Goal: Task Accomplishment & Management: Complete application form

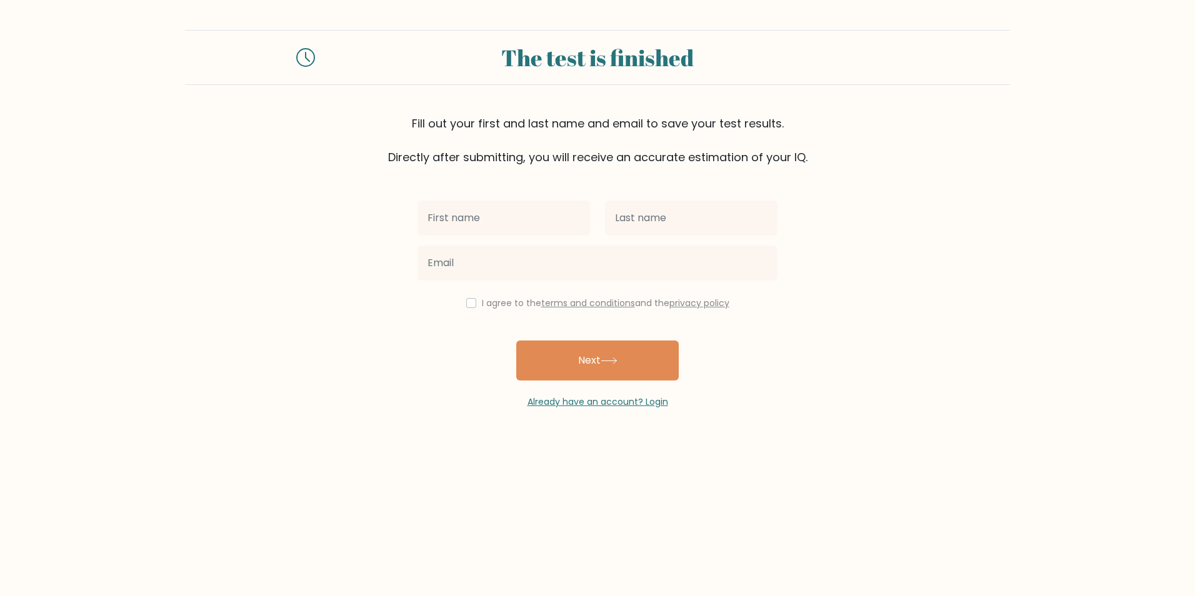
click at [546, 218] on input "text" at bounding box center [504, 218] width 173 height 35
type input "riri"
click at [685, 204] on input "text" at bounding box center [691, 218] width 173 height 35
type input "murillo"
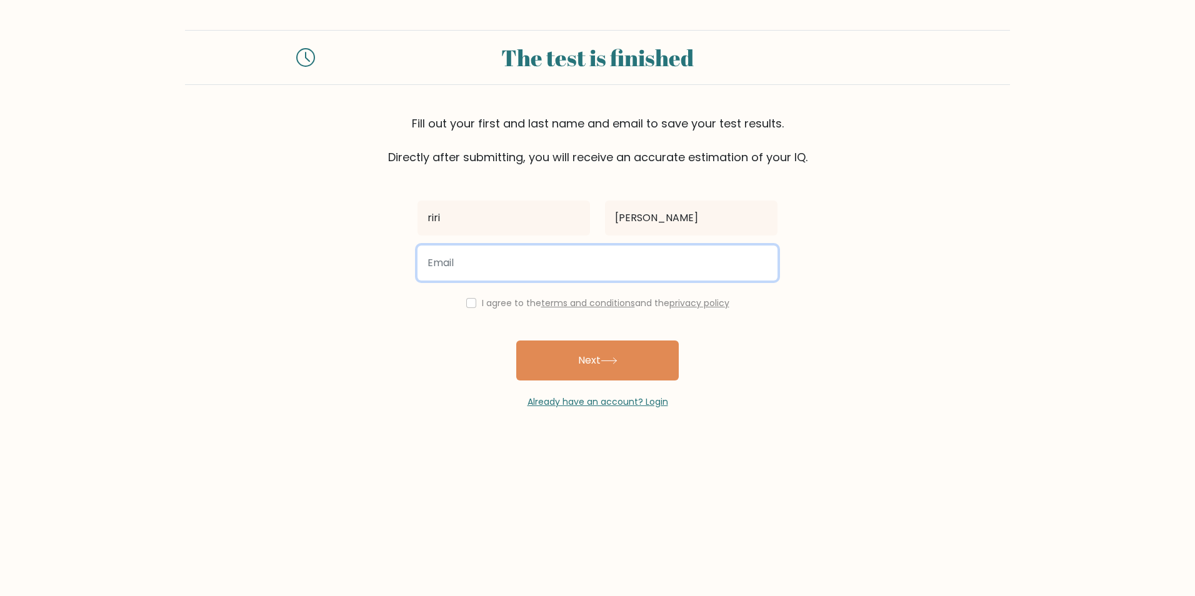
click at [568, 271] on input "email" at bounding box center [598, 263] width 360 height 35
type input "yoohankim54@gmail.com"
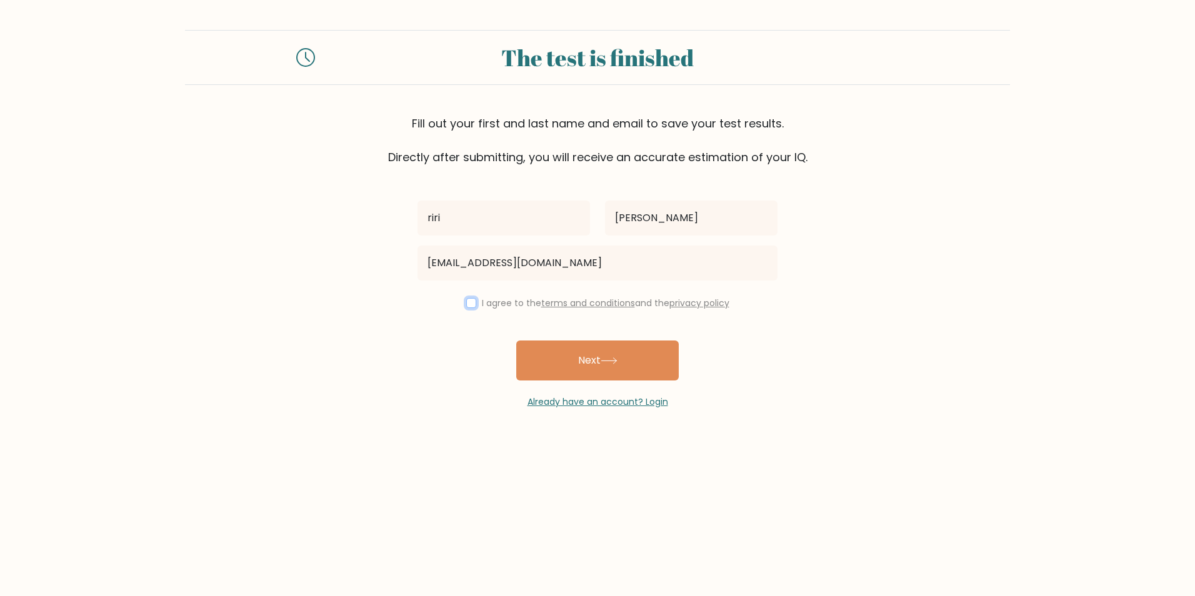
click at [468, 302] on input "checkbox" at bounding box center [471, 303] width 10 height 10
checkbox input "true"
click at [581, 358] on button "Next" at bounding box center [597, 361] width 163 height 40
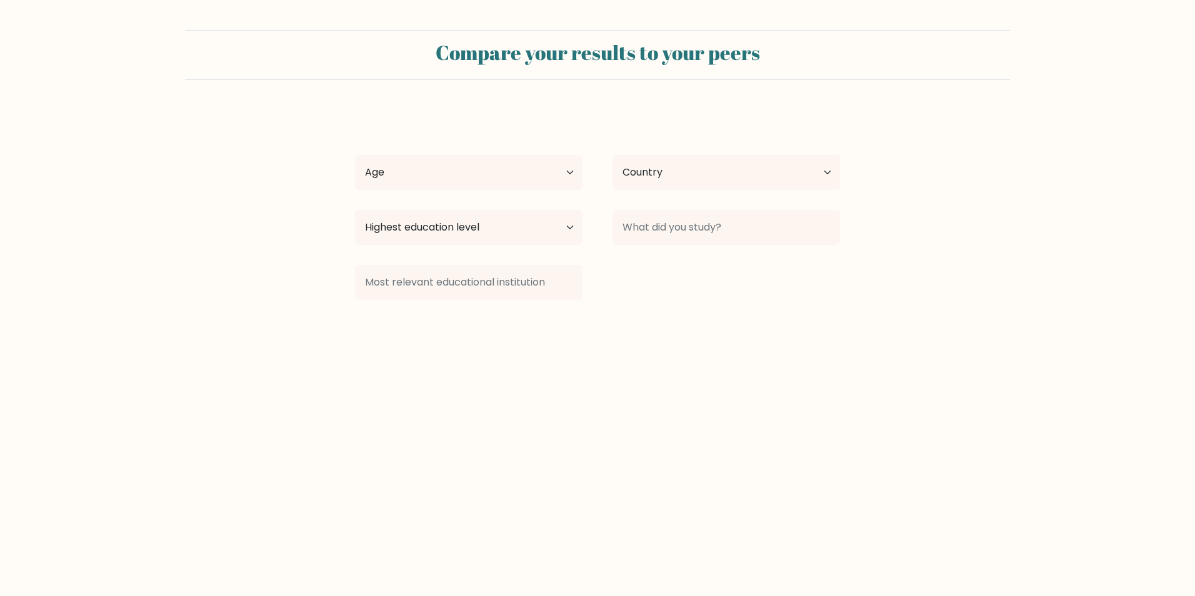
select select "PH"
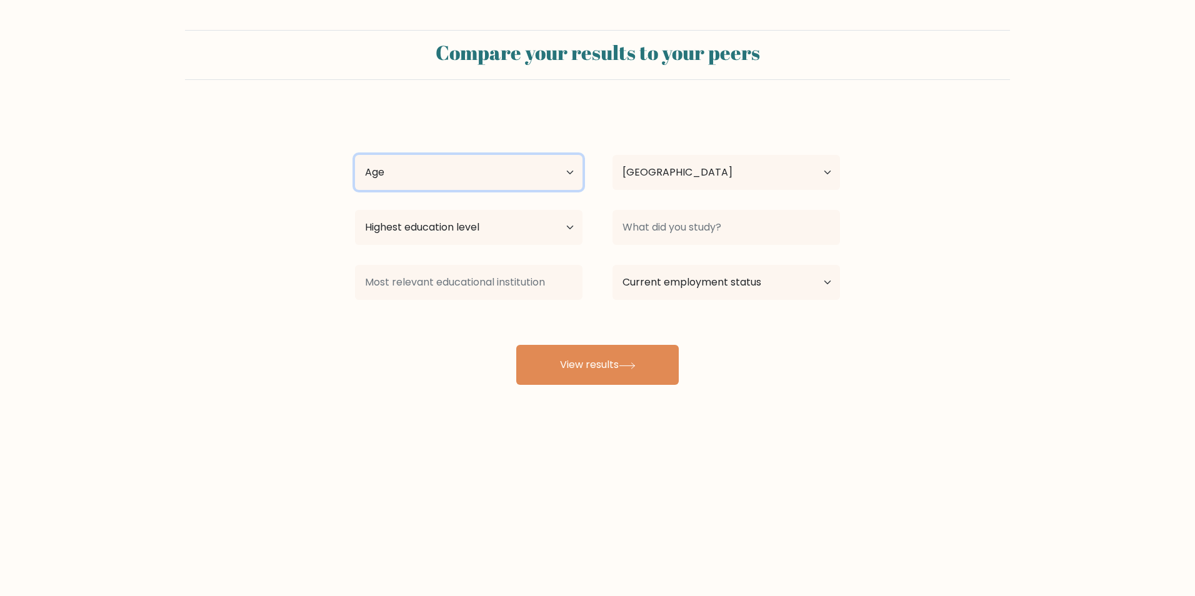
click at [559, 171] on select "Age Under 18 years old 18-24 years old 25-34 years old 35-44 years old 45-54 ye…" at bounding box center [469, 172] width 228 height 35
select select "min_18"
click at [355, 155] on select "Age Under 18 years old 18-24 years old 25-34 years old 35-44 years old 45-54 ye…" at bounding box center [469, 172] width 228 height 35
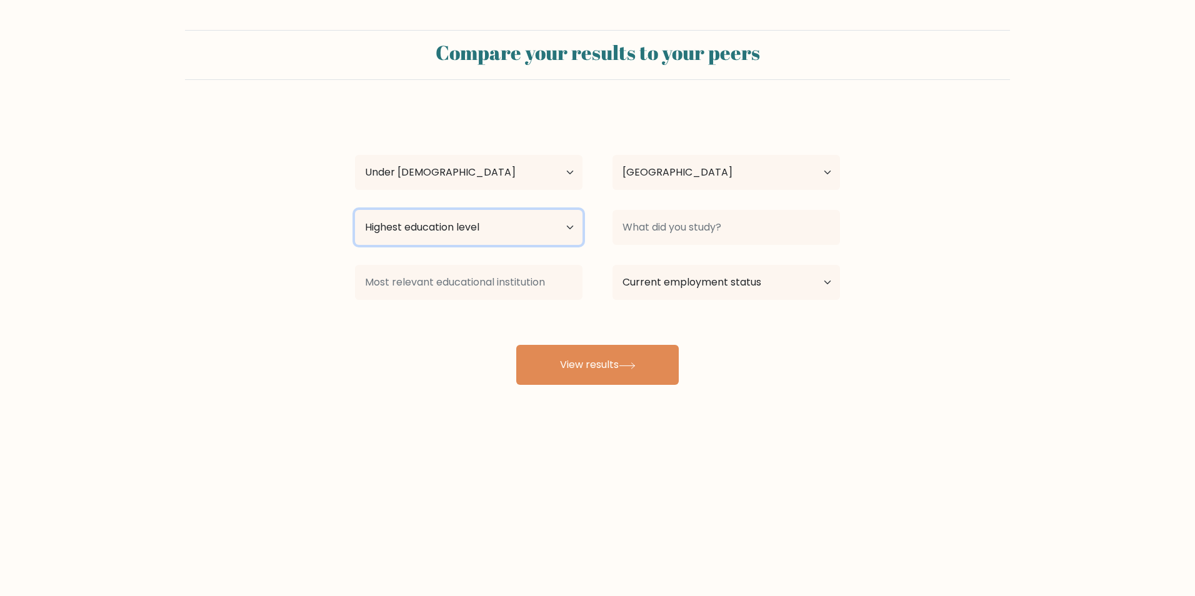
click at [523, 229] on select "Highest education level No schooling Primary Lower Secondary Upper Secondary Oc…" at bounding box center [469, 227] width 228 height 35
select select "upper_secondary"
click at [355, 210] on select "Highest education level No schooling Primary Lower Secondary Upper Secondary Oc…" at bounding box center [469, 227] width 228 height 35
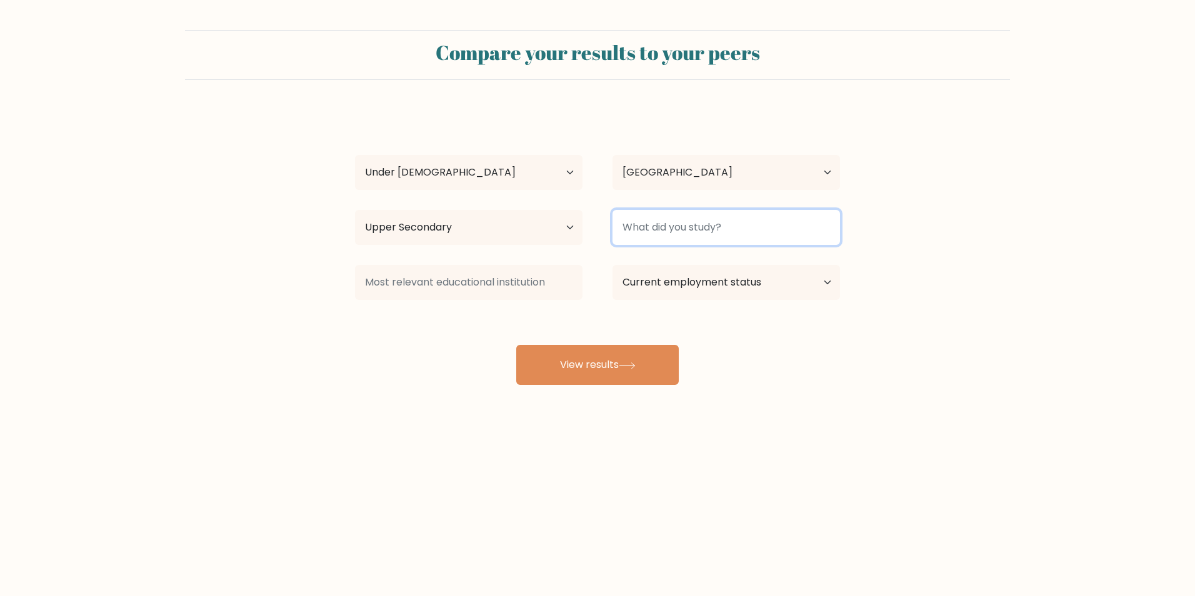
click at [796, 237] on input at bounding box center [727, 227] width 228 height 35
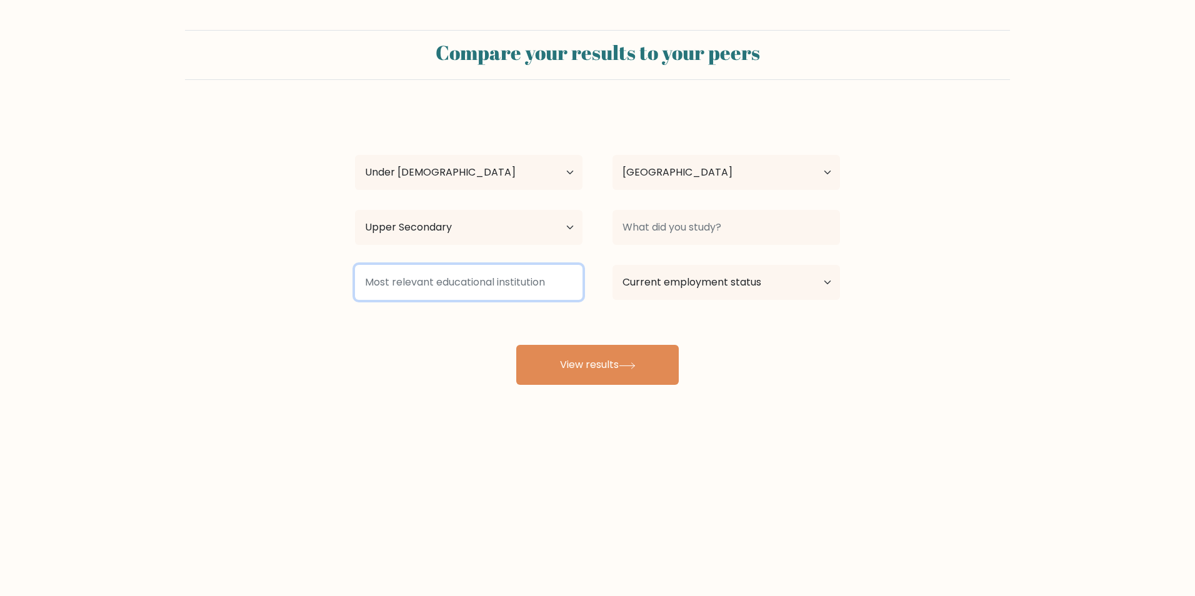
click at [553, 288] on input at bounding box center [469, 282] width 228 height 35
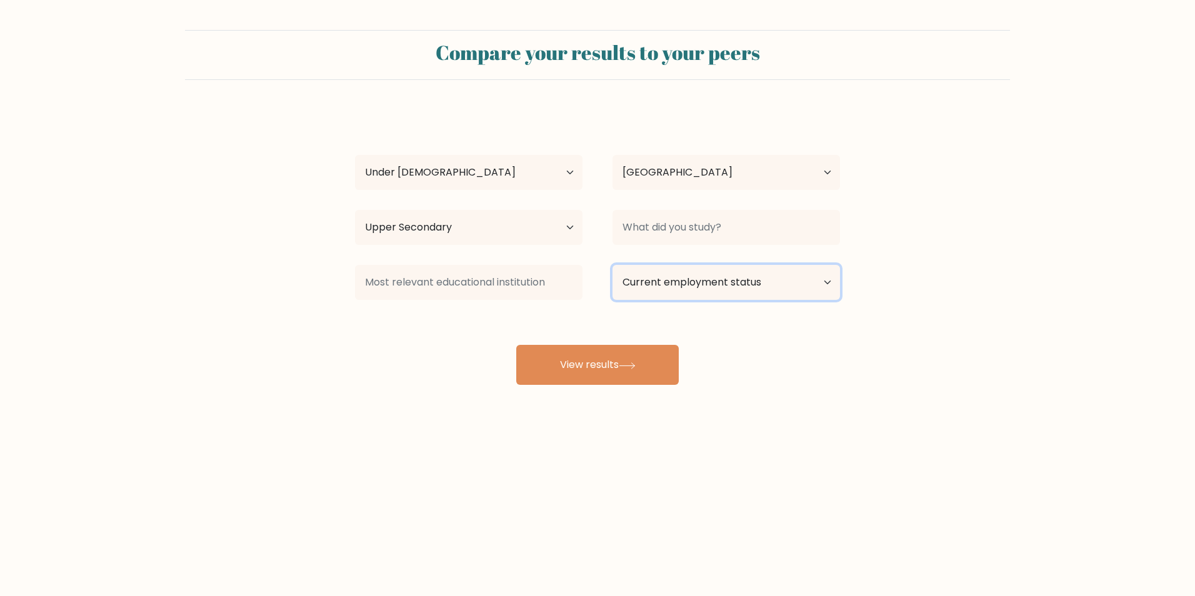
click at [760, 283] on select "Current employment status Employed Student Retired Other / prefer not to answer" at bounding box center [727, 282] width 228 height 35
select select "student"
click at [613, 265] on select "Current employment status Employed Student Retired Other / prefer not to answer" at bounding box center [727, 282] width 228 height 35
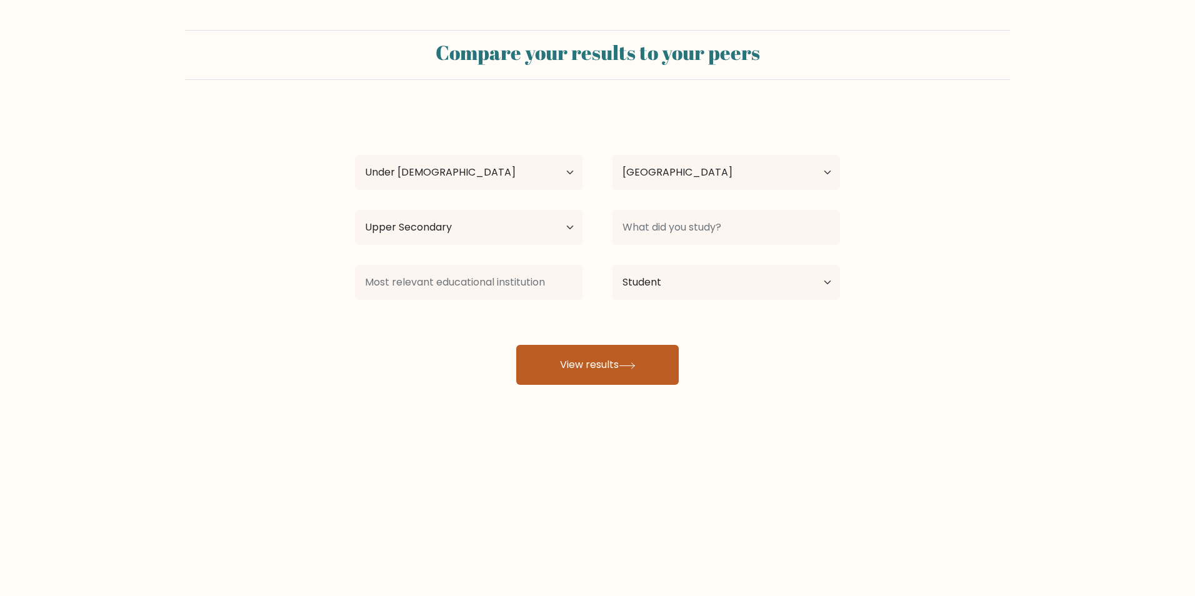
click at [653, 365] on button "View results" at bounding box center [597, 365] width 163 height 40
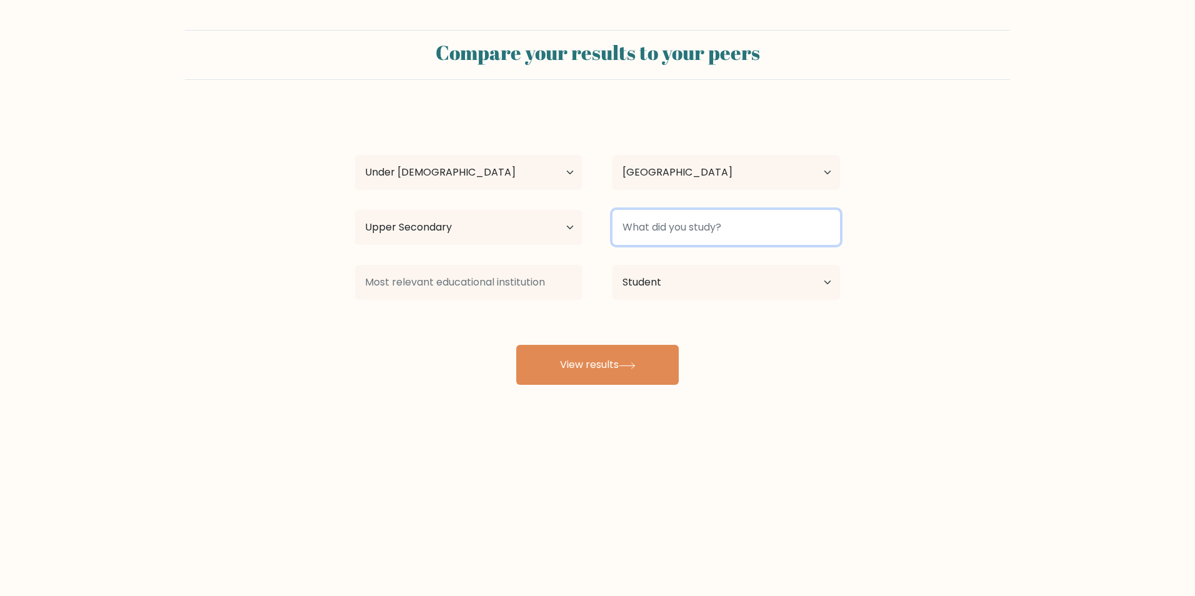
click at [701, 229] on input at bounding box center [727, 227] width 228 height 35
click at [696, 229] on input at bounding box center [727, 227] width 228 height 35
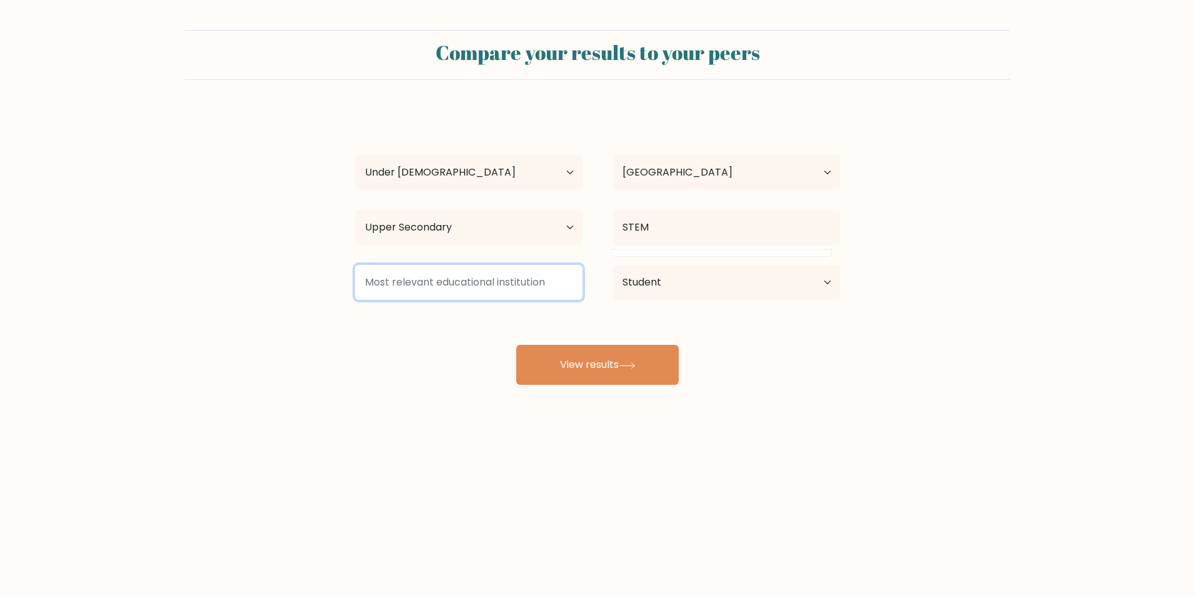
click at [480, 287] on input at bounding box center [469, 282] width 228 height 35
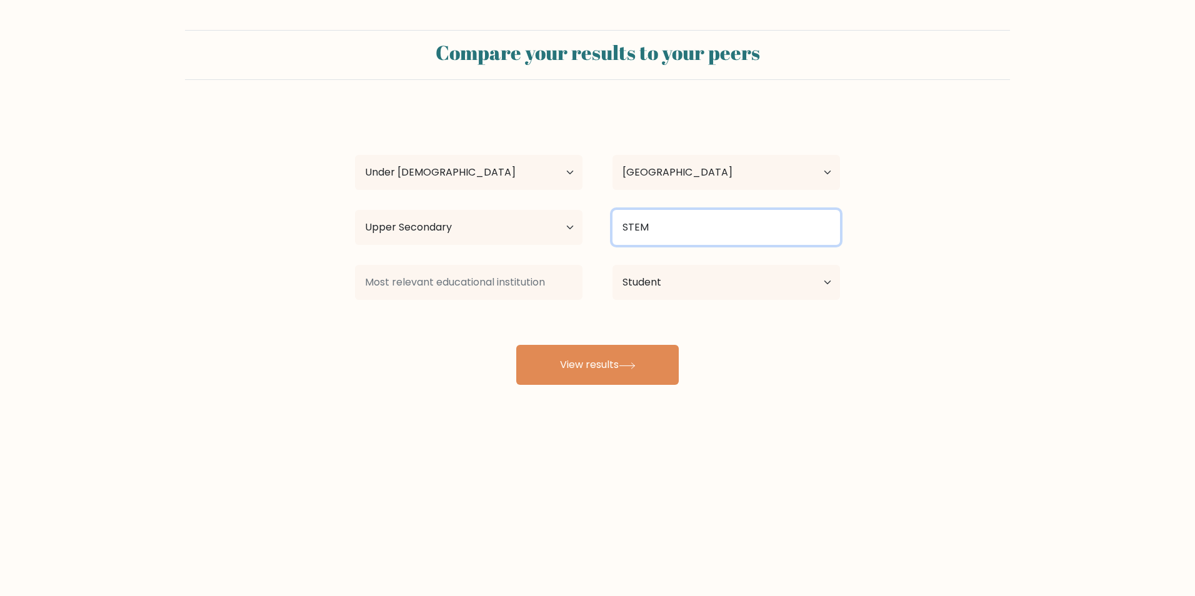
click at [723, 235] on input "STEM" at bounding box center [727, 227] width 228 height 35
type input "S"
click at [751, 218] on input at bounding box center [727, 227] width 228 height 35
type input "STEM"
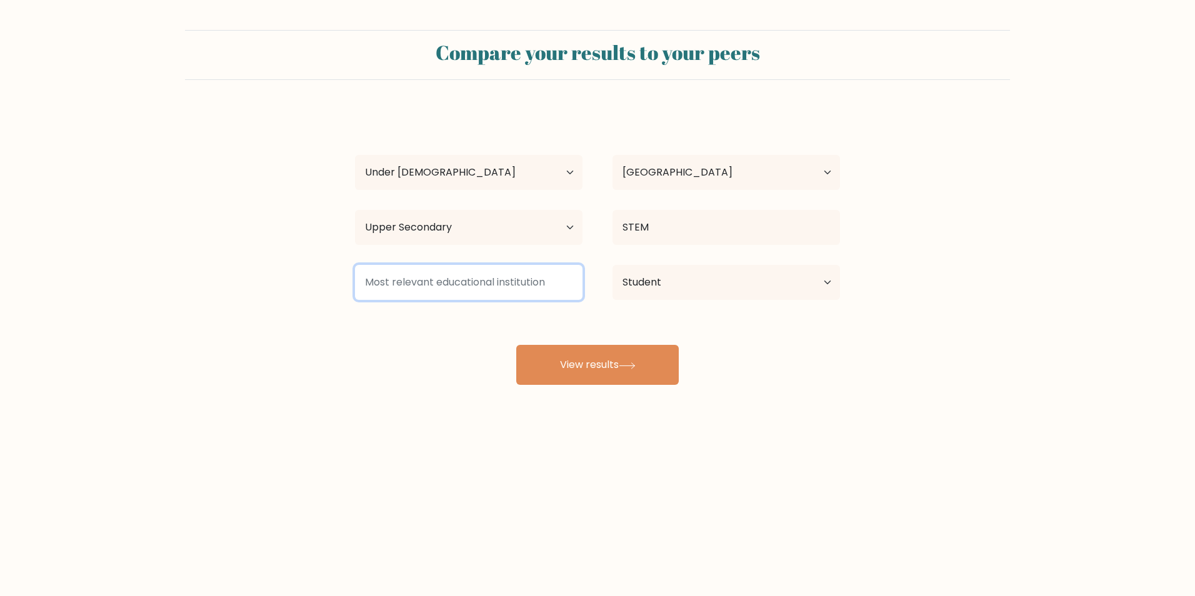
click at [498, 286] on input at bounding box center [469, 282] width 228 height 35
type input "Public School"
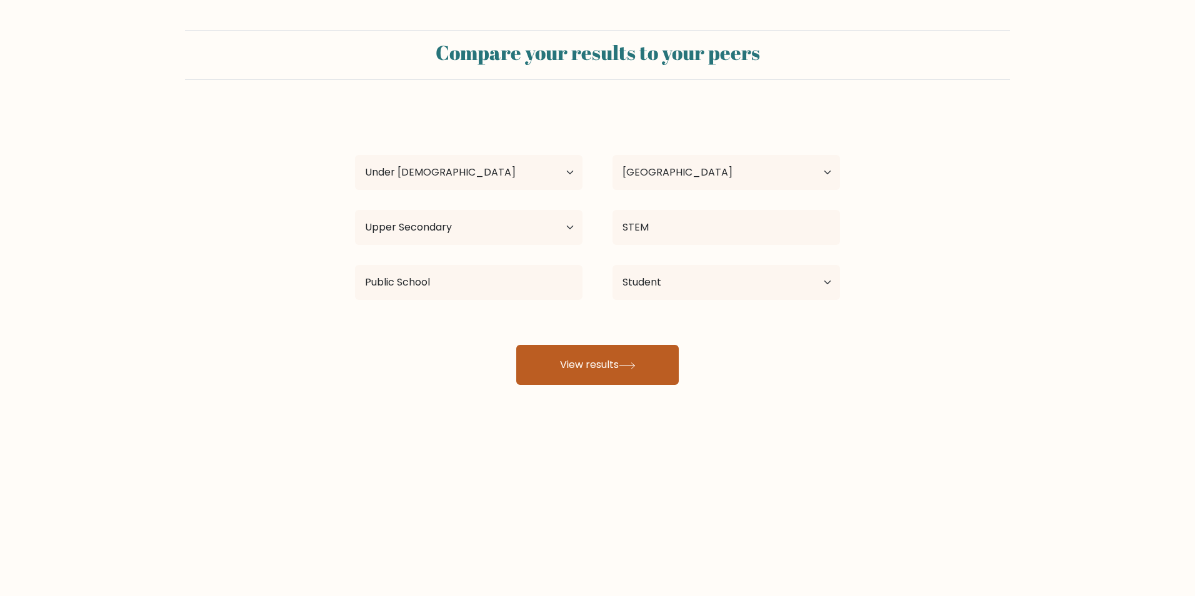
click at [571, 378] on button "View results" at bounding box center [597, 365] width 163 height 40
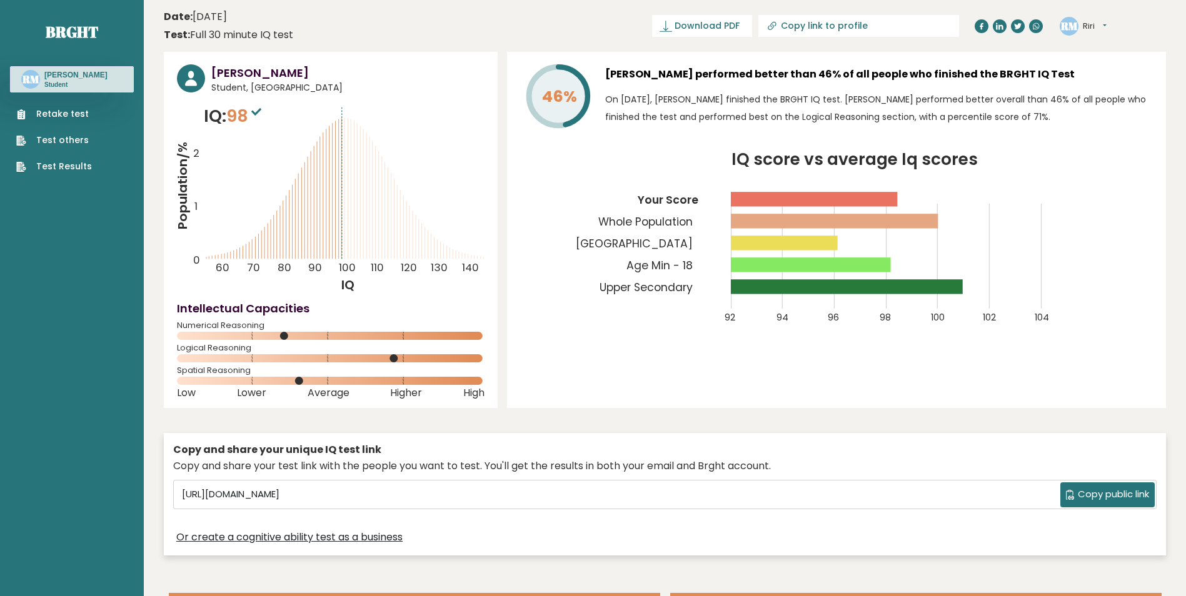
click at [81, 116] on link "Retake test" at bounding box center [54, 114] width 76 height 13
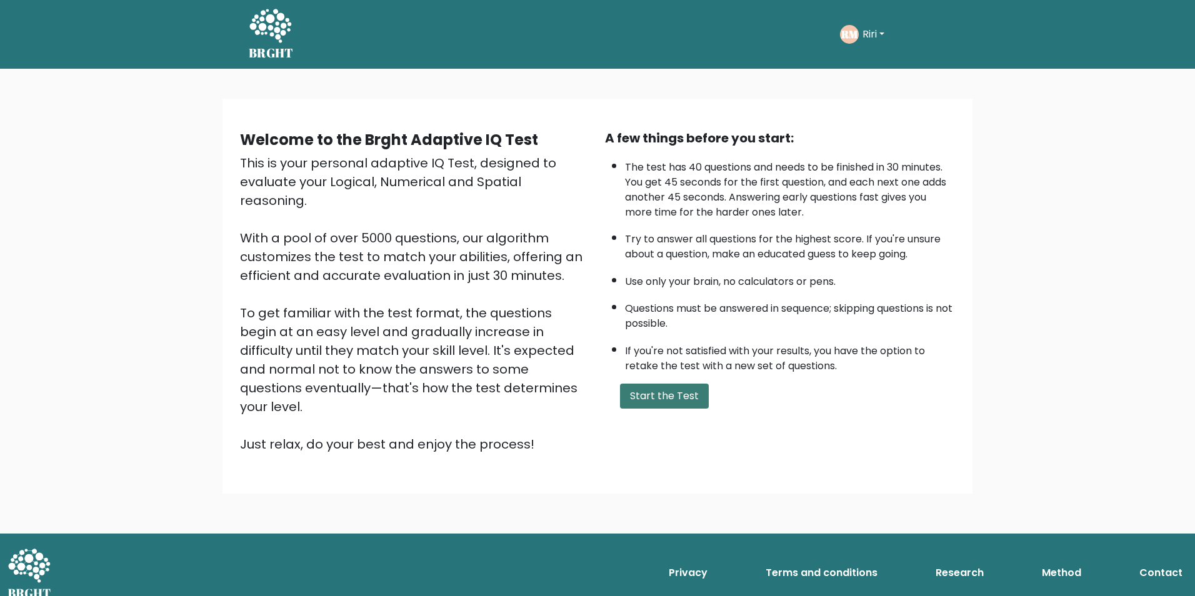
click at [670, 404] on button "Start the Test" at bounding box center [664, 396] width 89 height 25
click at [653, 397] on button "Start the Test" at bounding box center [664, 396] width 89 height 25
click at [669, 397] on button "Start the Test" at bounding box center [664, 396] width 89 height 25
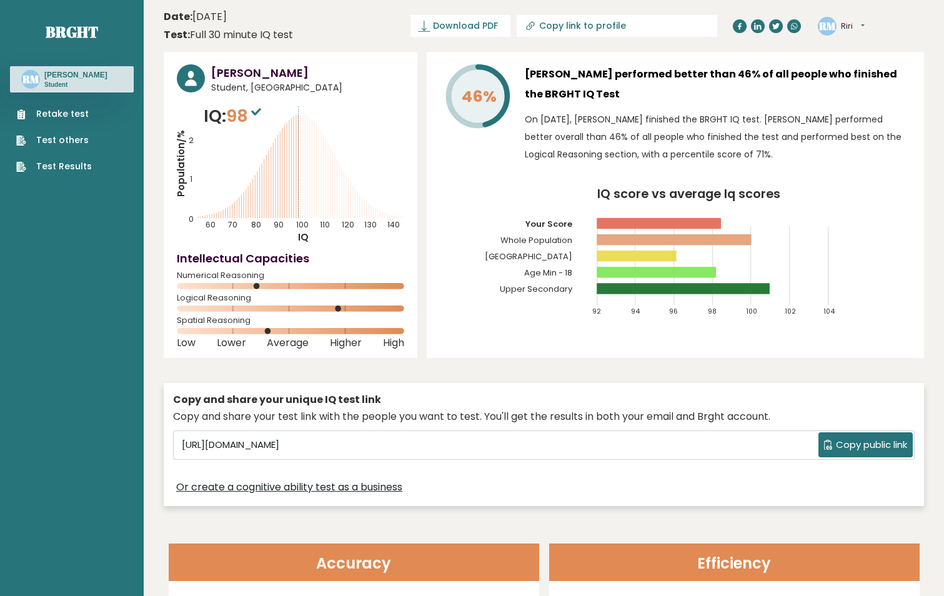
click at [74, 111] on link "Retake test" at bounding box center [54, 114] width 76 height 13
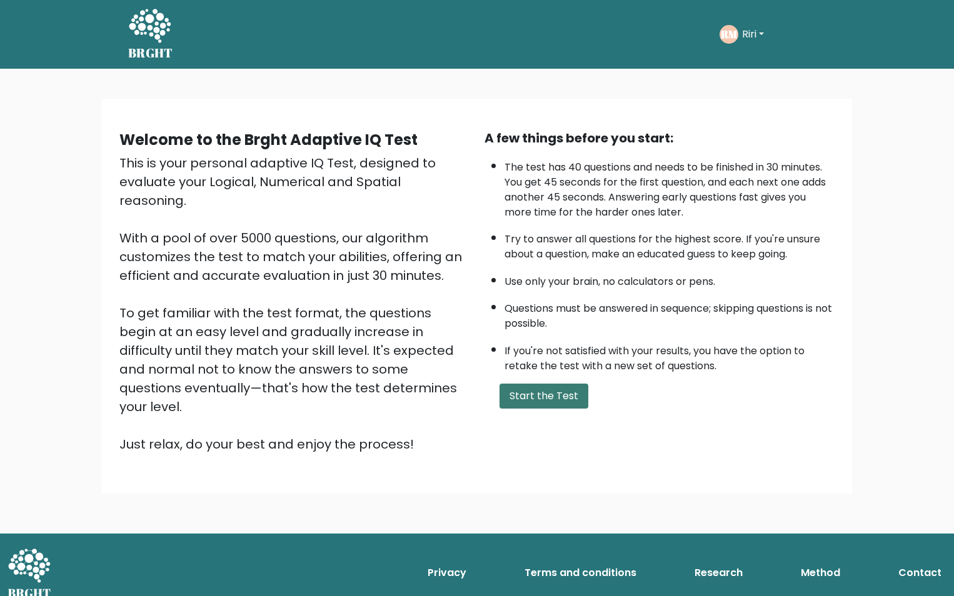
click at [552, 406] on button "Start the Test" at bounding box center [543, 396] width 89 height 25
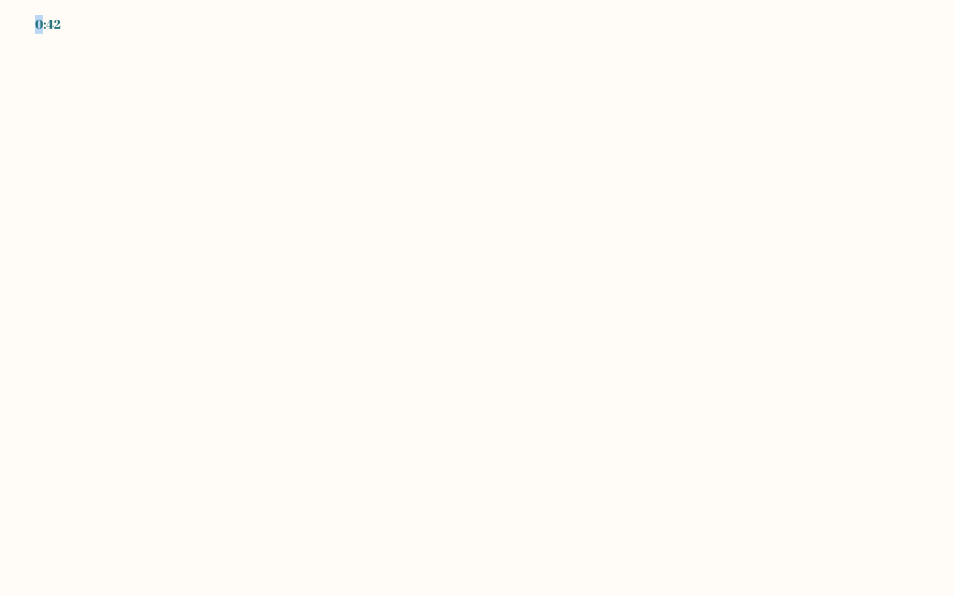
click at [607, 344] on body "0:42" at bounding box center [477, 298] width 954 height 596
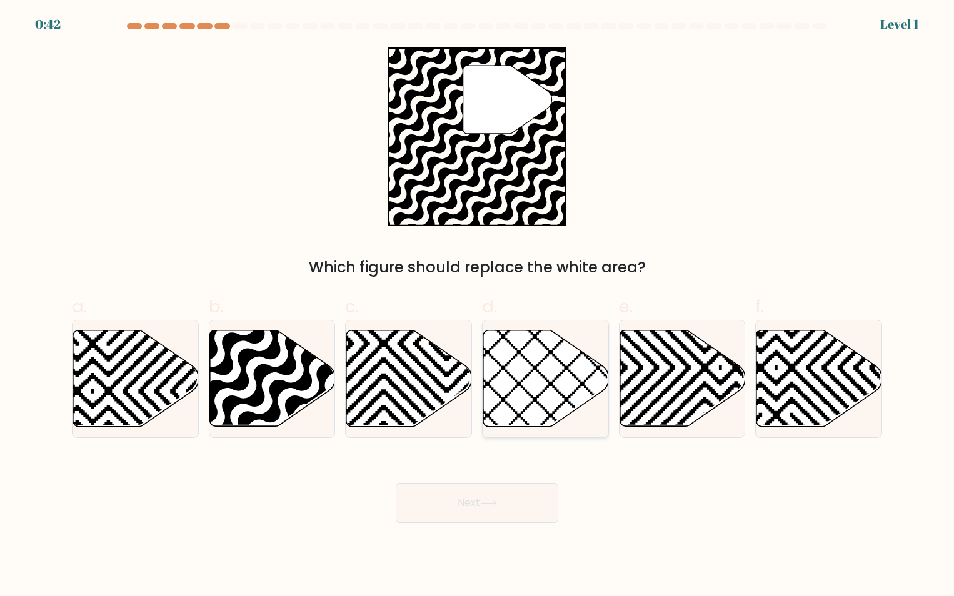
drag, startPoint x: 0, startPoint y: 0, endPoint x: 597, endPoint y: 360, distance: 697.1
click at [597, 360] on icon at bounding box center [546, 379] width 126 height 98
click at [478, 306] on input "d." at bounding box center [477, 302] width 1 height 8
radio input "true"
click at [597, 360] on icon at bounding box center [545, 378] width 124 height 97
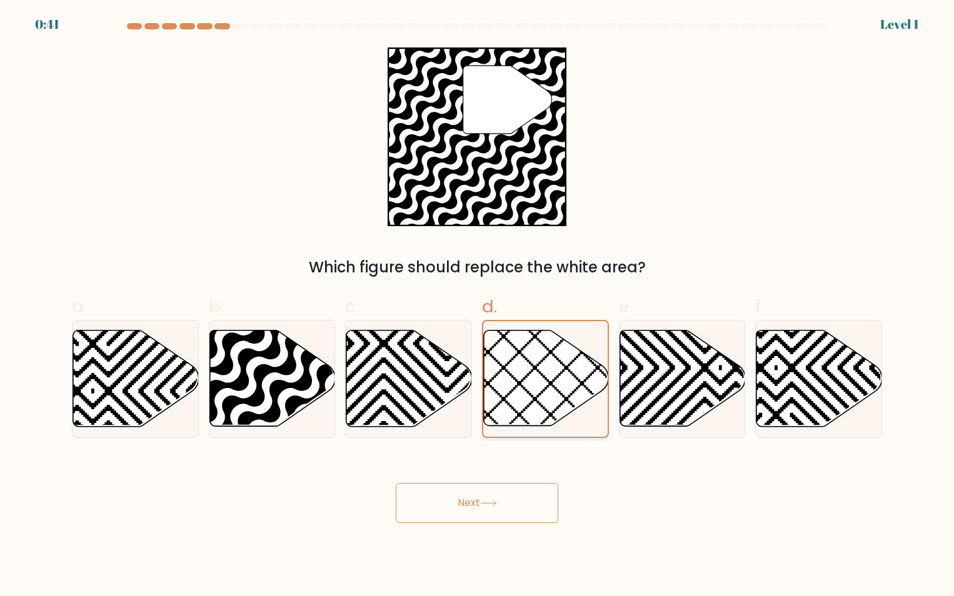
click at [478, 306] on input "d." at bounding box center [477, 302] width 1 height 8
click at [597, 360] on icon at bounding box center [545, 378] width 124 height 97
click at [478, 306] on input "d." at bounding box center [477, 302] width 1 height 8
click at [515, 494] on button "Next" at bounding box center [477, 503] width 163 height 40
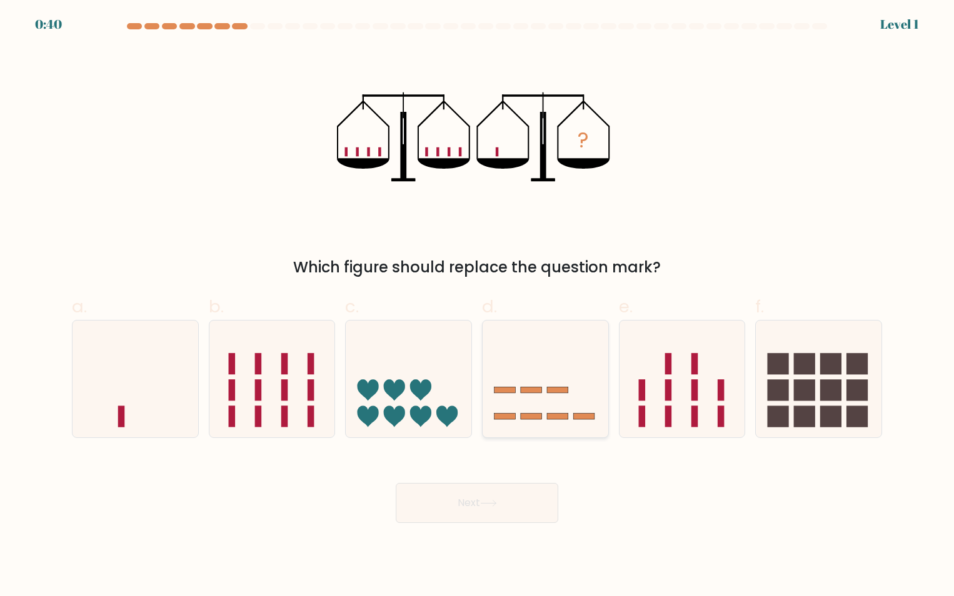
click at [556, 391] on rect at bounding box center [557, 390] width 21 height 6
click at [478, 306] on input "d." at bounding box center [477, 302] width 1 height 8
radio input "true"
click at [509, 509] on button "Next" at bounding box center [477, 503] width 163 height 40
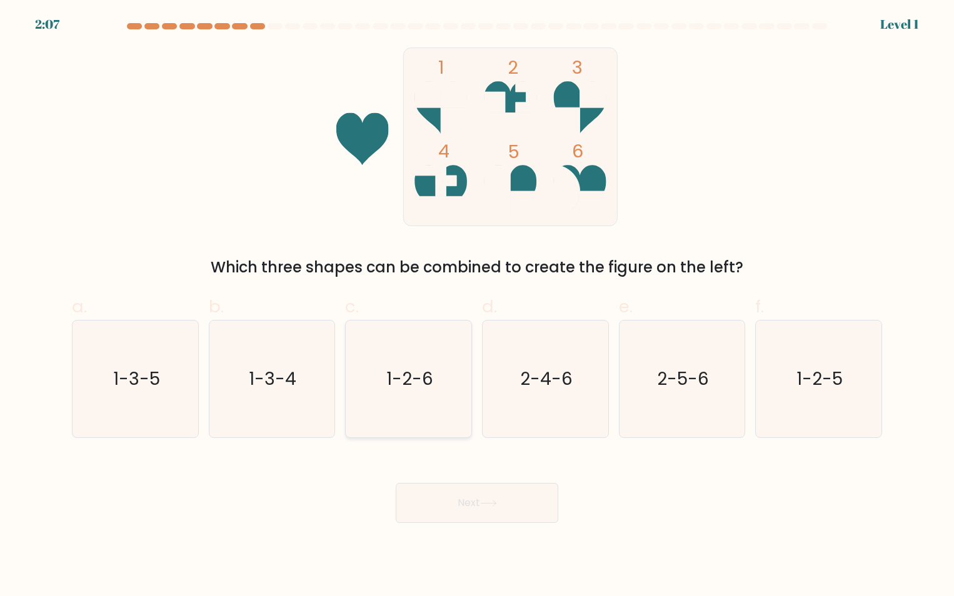
click at [471, 396] on div "1-2-6" at bounding box center [408, 379] width 127 height 118
click at [477, 306] on input "c. 1-2-6" at bounding box center [477, 302] width 1 height 8
radio input "true"
click at [499, 495] on button "Next" at bounding box center [477, 503] width 163 height 40
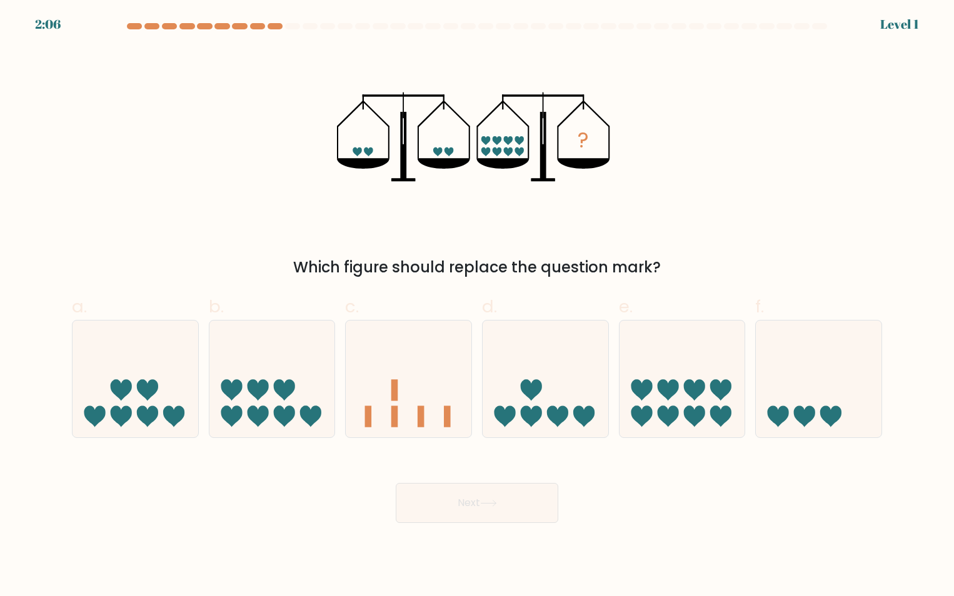
click at [548, 392] on icon at bounding box center [546, 379] width 126 height 104
click at [478, 306] on input "d." at bounding box center [477, 302] width 1 height 8
radio input "true"
click at [515, 503] on button "Next" at bounding box center [477, 503] width 163 height 40
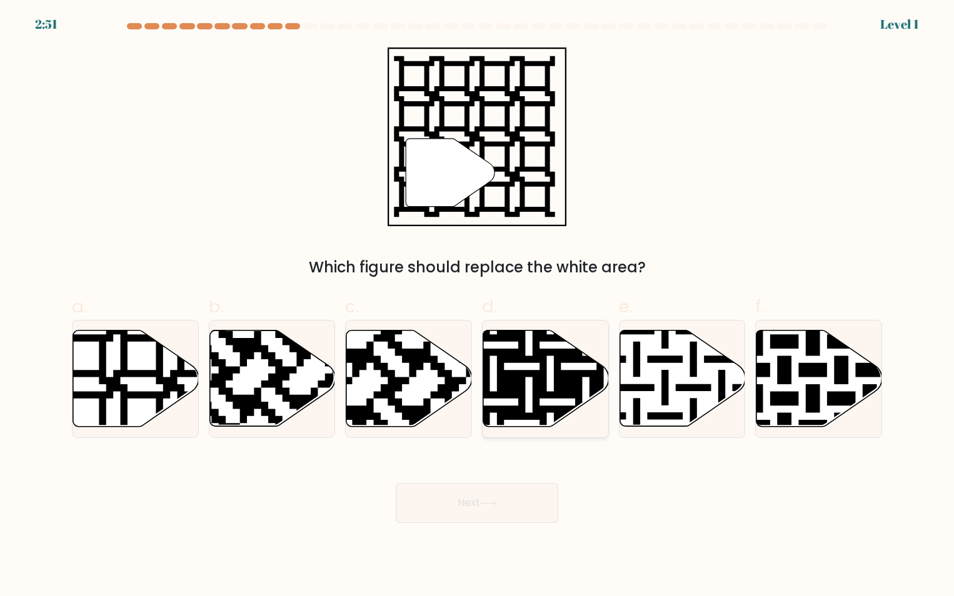
click at [524, 406] on icon at bounding box center [582, 328] width 228 height 228
click at [478, 306] on input "d." at bounding box center [477, 302] width 1 height 8
radio input "true"
click at [500, 500] on button "Next" at bounding box center [477, 503] width 163 height 40
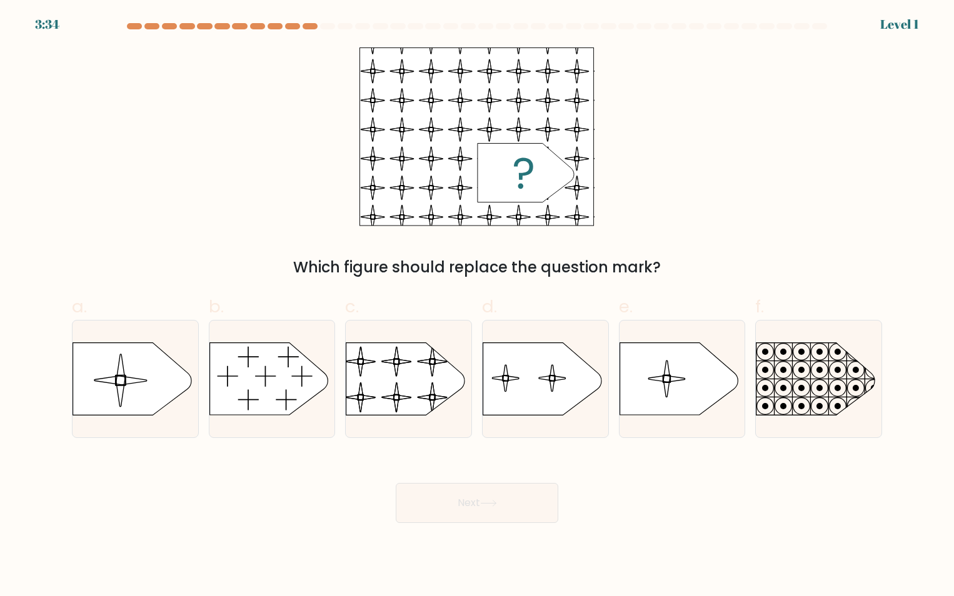
click at [534, 414] on icon at bounding box center [542, 379] width 118 height 73
click at [478, 306] on input "d." at bounding box center [477, 302] width 1 height 8
radio input "true"
click at [521, 506] on button "Next" at bounding box center [477, 503] width 163 height 40
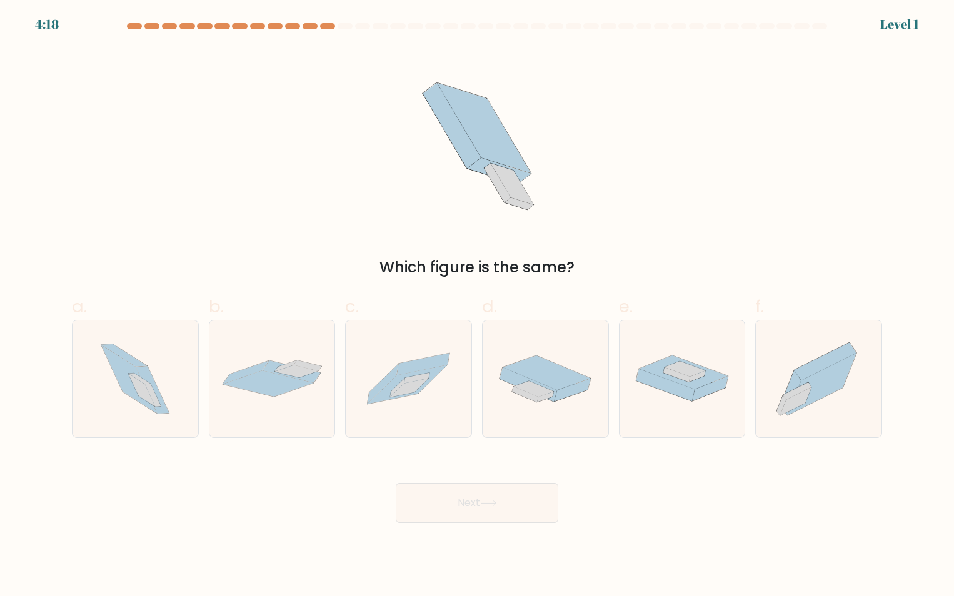
click at [530, 401] on icon at bounding box center [546, 379] width 126 height 66
click at [478, 306] on input "d." at bounding box center [477, 302] width 1 height 8
radio input "true"
click at [519, 489] on button "Next" at bounding box center [477, 503] width 163 height 40
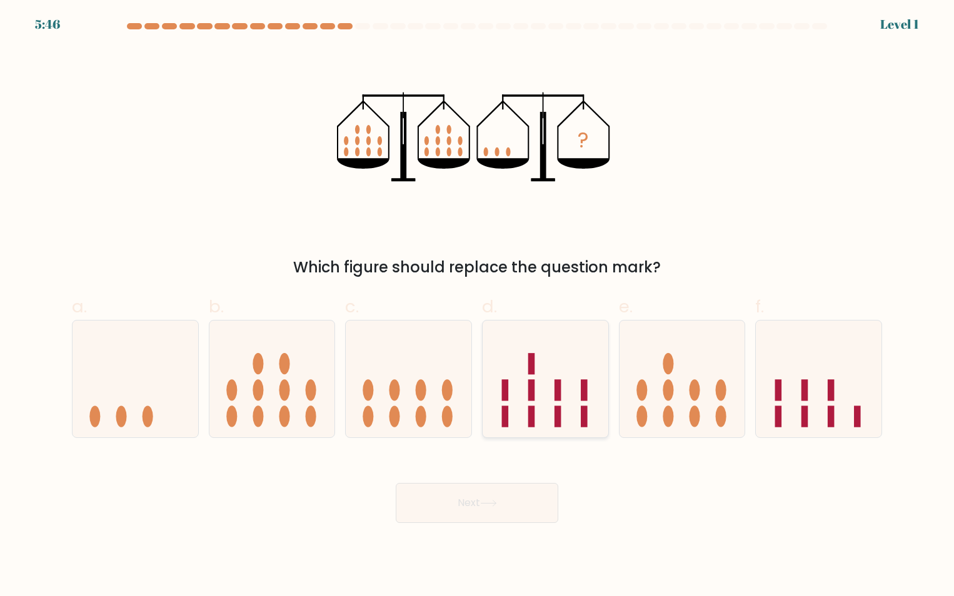
click at [530, 420] on rect at bounding box center [531, 416] width 7 height 21
click at [478, 306] on input "d." at bounding box center [477, 302] width 1 height 8
radio input "true"
click at [516, 504] on button "Next" at bounding box center [477, 503] width 163 height 40
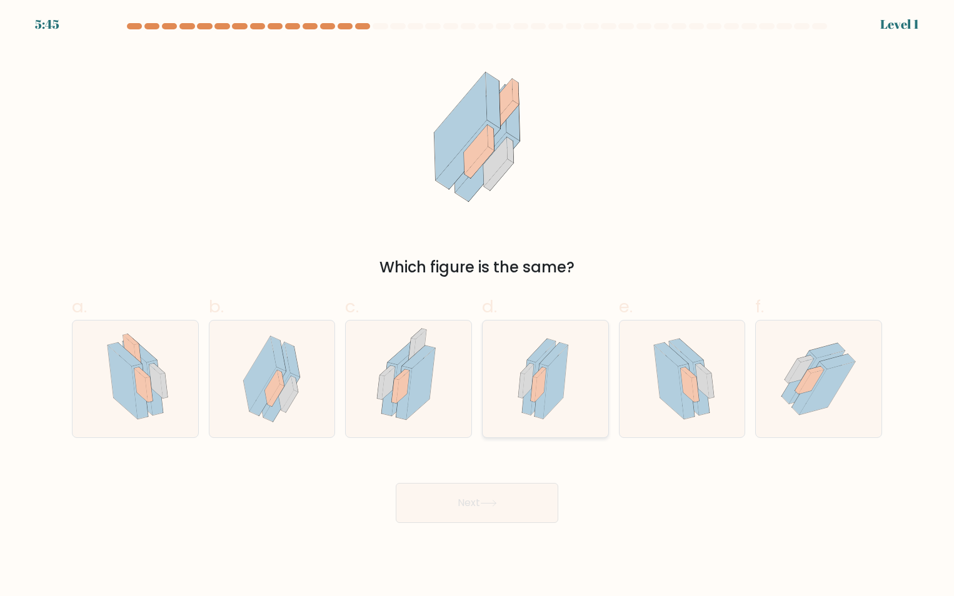
click at [549, 411] on icon at bounding box center [555, 382] width 24 height 73
click at [478, 306] on input "d." at bounding box center [477, 302] width 1 height 8
radio input "true"
click at [533, 501] on button "Next" at bounding box center [477, 503] width 163 height 40
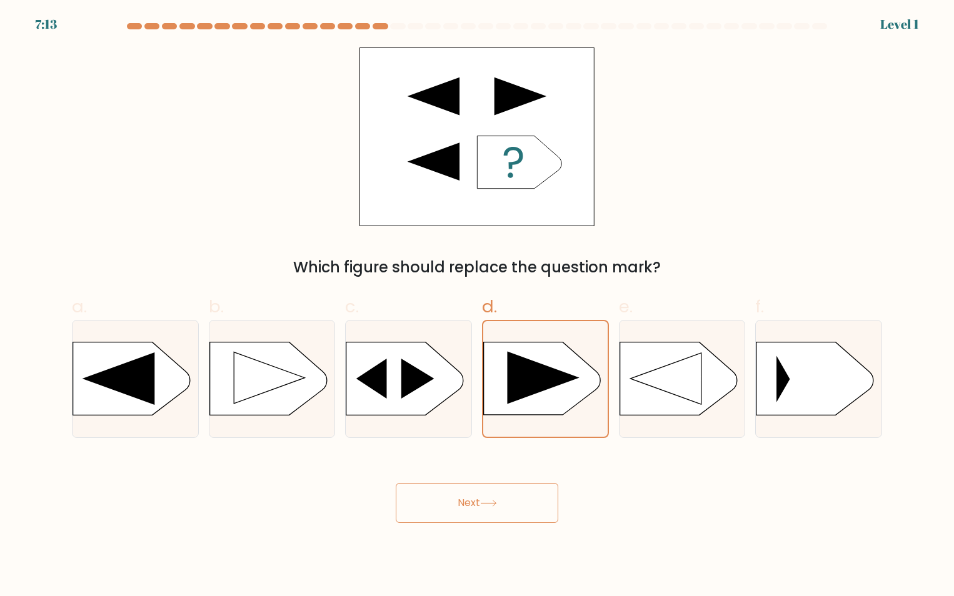
click at [508, 496] on button "Next" at bounding box center [477, 503] width 163 height 40
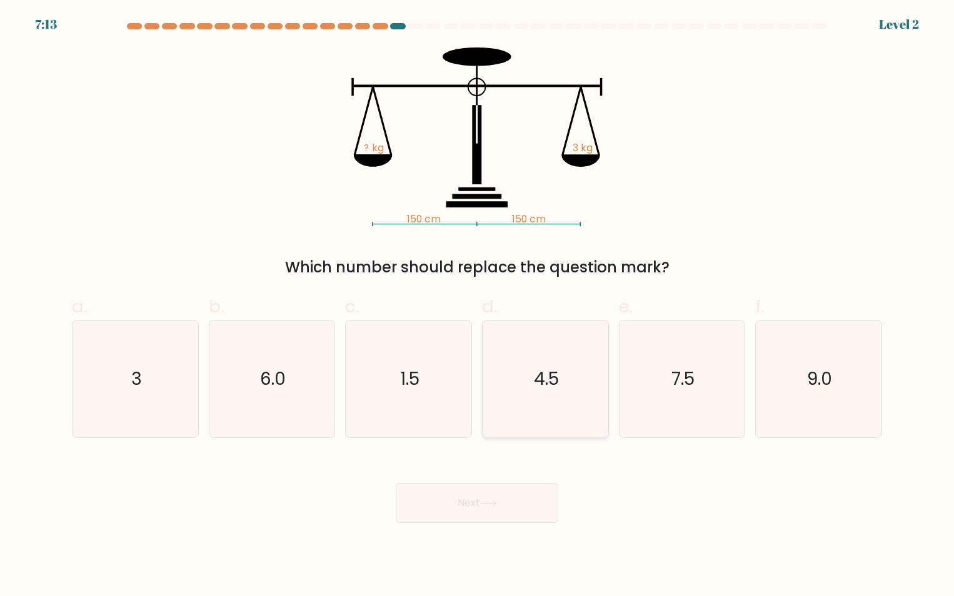
click at [524, 403] on icon "4.5" at bounding box center [545, 379] width 117 height 117
click at [478, 306] on input "d. 4.5" at bounding box center [477, 302] width 1 height 8
radio input "true"
click at [497, 502] on icon at bounding box center [488, 503] width 17 height 7
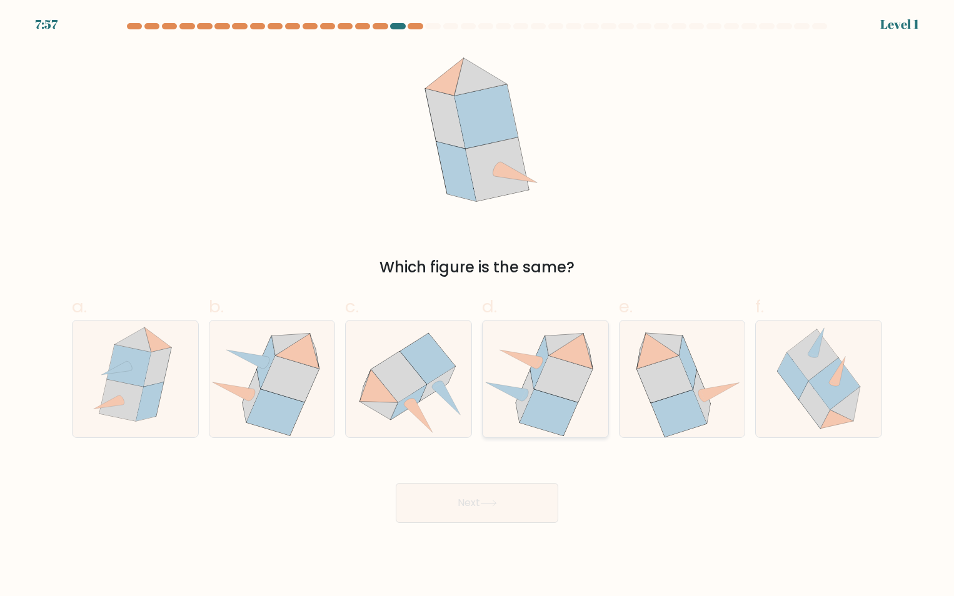
click at [543, 386] on icon at bounding box center [563, 379] width 58 height 46
click at [478, 306] on input "d." at bounding box center [477, 302] width 1 height 8
radio input "true"
click at [485, 520] on button "Next" at bounding box center [477, 503] width 163 height 40
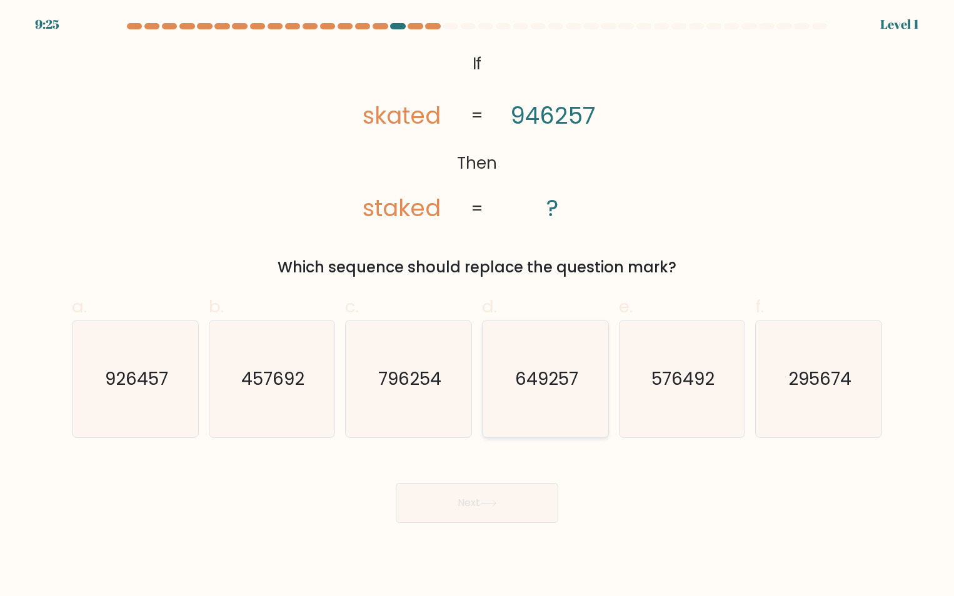
click at [555, 382] on text "649257" at bounding box center [546, 379] width 63 height 24
click at [478, 306] on input "d. 649257" at bounding box center [477, 302] width 1 height 8
radio input "true"
drag, startPoint x: 516, startPoint y: 505, endPoint x: 521, endPoint y: 497, distance: 9.5
click at [519, 497] on button "Next" at bounding box center [477, 503] width 163 height 40
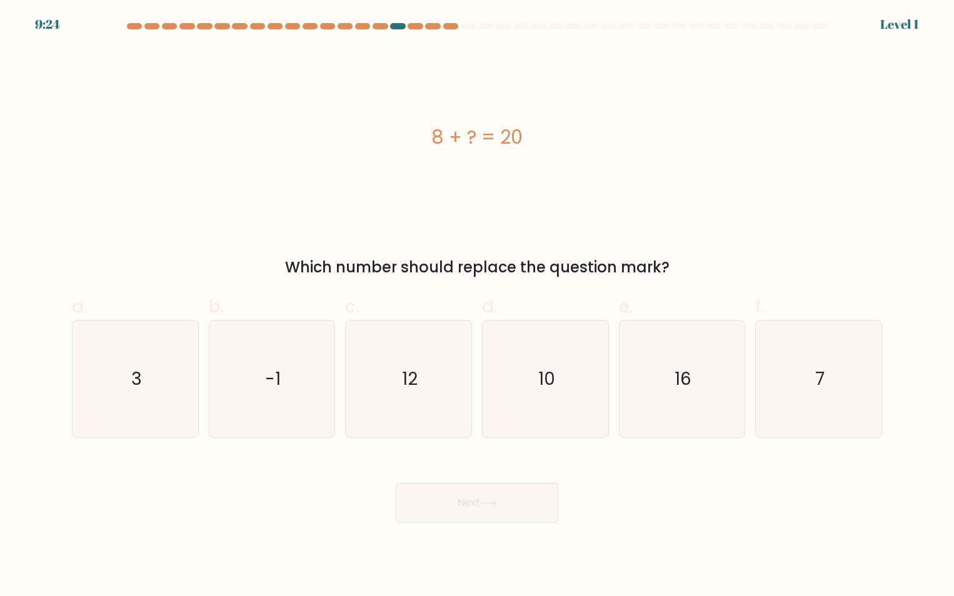
click at [539, 415] on icon "10" at bounding box center [545, 379] width 117 height 117
click at [478, 306] on input "d. 10" at bounding box center [477, 302] width 1 height 8
radio input "true"
click at [501, 515] on button "Next" at bounding box center [477, 503] width 163 height 40
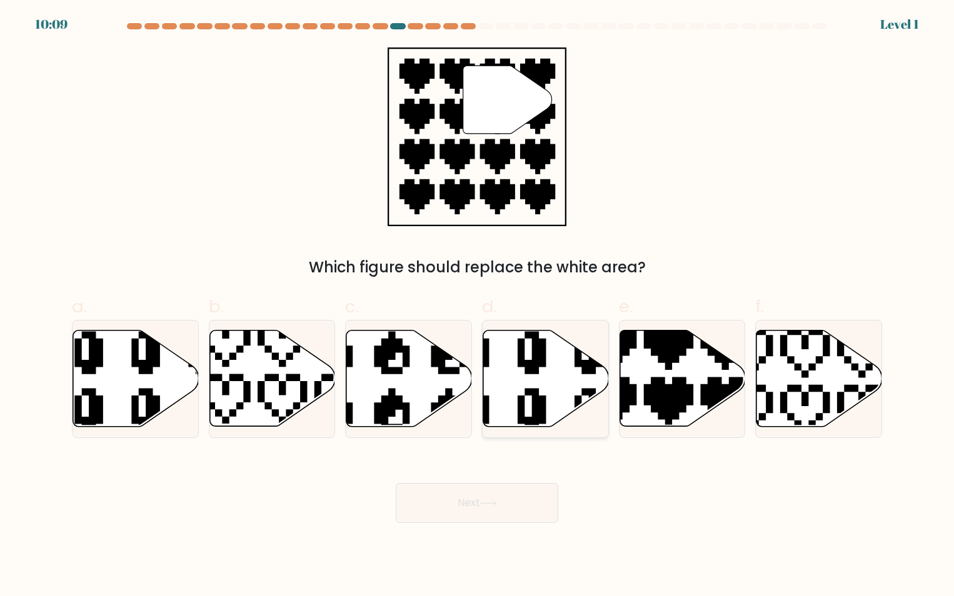
click at [538, 414] on icon at bounding box center [503, 324] width 199 height 213
click at [478, 306] on input "d." at bounding box center [477, 302] width 1 height 8
radio input "true"
drag, startPoint x: 514, startPoint y: 495, endPoint x: 514, endPoint y: 471, distance: 23.8
click at [513, 495] on button "Next" at bounding box center [477, 503] width 163 height 40
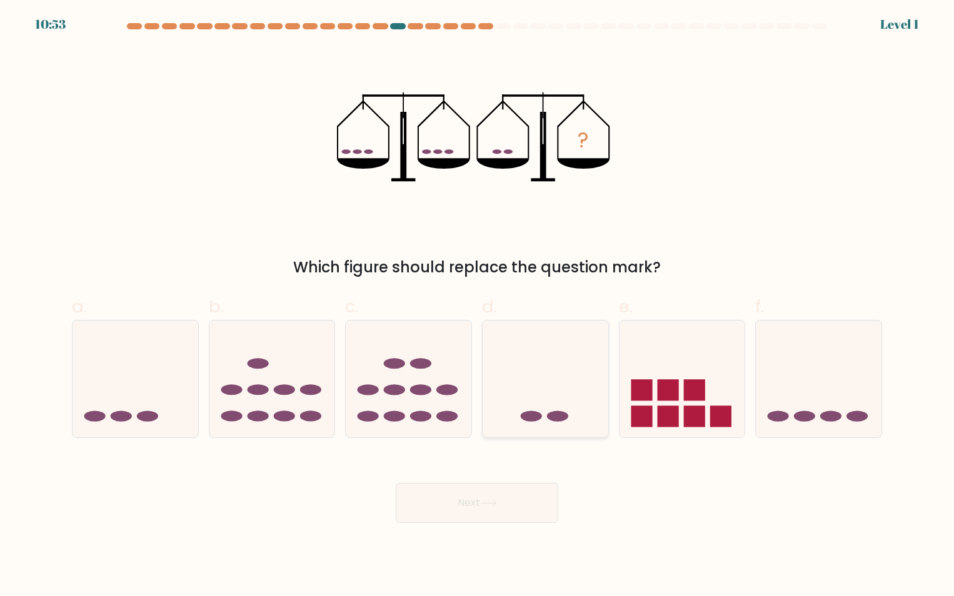
click at [521, 406] on icon at bounding box center [546, 379] width 126 height 104
click at [478, 306] on input "d." at bounding box center [477, 302] width 1 height 8
radio input "true"
drag, startPoint x: 513, startPoint y: 509, endPoint x: 517, endPoint y: 490, distance: 19.1
click at [515, 503] on button "Next" at bounding box center [477, 503] width 163 height 40
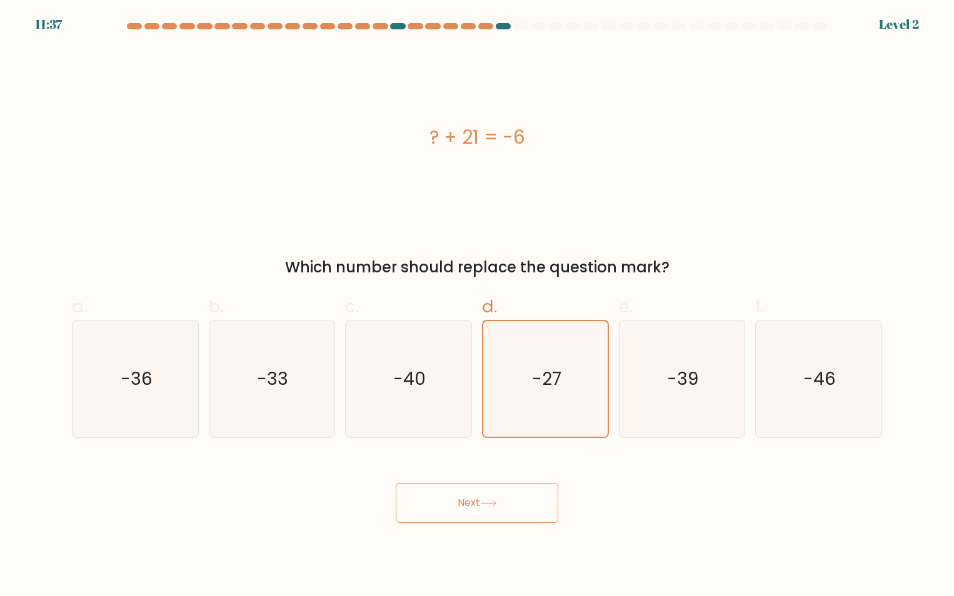
click at [489, 512] on button "Next" at bounding box center [477, 503] width 163 height 40
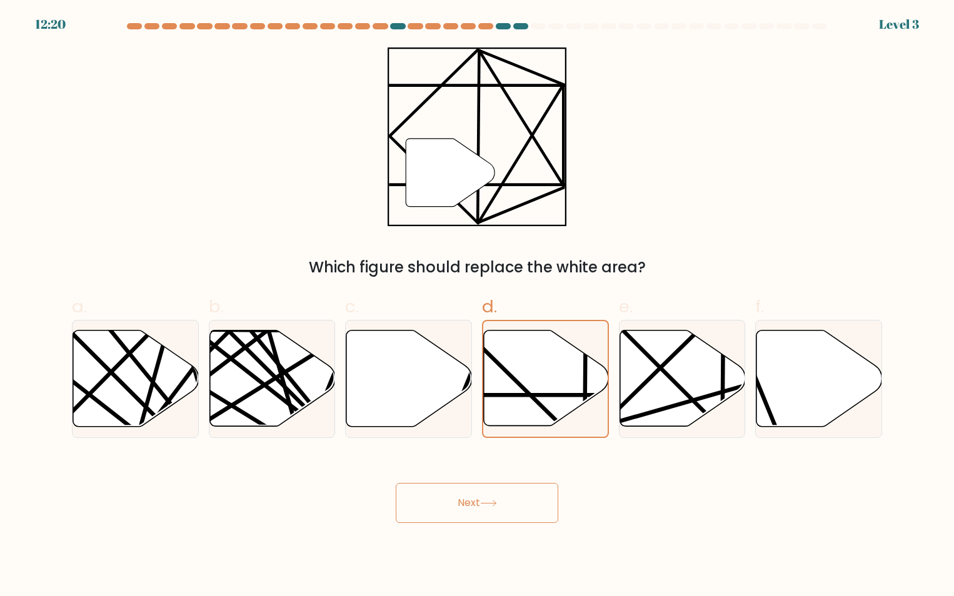
drag, startPoint x: 518, startPoint y: 494, endPoint x: 526, endPoint y: 478, distance: 17.9
click at [523, 483] on button "Next" at bounding box center [477, 503] width 163 height 40
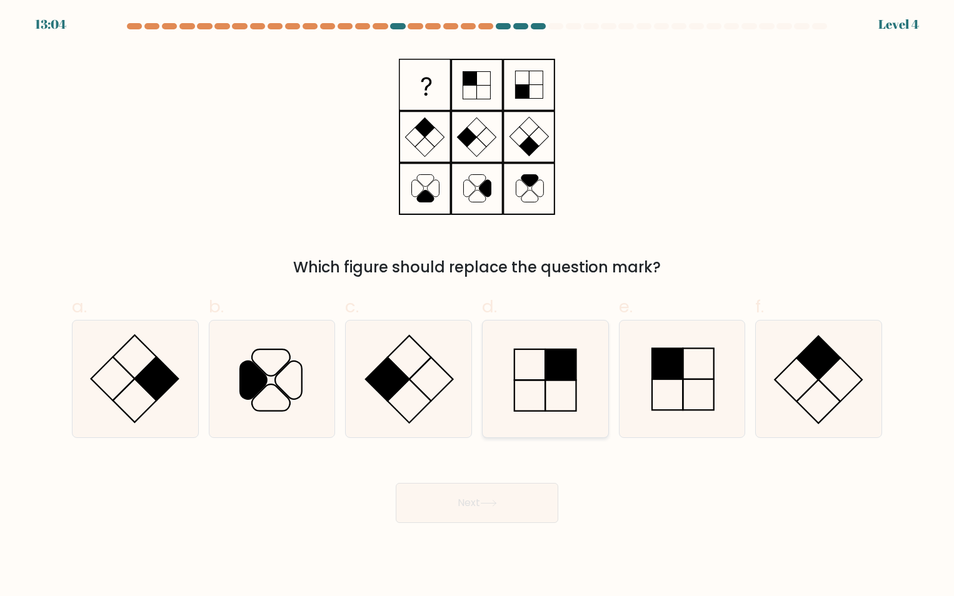
click at [503, 359] on icon at bounding box center [545, 379] width 117 height 117
click at [478, 306] on input "d." at bounding box center [477, 302] width 1 height 8
radio input "true"
drag, startPoint x: 431, startPoint y: 508, endPoint x: 476, endPoint y: 458, distance: 67.2
click at [432, 506] on button "Next" at bounding box center [477, 503] width 163 height 40
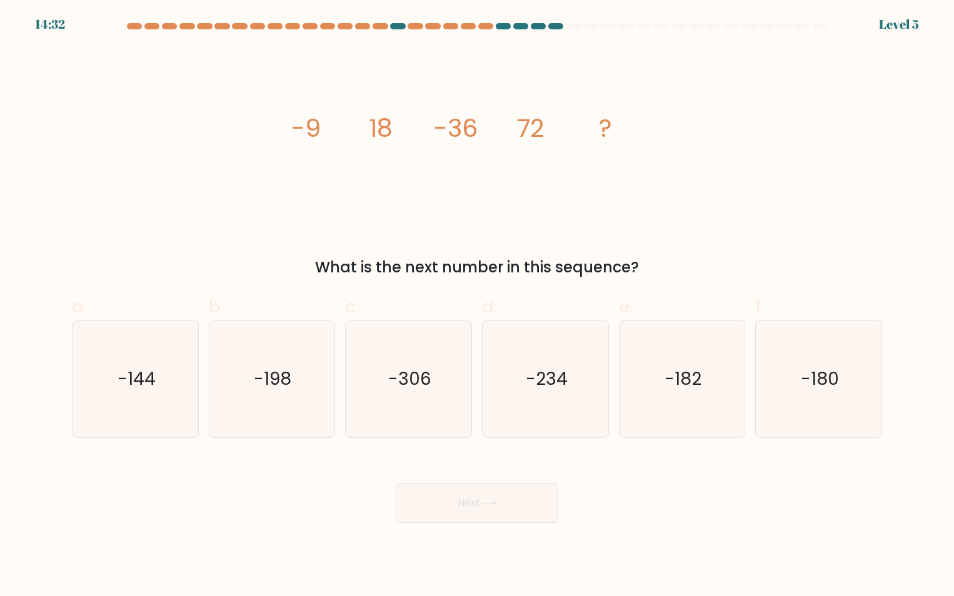
click at [496, 416] on icon "-234" at bounding box center [545, 379] width 117 height 117
click at [478, 306] on input "d. -234" at bounding box center [477, 302] width 1 height 8
radio input "true"
click at [472, 481] on div "Next" at bounding box center [476, 488] width 825 height 70
click at [471, 491] on button "Next" at bounding box center [477, 503] width 163 height 40
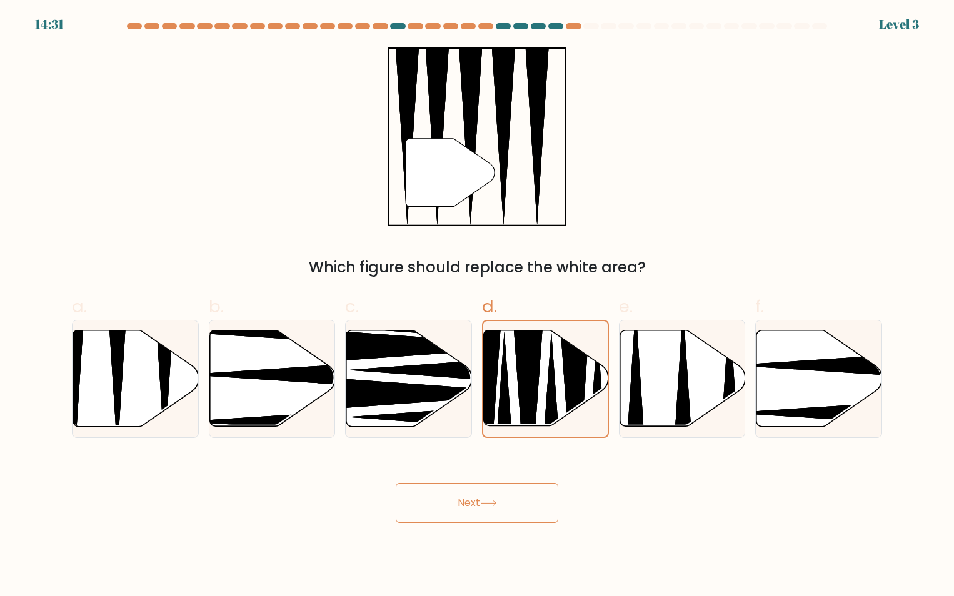
click at [493, 508] on button "Next" at bounding box center [477, 503] width 163 height 40
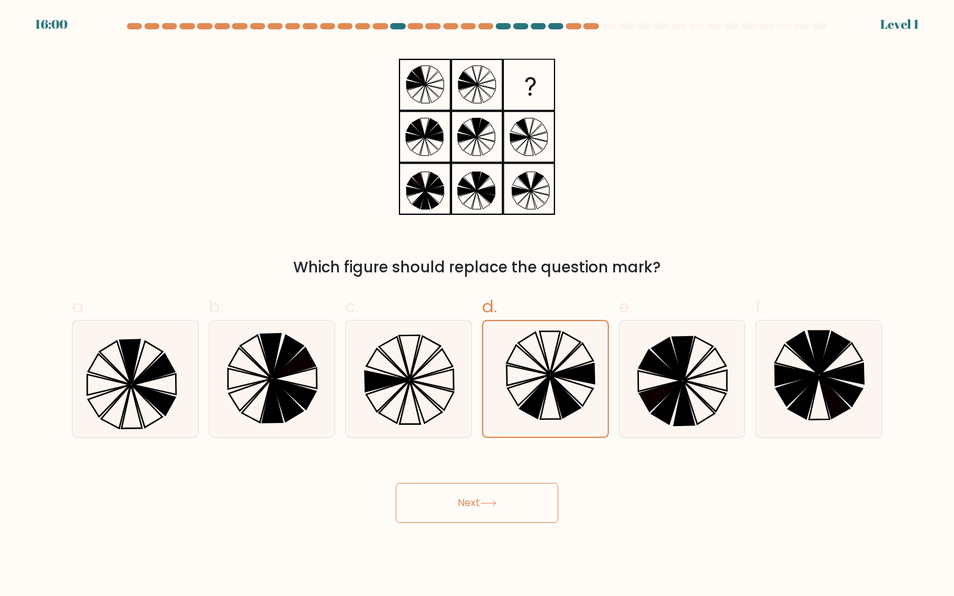
click at [506, 498] on button "Next" at bounding box center [477, 503] width 163 height 40
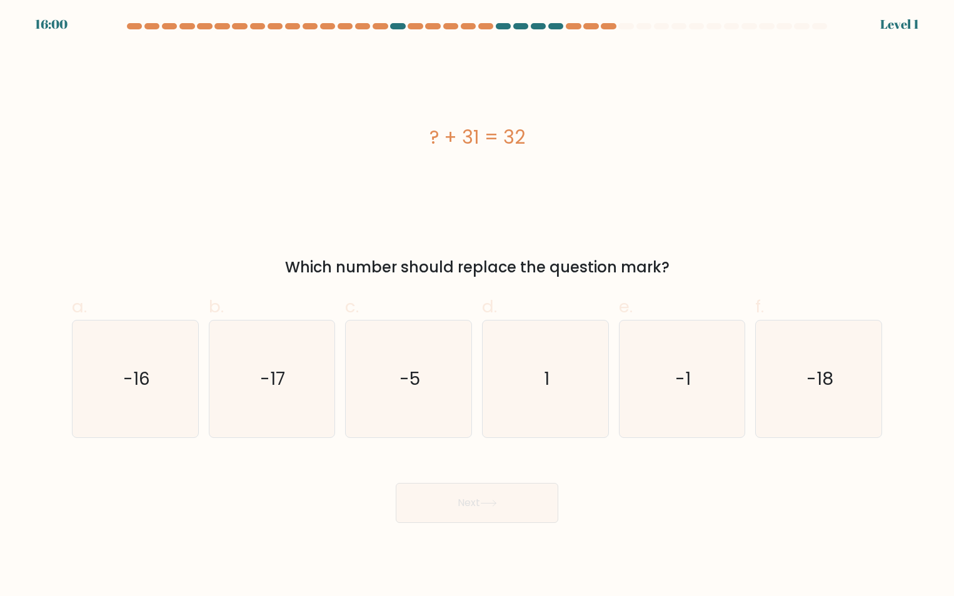
click at [532, 408] on icon "1" at bounding box center [545, 379] width 117 height 117
click at [478, 306] on input "d. 1" at bounding box center [477, 302] width 1 height 8
radio input "true"
click at [495, 508] on button "Next" at bounding box center [477, 503] width 163 height 40
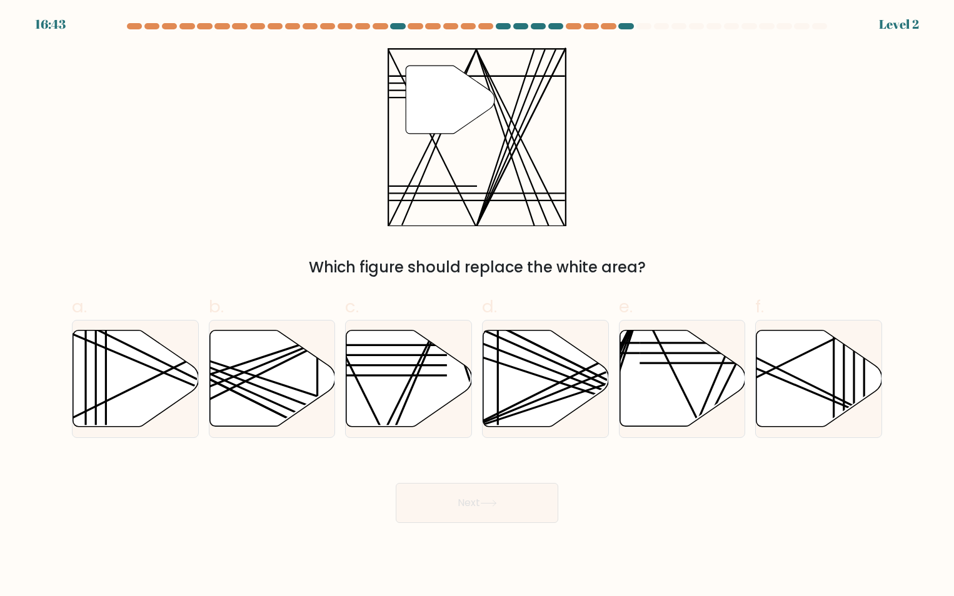
click at [511, 414] on line at bounding box center [585, 391] width 249 height 82
click at [478, 306] on input "d." at bounding box center [477, 302] width 1 height 8
radio input "true"
click at [504, 501] on button "Next" at bounding box center [477, 503] width 163 height 40
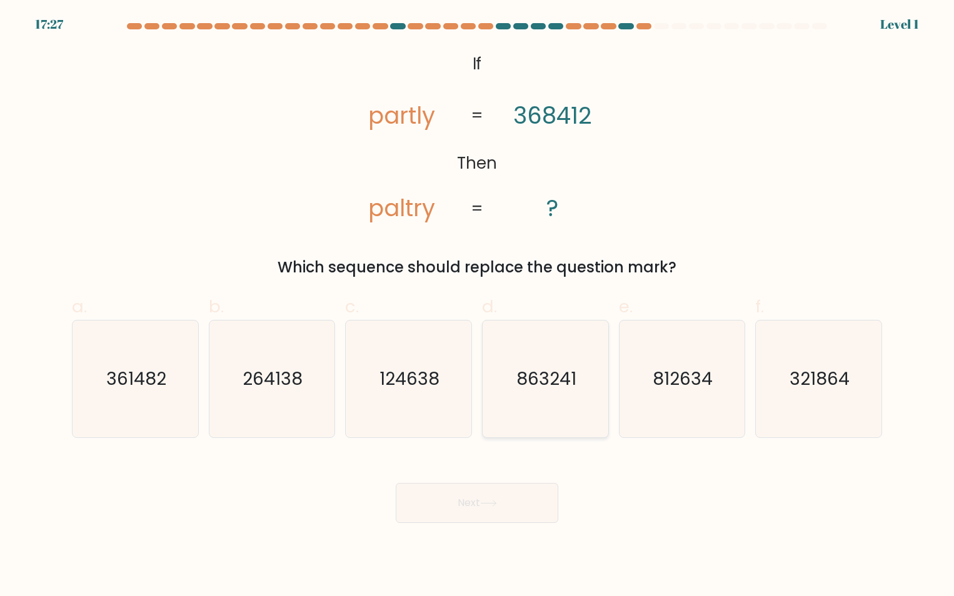
click at [549, 409] on icon "863241" at bounding box center [545, 379] width 117 height 117
click at [478, 306] on input "d. 863241" at bounding box center [477, 302] width 1 height 8
radio input "true"
click at [521, 505] on button "Next" at bounding box center [477, 503] width 163 height 40
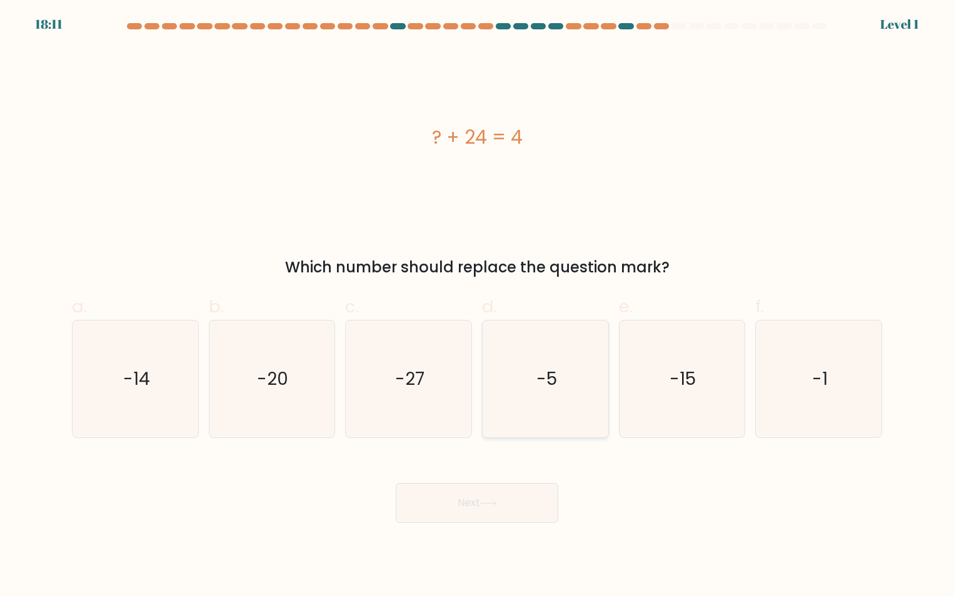
drag, startPoint x: 555, startPoint y: 412, endPoint x: 541, endPoint y: 437, distance: 28.8
click at [555, 411] on icon "-5" at bounding box center [545, 379] width 117 height 117
click at [478, 306] on input "d. -5" at bounding box center [477, 302] width 1 height 8
radio input "true"
click at [515, 508] on button "Next" at bounding box center [477, 503] width 163 height 40
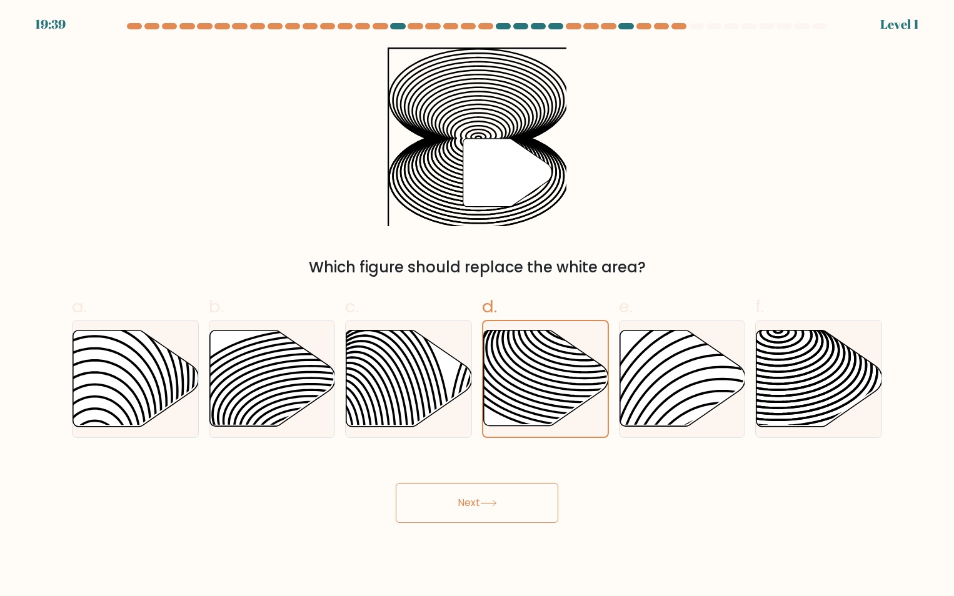
click at [493, 493] on button "Next" at bounding box center [477, 503] width 163 height 40
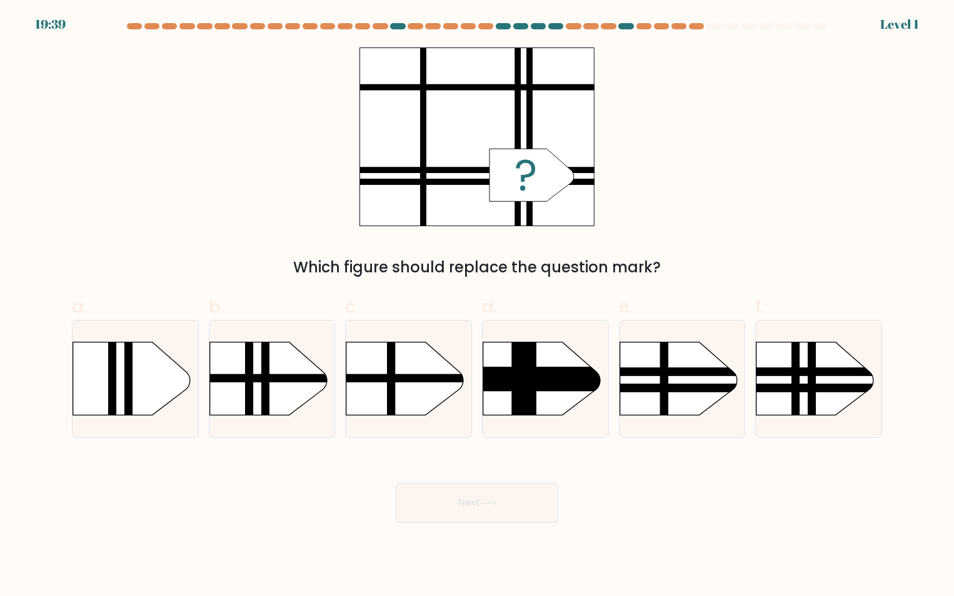
click at [506, 403] on rect at bounding box center [465, 325] width 326 height 248
click at [478, 306] on input "d." at bounding box center [477, 302] width 1 height 8
radio input "true"
click at [491, 508] on button "Next" at bounding box center [477, 503] width 163 height 40
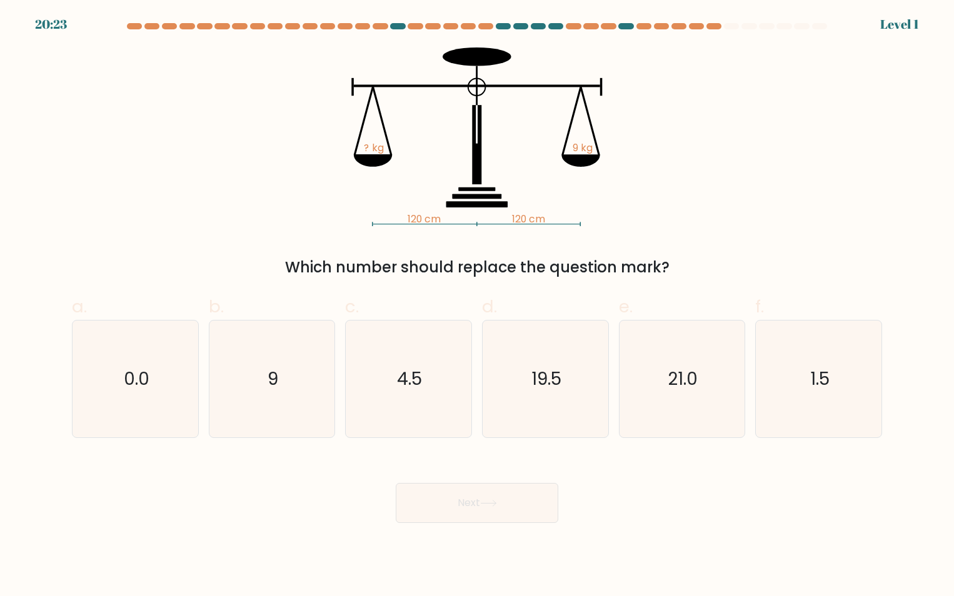
click at [521, 418] on icon "19.5" at bounding box center [545, 379] width 117 height 117
click at [478, 306] on input "d. 19.5" at bounding box center [477, 302] width 1 height 8
radio input "true"
drag, startPoint x: 481, startPoint y: 489, endPoint x: 509, endPoint y: 436, distance: 59.8
click at [481, 488] on button "Next" at bounding box center [477, 503] width 163 height 40
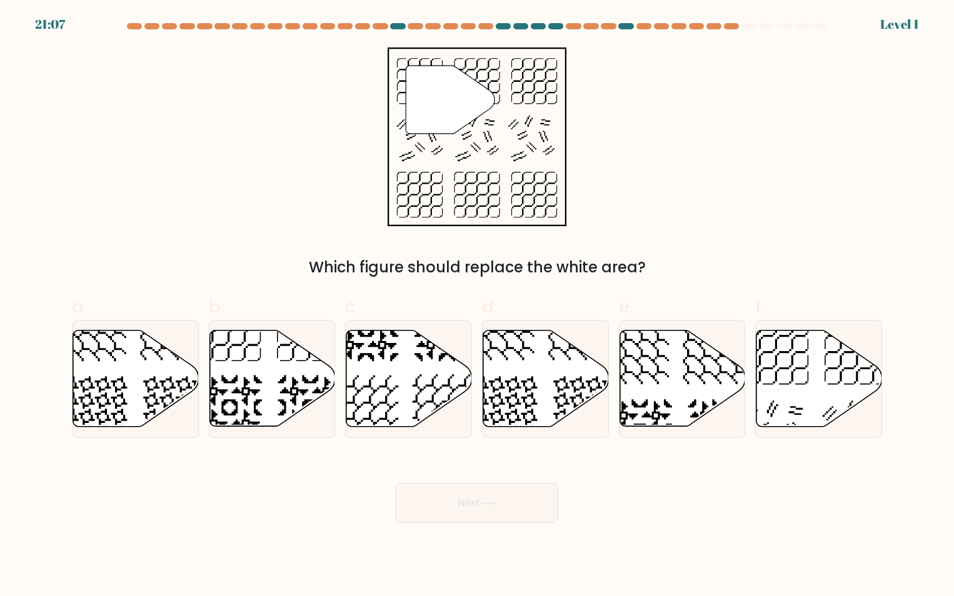
click at [522, 403] on icon at bounding box center [546, 378] width 126 height 96
click at [478, 306] on input "d." at bounding box center [477, 302] width 1 height 8
radio input "true"
click at [503, 484] on button "Next" at bounding box center [477, 503] width 163 height 40
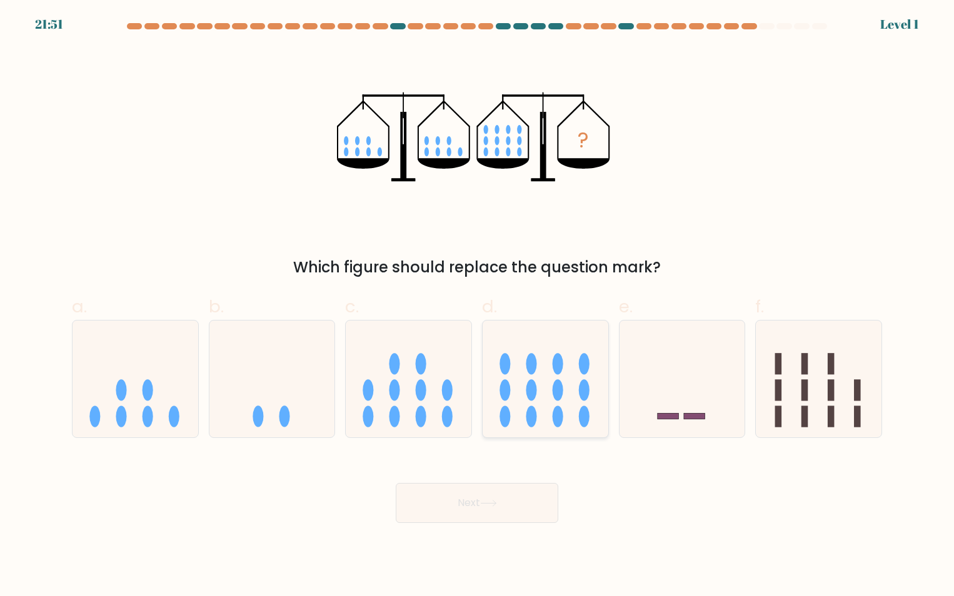
click at [533, 409] on ellipse at bounding box center [531, 416] width 11 height 21
click at [478, 306] on input "d." at bounding box center [477, 302] width 1 height 8
radio input "true"
click at [512, 505] on button "Next" at bounding box center [477, 503] width 163 height 40
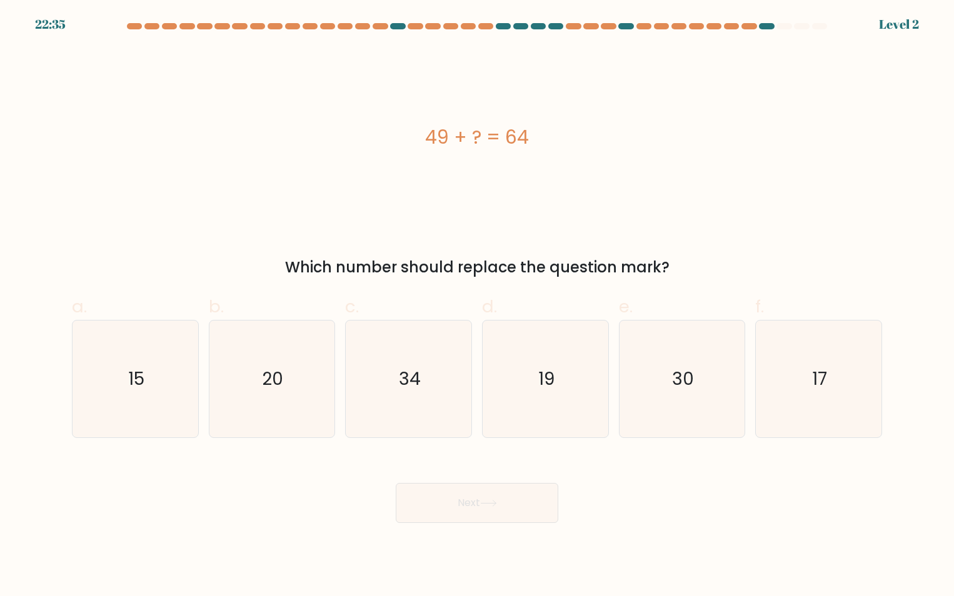
click at [520, 422] on icon "19" at bounding box center [545, 379] width 117 height 117
click at [478, 306] on input "d. 19" at bounding box center [477, 302] width 1 height 8
radio input "true"
click at [511, 509] on button "Next" at bounding box center [477, 503] width 163 height 40
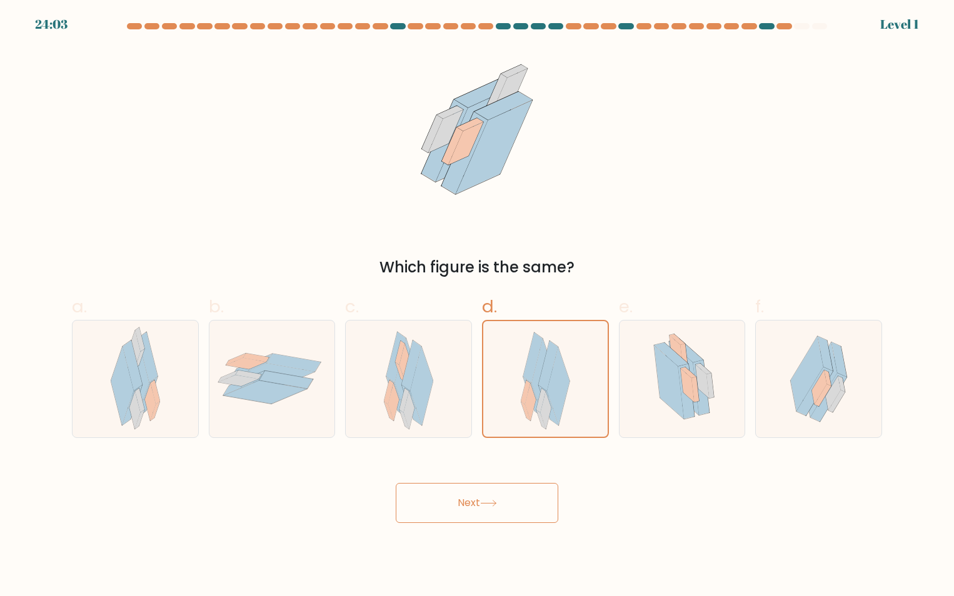
click at [519, 493] on button "Next" at bounding box center [477, 503] width 163 height 40
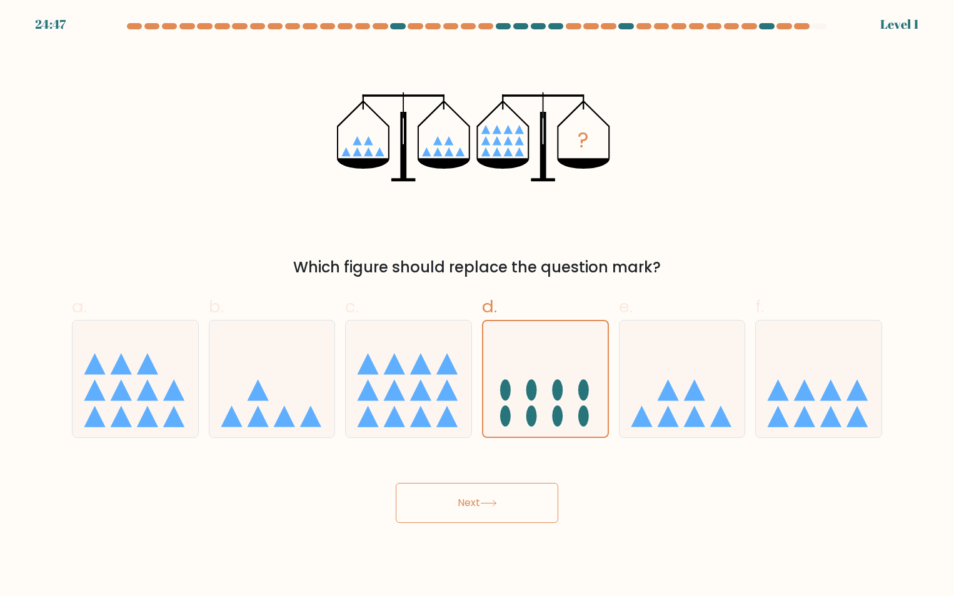
click at [509, 505] on button "Next" at bounding box center [477, 503] width 163 height 40
click at [518, 422] on icon at bounding box center [545, 379] width 124 height 103
click at [478, 306] on input "d." at bounding box center [477, 302] width 1 height 8
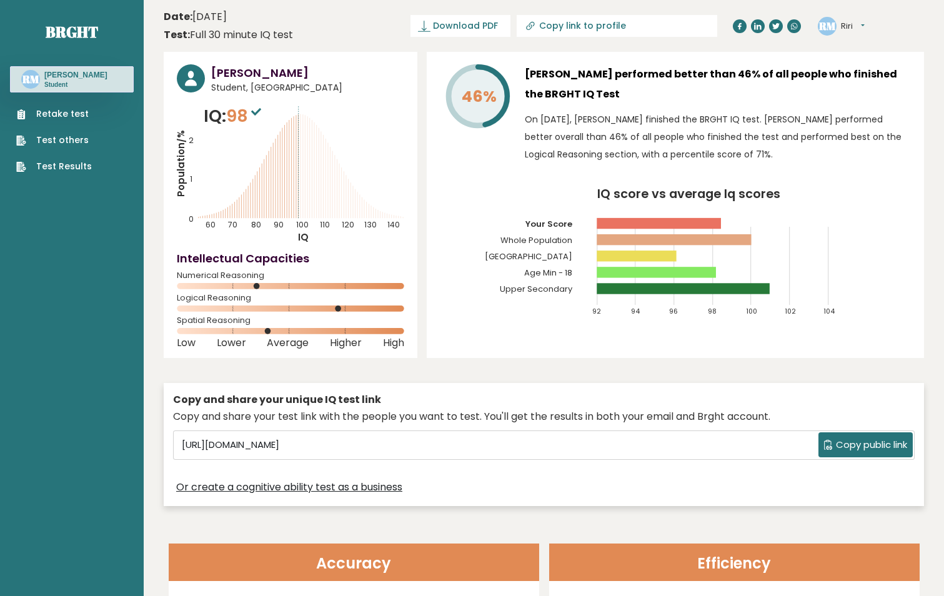
click at [73, 116] on link "Retake test" at bounding box center [54, 114] width 76 height 13
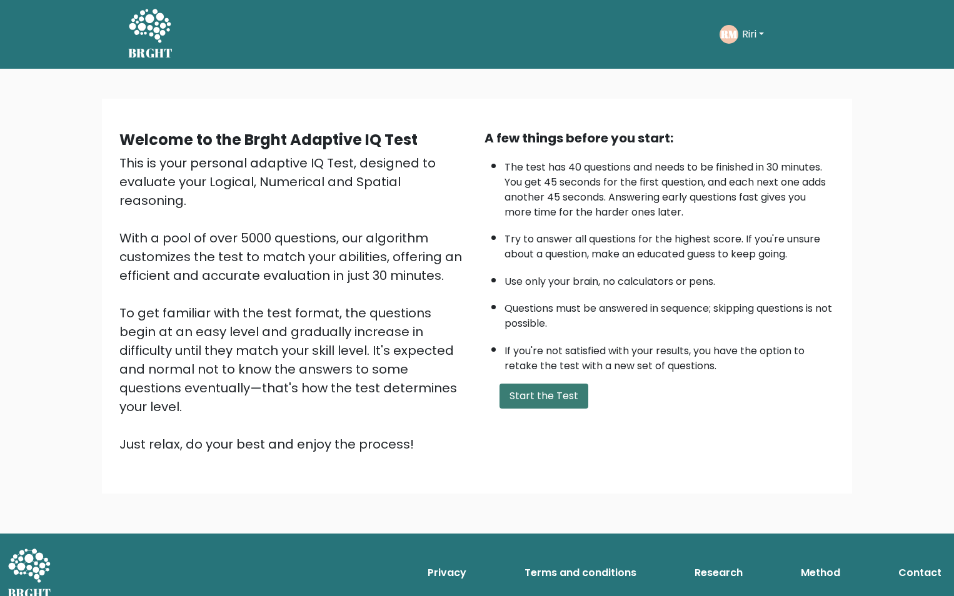
click at [576, 398] on button "Start the Test" at bounding box center [543, 396] width 89 height 25
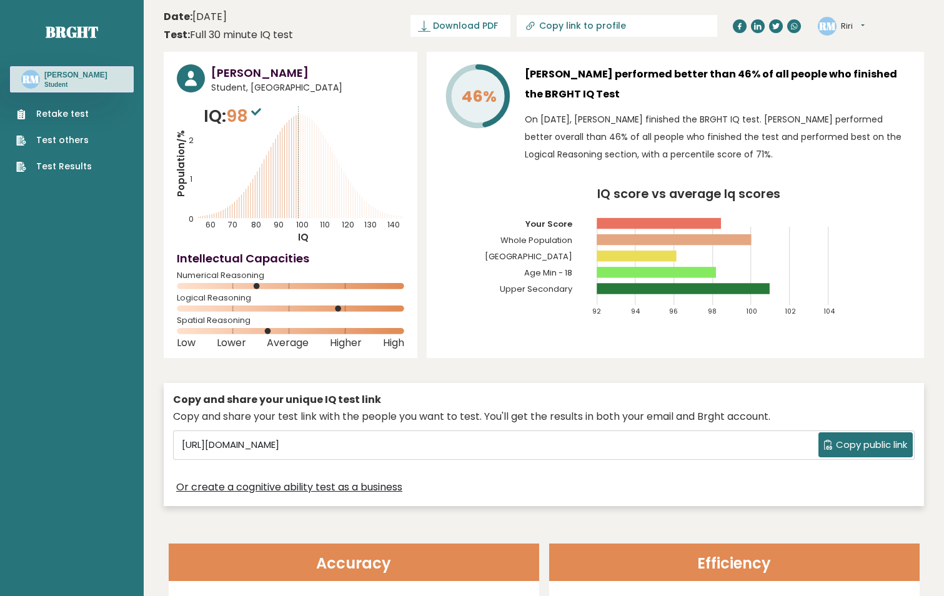
click at [71, 115] on link "Retake test" at bounding box center [54, 114] width 76 height 13
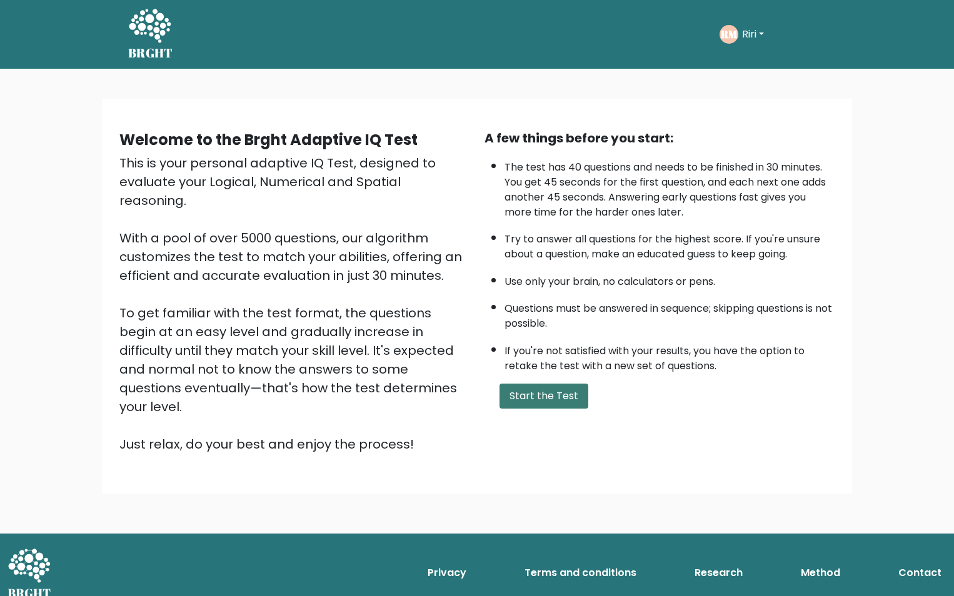
click at [517, 391] on button "Start the Test" at bounding box center [543, 396] width 89 height 25
click at [524, 399] on button "Start the Test" at bounding box center [543, 396] width 89 height 25
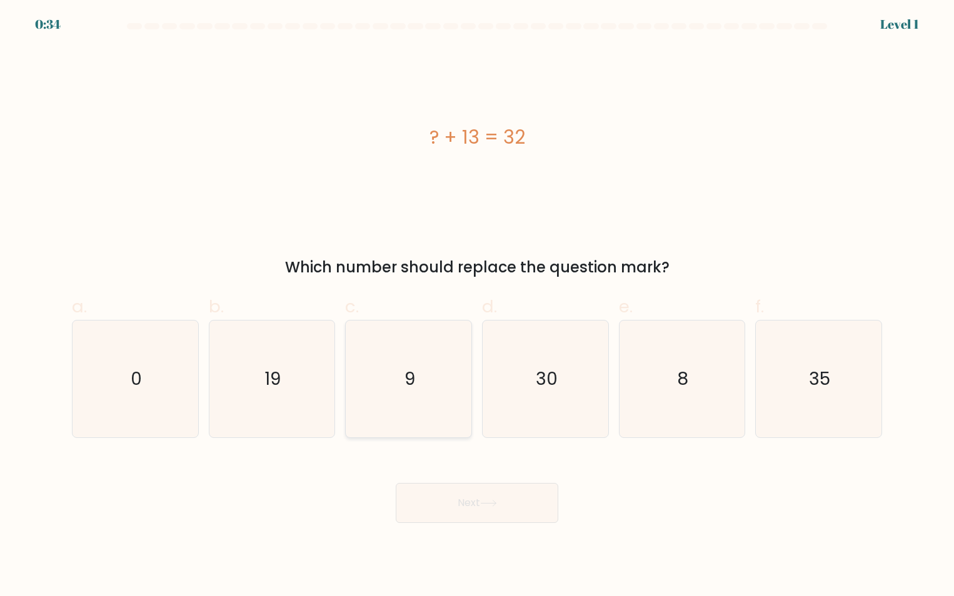
click at [445, 412] on icon "9" at bounding box center [408, 379] width 117 height 117
click at [477, 306] on input "c. 9" at bounding box center [477, 302] width 1 height 8
radio input "true"
click at [498, 495] on button "Next" at bounding box center [477, 503] width 163 height 40
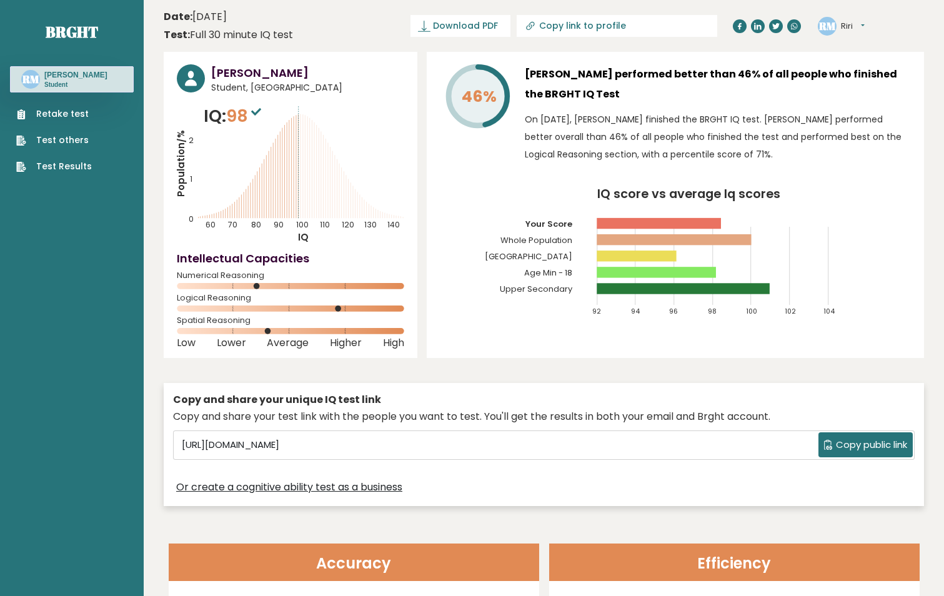
click at [46, 113] on link "Retake test" at bounding box center [54, 114] width 76 height 13
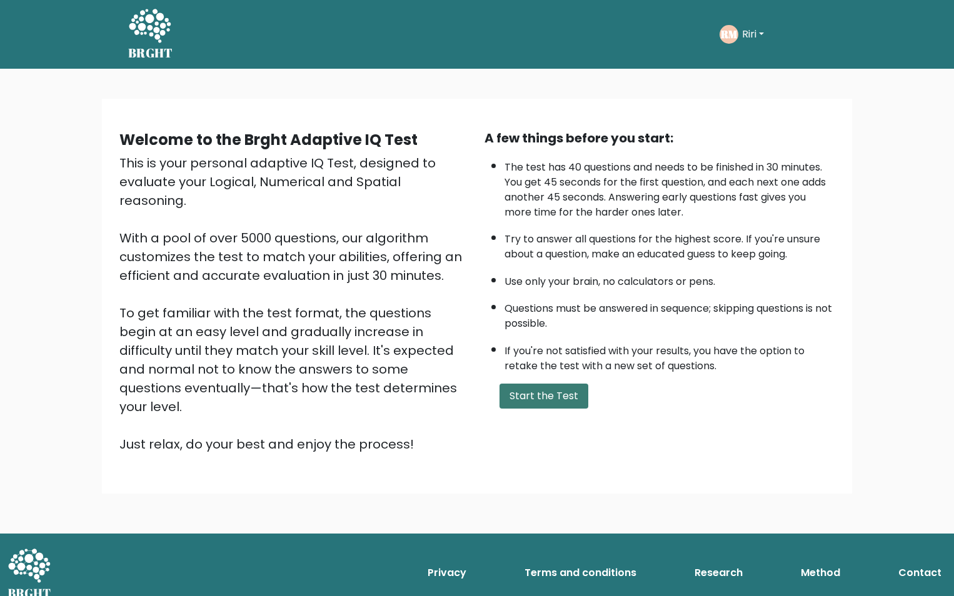
click at [531, 393] on button "Start the Test" at bounding box center [543, 396] width 89 height 25
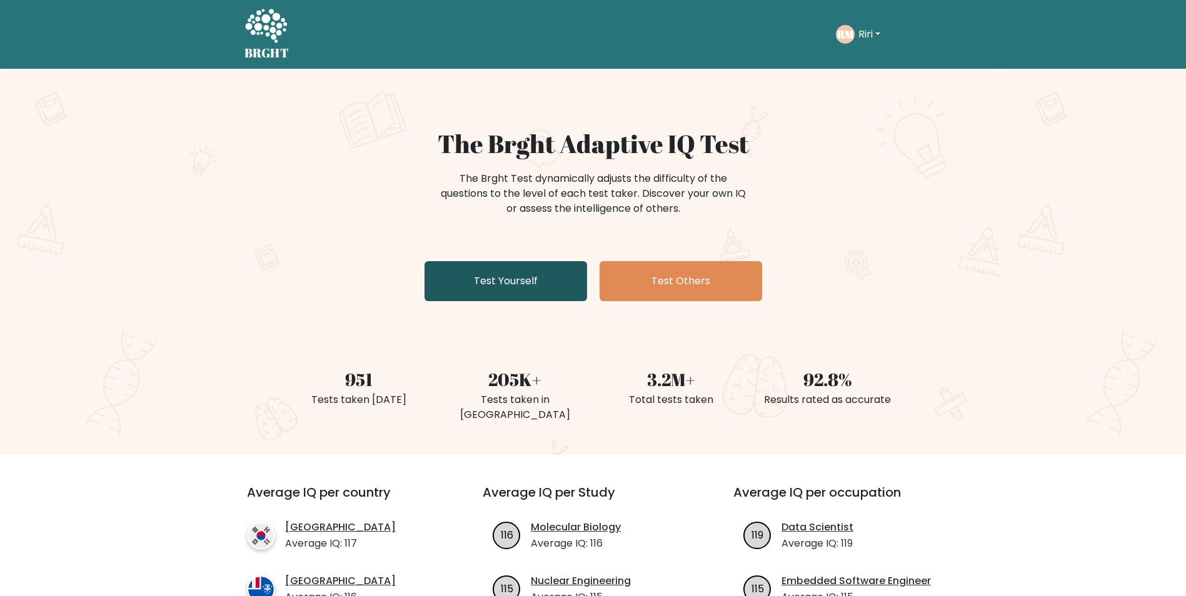
click at [506, 292] on link "Test Yourself" at bounding box center [505, 281] width 163 height 40
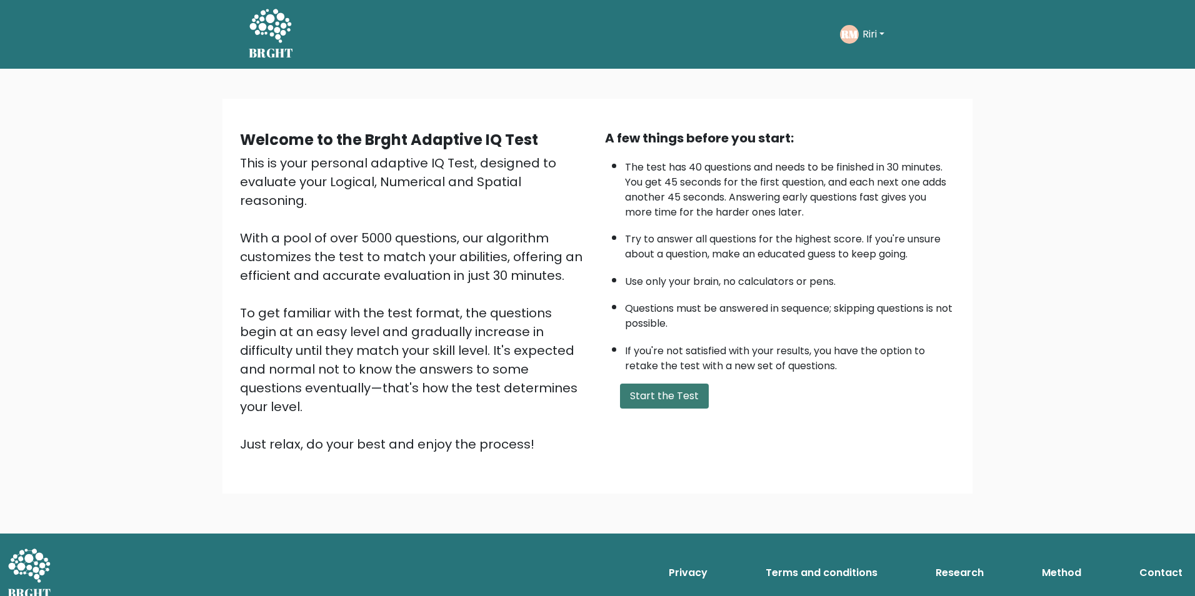
click at [645, 401] on button "Start the Test" at bounding box center [664, 396] width 89 height 25
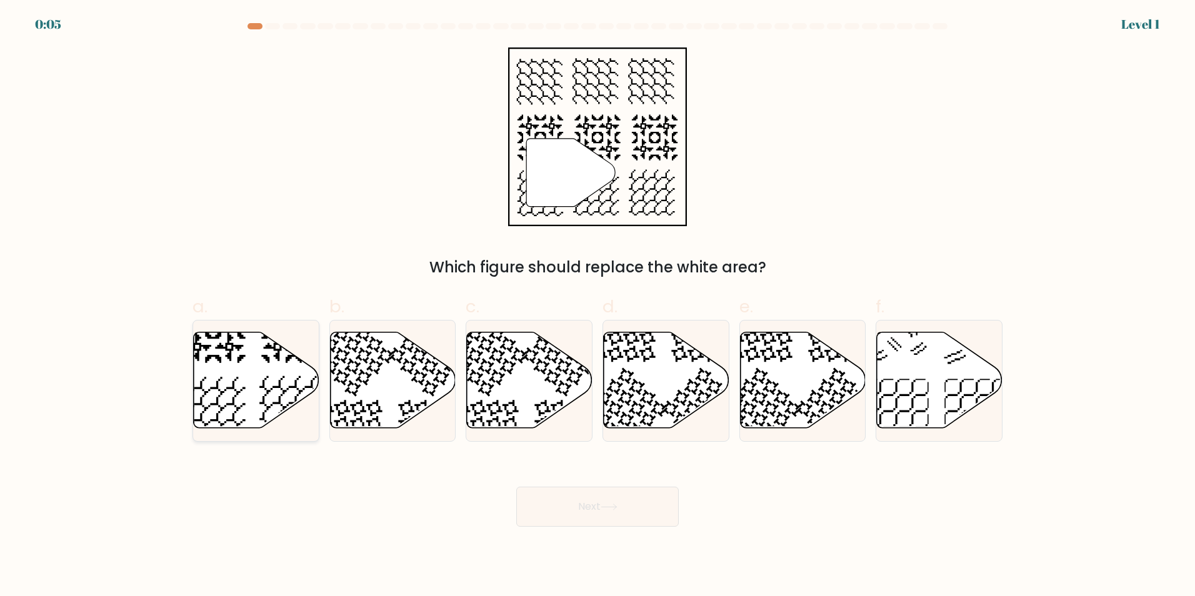
click at [291, 378] on icon at bounding box center [257, 380] width 126 height 96
click at [598, 306] on input "a." at bounding box center [598, 302] width 1 height 8
radio input "true"
click at [601, 492] on button "Next" at bounding box center [597, 507] width 163 height 40
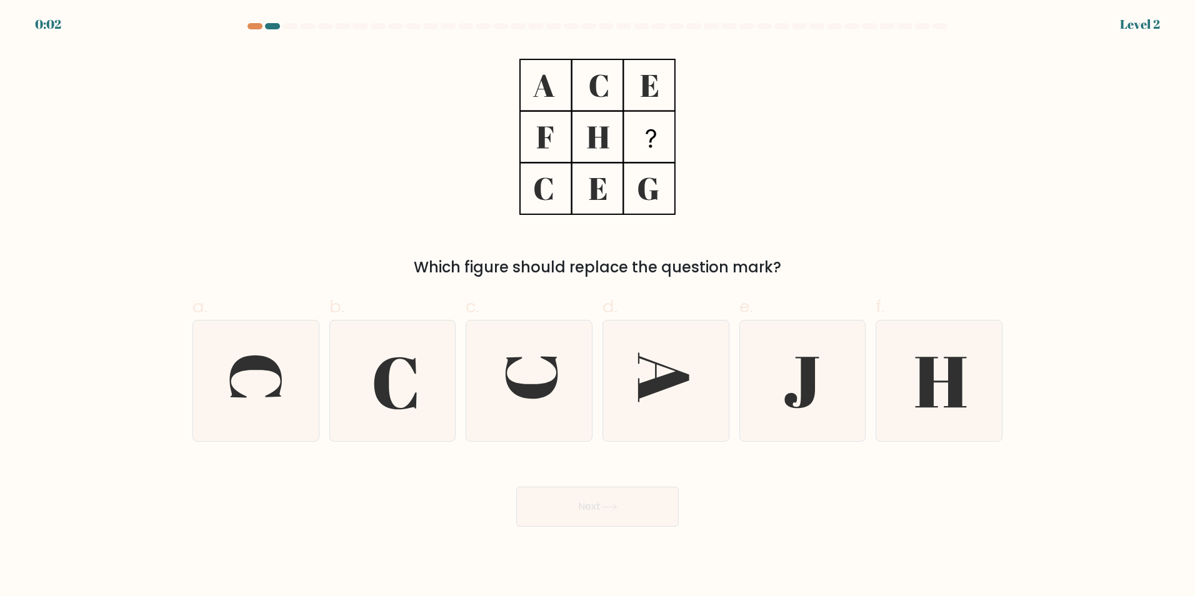
click at [602, 506] on button "Next" at bounding box center [597, 507] width 163 height 40
click at [406, 374] on icon at bounding box center [392, 381] width 121 height 121
click at [598, 306] on input "b." at bounding box center [598, 302] width 1 height 8
radio input "true"
click at [547, 502] on button "Next" at bounding box center [597, 507] width 163 height 40
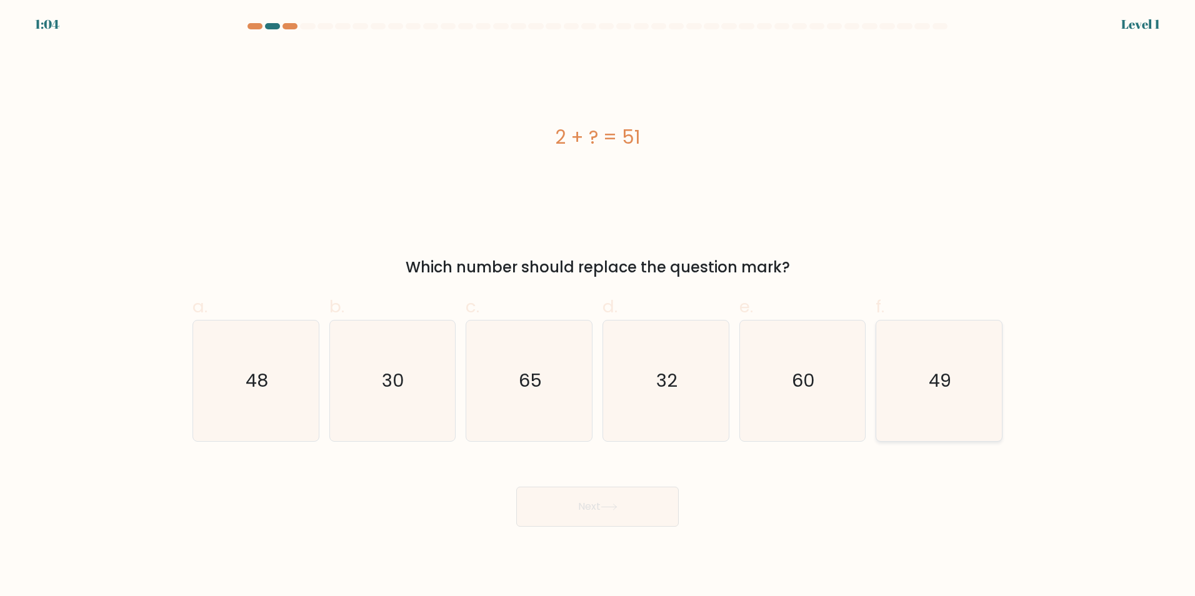
click at [909, 398] on icon "49" at bounding box center [939, 381] width 121 height 121
click at [598, 306] on input "f. 49" at bounding box center [598, 302] width 1 height 8
radio input "true"
click at [603, 511] on button "Next" at bounding box center [597, 507] width 163 height 40
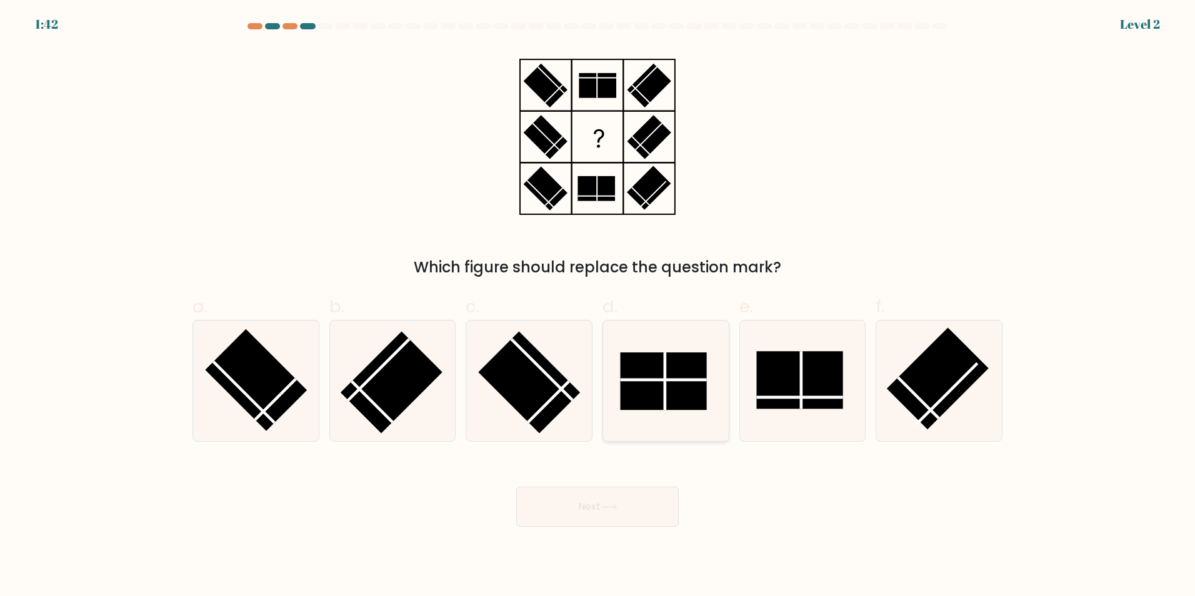
click at [666, 371] on rect at bounding box center [663, 382] width 86 height 58
click at [598, 306] on input "d." at bounding box center [598, 302] width 1 height 8
radio input "true"
click at [549, 518] on button "Next" at bounding box center [597, 507] width 163 height 40
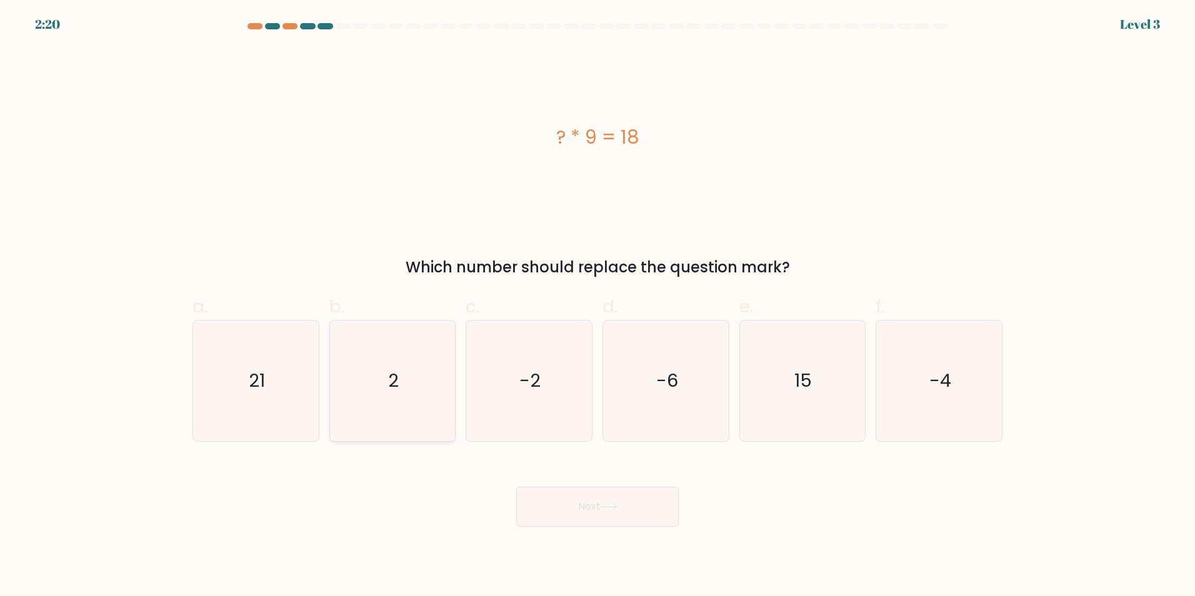
click at [421, 361] on icon "2" at bounding box center [392, 381] width 121 height 121
click at [598, 306] on input "b. 2" at bounding box center [598, 302] width 1 height 8
radio input "true"
click at [565, 504] on button "Next" at bounding box center [597, 507] width 163 height 40
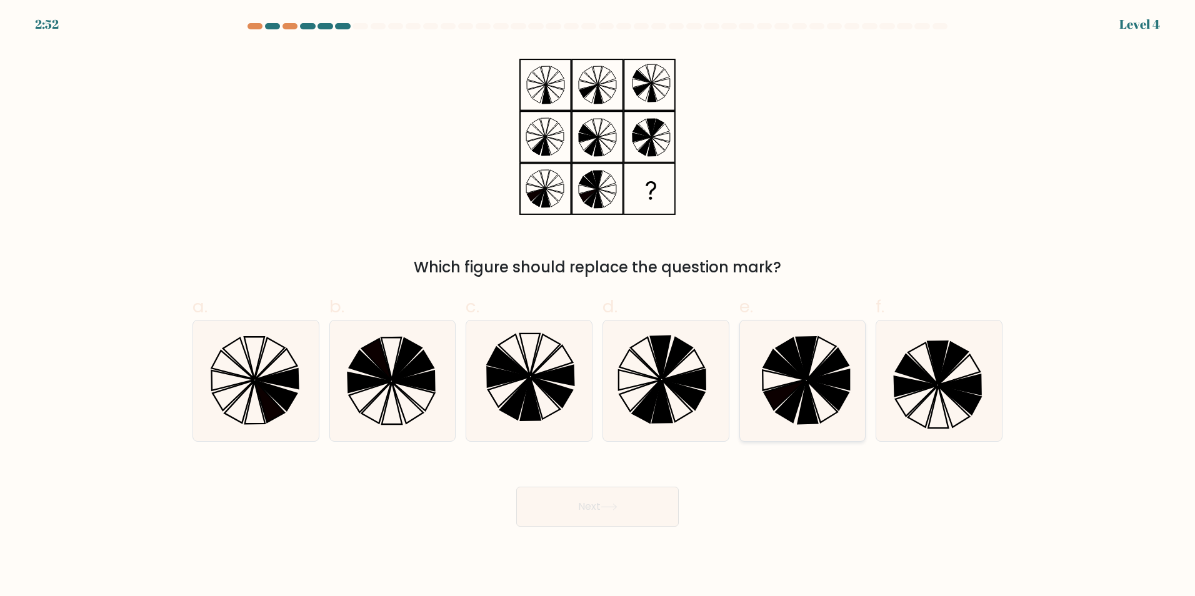
click at [811, 369] on icon at bounding box center [802, 381] width 121 height 121
click at [598, 306] on input "e." at bounding box center [598, 302] width 1 height 8
radio input "true"
click at [646, 521] on button "Next" at bounding box center [597, 507] width 163 height 40
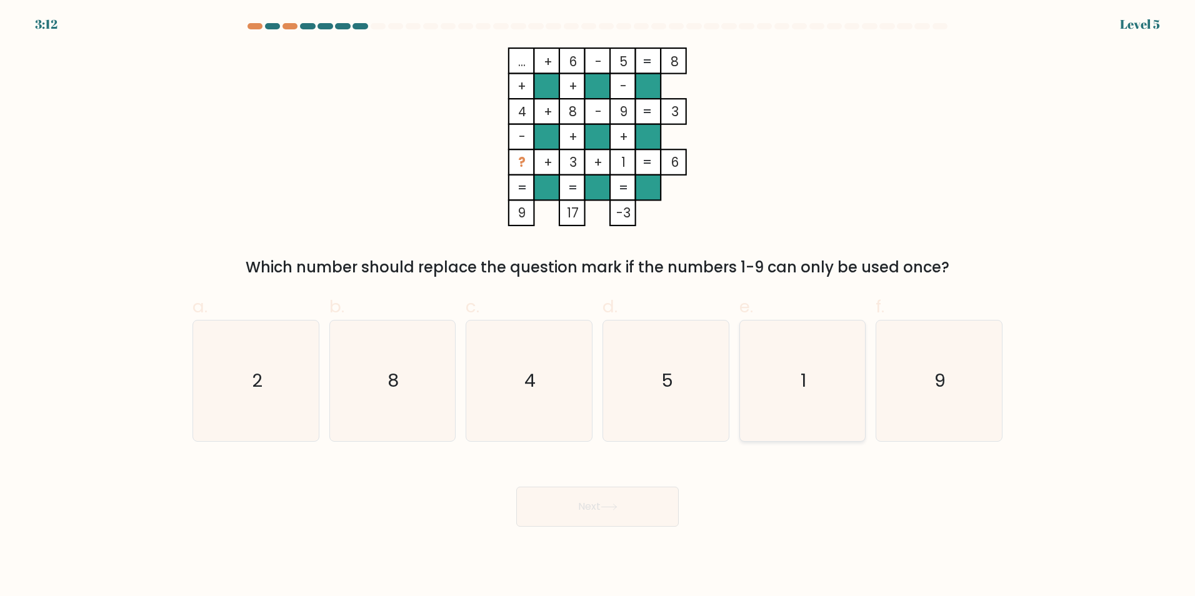
click at [760, 387] on icon "1" at bounding box center [802, 381] width 121 height 121
click at [598, 306] on input "e. 1" at bounding box center [598, 302] width 1 height 8
radio input "true"
click at [649, 499] on button "Next" at bounding box center [597, 507] width 163 height 40
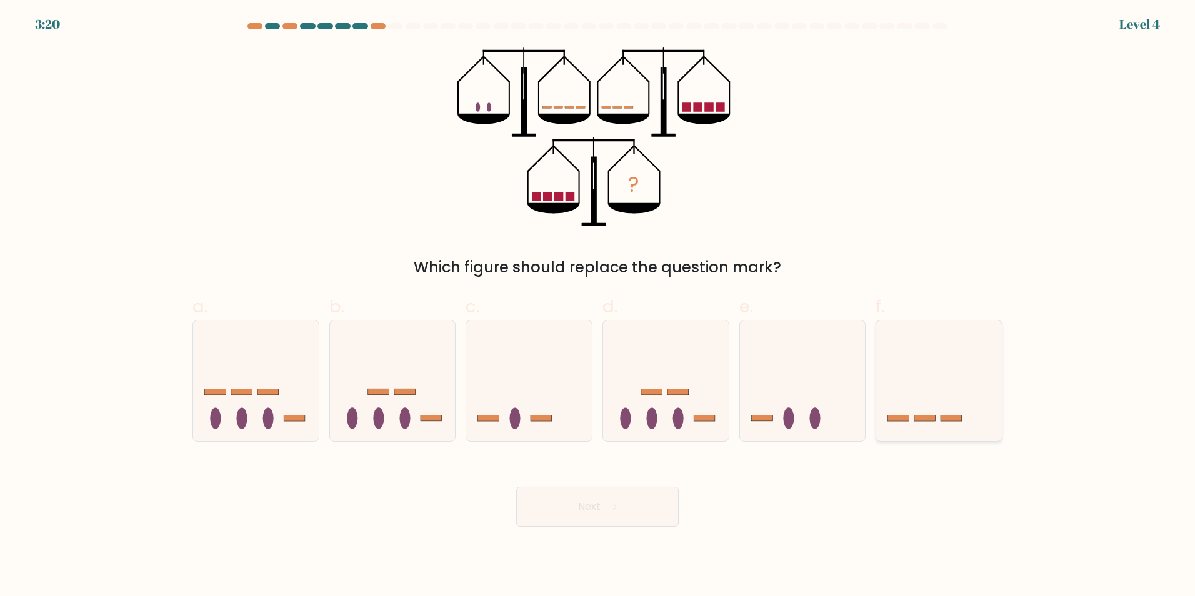
click at [988, 394] on icon at bounding box center [939, 381] width 126 height 104
click at [598, 306] on input "f." at bounding box center [598, 302] width 1 height 8
radio input "true"
click at [649, 505] on button "Next" at bounding box center [597, 507] width 163 height 40
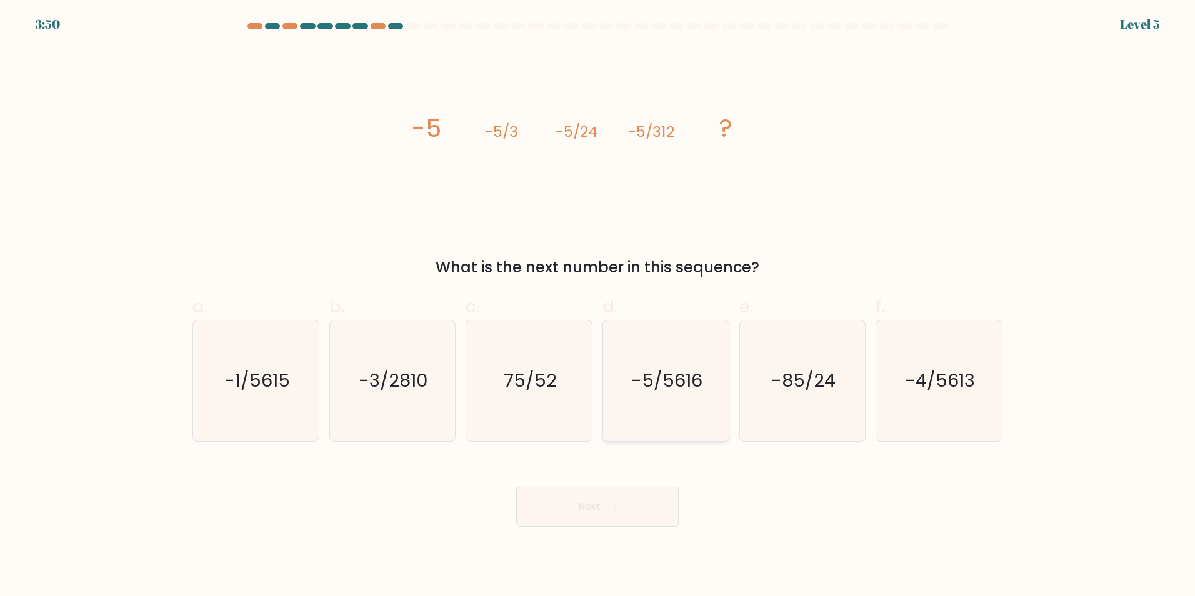
click at [644, 339] on icon "-5/5616" at bounding box center [666, 381] width 121 height 121
click at [598, 306] on input "d. -5/5616" at bounding box center [598, 302] width 1 height 8
radio input "true"
click at [631, 509] on button "Next" at bounding box center [597, 507] width 163 height 40
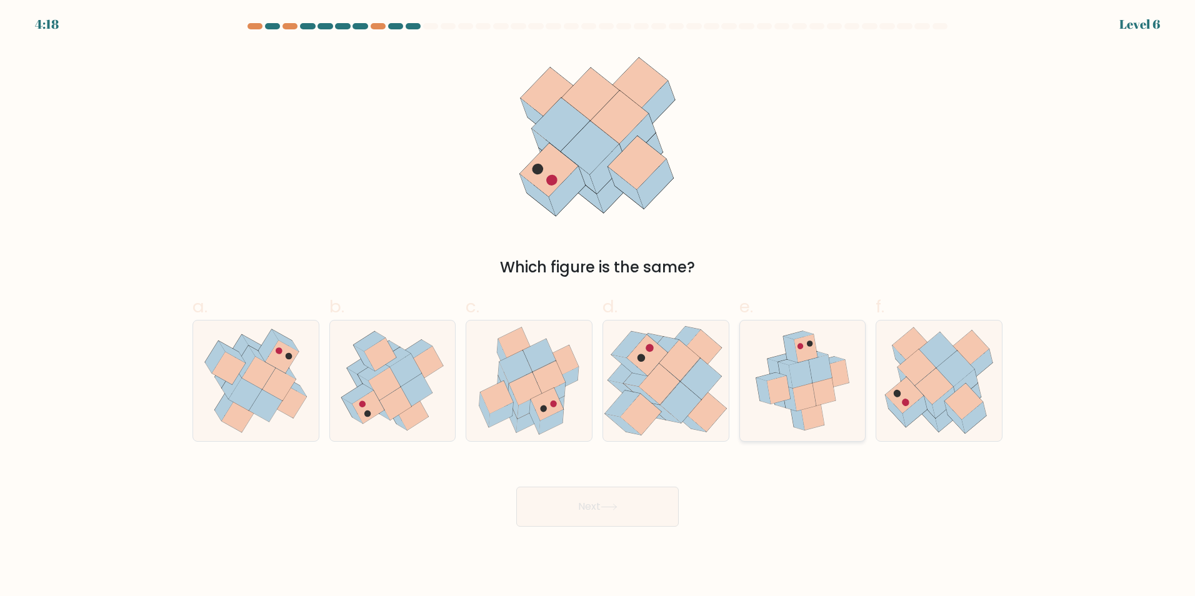
click at [782, 380] on icon at bounding box center [778, 390] width 23 height 28
click at [598, 306] on input "e." at bounding box center [598, 302] width 1 height 8
radio input "true"
click at [644, 524] on button "Next" at bounding box center [597, 507] width 163 height 40
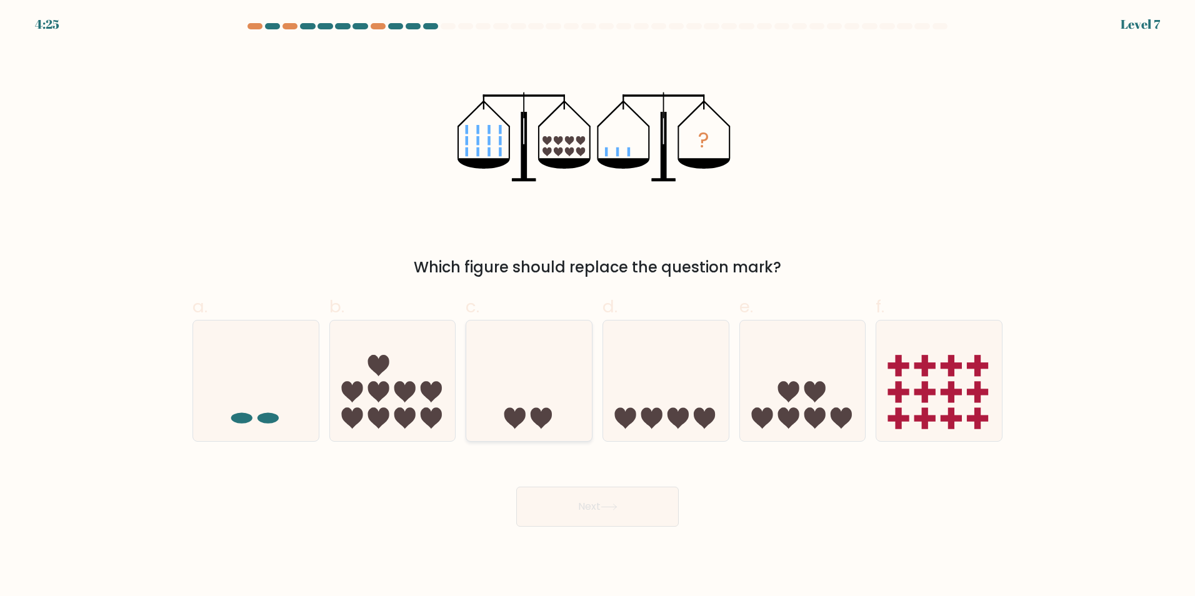
click at [521, 371] on icon at bounding box center [529, 381] width 126 height 104
click at [598, 306] on input "c." at bounding box center [598, 302] width 1 height 8
radio input "true"
click at [223, 381] on icon at bounding box center [256, 381] width 126 height 104
click at [598, 306] on input "a." at bounding box center [598, 302] width 1 height 8
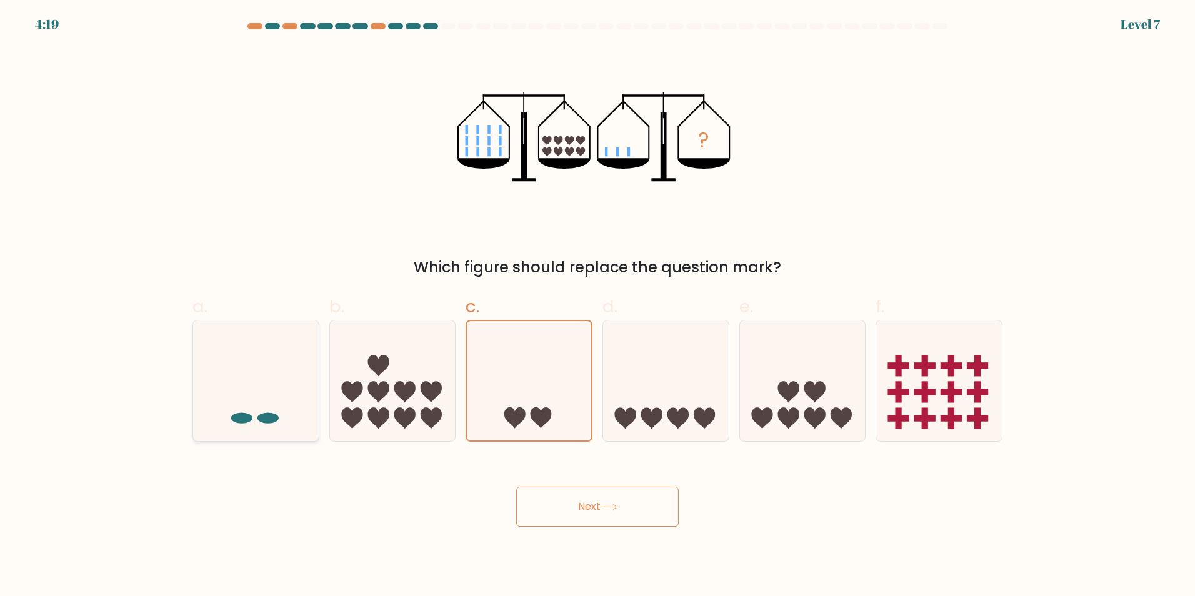
radio input "true"
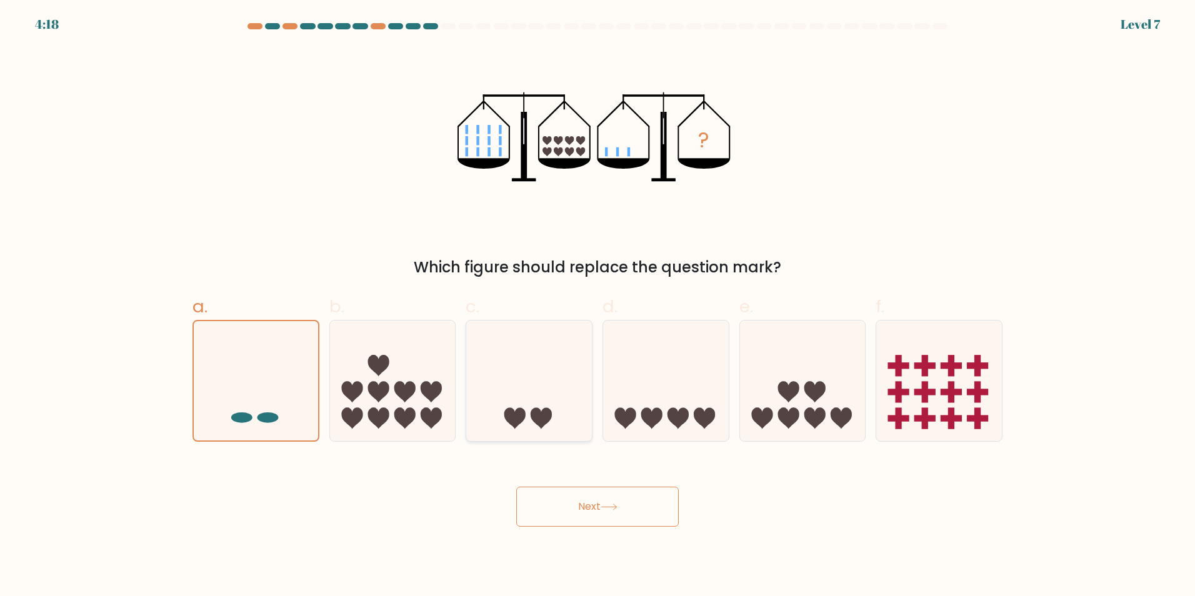
click at [531, 420] on icon at bounding box center [529, 381] width 126 height 104
click at [598, 306] on input "c." at bounding box center [598, 302] width 1 height 8
radio input "true"
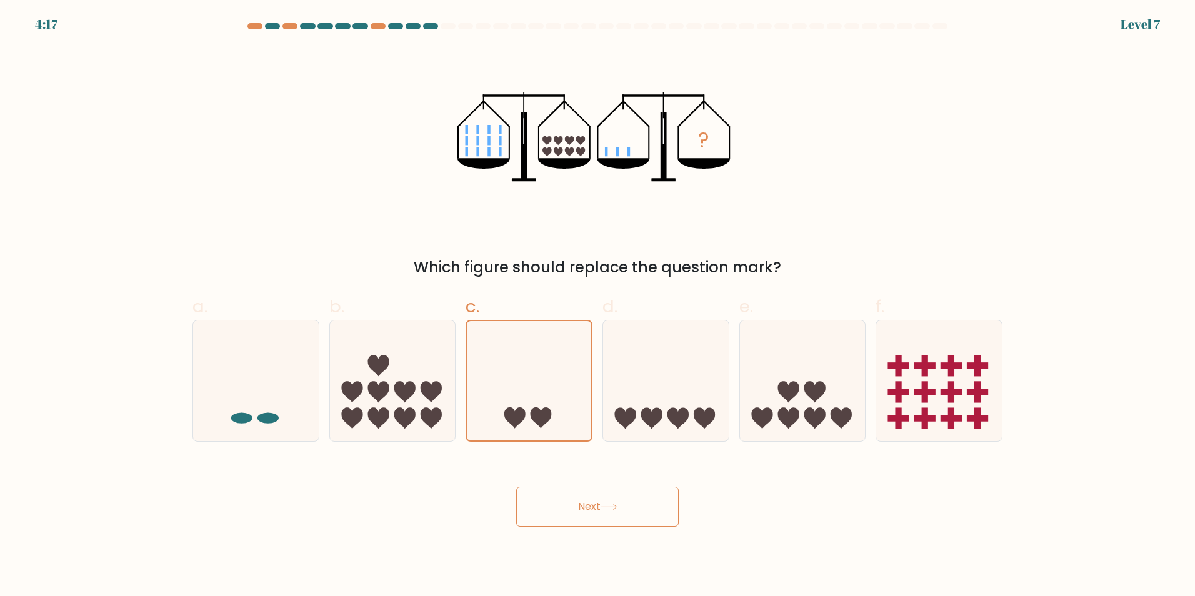
click at [568, 492] on button "Next" at bounding box center [597, 507] width 163 height 40
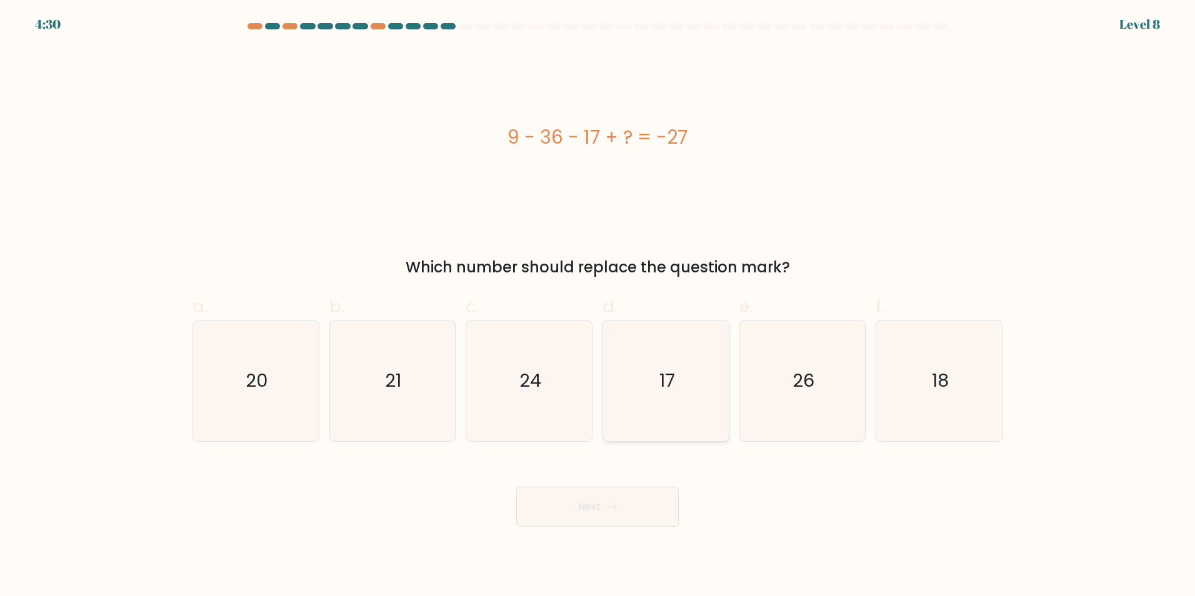
click at [661, 357] on icon "17" at bounding box center [666, 381] width 121 height 121
click at [598, 306] on input "d. 17" at bounding box center [598, 302] width 1 height 8
radio input "true"
click at [535, 508] on button "Next" at bounding box center [597, 507] width 163 height 40
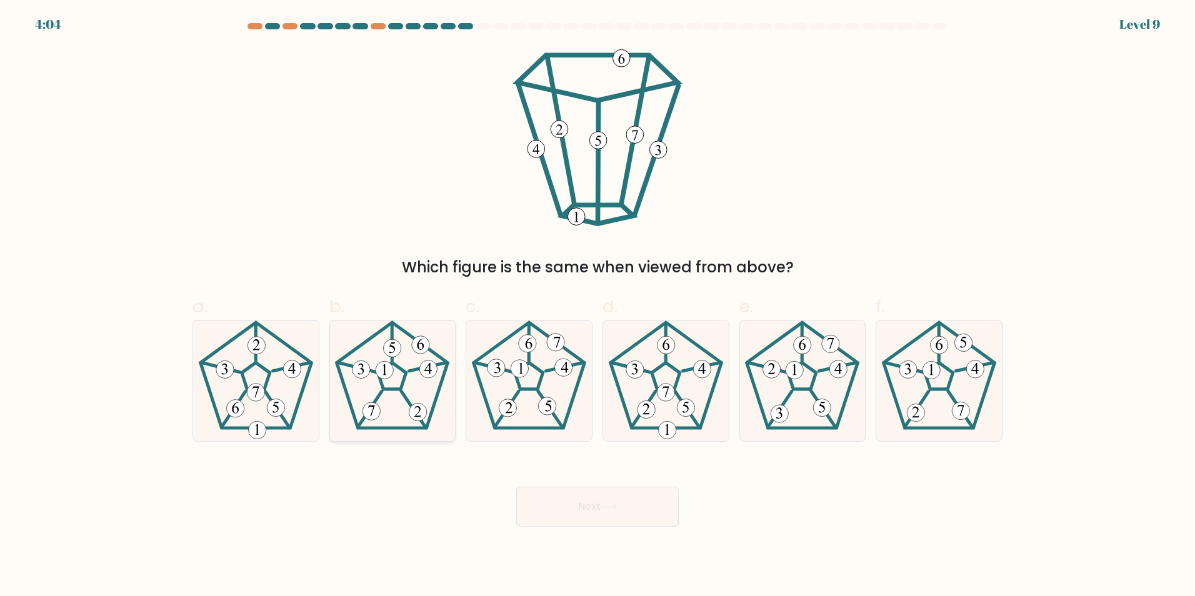
click at [434, 366] on 796 at bounding box center [429, 369] width 18 height 18
click at [598, 306] on input "b." at bounding box center [598, 302] width 1 height 8
radio input "true"
drag, startPoint x: 544, startPoint y: 500, endPoint x: 552, endPoint y: 484, distance: 17.6
click at [544, 501] on button "Next" at bounding box center [597, 507] width 163 height 40
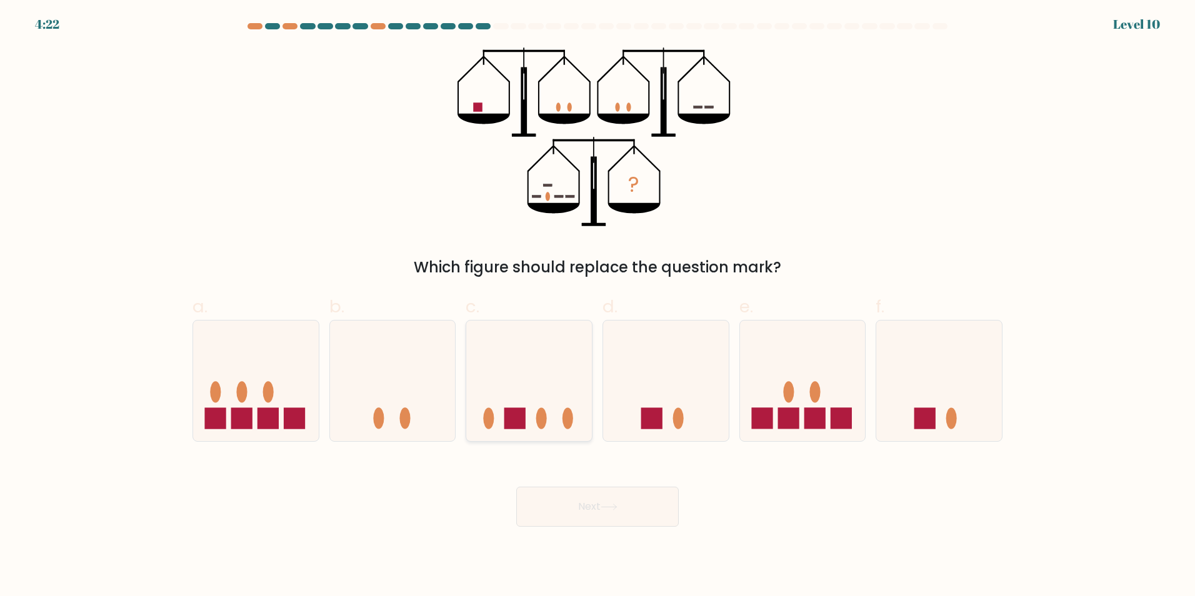
click at [493, 373] on icon at bounding box center [529, 381] width 126 height 104
click at [598, 306] on input "c." at bounding box center [598, 302] width 1 height 8
radio input "true"
click at [585, 509] on button "Next" at bounding box center [597, 507] width 163 height 40
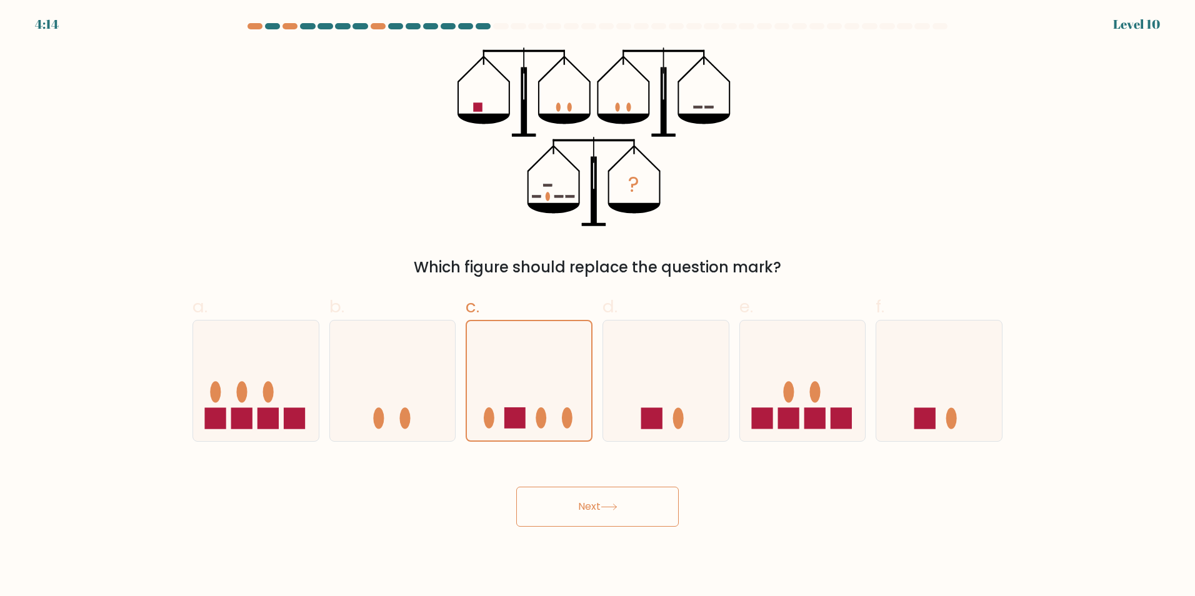
click at [599, 524] on button "Next" at bounding box center [597, 507] width 163 height 40
click at [549, 397] on icon at bounding box center [529, 380] width 124 height 103
click at [598, 306] on input "c." at bounding box center [598, 302] width 1 height 8
click at [608, 501] on button "Next" at bounding box center [597, 507] width 163 height 40
click at [633, 500] on button "Next" at bounding box center [597, 507] width 163 height 40
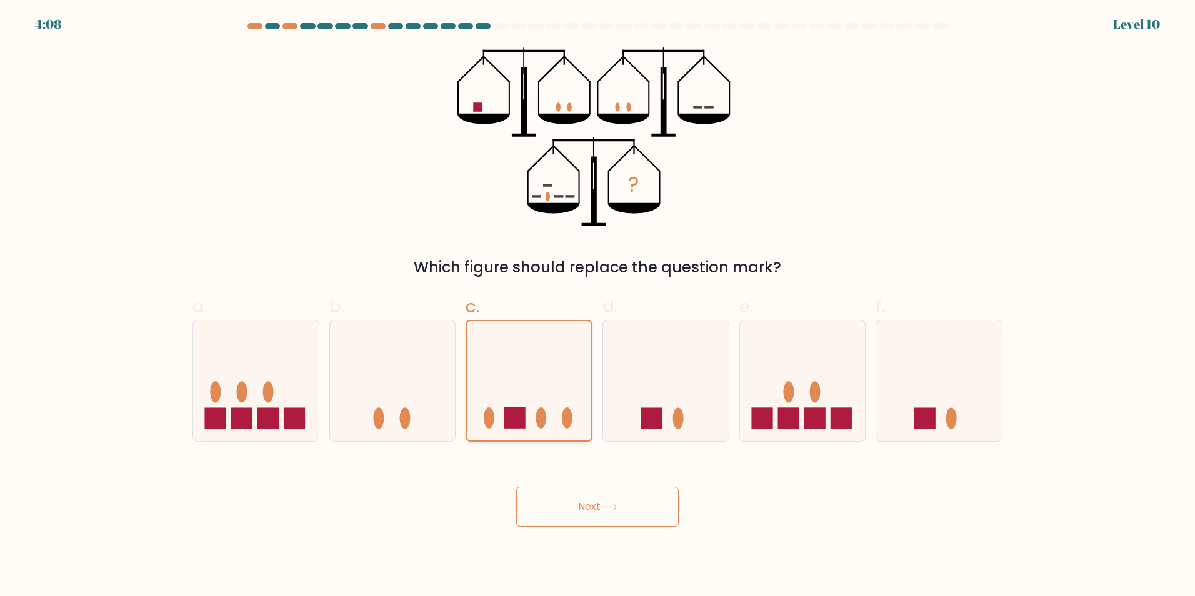
click at [566, 367] on icon at bounding box center [529, 380] width 124 height 103
click at [598, 306] on input "c." at bounding box center [598, 302] width 1 height 8
click at [613, 361] on icon at bounding box center [666, 381] width 126 height 104
click at [598, 306] on input "d." at bounding box center [598, 302] width 1 height 8
radio input "true"
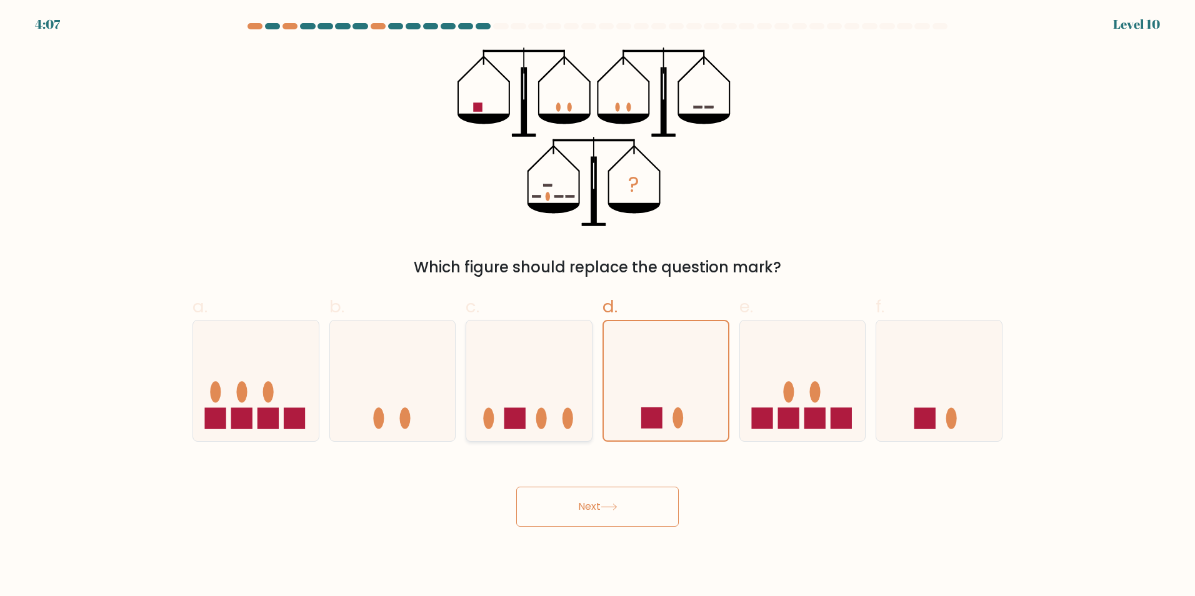
click at [577, 369] on icon at bounding box center [529, 381] width 126 height 104
click at [598, 306] on input "c." at bounding box center [598, 302] width 1 height 8
radio input "true"
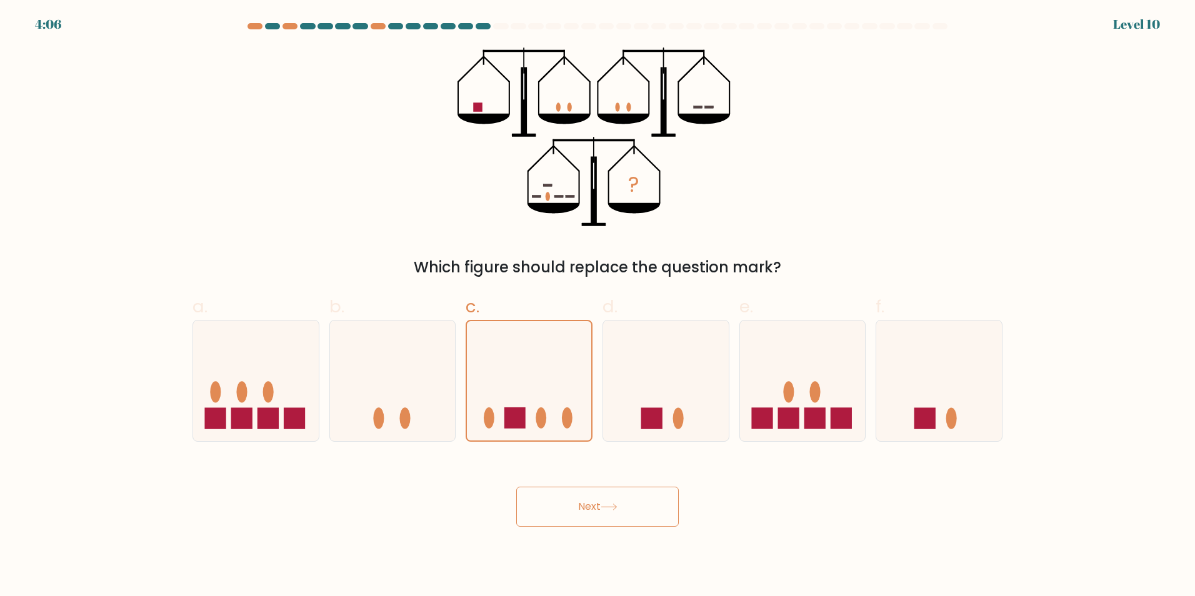
click at [608, 499] on button "Next" at bounding box center [597, 507] width 163 height 40
click at [608, 496] on button "Next" at bounding box center [597, 507] width 163 height 40
click at [609, 494] on button "Next" at bounding box center [597, 507] width 163 height 40
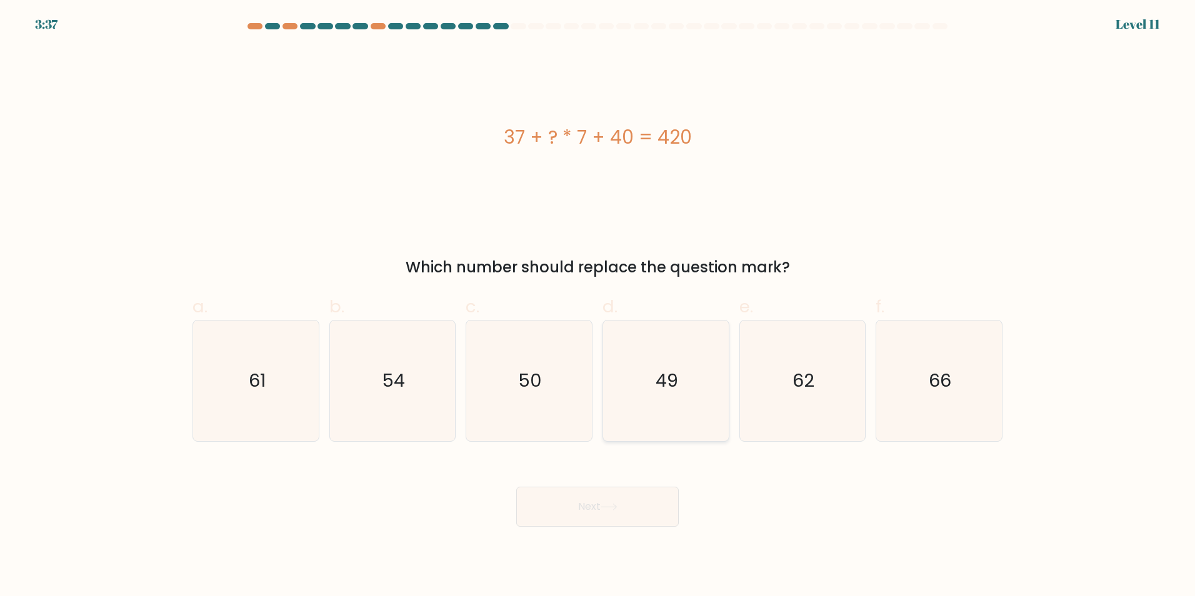
click at [633, 381] on icon "49" at bounding box center [666, 381] width 121 height 121
click at [598, 306] on input "d. 49" at bounding box center [598, 302] width 1 height 8
radio input "true"
click at [616, 518] on button "Next" at bounding box center [597, 507] width 163 height 40
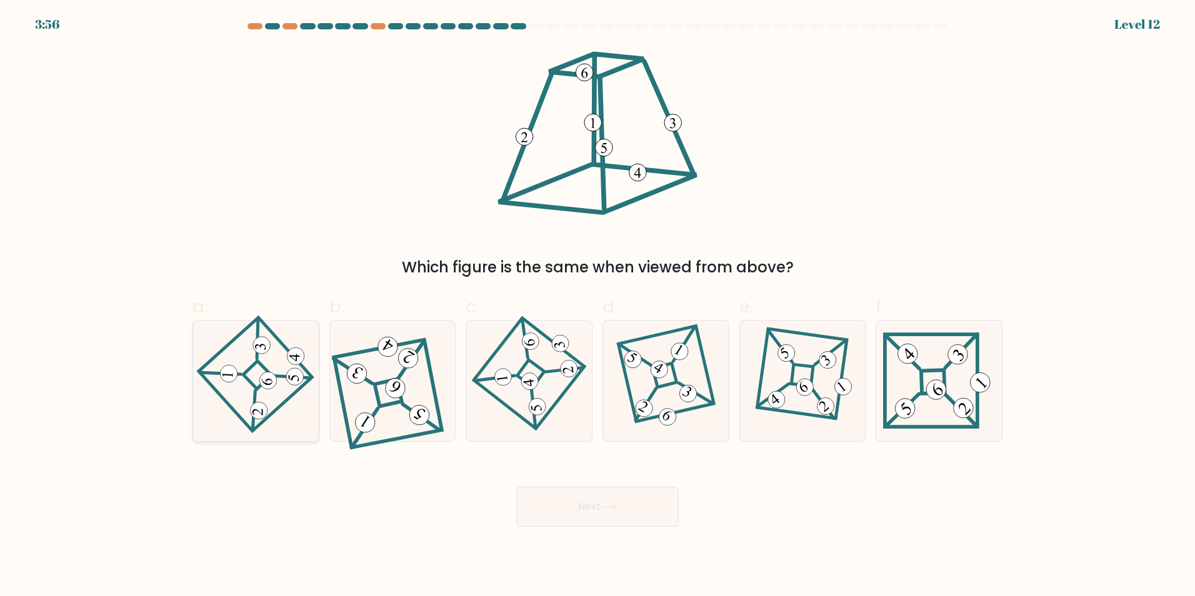
click at [286, 378] on 673 at bounding box center [292, 377] width 39 height 39
click at [598, 306] on input "a." at bounding box center [598, 302] width 1 height 8
radio input "true"
click at [624, 504] on button "Next" at bounding box center [597, 507] width 163 height 40
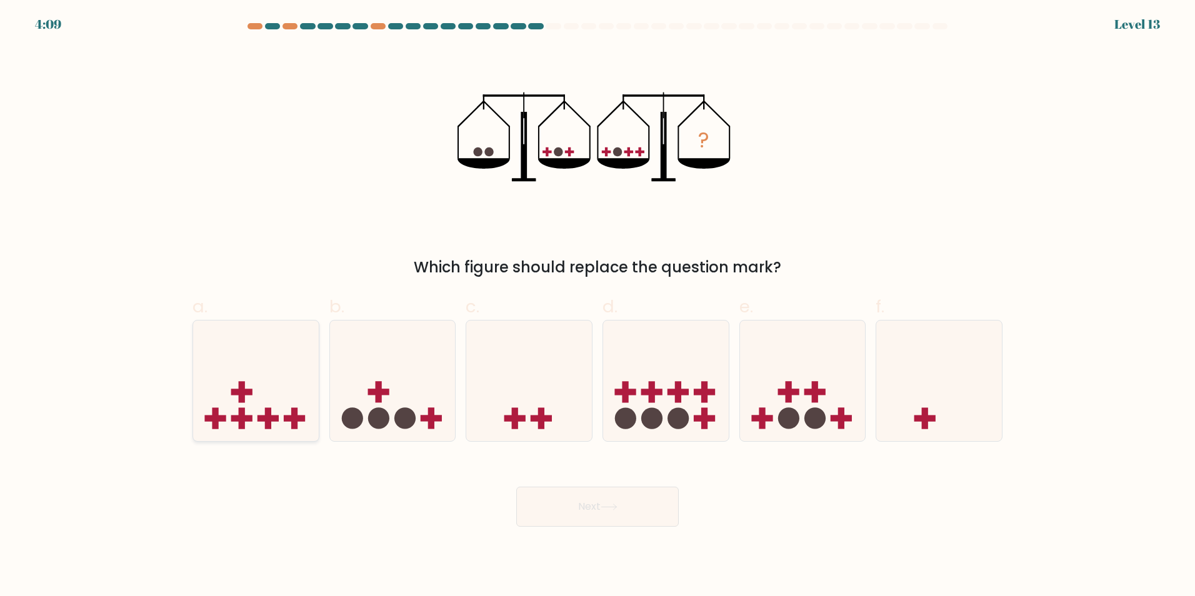
click at [283, 403] on icon at bounding box center [256, 381] width 126 height 104
click at [598, 306] on input "a." at bounding box center [598, 302] width 1 height 8
radio input "true"
click at [567, 511] on button "Next" at bounding box center [597, 507] width 163 height 40
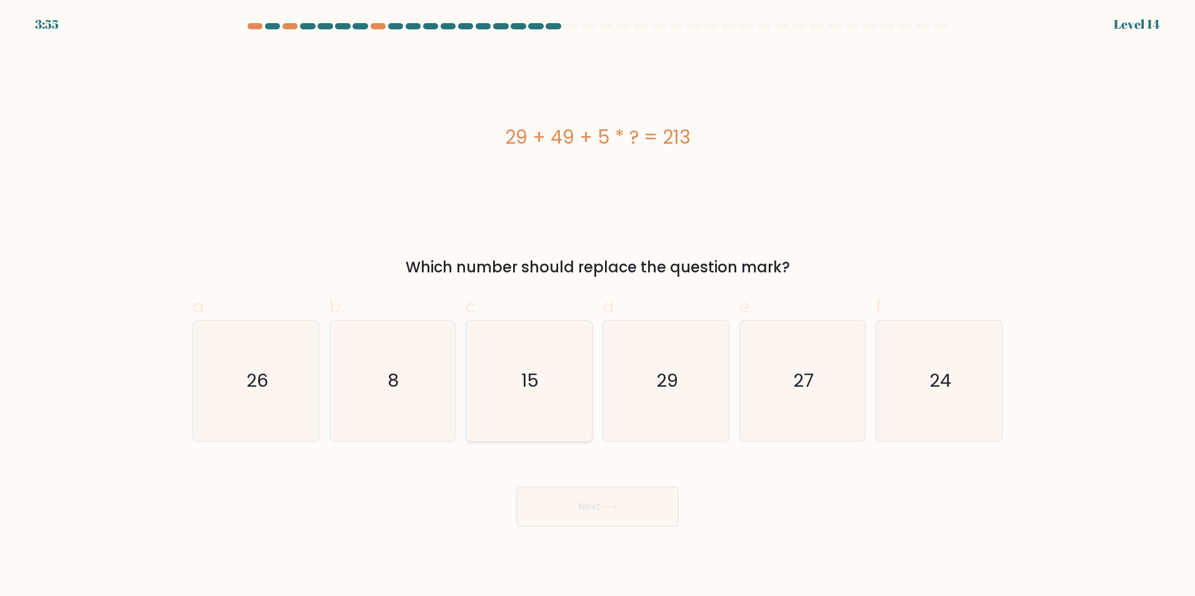
click at [543, 348] on icon "15" at bounding box center [529, 381] width 121 height 121
click at [598, 306] on input "c. 15" at bounding box center [598, 302] width 1 height 8
radio input "true"
click at [527, 509] on button "Next" at bounding box center [597, 507] width 163 height 40
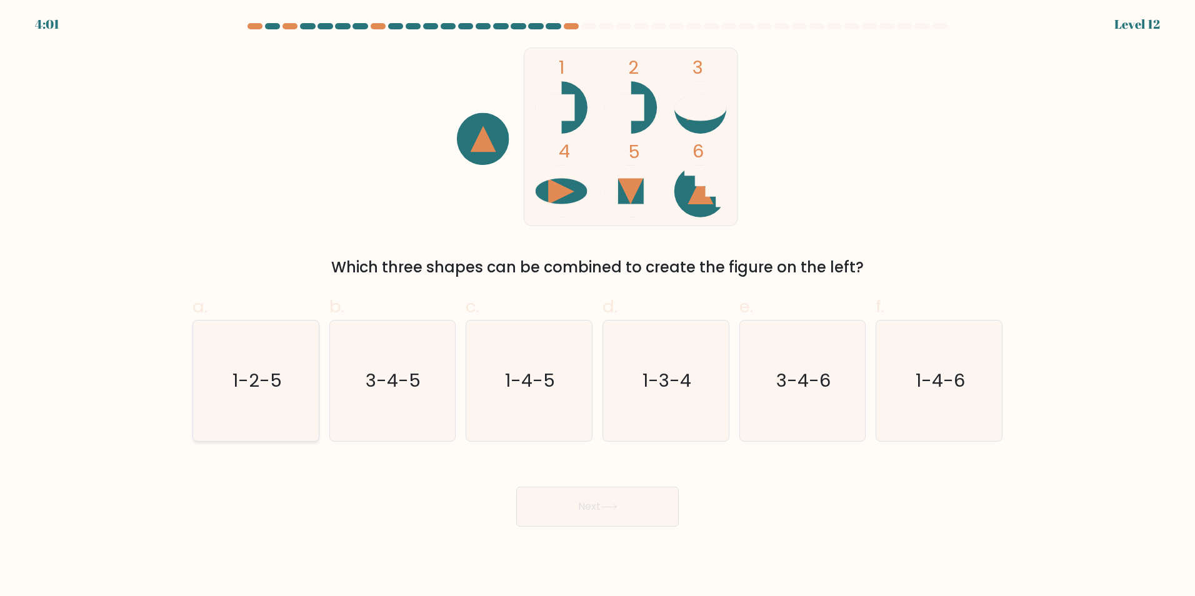
click at [289, 374] on icon "1-2-5" at bounding box center [256, 381] width 121 height 121
click at [598, 306] on input "a. 1-2-5" at bounding box center [598, 302] width 1 height 8
radio input "true"
click at [552, 488] on button "Next" at bounding box center [597, 507] width 163 height 40
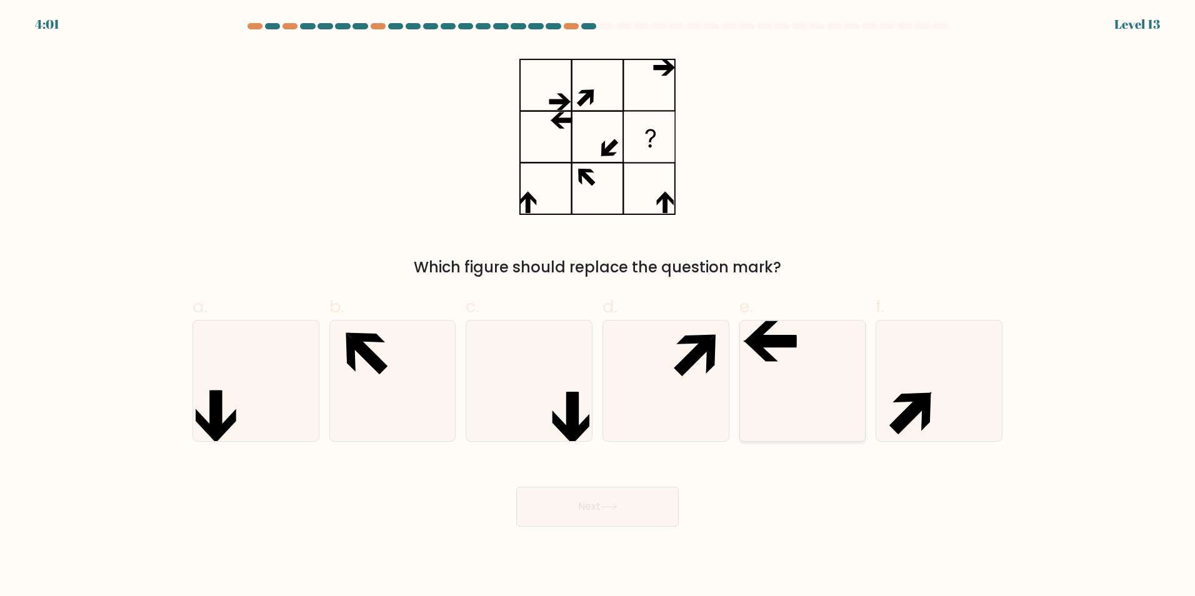
click at [808, 350] on icon at bounding box center [802, 381] width 121 height 121
click at [598, 306] on input "e." at bounding box center [598, 302] width 1 height 8
radio input "true"
click at [570, 516] on button "Next" at bounding box center [597, 507] width 163 height 40
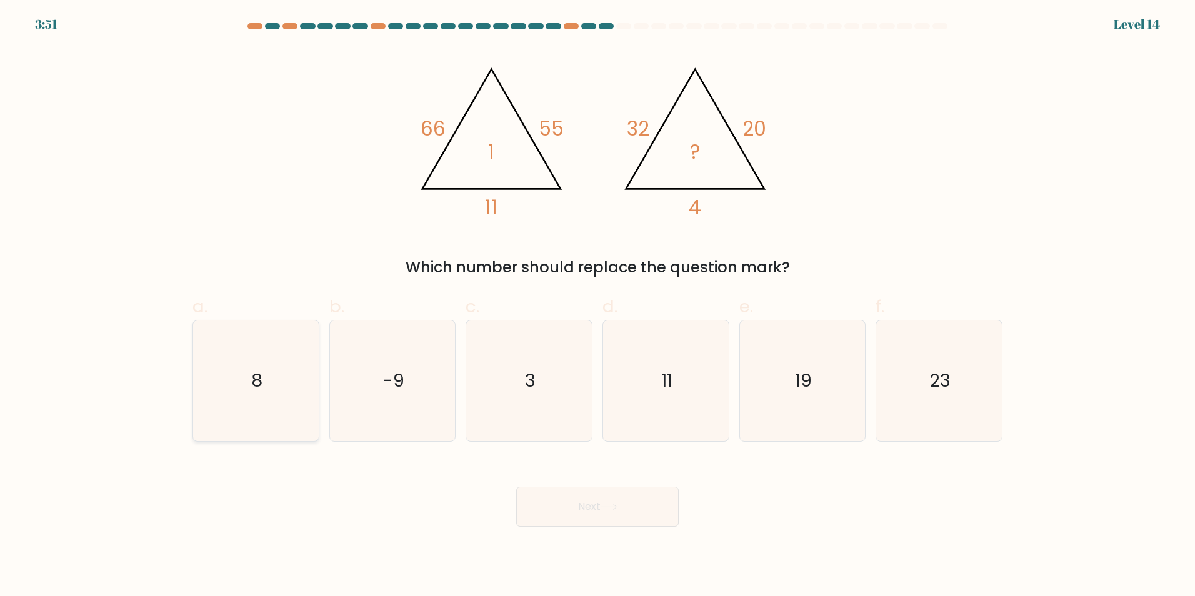
click at [228, 349] on icon "8" at bounding box center [256, 381] width 121 height 121
click at [598, 306] on input "a. 8" at bounding box center [598, 302] width 1 height 8
radio input "true"
click at [621, 510] on button "Next" at bounding box center [597, 507] width 163 height 40
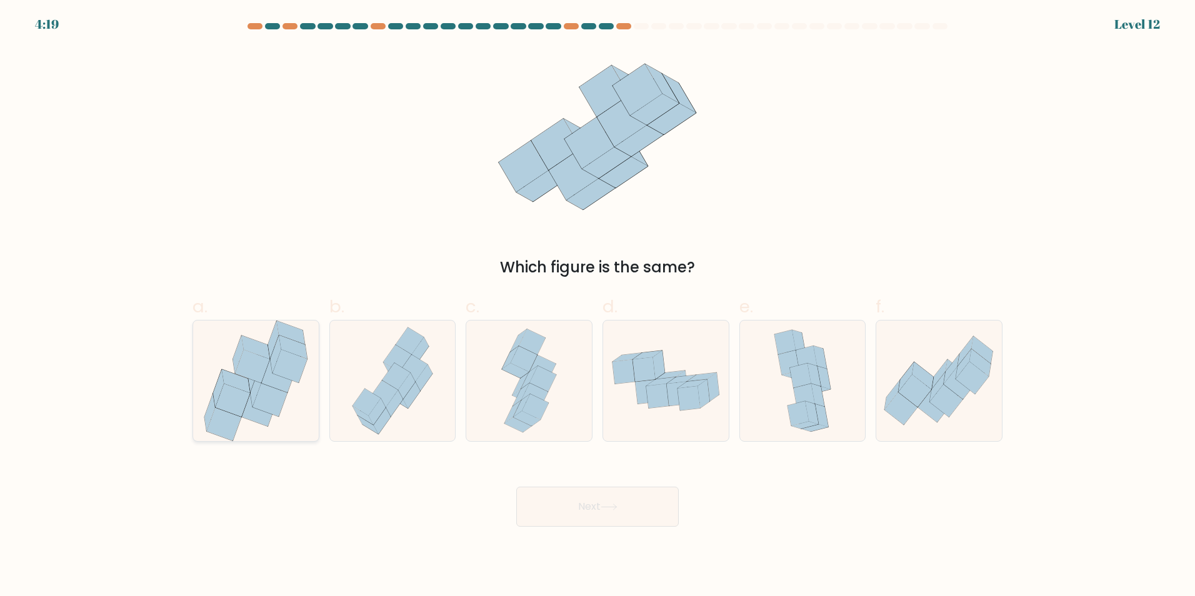
click at [298, 371] on icon at bounding box center [290, 365] width 34 height 33
click at [598, 306] on input "a." at bounding box center [598, 302] width 1 height 8
radio input "true"
click at [632, 504] on button "Next" at bounding box center [597, 507] width 163 height 40
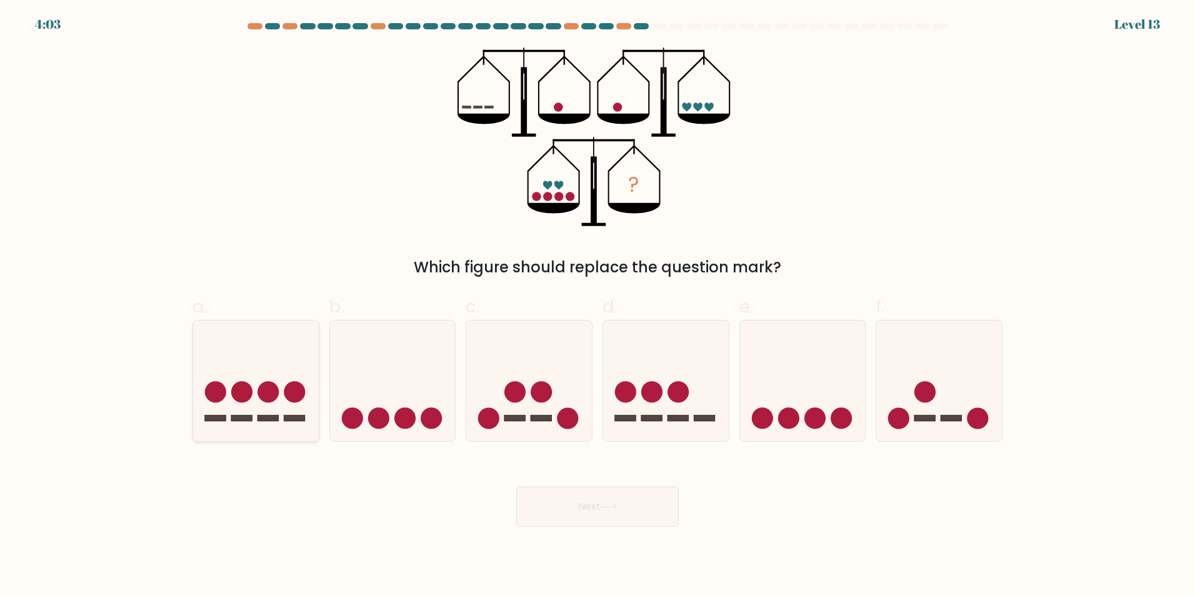
click at [288, 354] on icon at bounding box center [256, 381] width 126 height 104
click at [598, 306] on input "a." at bounding box center [598, 302] width 1 height 8
radio input "true"
click at [627, 516] on button "Next" at bounding box center [597, 507] width 163 height 40
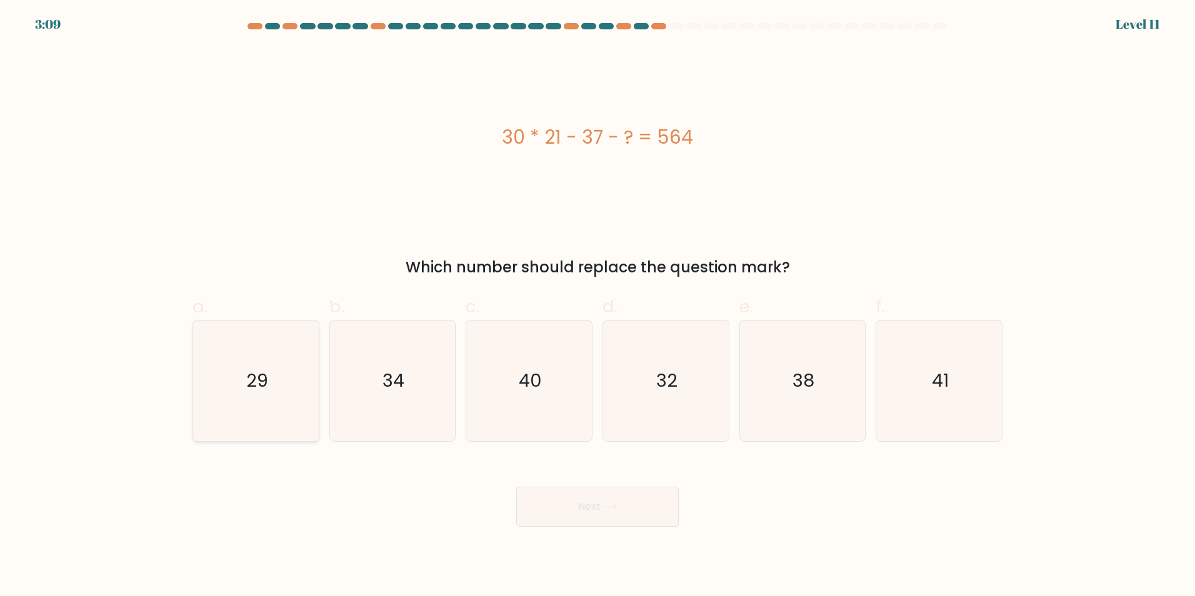
drag, startPoint x: 193, startPoint y: 377, endPoint x: 216, endPoint y: 374, distance: 23.3
click at [198, 377] on div "29" at bounding box center [256, 381] width 127 height 122
click at [598, 306] on input "a. 29" at bounding box center [598, 302] width 1 height 8
radio input "true"
click at [556, 503] on button "Next" at bounding box center [597, 507] width 163 height 40
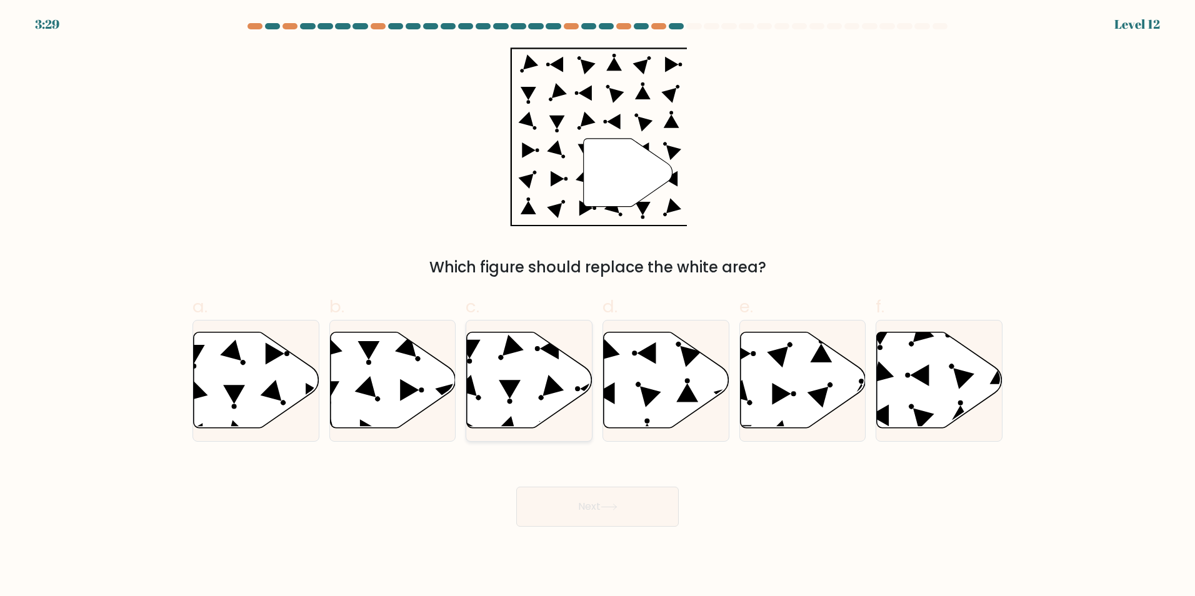
click at [538, 356] on icon at bounding box center [530, 380] width 126 height 96
click at [598, 306] on input "c." at bounding box center [598, 302] width 1 height 8
radio input "true"
click at [563, 519] on button "Next" at bounding box center [597, 507] width 163 height 40
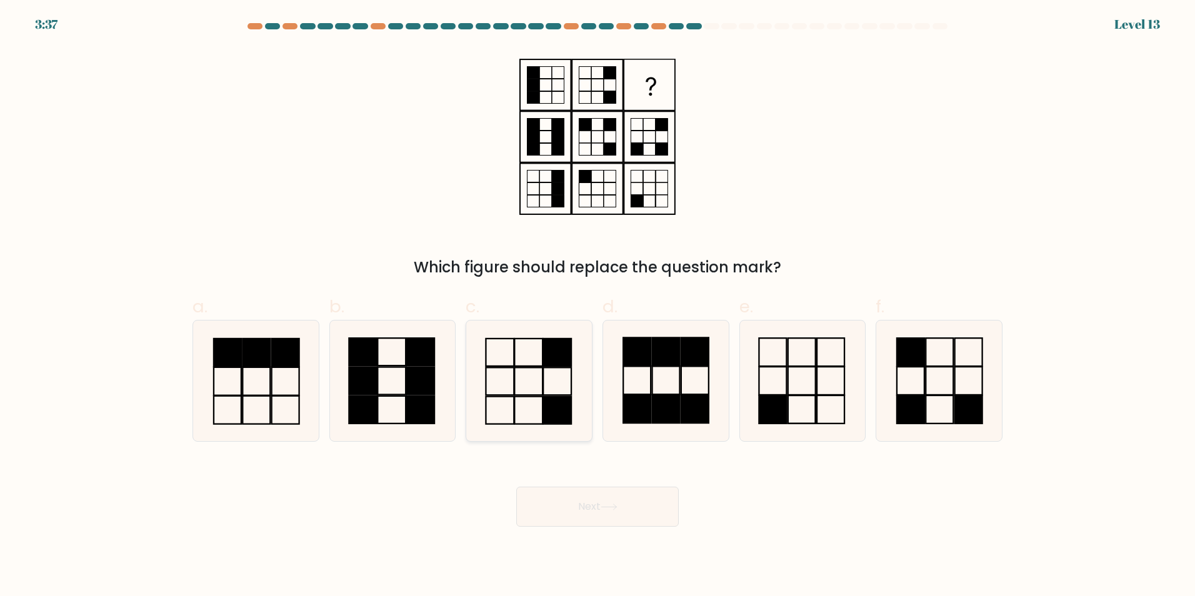
click at [528, 385] on icon at bounding box center [529, 381] width 121 height 121
click at [598, 306] on input "c." at bounding box center [598, 302] width 1 height 8
radio input "true"
click at [625, 506] on button "Next" at bounding box center [597, 507] width 163 height 40
click at [635, 506] on button "Next" at bounding box center [597, 507] width 163 height 40
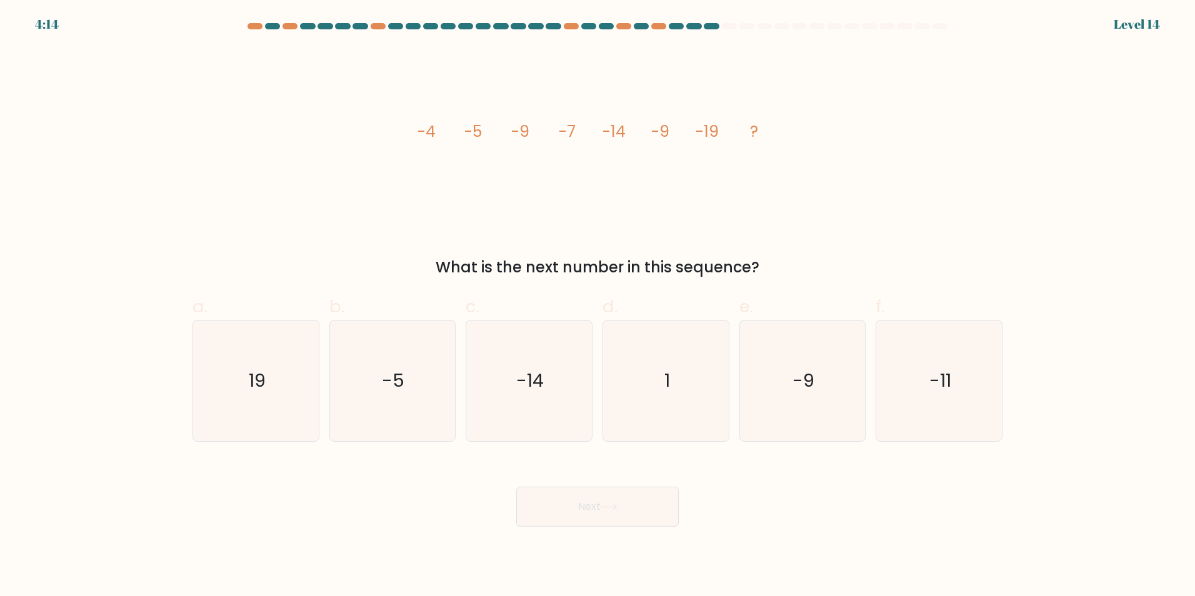
drag, startPoint x: 636, startPoint y: 499, endPoint x: 654, endPoint y: 537, distance: 41.4
click at [654, 537] on body "4:14 Level 14" at bounding box center [597, 298] width 1195 height 596
click at [901, 388] on icon "-11" at bounding box center [939, 381] width 121 height 121
click at [598, 306] on input "f. -11" at bounding box center [598, 302] width 1 height 8
radio input "true"
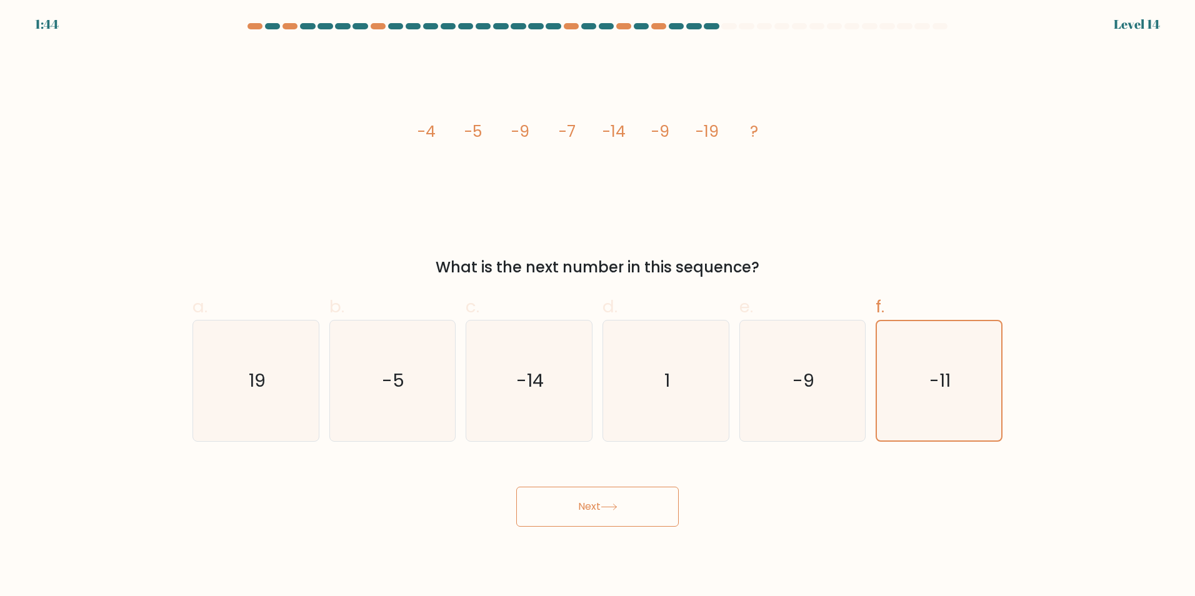
click at [604, 518] on button "Next" at bounding box center [597, 507] width 163 height 40
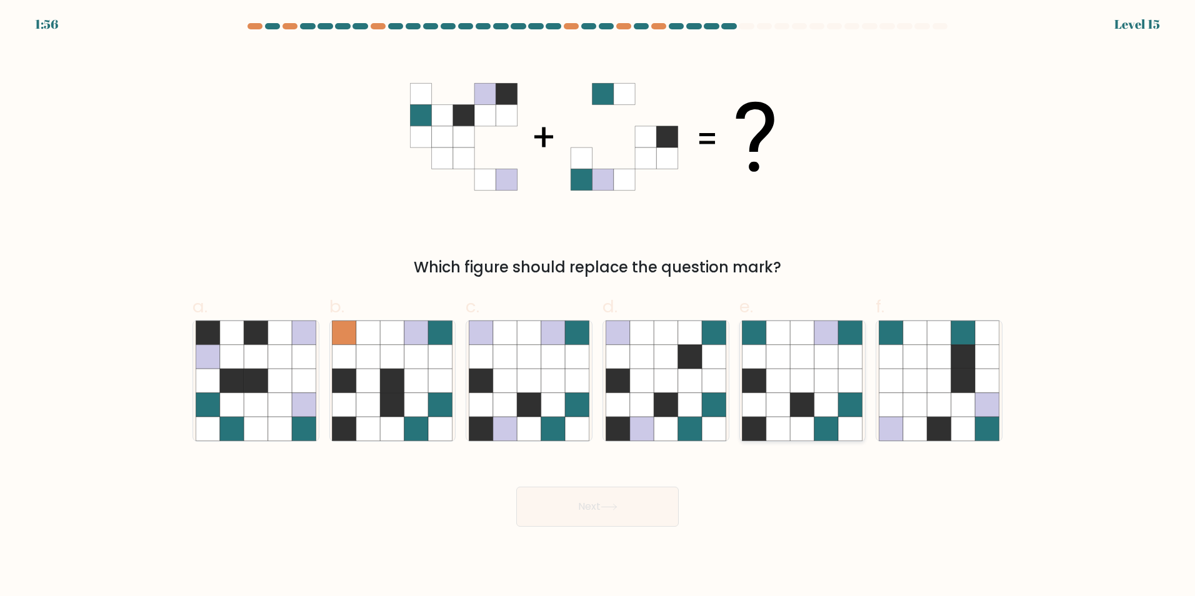
click at [775, 338] on icon at bounding box center [778, 333] width 24 height 24
click at [598, 306] on input "e." at bounding box center [598, 302] width 1 height 8
radio input "true"
click at [634, 525] on button "Next" at bounding box center [597, 507] width 163 height 40
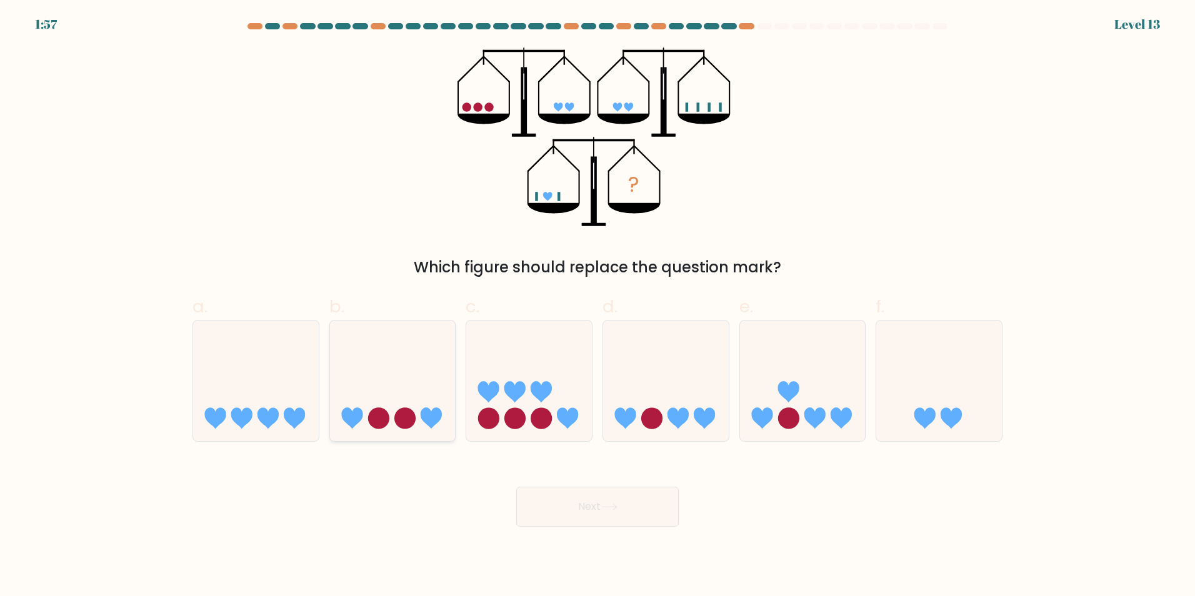
click at [348, 378] on icon at bounding box center [393, 381] width 126 height 104
click at [598, 306] on input "b." at bounding box center [598, 302] width 1 height 8
radio input "true"
click at [861, 411] on icon at bounding box center [803, 381] width 126 height 104
click at [598, 306] on input "e." at bounding box center [598, 302] width 1 height 8
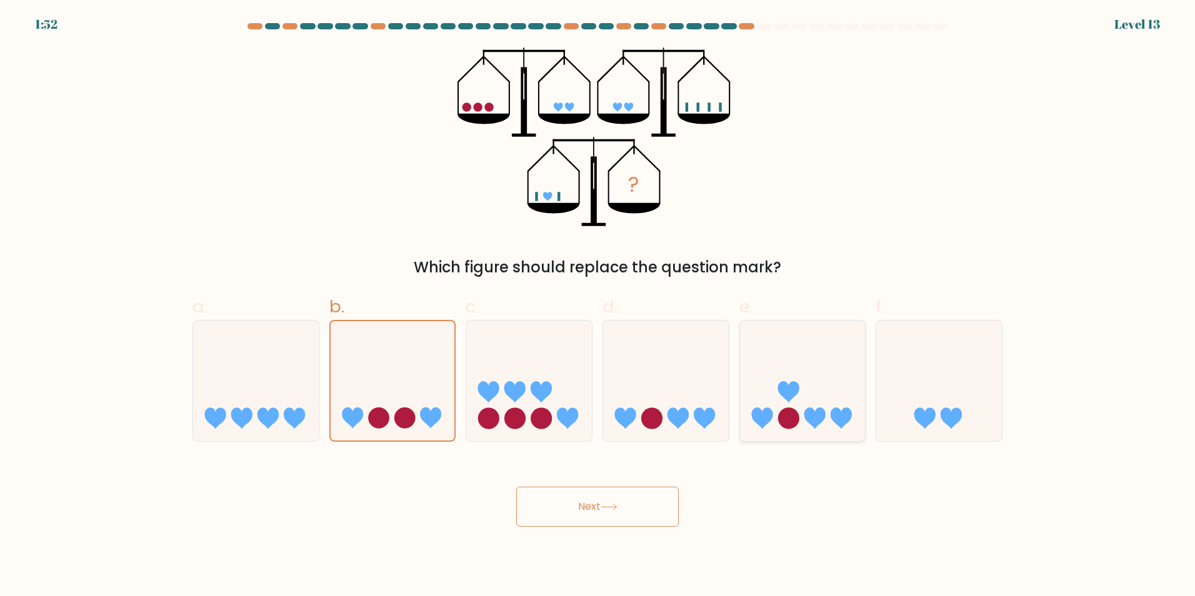
radio input "true"
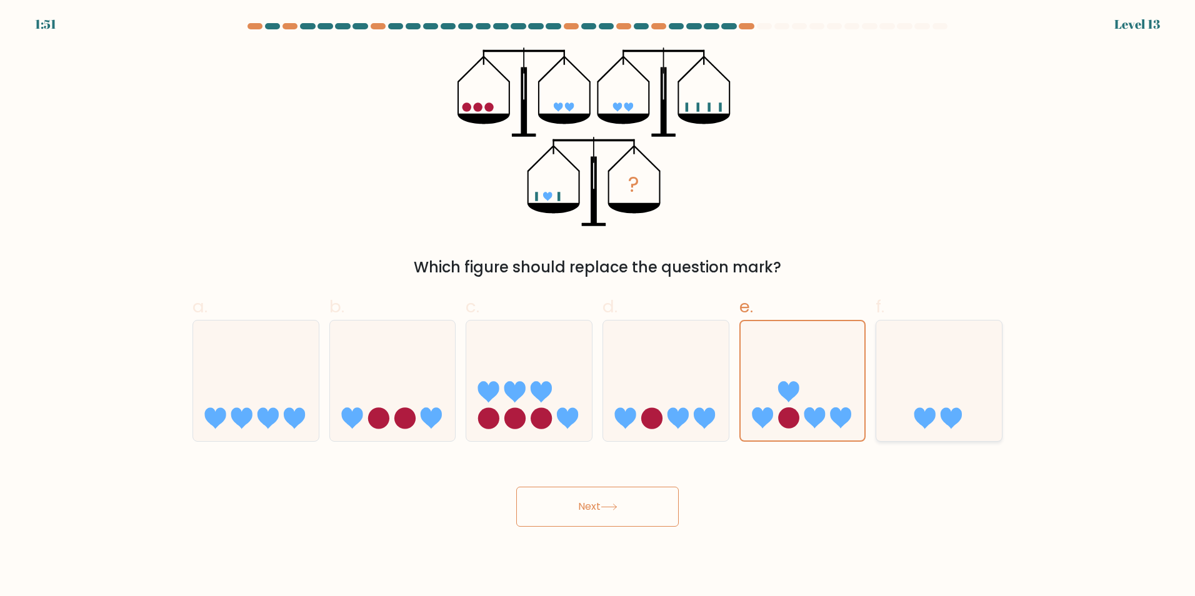
click at [890, 413] on icon at bounding box center [939, 381] width 126 height 104
click at [598, 306] on input "f." at bounding box center [598, 302] width 1 height 8
radio input "true"
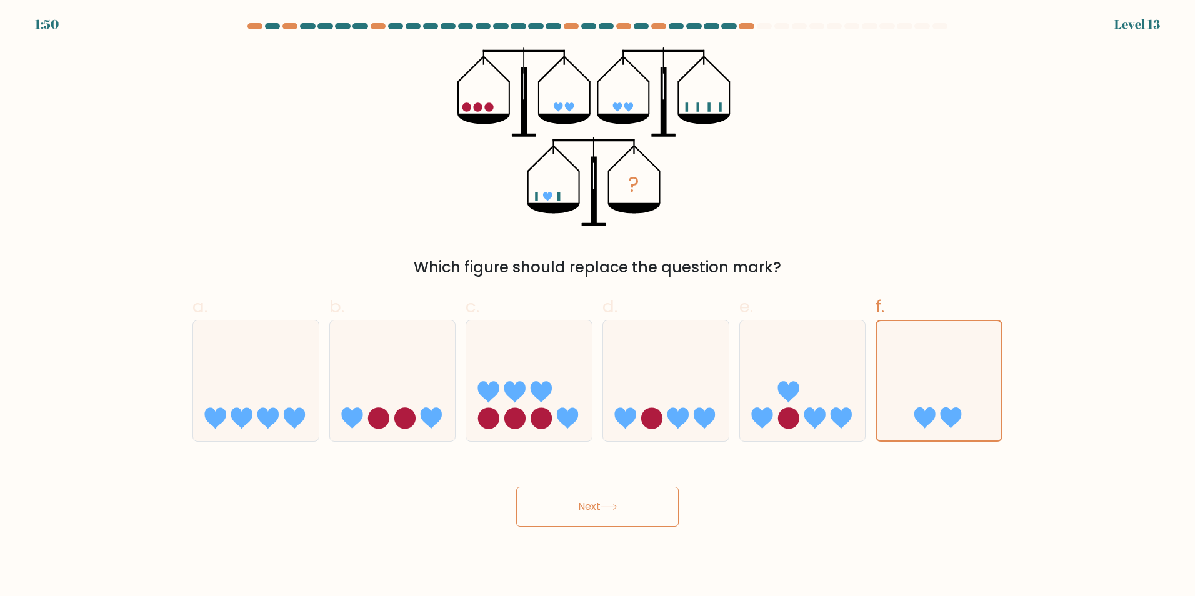
click at [594, 520] on button "Next" at bounding box center [597, 507] width 163 height 40
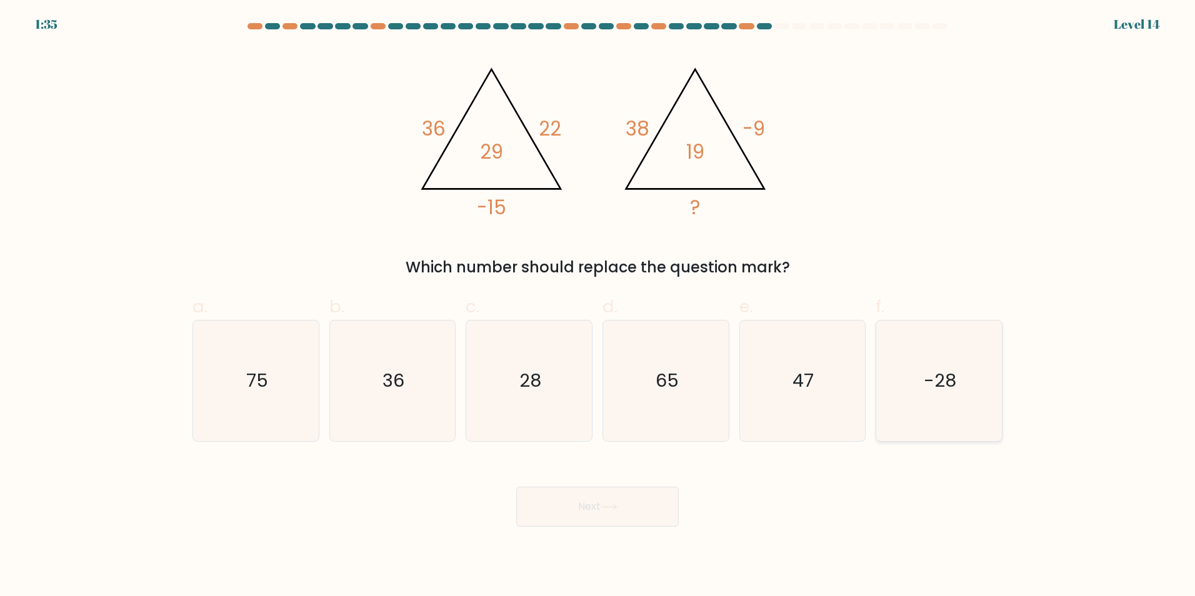
click at [891, 399] on icon "-28" at bounding box center [939, 381] width 121 height 121
click at [598, 306] on input "f. -28" at bounding box center [598, 302] width 1 height 8
radio input "true"
click at [548, 514] on button "Next" at bounding box center [597, 507] width 163 height 40
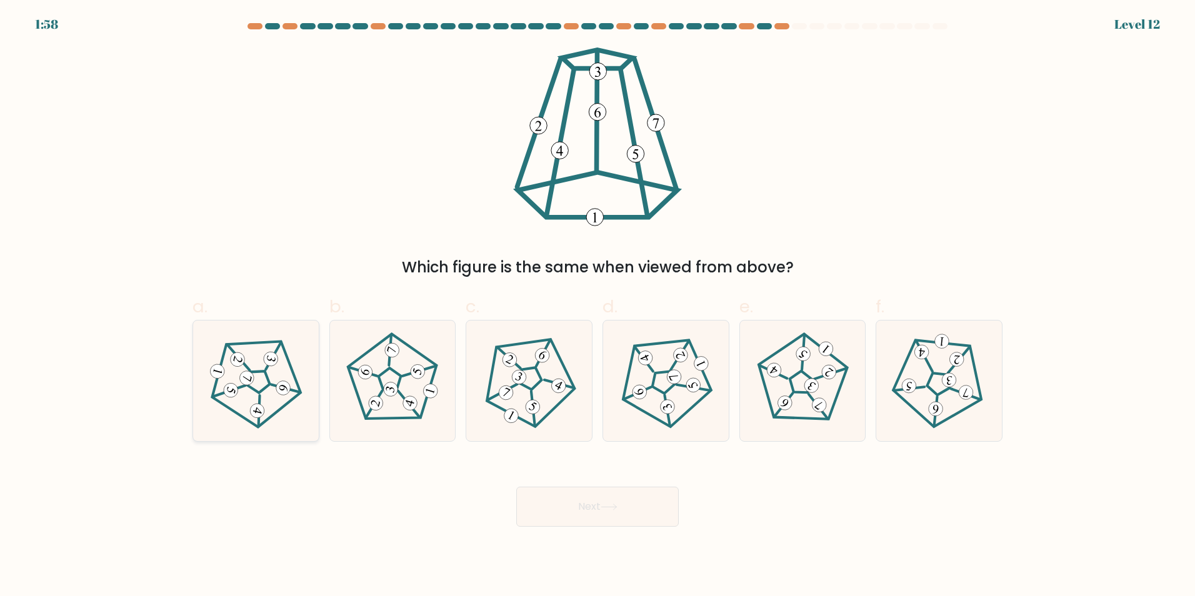
click at [224, 399] on icon at bounding box center [256, 381] width 96 height 96
click at [598, 306] on input "a." at bounding box center [598, 302] width 1 height 8
radio input "true"
click at [501, 367] on icon at bounding box center [529, 381] width 96 height 96
click at [598, 306] on input "c." at bounding box center [598, 302] width 1 height 8
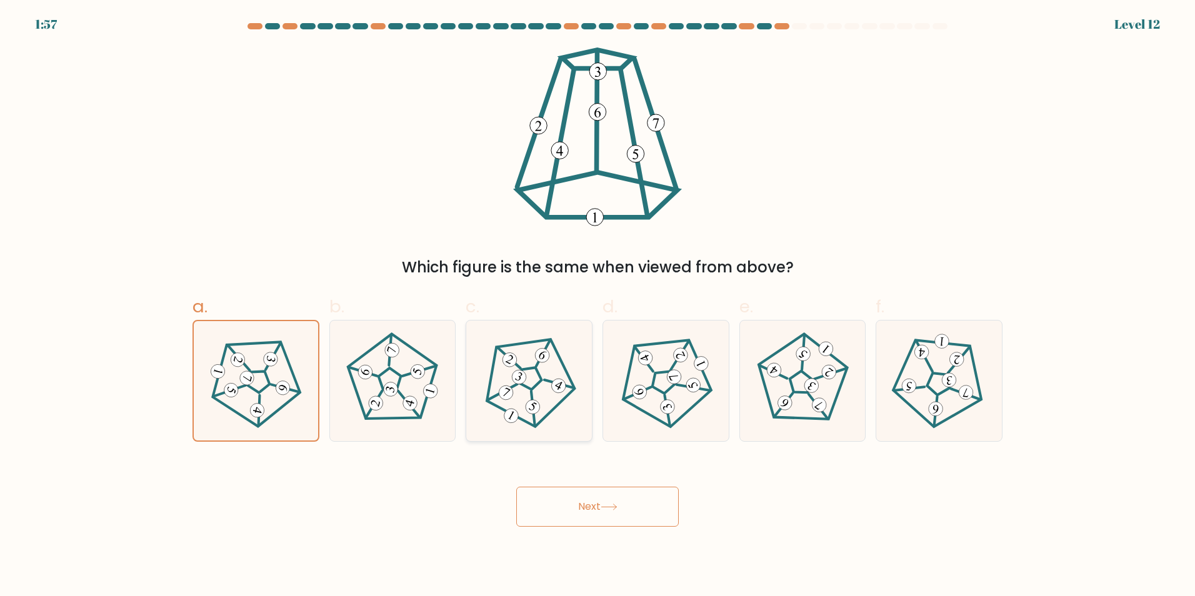
radio input "true"
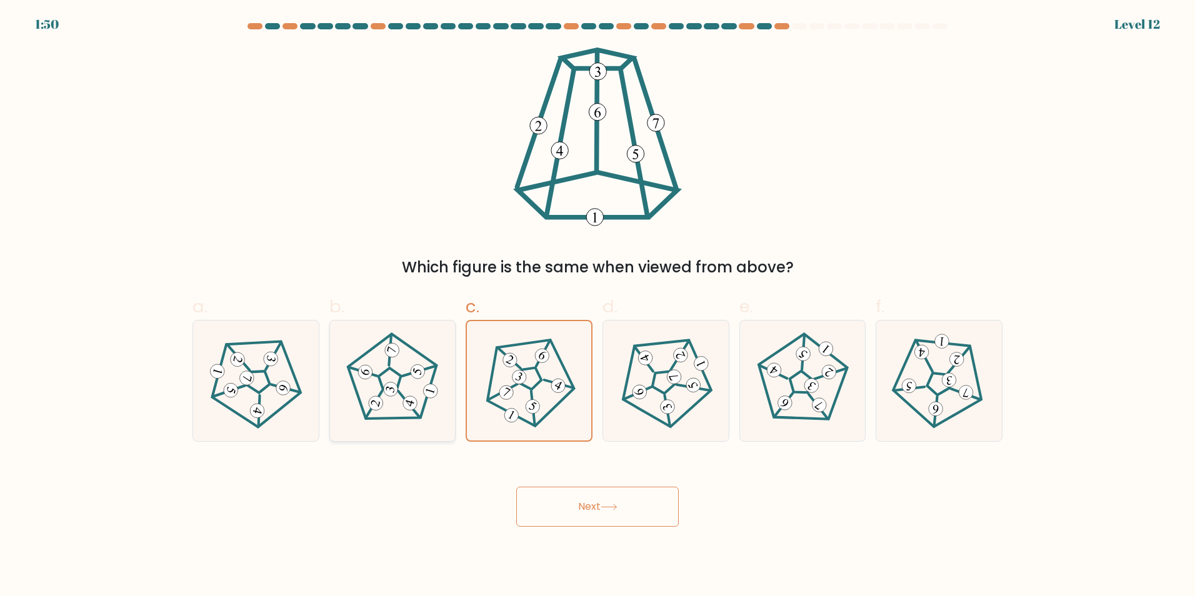
click at [426, 363] on icon at bounding box center [392, 381] width 96 height 96
click at [598, 306] on input "b." at bounding box center [598, 302] width 1 height 8
radio input "true"
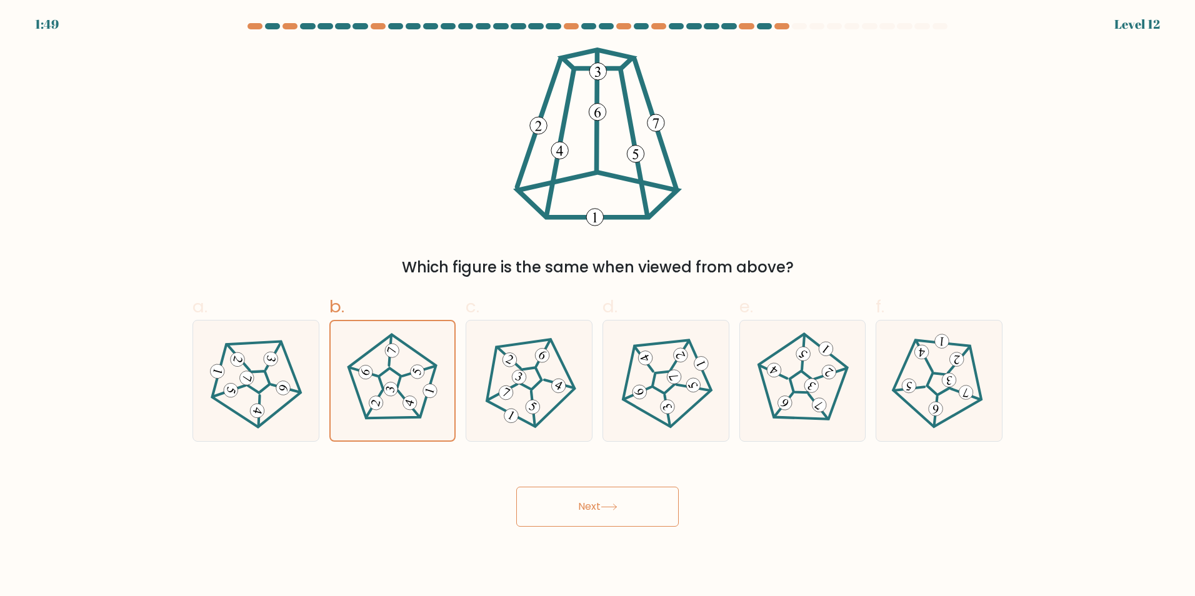
click at [584, 493] on button "Next" at bounding box center [597, 507] width 163 height 40
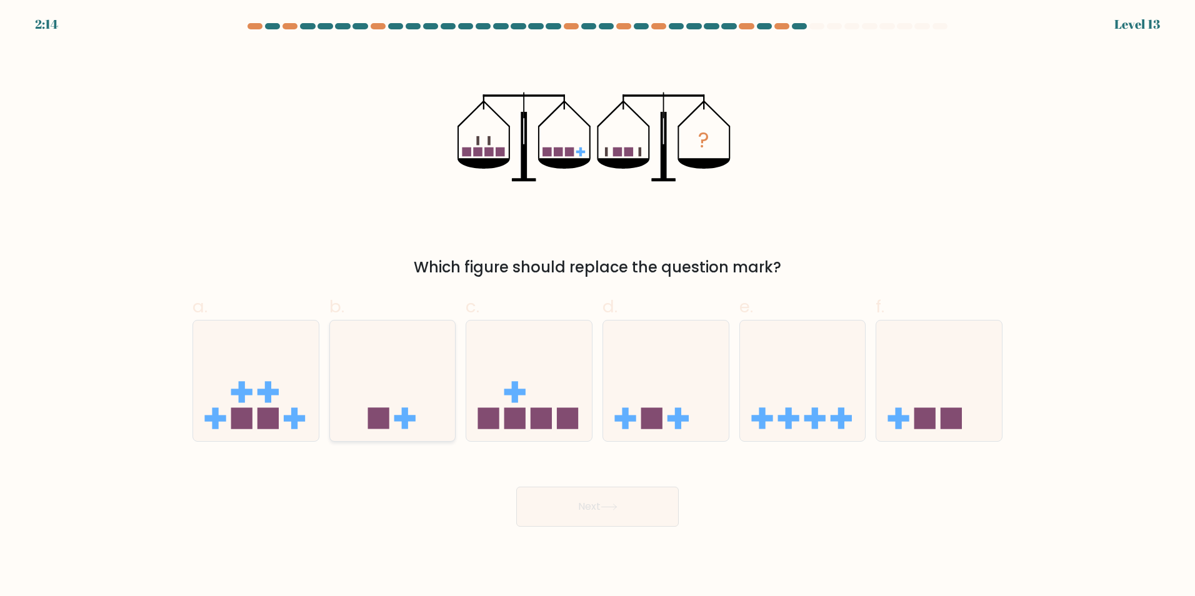
click at [374, 348] on icon at bounding box center [393, 381] width 126 height 104
click at [598, 306] on input "b." at bounding box center [598, 302] width 1 height 8
radio input "true"
click at [581, 509] on button "Next" at bounding box center [597, 507] width 163 height 40
click at [576, 509] on button "Next" at bounding box center [597, 507] width 163 height 40
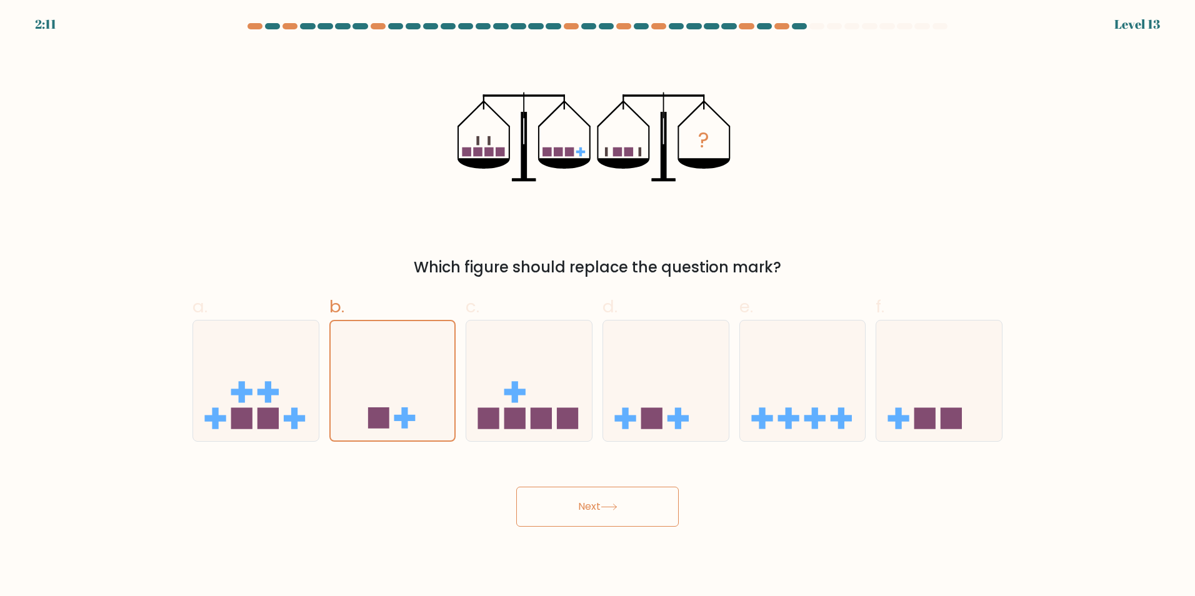
click at [576, 509] on button "Next" at bounding box center [597, 507] width 163 height 40
click at [578, 515] on button "Next" at bounding box center [597, 507] width 163 height 40
click at [576, 506] on button "Next" at bounding box center [597, 507] width 163 height 40
click at [573, 513] on button "Next" at bounding box center [597, 507] width 163 height 40
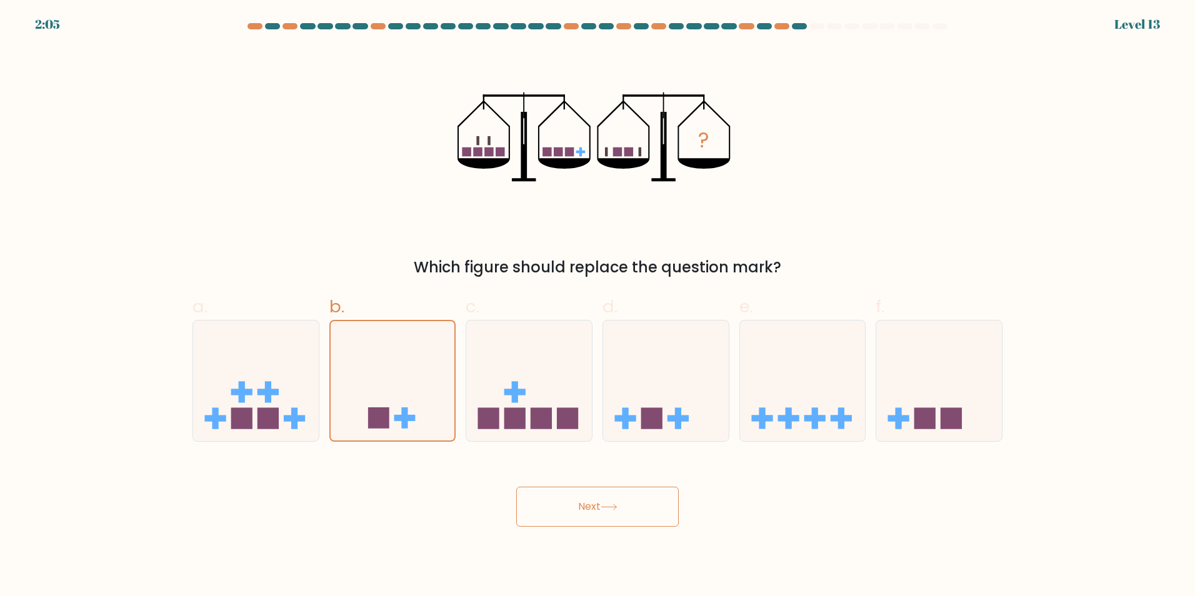
click at [458, 347] on div "b." at bounding box center [392, 368] width 137 height 148
click at [509, 369] on icon at bounding box center [529, 381] width 126 height 104
click at [598, 306] on input "c." at bounding box center [598, 302] width 1 height 8
radio input "true"
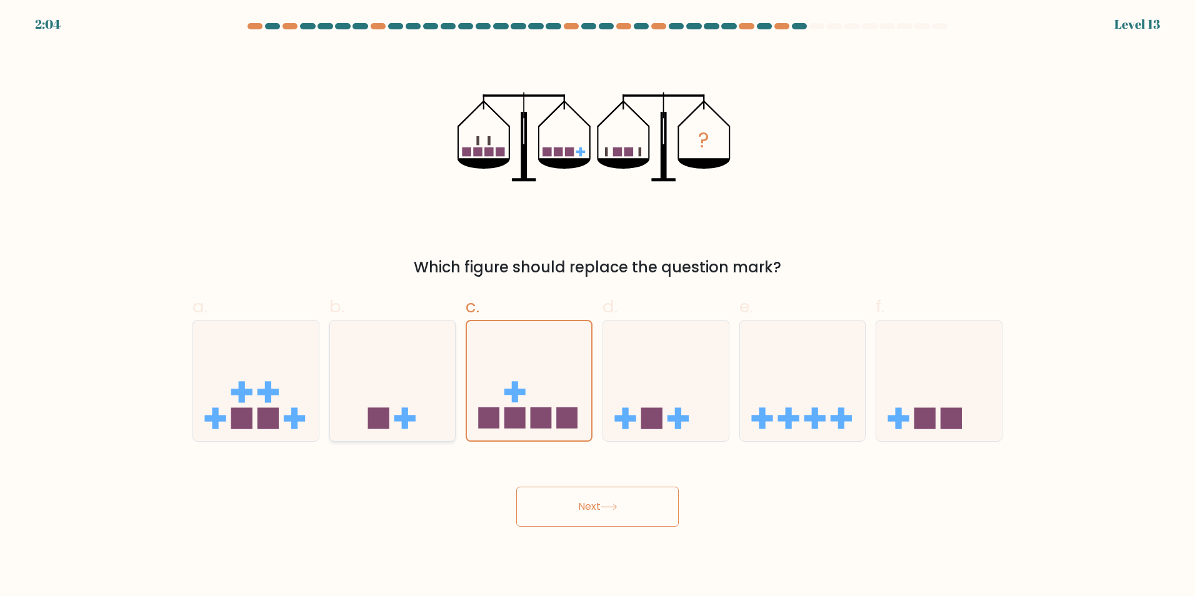
click at [433, 376] on icon at bounding box center [393, 381] width 126 height 104
click at [598, 306] on input "b." at bounding box center [598, 302] width 1 height 8
radio input "true"
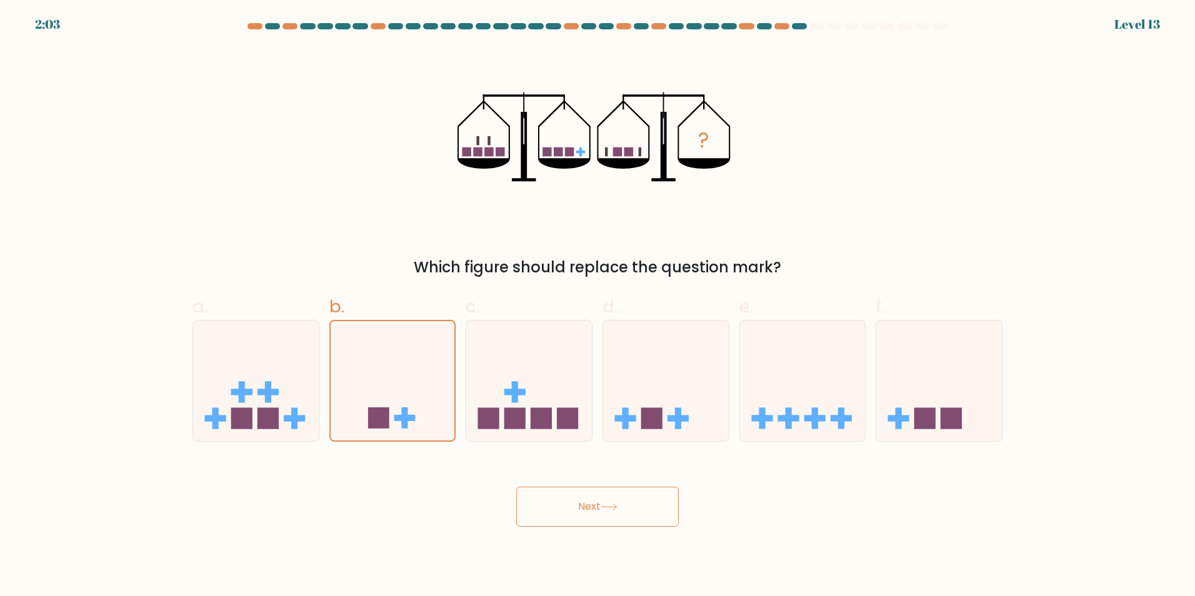
click at [621, 499] on button "Next" at bounding box center [597, 507] width 163 height 40
click at [618, 497] on button "Next" at bounding box center [597, 507] width 163 height 40
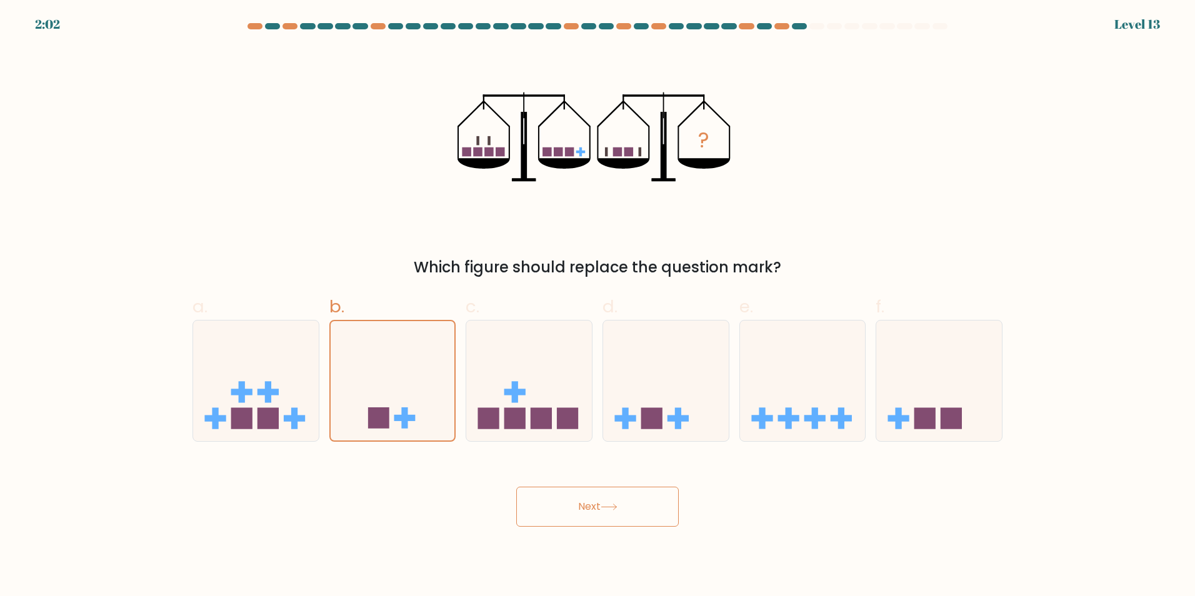
click at [618, 497] on button "Next" at bounding box center [597, 507] width 163 height 40
drag, startPoint x: 618, startPoint y: 497, endPoint x: 618, endPoint y: 508, distance: 10.6
click at [618, 503] on button "Next" at bounding box center [597, 507] width 163 height 40
click at [618, 508] on icon at bounding box center [609, 507] width 17 height 7
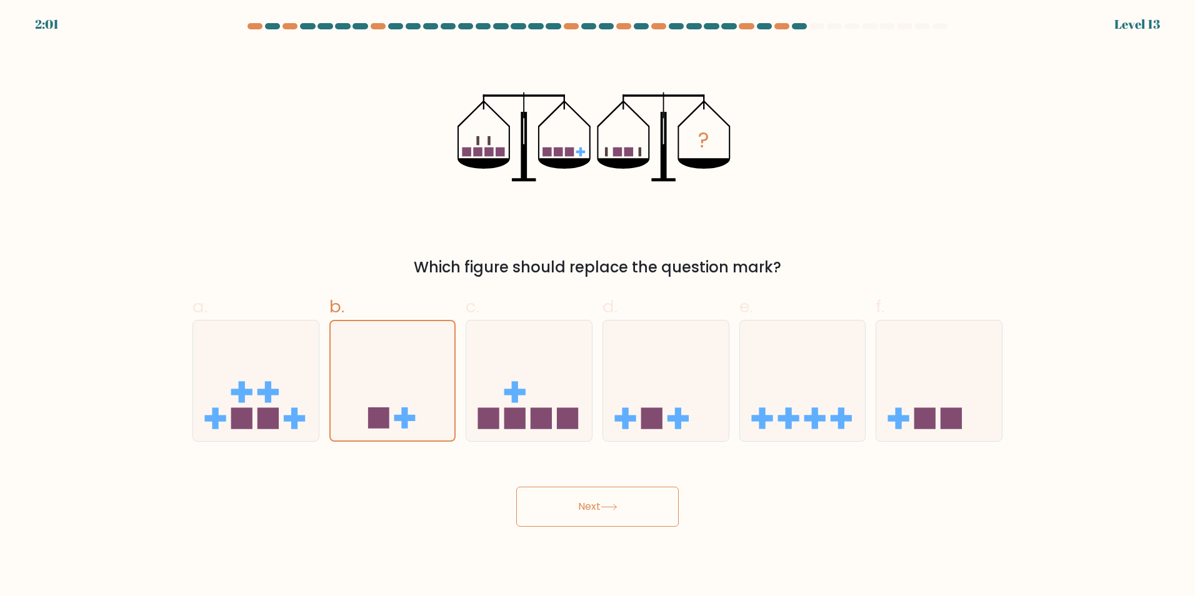
drag, startPoint x: 618, startPoint y: 508, endPoint x: 618, endPoint y: 537, distance: 29.4
click at [618, 537] on body "2:01 Level 13" at bounding box center [597, 298] width 1195 height 596
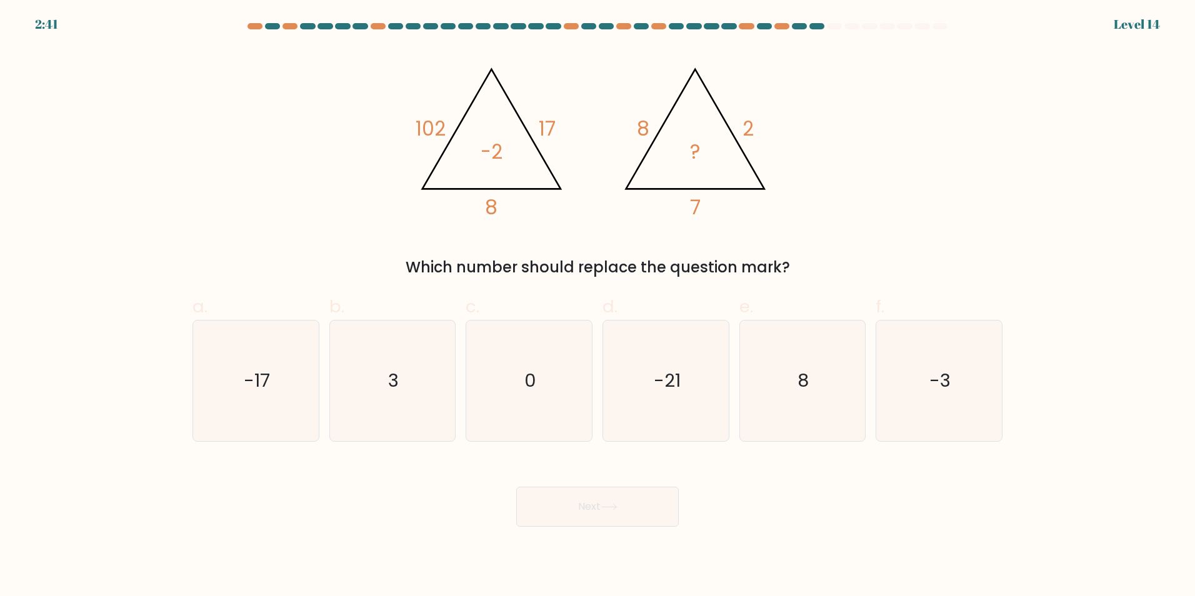
click at [402, 138] on div "@import url('https://fonts.googleapis.com/css?family=Abril+Fatface:400,100,100i…" at bounding box center [597, 163] width 825 height 231
click at [404, 383] on icon "3" at bounding box center [392, 381] width 121 height 121
click at [598, 306] on input "b. 3" at bounding box center [598, 302] width 1 height 8
radio input "true"
drag, startPoint x: 522, startPoint y: 386, endPoint x: 537, endPoint y: 398, distance: 19.1
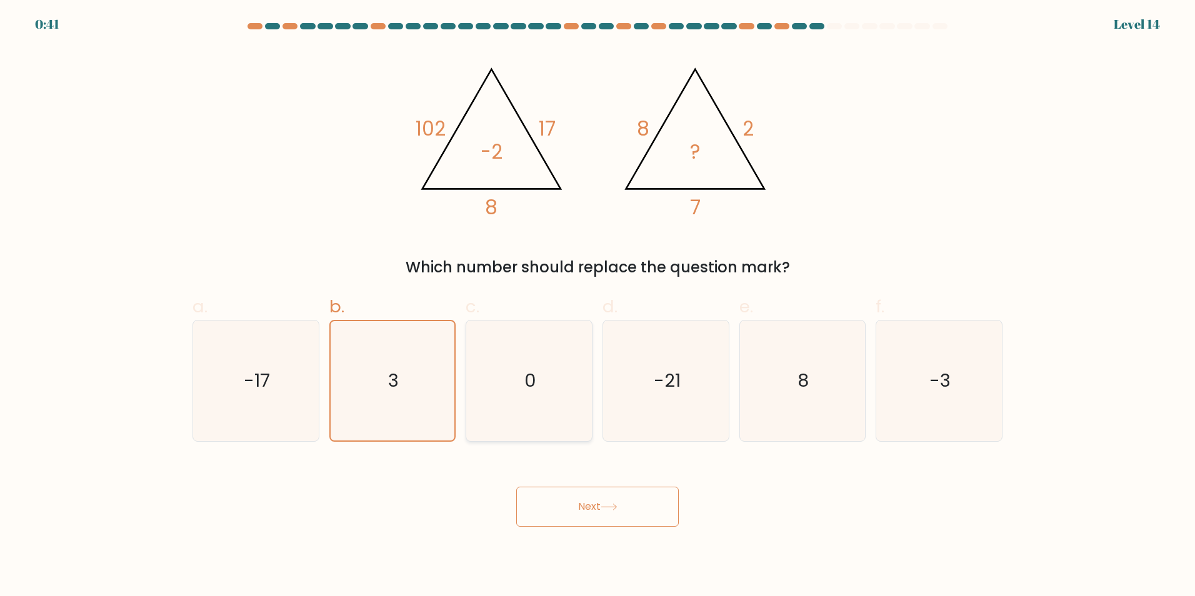
click at [523, 386] on icon "0" at bounding box center [529, 381] width 121 height 121
click at [598, 306] on input "c. 0" at bounding box center [598, 302] width 1 height 8
radio input "true"
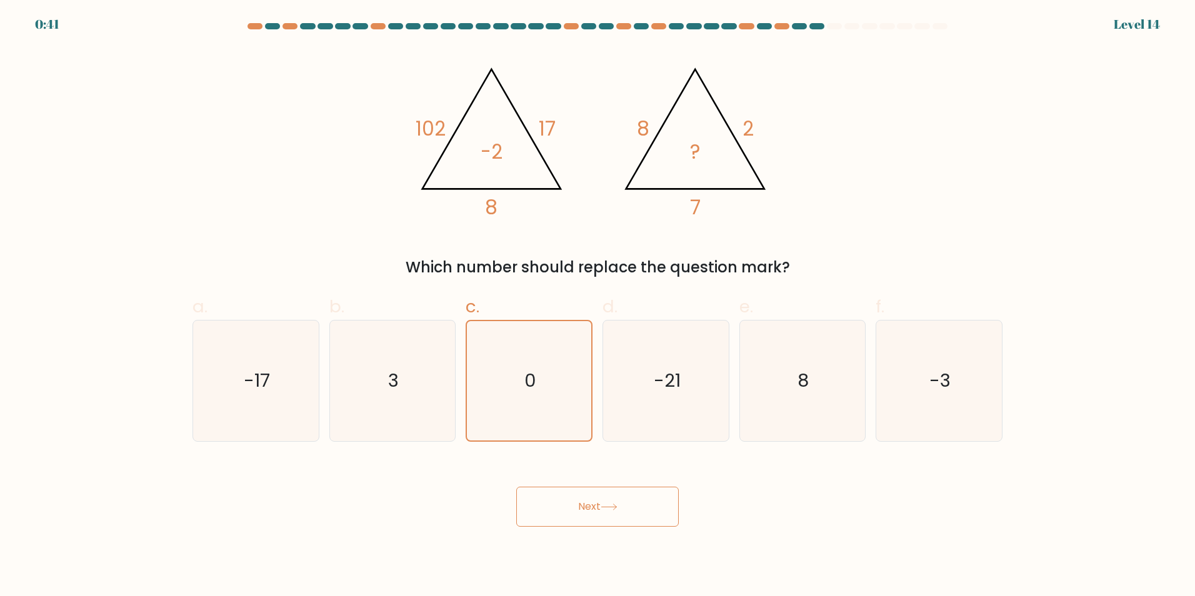
click at [624, 510] on button "Next" at bounding box center [597, 507] width 163 height 40
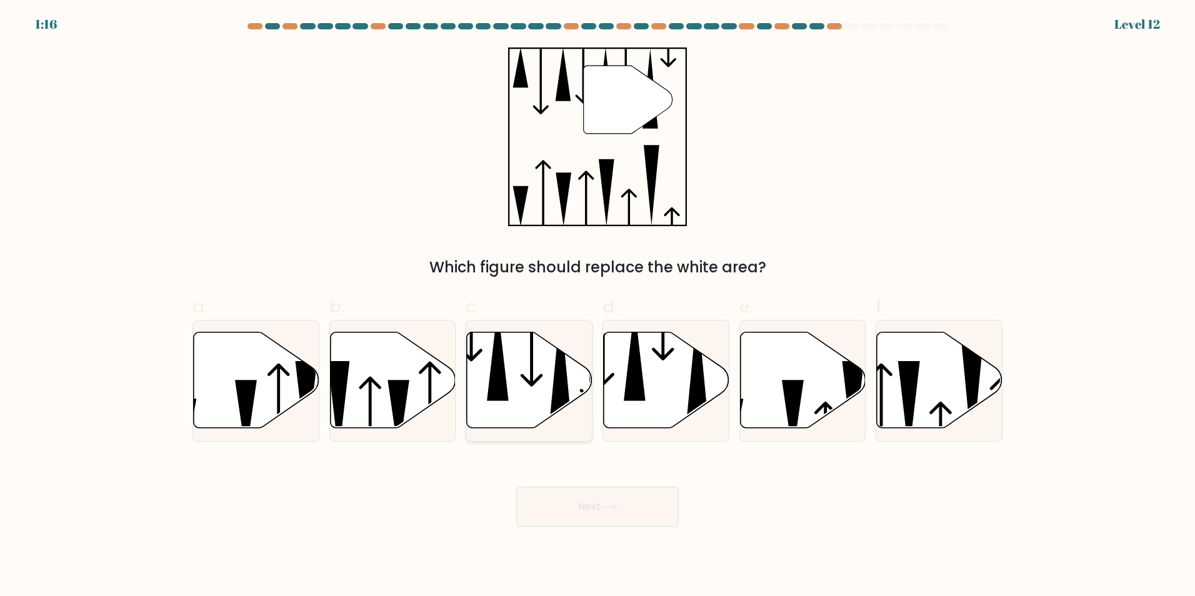
click at [549, 361] on icon at bounding box center [530, 380] width 126 height 96
click at [598, 306] on input "c." at bounding box center [598, 302] width 1 height 8
radio input "true"
click at [686, 374] on icon at bounding box center [667, 380] width 126 height 96
click at [598, 306] on input "d." at bounding box center [598, 302] width 1 height 8
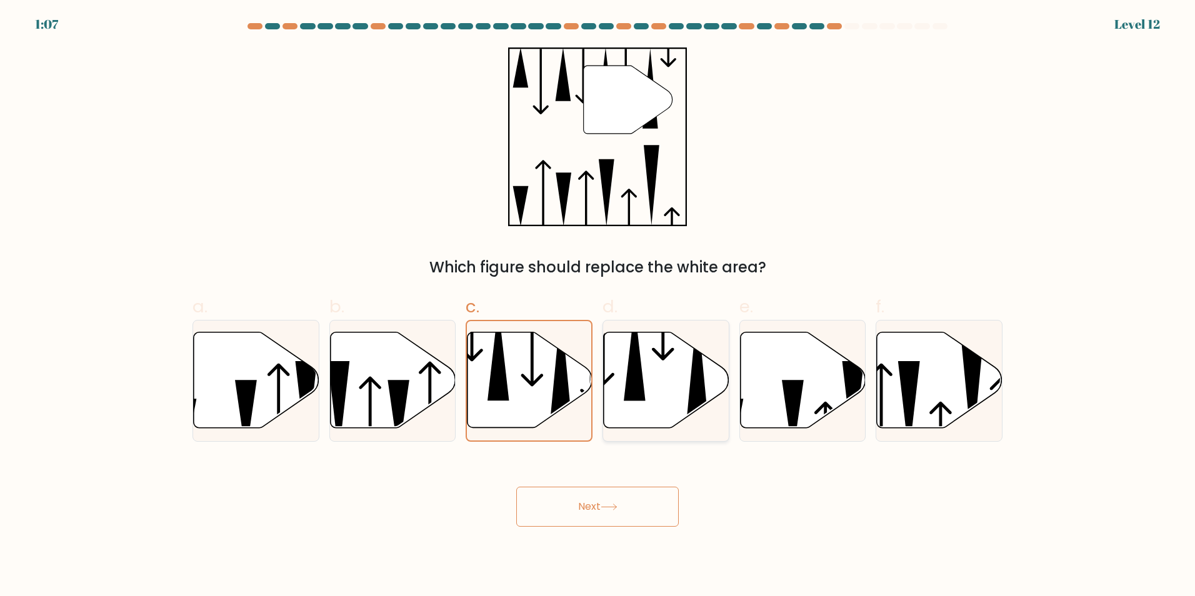
radio input "true"
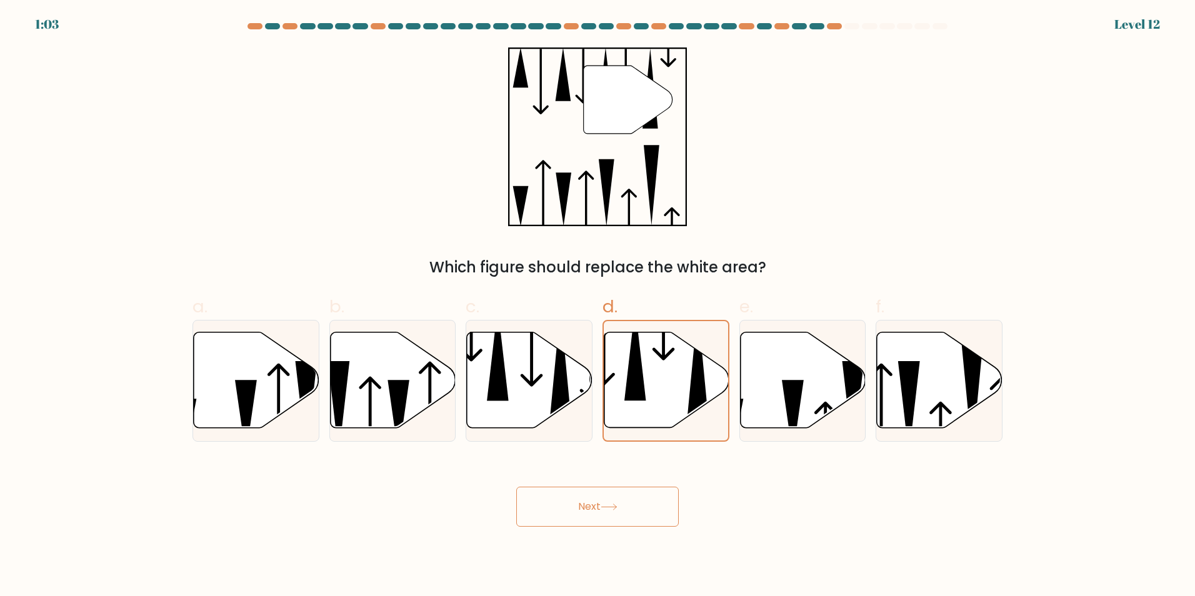
click at [627, 513] on button "Next" at bounding box center [597, 507] width 163 height 40
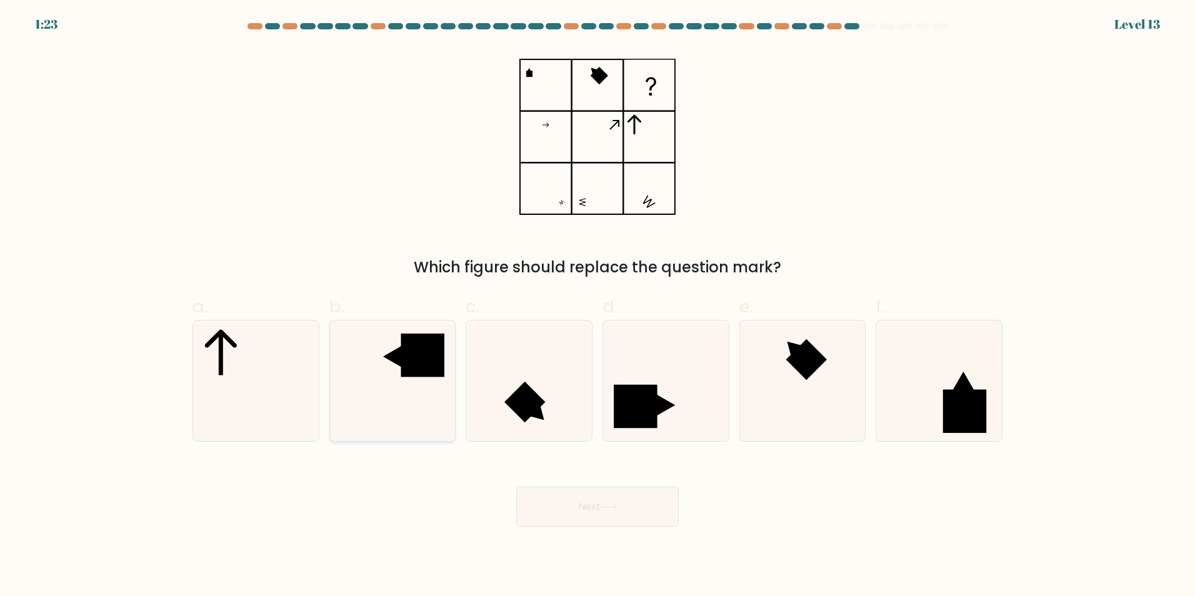
click at [423, 353] on rect at bounding box center [422, 354] width 43 height 43
click at [598, 306] on input "b." at bounding box center [598, 302] width 1 height 8
radio input "true"
click at [623, 508] on button "Next" at bounding box center [597, 507] width 163 height 40
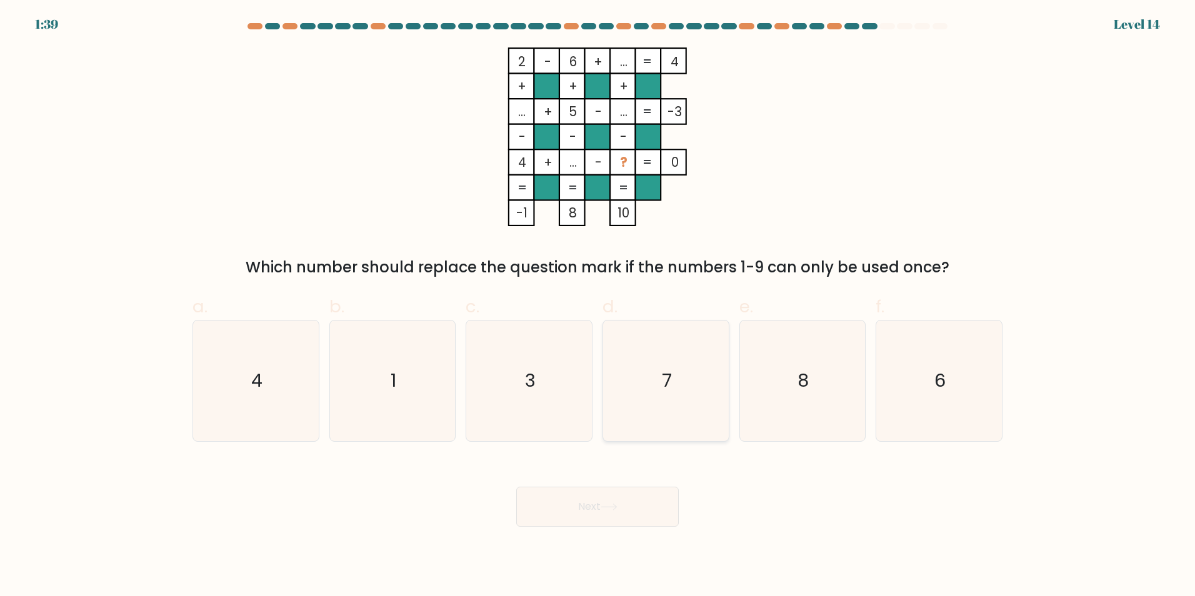
click at [669, 348] on icon "7" at bounding box center [666, 381] width 121 height 121
click at [598, 306] on input "d. 7" at bounding box center [598, 302] width 1 height 8
radio input "true"
click at [647, 508] on button "Next" at bounding box center [597, 507] width 163 height 40
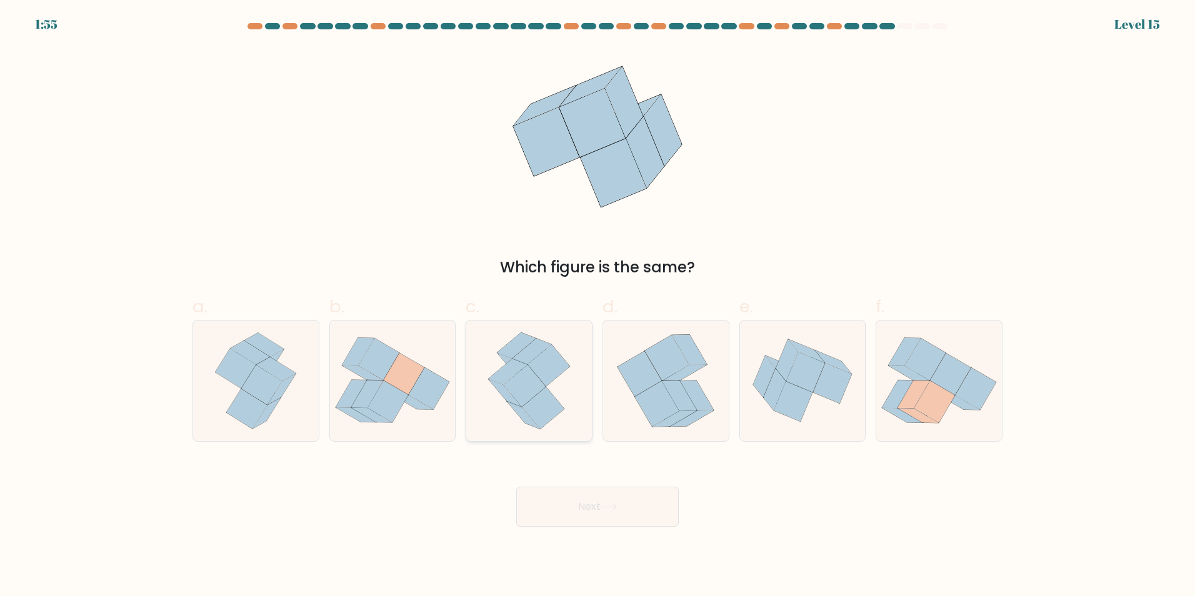
click at [558, 374] on icon at bounding box center [549, 365] width 43 height 42
click at [598, 306] on input "c." at bounding box center [598, 302] width 1 height 8
radio input "true"
click at [568, 499] on button "Next" at bounding box center [597, 507] width 163 height 40
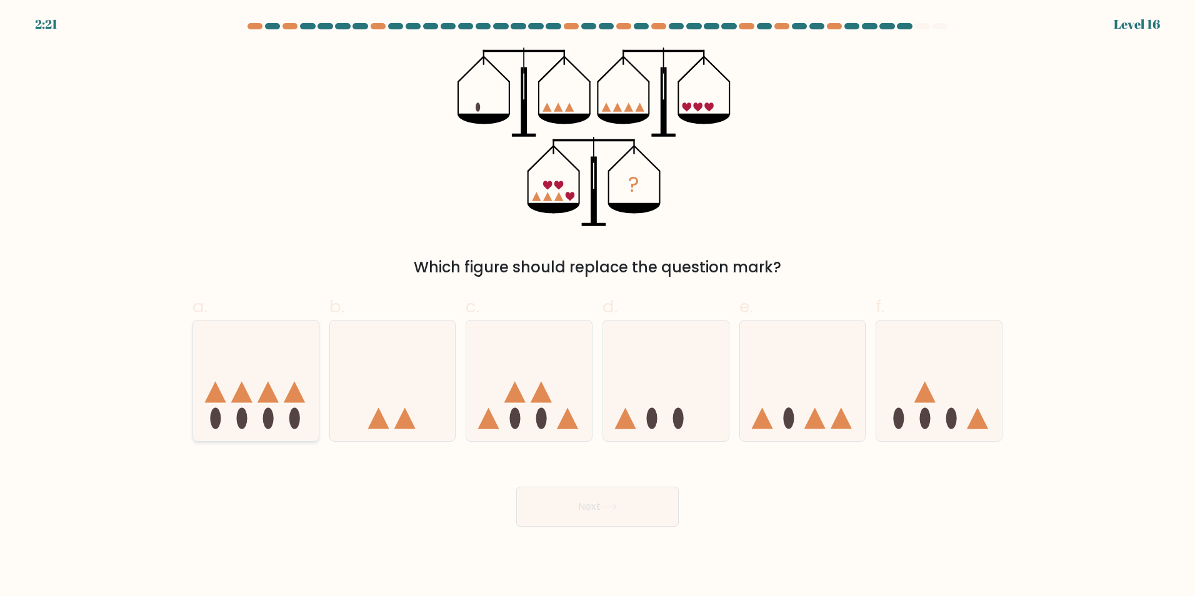
click at [296, 354] on icon at bounding box center [256, 381] width 126 height 104
click at [598, 306] on input "a." at bounding box center [598, 302] width 1 height 8
radio input "true"
click at [756, 346] on icon at bounding box center [803, 381] width 126 height 104
click at [598, 306] on input "e." at bounding box center [598, 302] width 1 height 8
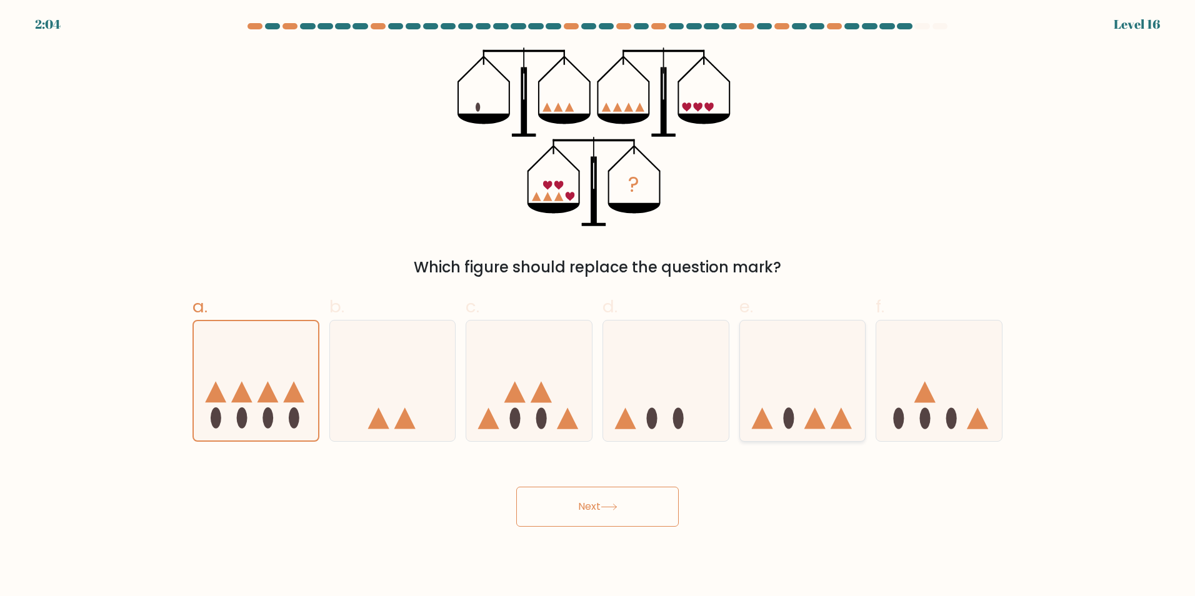
radio input "true"
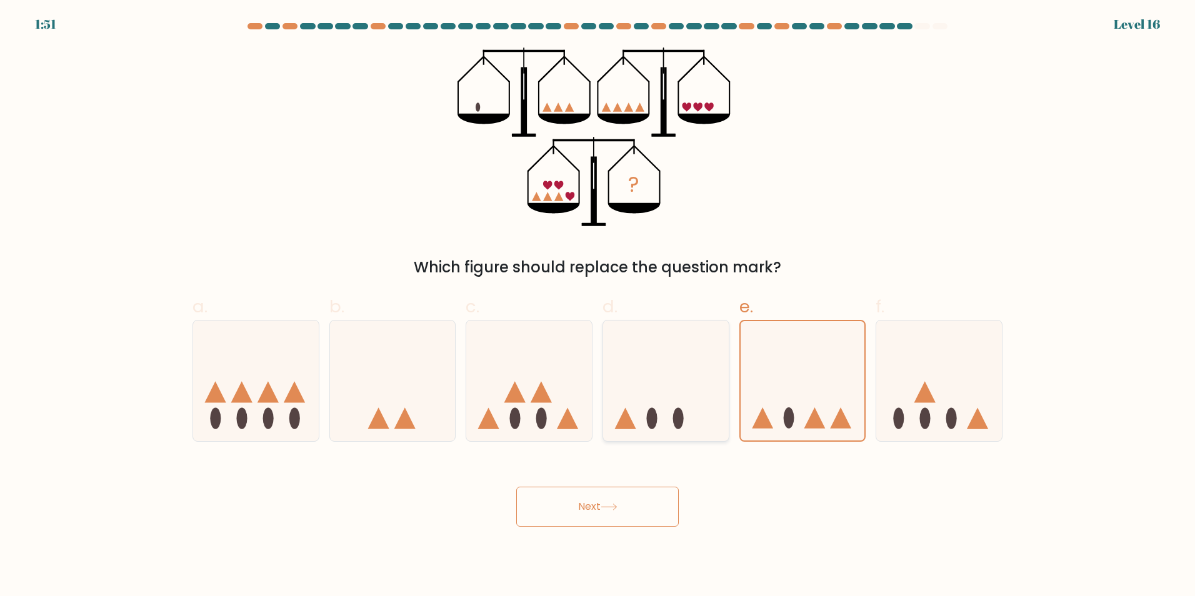
click at [696, 348] on icon at bounding box center [666, 381] width 126 height 104
click at [598, 306] on input "d." at bounding box center [598, 302] width 1 height 8
radio input "true"
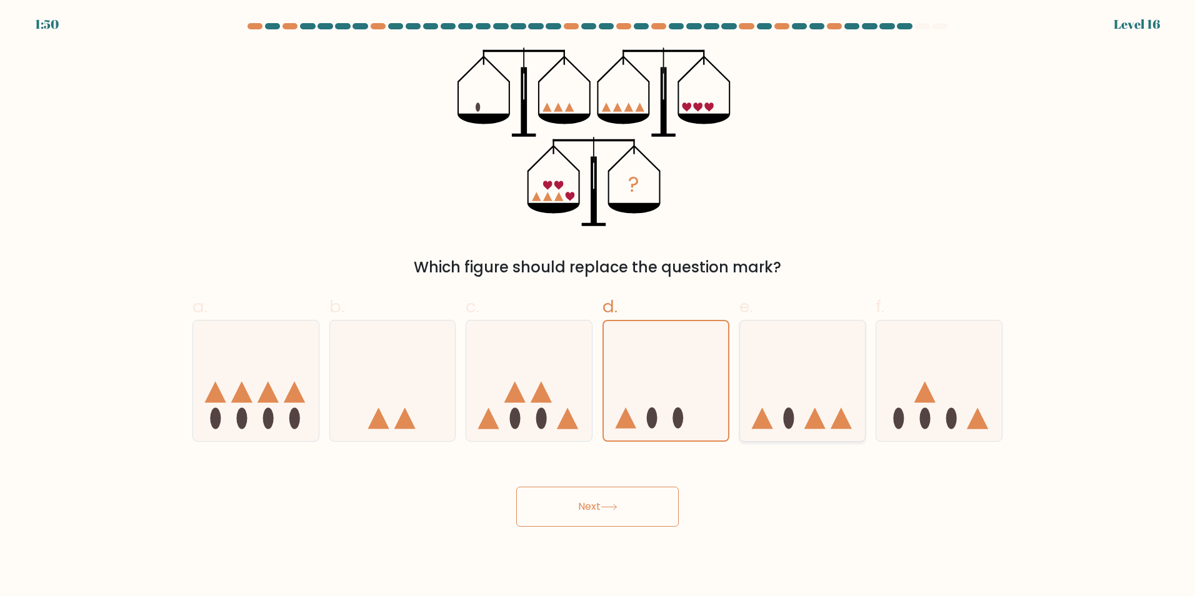
click at [782, 366] on icon at bounding box center [803, 381] width 126 height 104
click at [598, 306] on input "e." at bounding box center [598, 302] width 1 height 8
radio input "true"
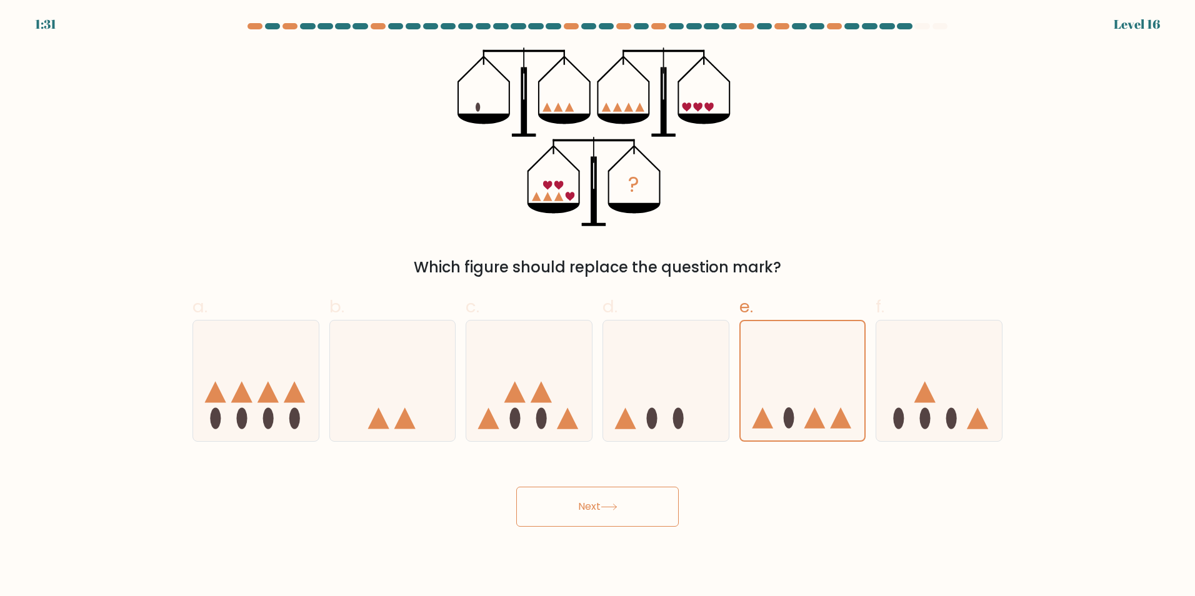
click at [622, 506] on button "Next" at bounding box center [597, 507] width 163 height 40
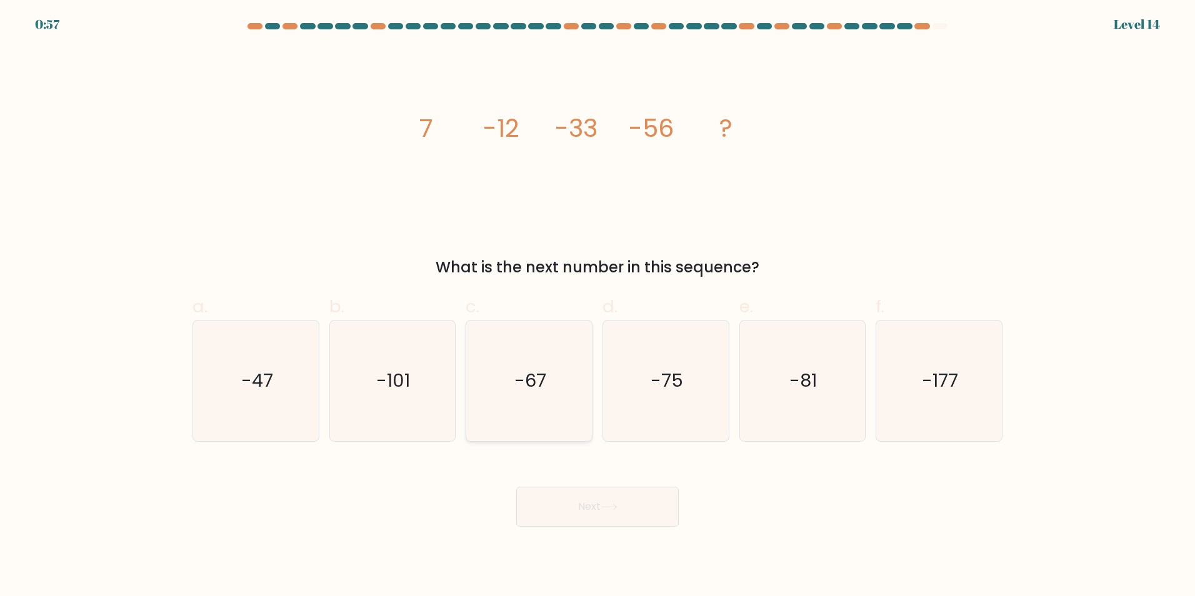
click at [565, 383] on icon "-67" at bounding box center [529, 381] width 121 height 121
click at [598, 306] on input "c. -67" at bounding box center [598, 302] width 1 height 8
radio input "true"
drag, startPoint x: 671, startPoint y: 374, endPoint x: 636, endPoint y: 355, distance: 39.7
click at [636, 355] on icon "-75" at bounding box center [666, 381] width 121 height 121
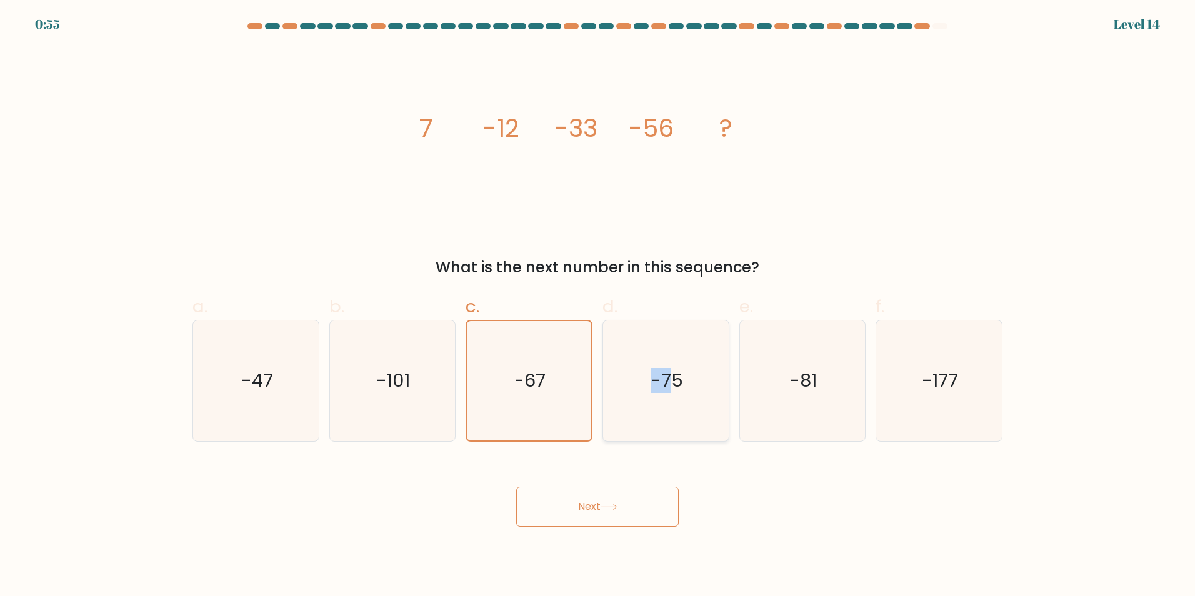
click at [636, 355] on icon "-75" at bounding box center [666, 381] width 121 height 121
click at [598, 306] on input "d. -75" at bounding box center [598, 302] width 1 height 8
radio input "true"
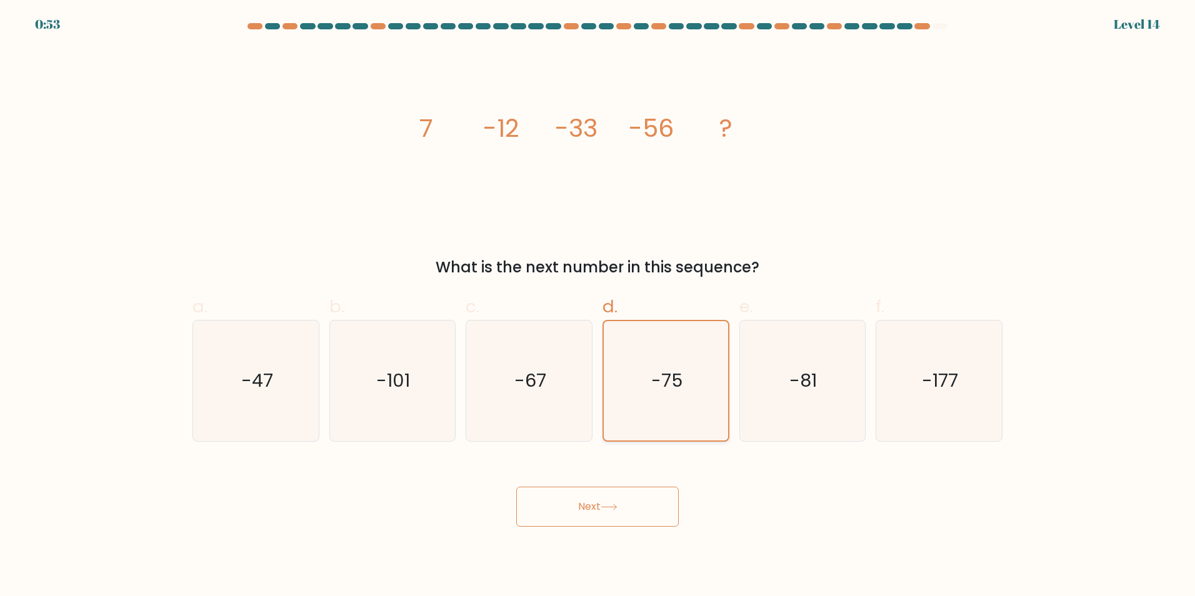
click at [616, 381] on icon "-75" at bounding box center [665, 380] width 119 height 119
click at [598, 306] on input "d. -75" at bounding box center [598, 302] width 1 height 8
click at [539, 367] on icon "-67" at bounding box center [529, 381] width 121 height 121
click at [598, 306] on input "c. -67" at bounding box center [598, 302] width 1 height 8
radio input "true"
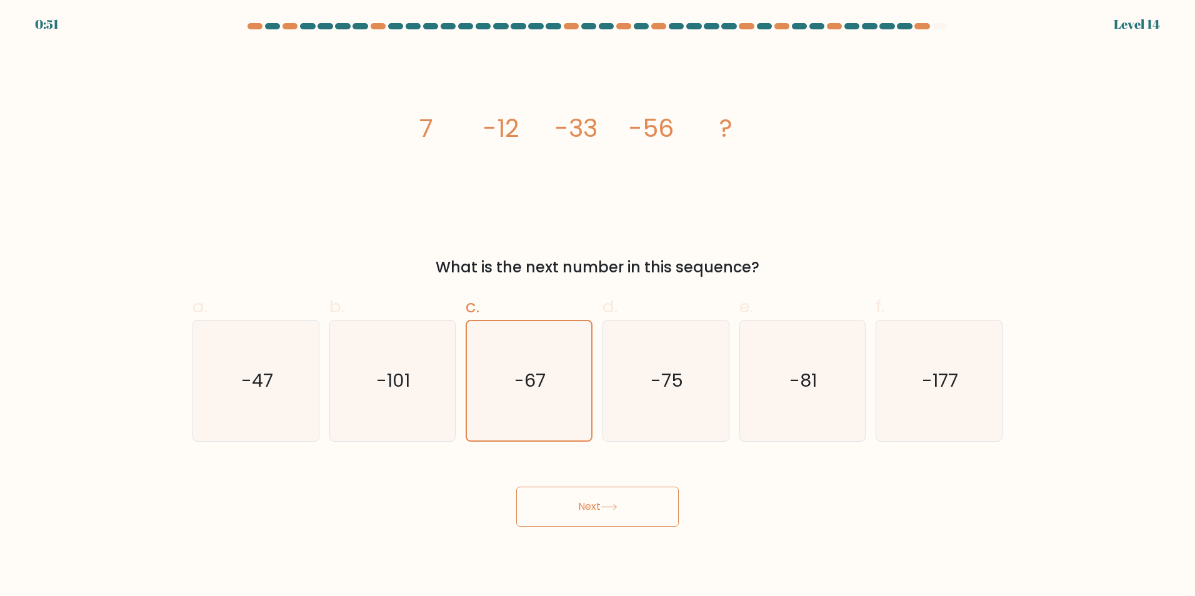
click at [565, 500] on button "Next" at bounding box center [597, 507] width 163 height 40
click at [560, 246] on div "image/svg+xml 7 -12 -33 -56 ? What is the next number in this sequence?" at bounding box center [597, 163] width 825 height 231
click at [668, 383] on text "-75" at bounding box center [667, 380] width 33 height 25
click at [598, 306] on input "d. -75" at bounding box center [598, 302] width 1 height 8
radio input "true"
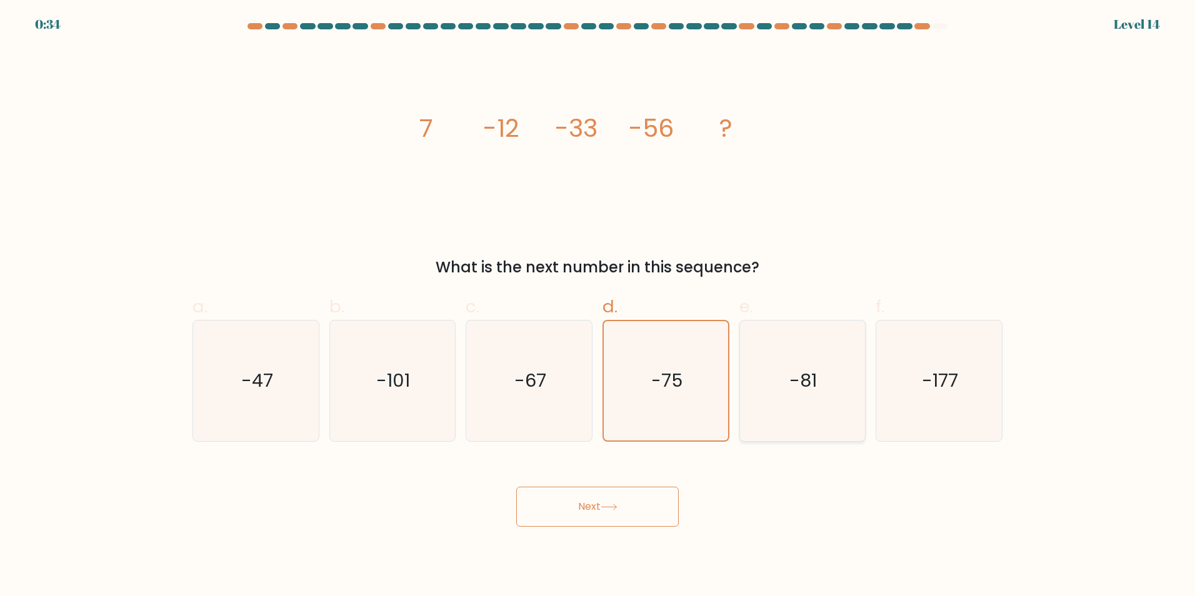
click at [805, 368] on icon "-81" at bounding box center [802, 381] width 121 height 121
click at [598, 306] on input "e. -81" at bounding box center [598, 302] width 1 height 8
radio input "true"
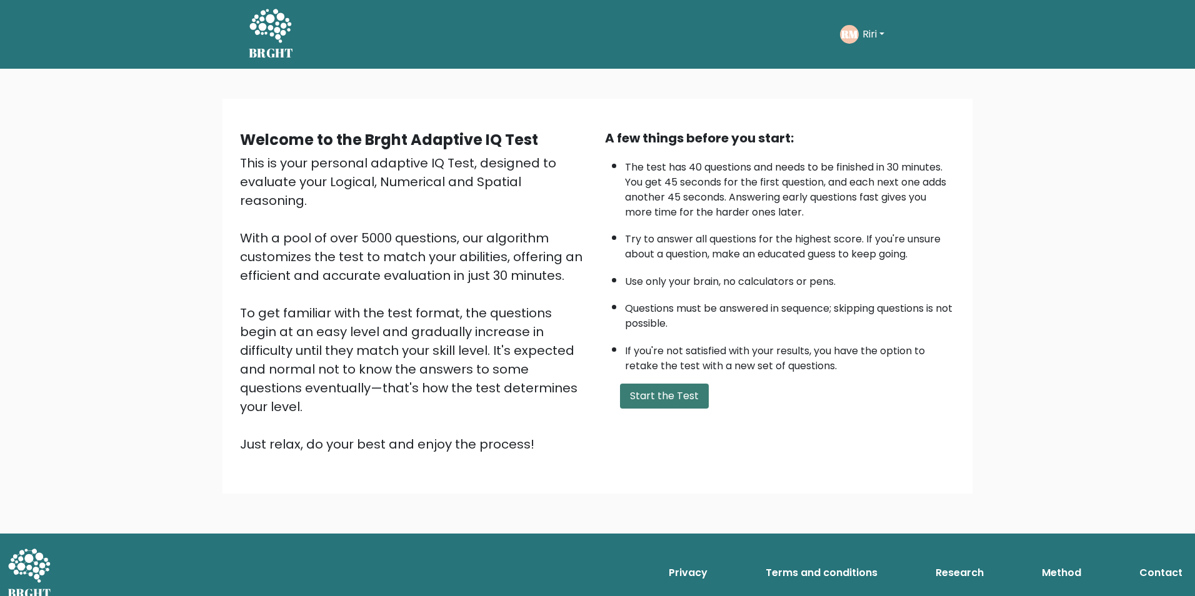
click at [650, 391] on button "Start the Test" at bounding box center [664, 396] width 89 height 25
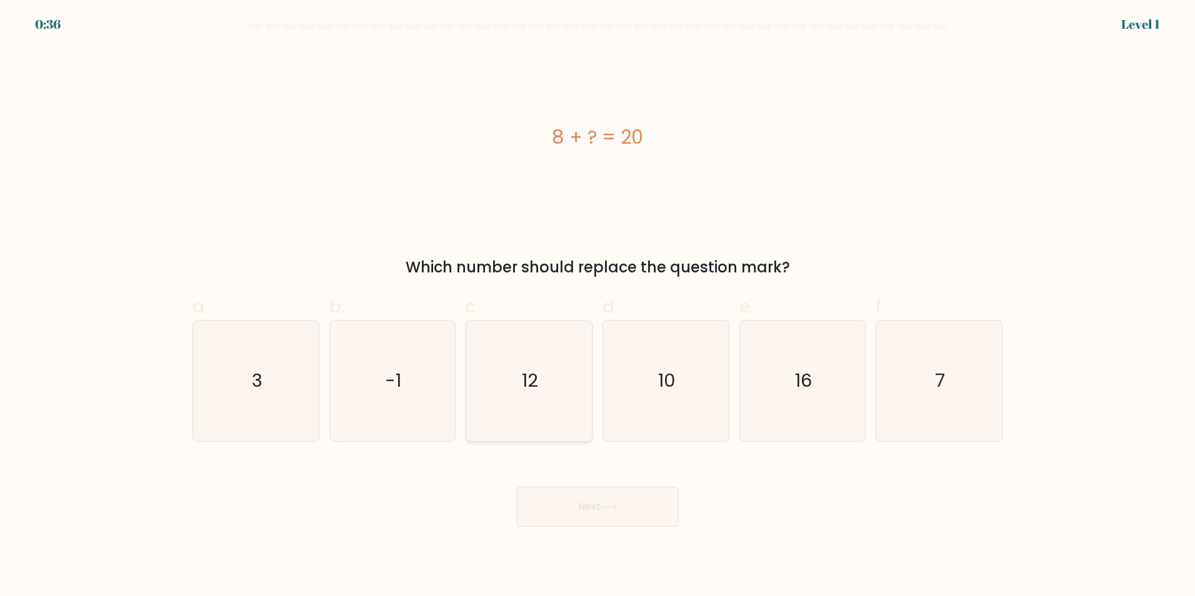
click at [561, 386] on icon "12" at bounding box center [529, 381] width 121 height 121
click at [598, 306] on input "c. 12" at bounding box center [598, 302] width 1 height 8
radio input "true"
click at [583, 493] on button "Next" at bounding box center [597, 507] width 163 height 40
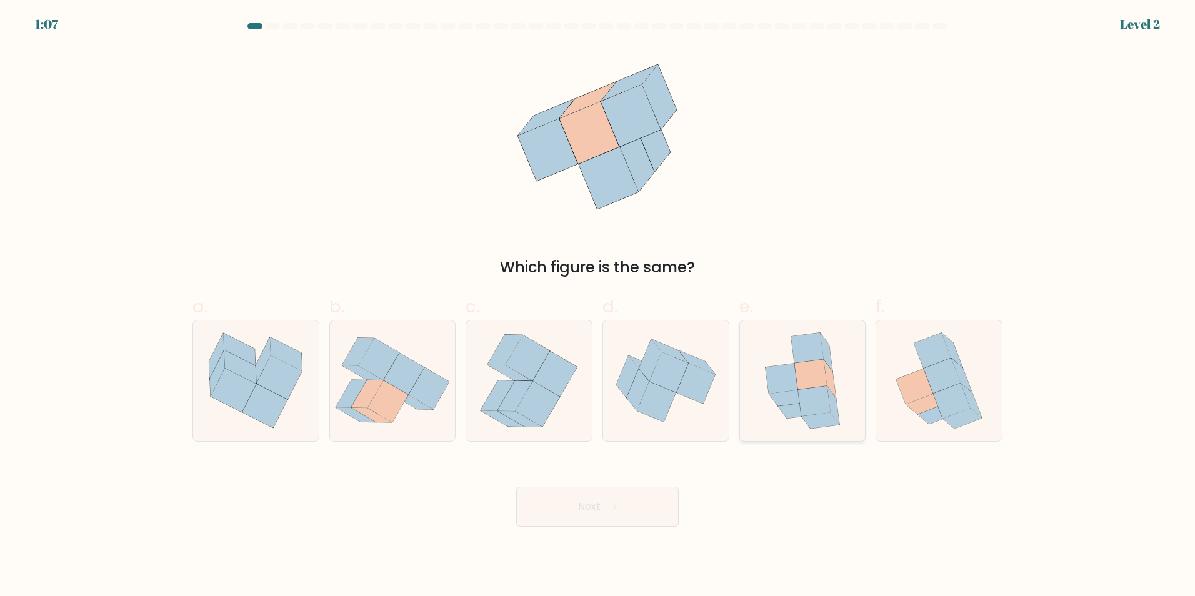
click at [777, 361] on icon at bounding box center [802, 381] width 99 height 121
click at [598, 306] on input "e." at bounding box center [598, 302] width 1 height 8
radio input "true"
click at [615, 504] on icon at bounding box center [609, 507] width 17 height 7
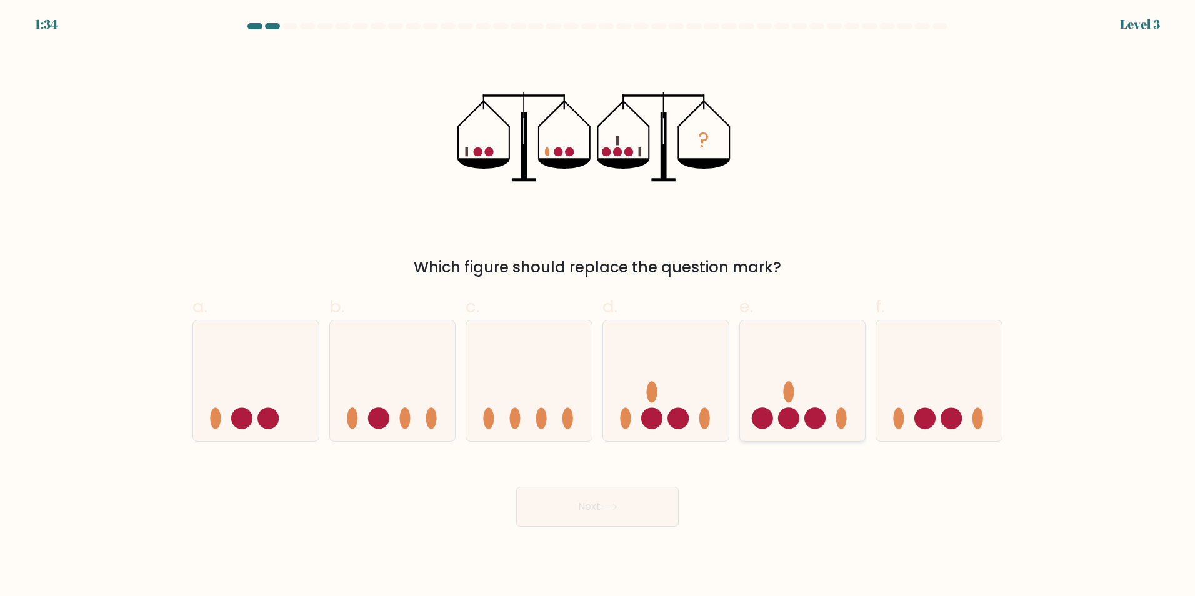
click at [775, 370] on icon at bounding box center [803, 381] width 126 height 104
click at [598, 306] on input "e." at bounding box center [598, 302] width 1 height 8
radio input "true"
click at [608, 513] on button "Next" at bounding box center [597, 507] width 163 height 40
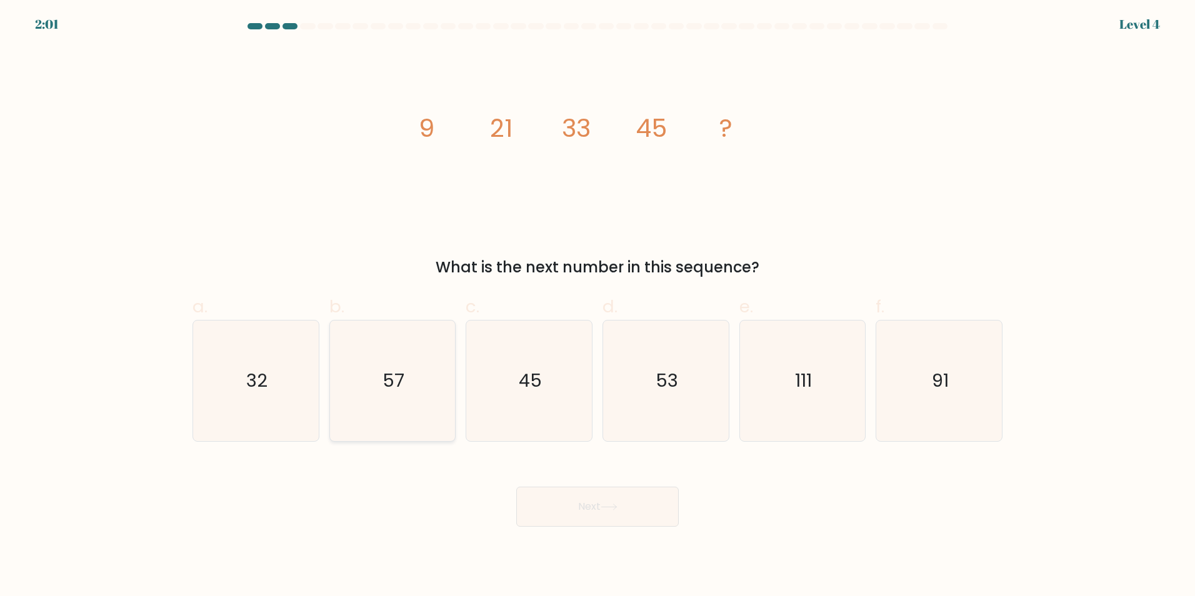
click at [357, 343] on icon "57" at bounding box center [392, 381] width 121 height 121
click at [598, 306] on input "b. 57" at bounding box center [598, 302] width 1 height 8
radio input "true"
click at [532, 510] on button "Next" at bounding box center [597, 507] width 163 height 40
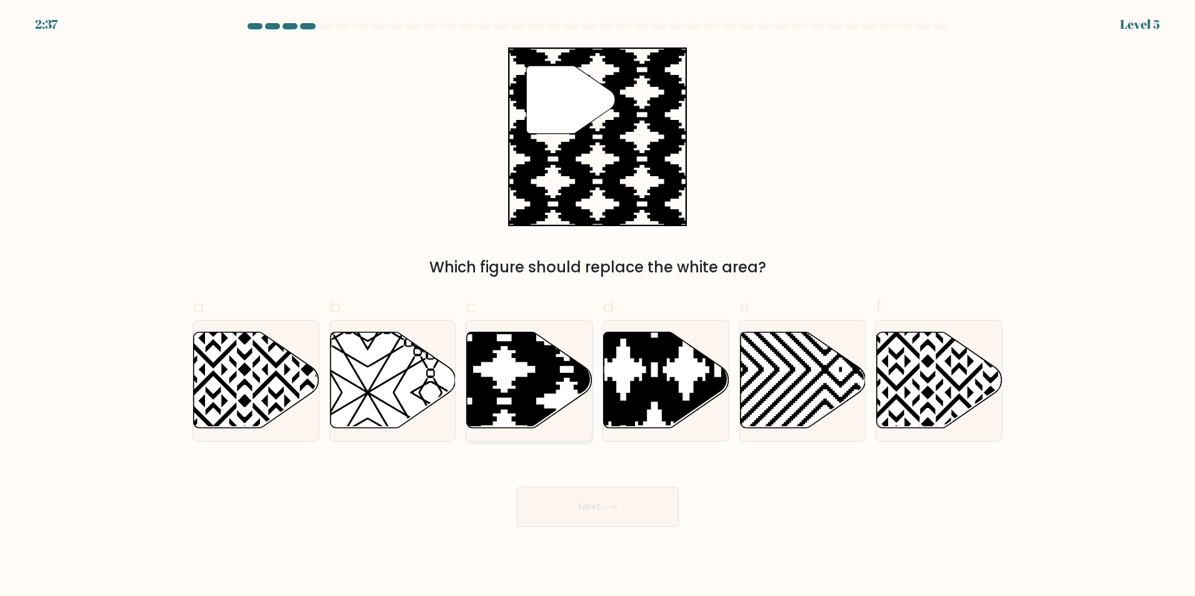
click at [535, 379] on icon at bounding box center [567, 432] width 253 height 253
click at [598, 306] on input "c." at bounding box center [598, 302] width 1 height 8
radio input "true"
click at [612, 488] on button "Next" at bounding box center [597, 507] width 163 height 40
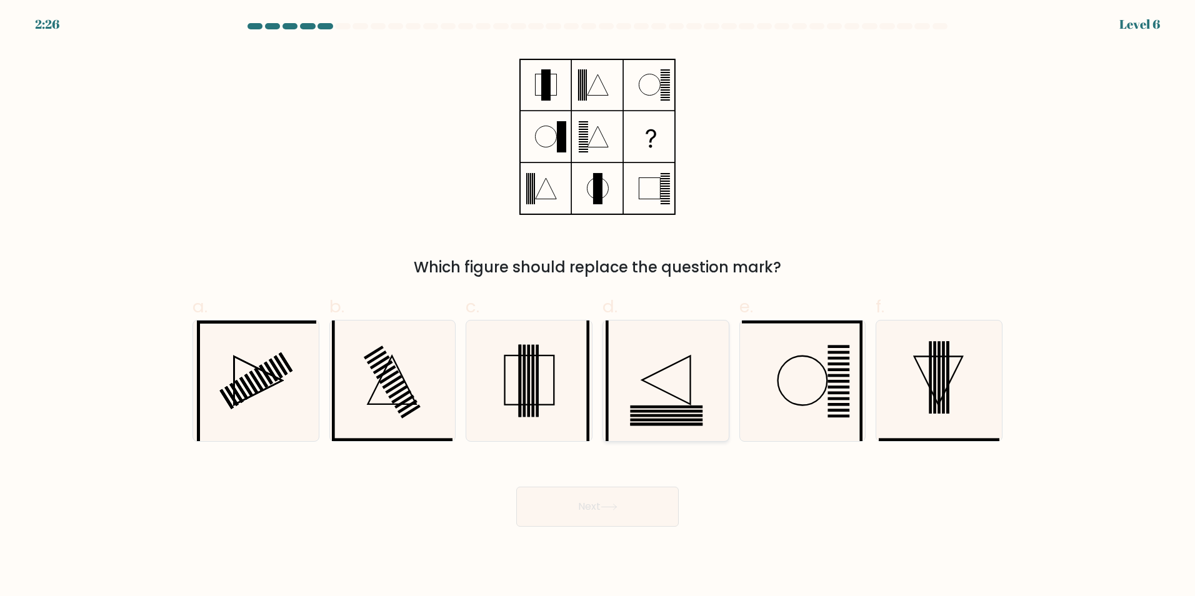
click at [638, 379] on icon at bounding box center [666, 381] width 121 height 121
click at [598, 306] on input "d." at bounding box center [598, 302] width 1 height 8
radio input "true"
click at [503, 379] on icon at bounding box center [529, 381] width 121 height 121
click at [598, 306] on input "c." at bounding box center [598, 302] width 1 height 8
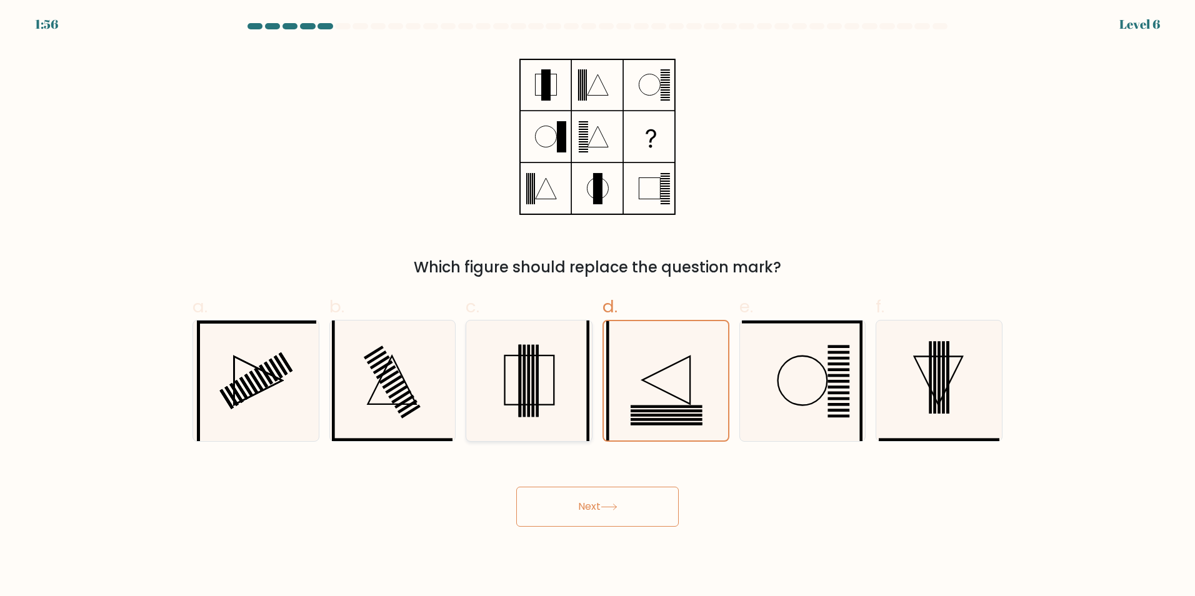
radio input "true"
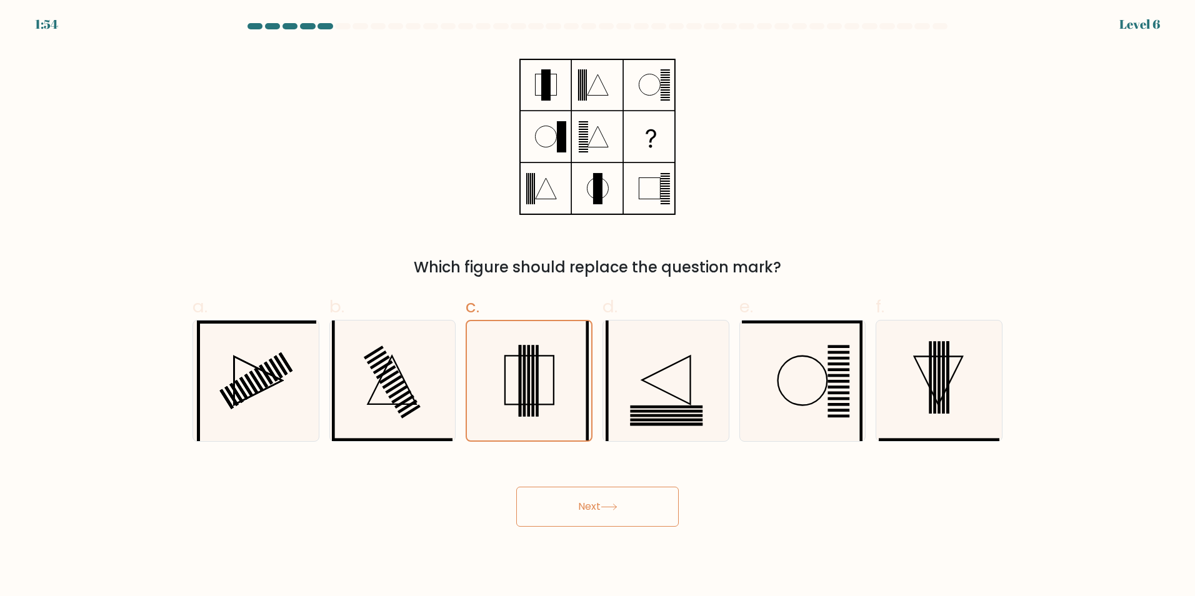
click at [613, 489] on button "Next" at bounding box center [597, 507] width 163 height 40
click at [614, 504] on icon at bounding box center [609, 507] width 17 height 7
click at [586, 522] on button "Next" at bounding box center [597, 507] width 163 height 40
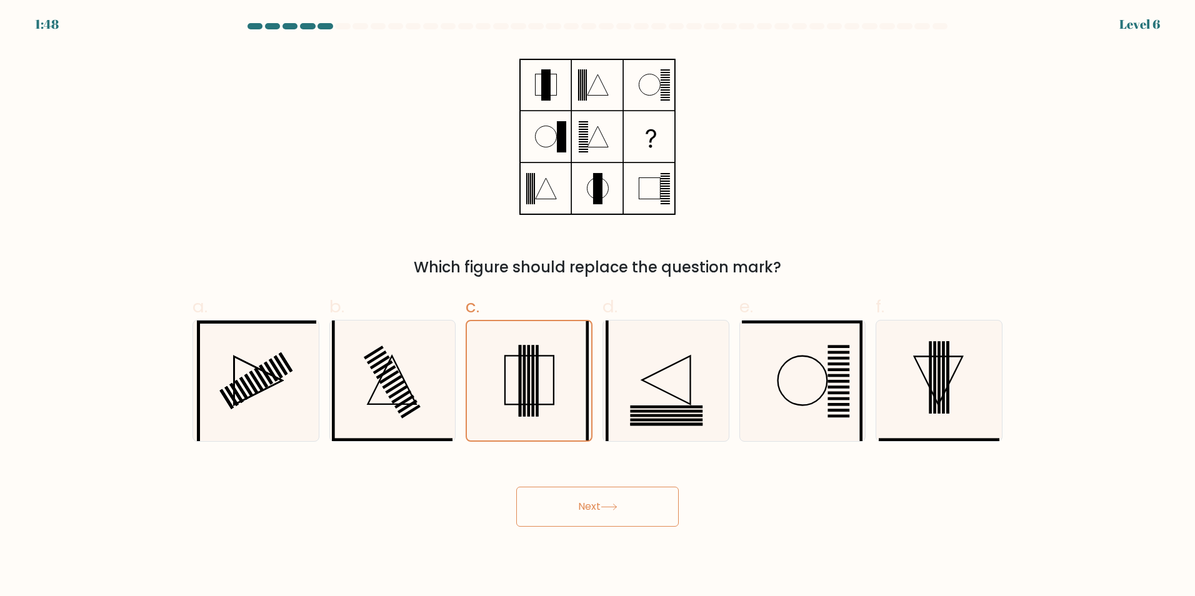
click at [586, 522] on button "Next" at bounding box center [597, 507] width 163 height 40
click at [597, 498] on button "Next" at bounding box center [597, 507] width 163 height 40
click at [565, 384] on icon at bounding box center [528, 380] width 119 height 119
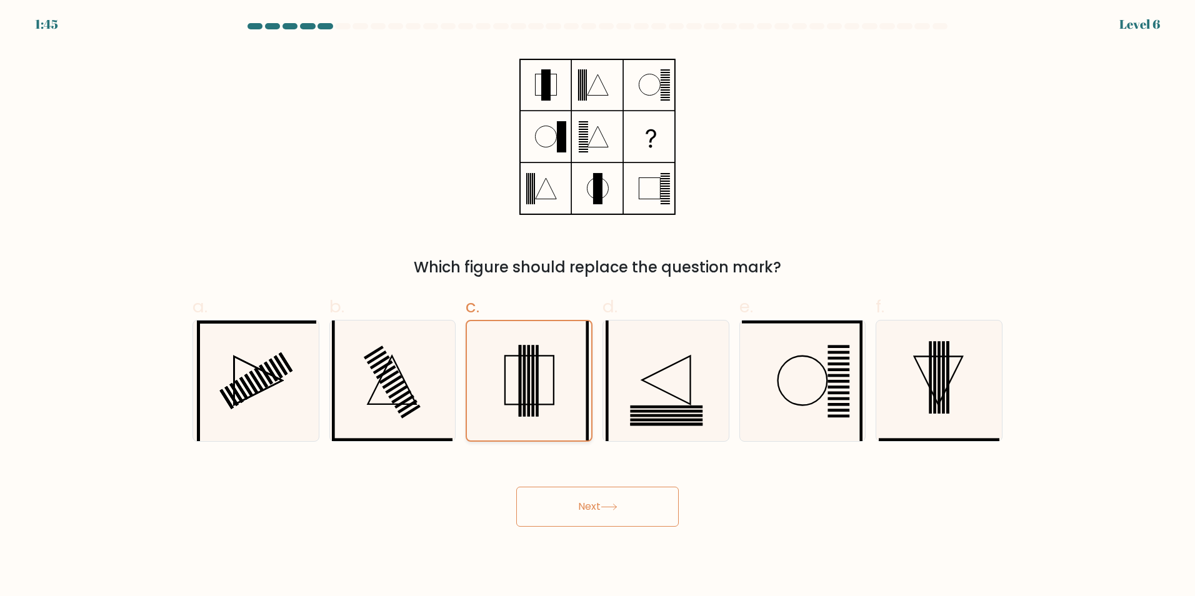
click at [598, 306] on input "c." at bounding box center [598, 302] width 1 height 8
click at [565, 384] on icon at bounding box center [528, 380] width 119 height 119
click at [598, 306] on input "c." at bounding box center [598, 302] width 1 height 8
click at [596, 499] on button "Next" at bounding box center [597, 507] width 163 height 40
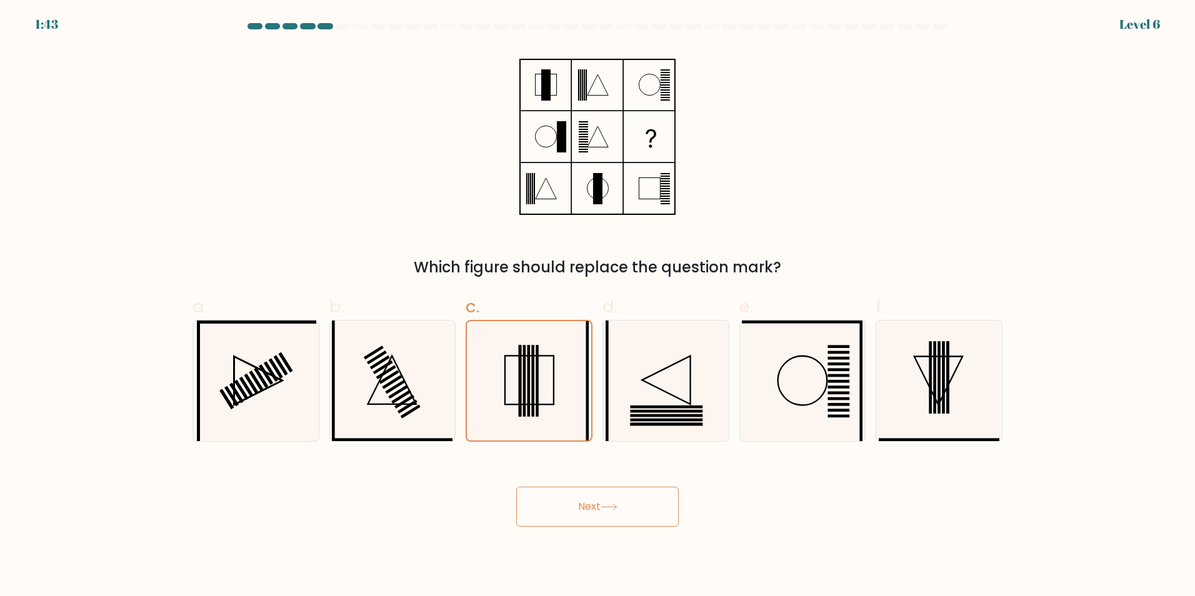
click at [596, 499] on button "Next" at bounding box center [597, 507] width 163 height 40
click at [638, 502] on button "Next" at bounding box center [597, 507] width 163 height 40
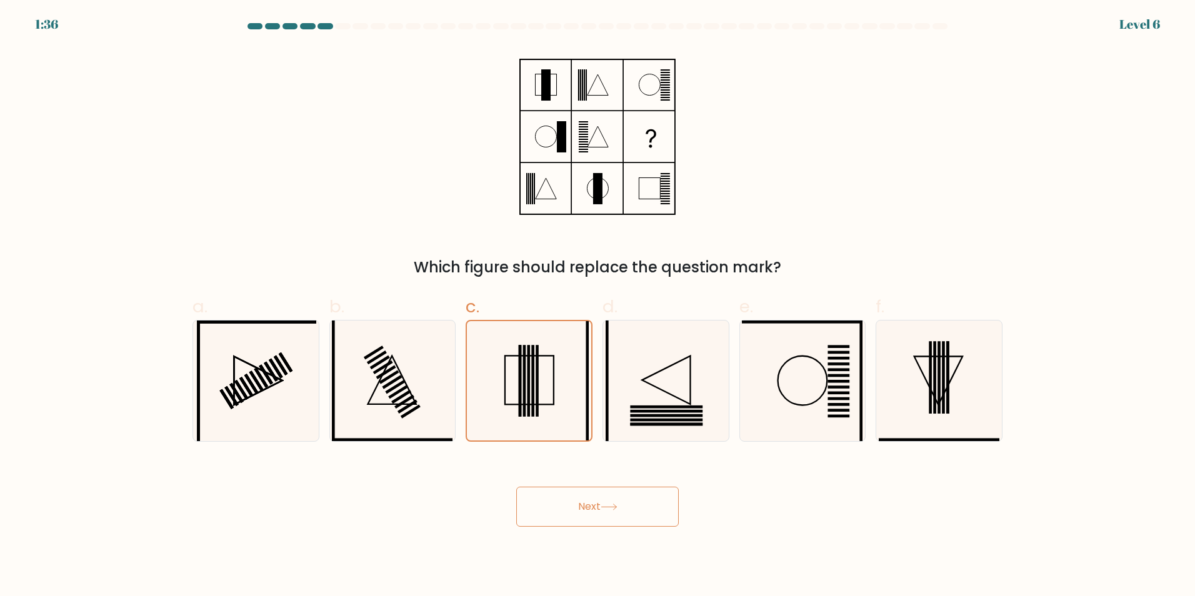
click at [638, 502] on button "Next" at bounding box center [597, 507] width 163 height 40
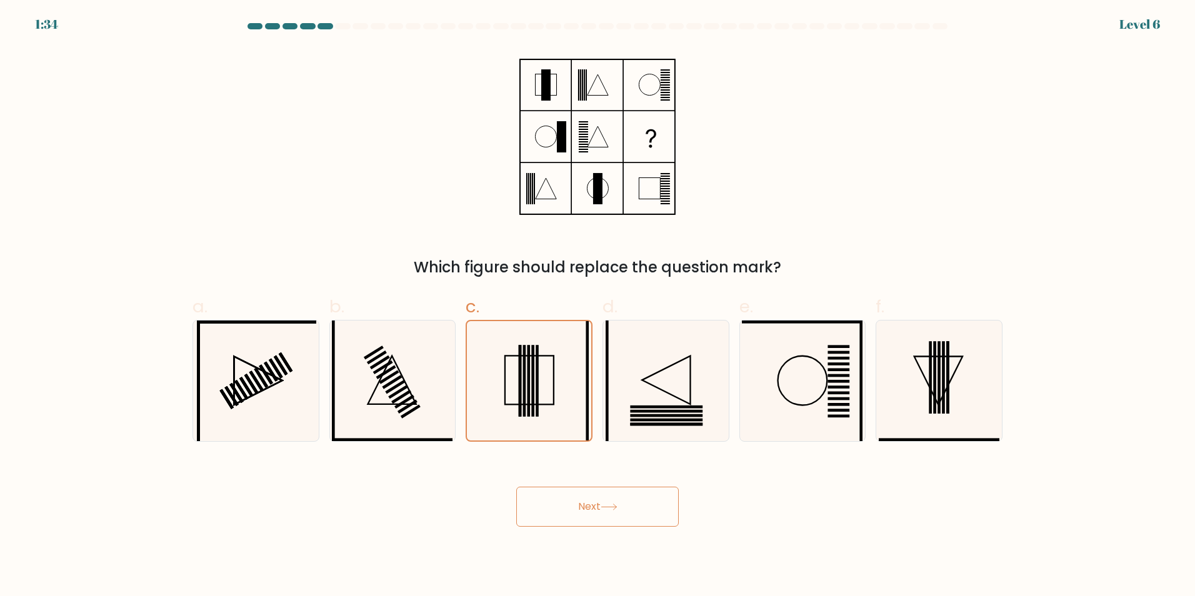
click at [638, 502] on button "Next" at bounding box center [597, 507] width 163 height 40
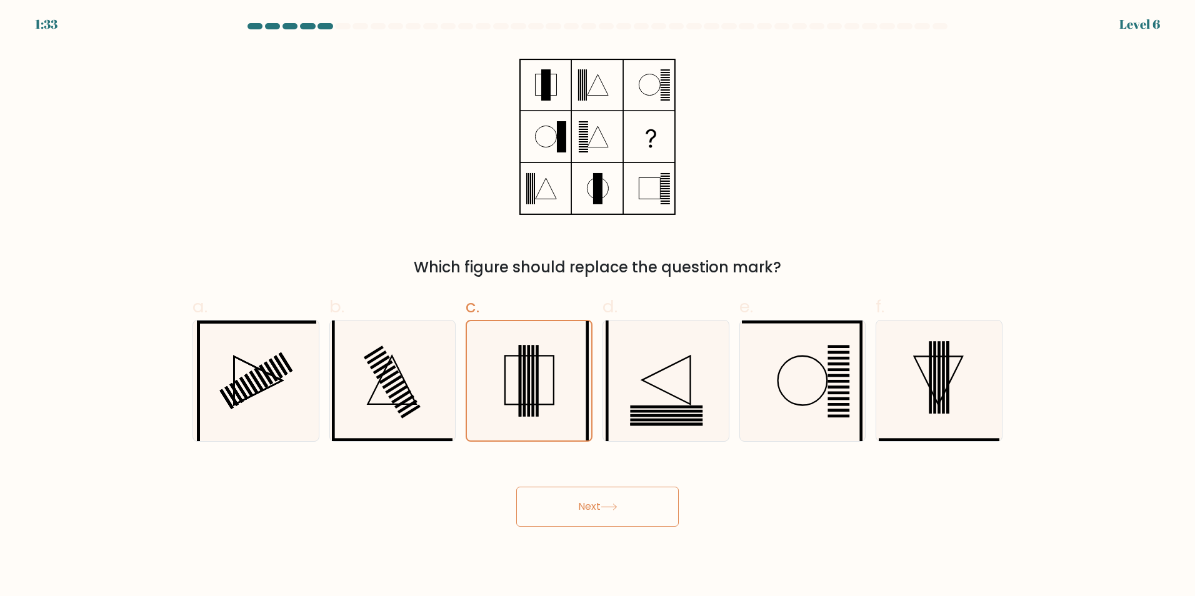
click at [638, 502] on button "Next" at bounding box center [597, 507] width 163 height 40
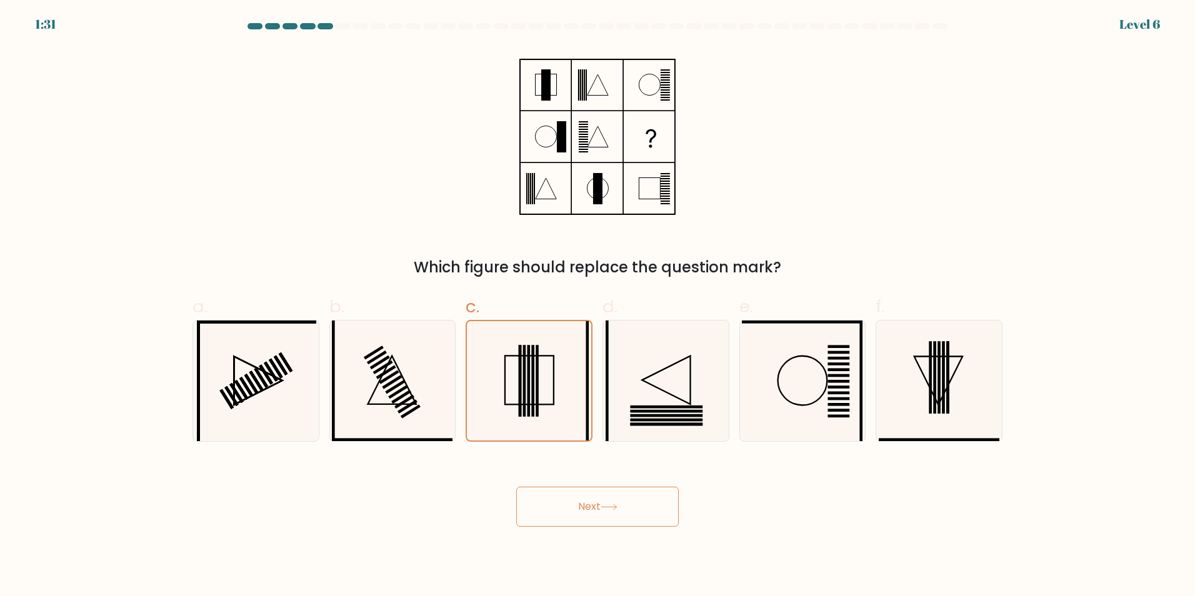
click at [638, 502] on button "Next" at bounding box center [597, 507] width 163 height 40
click at [550, 419] on icon at bounding box center [528, 380] width 119 height 119
click at [598, 306] on input "c." at bounding box center [598, 302] width 1 height 8
click at [550, 419] on icon at bounding box center [528, 380] width 119 height 119
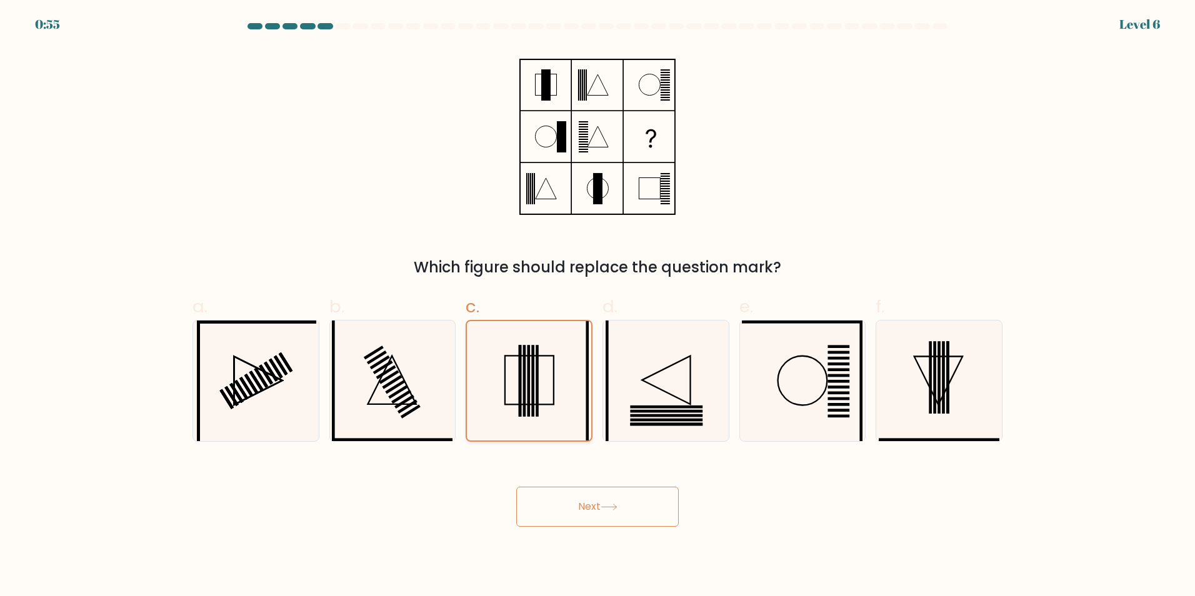
click at [598, 306] on input "c." at bounding box center [598, 302] width 1 height 8
click at [621, 516] on button "Next" at bounding box center [597, 507] width 163 height 40
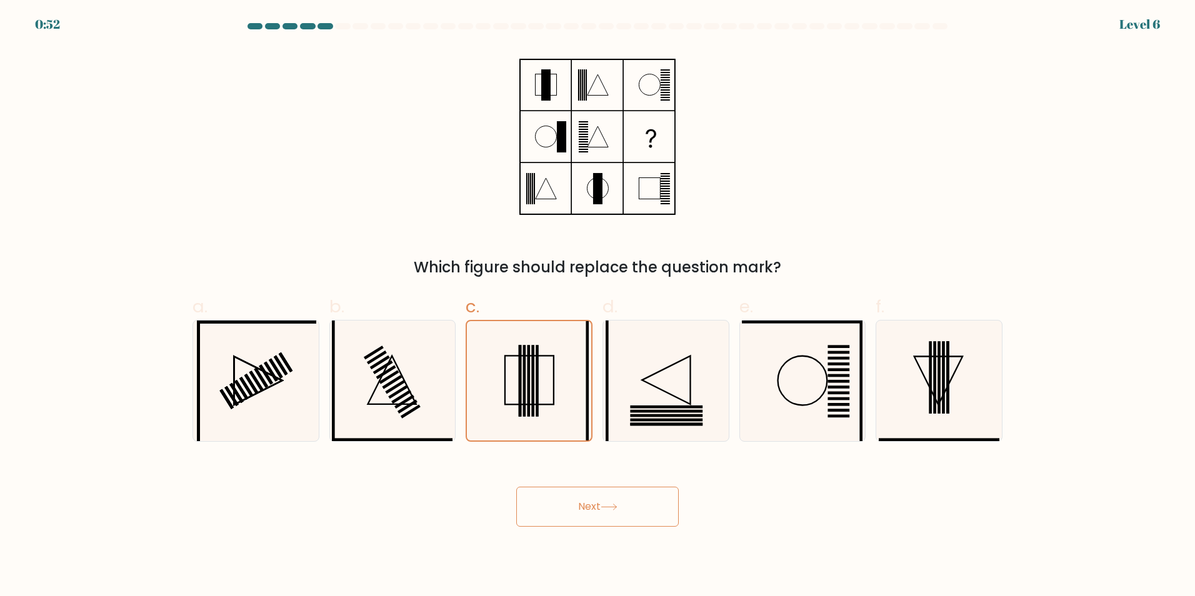
click at [621, 516] on button "Next" at bounding box center [597, 507] width 163 height 40
drag, startPoint x: 621, startPoint y: 516, endPoint x: 618, endPoint y: 524, distance: 8.1
click at [618, 524] on button "Next" at bounding box center [597, 507] width 163 height 40
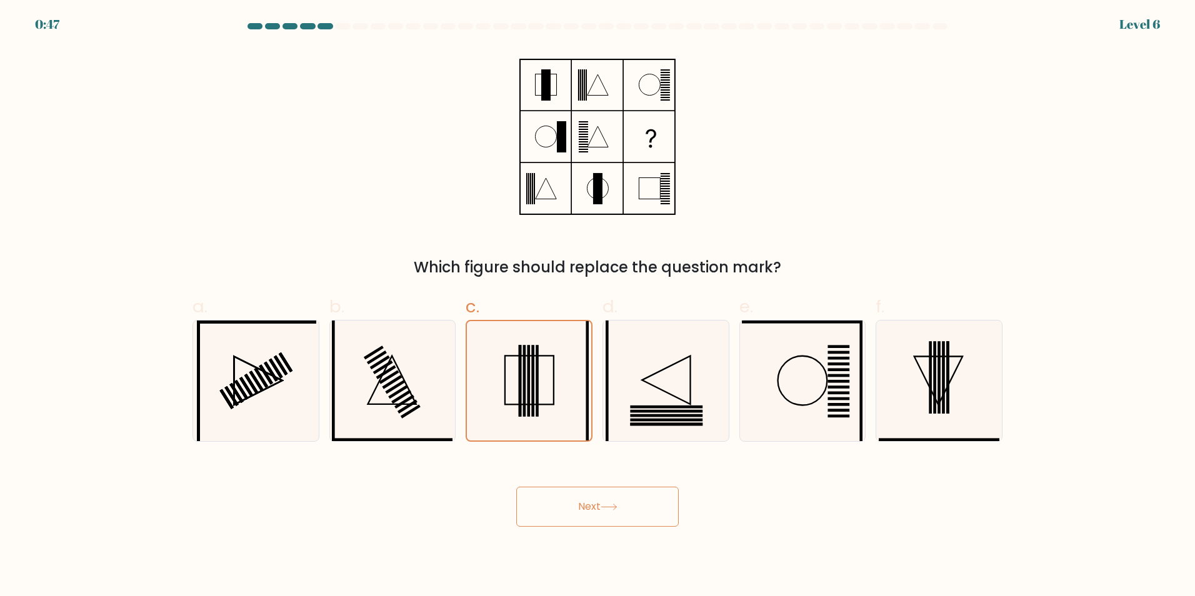
click at [618, 524] on button "Next" at bounding box center [597, 507] width 163 height 40
click at [618, 523] on button "Next" at bounding box center [597, 507] width 163 height 40
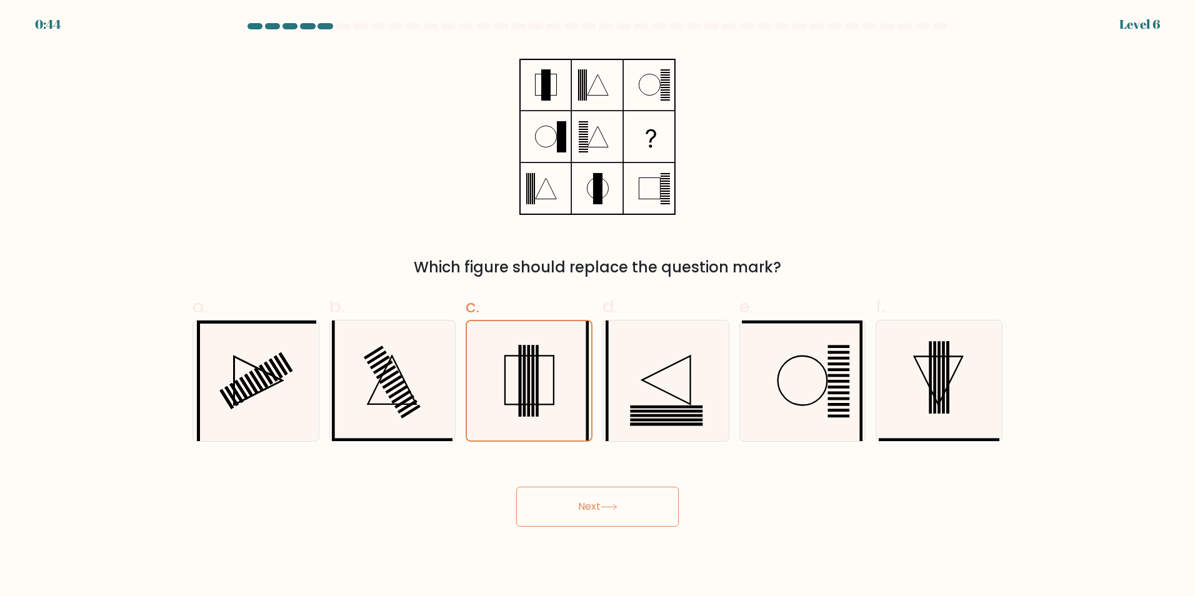
click at [633, 500] on button "Next" at bounding box center [597, 507] width 163 height 40
click at [634, 512] on button "Next" at bounding box center [597, 507] width 163 height 40
drag, startPoint x: 634, startPoint y: 512, endPoint x: 1134, endPoint y: 555, distance: 501.9
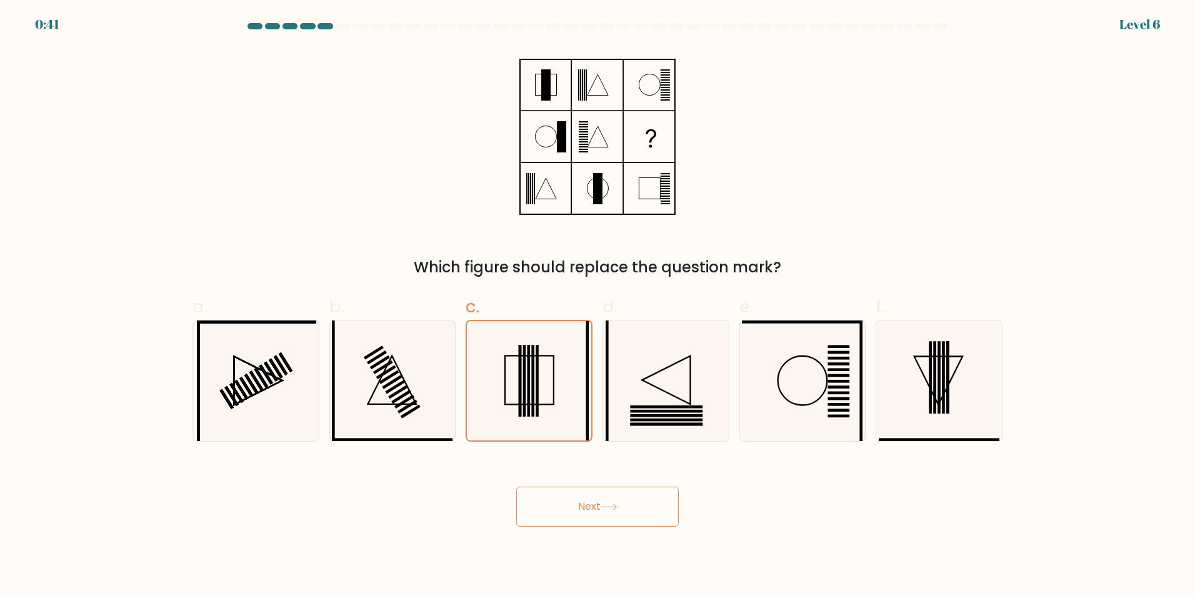
click at [1134, 555] on body "0:41 Level 6" at bounding box center [597, 298] width 1195 height 596
click at [744, 529] on body "0:28 Level 6" at bounding box center [597, 298] width 1195 height 596
click at [579, 488] on button "Next" at bounding box center [597, 507] width 163 height 40
drag, startPoint x: 579, startPoint y: 488, endPoint x: 588, endPoint y: 496, distance: 11.9
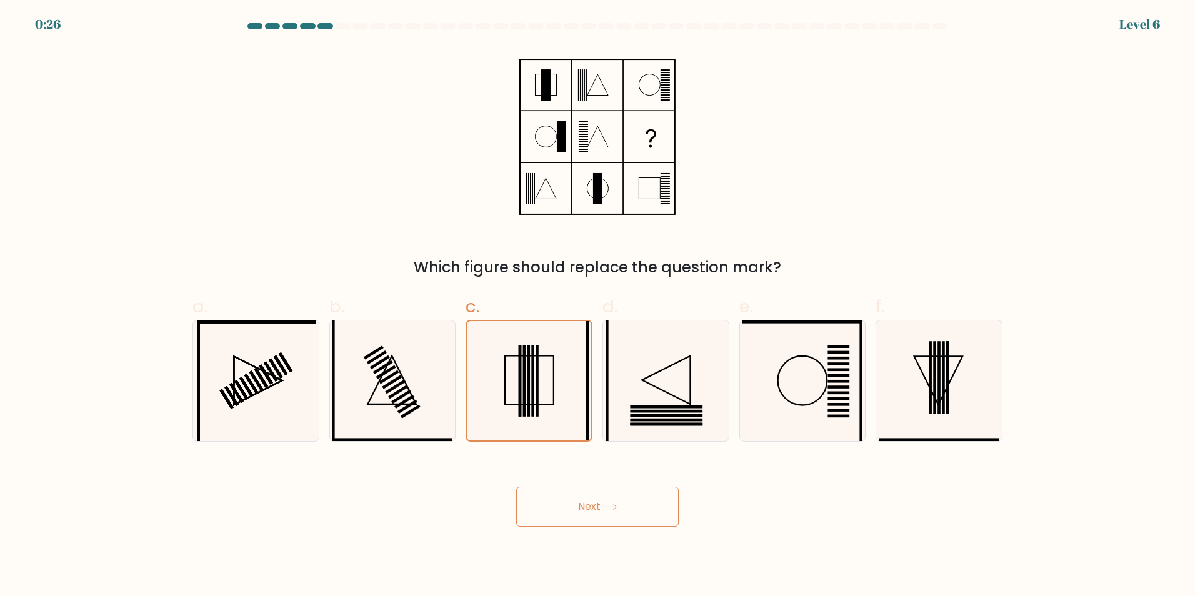
click at [588, 496] on button "Next" at bounding box center [597, 507] width 163 height 40
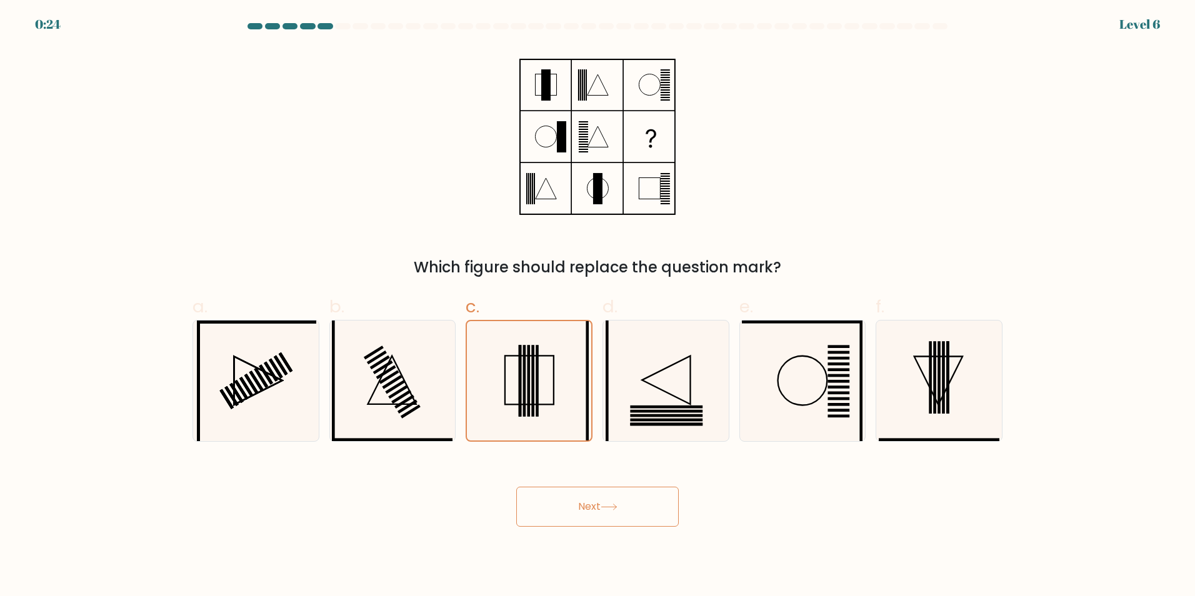
click at [588, 496] on button "Next" at bounding box center [597, 507] width 163 height 40
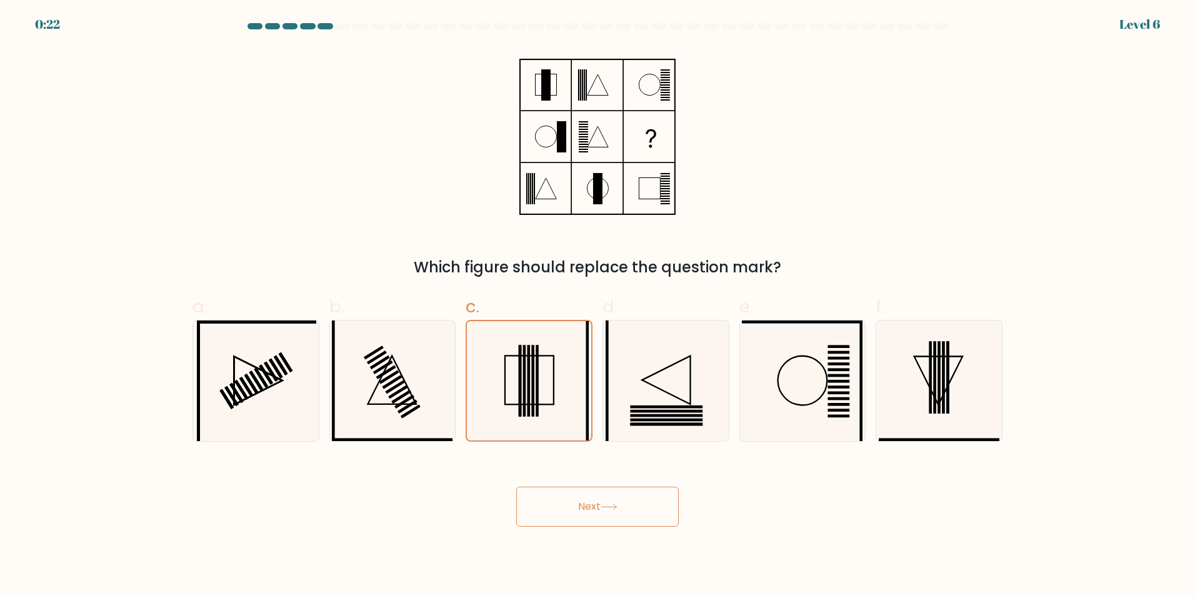
click at [588, 496] on button "Next" at bounding box center [597, 507] width 163 height 40
click at [588, 503] on button "Next" at bounding box center [597, 507] width 163 height 40
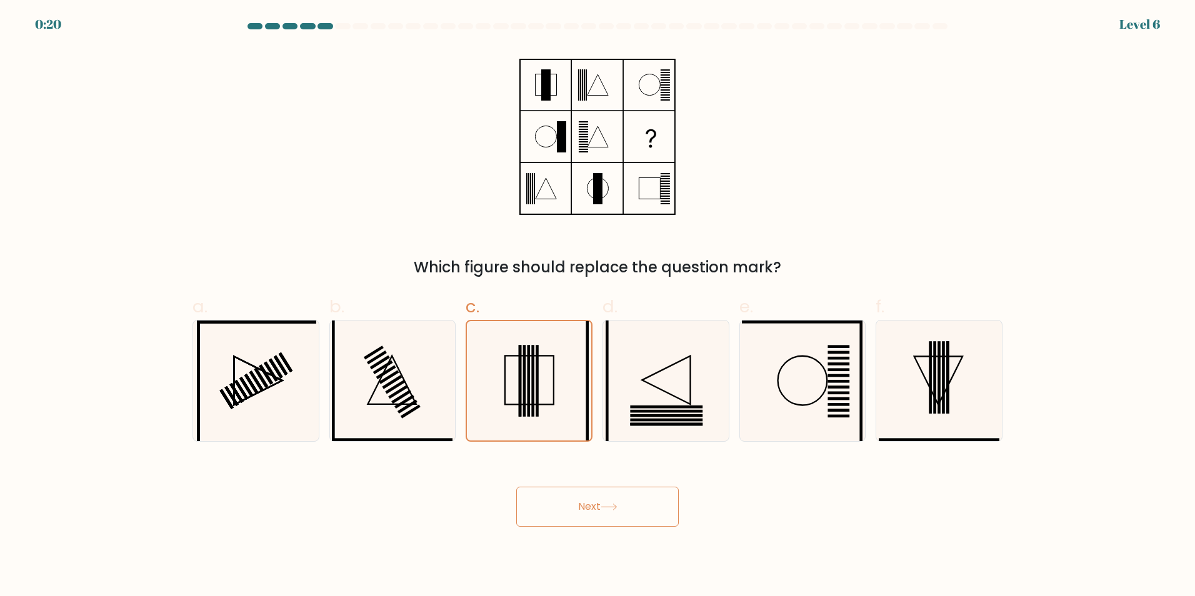
click at [588, 503] on button "Next" at bounding box center [597, 507] width 163 height 40
click at [583, 499] on button "Next" at bounding box center [597, 507] width 163 height 40
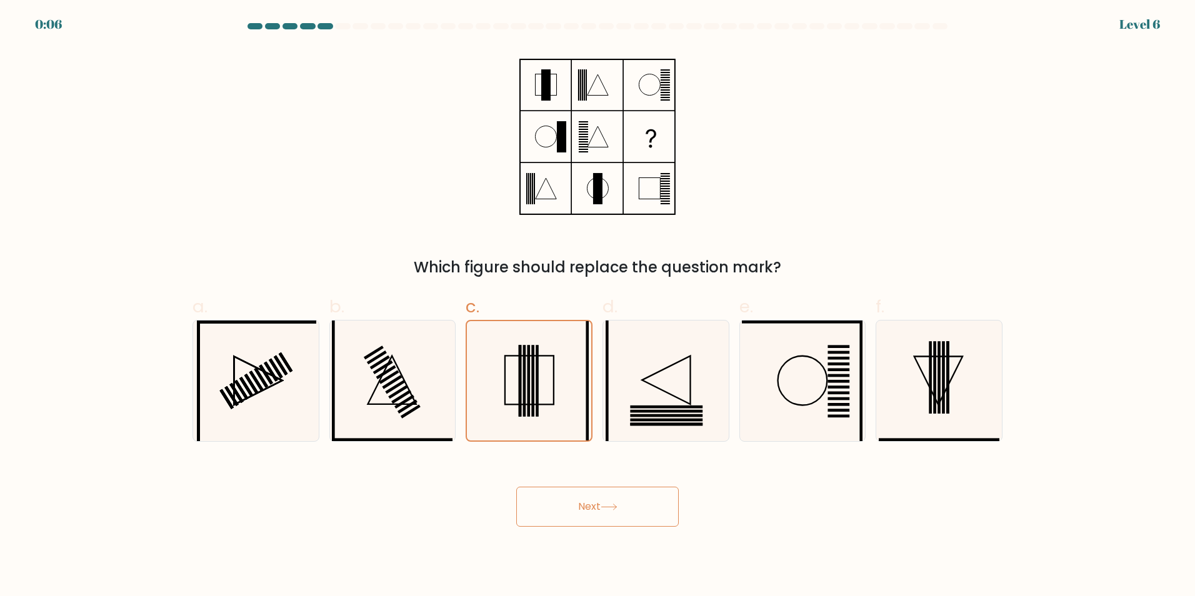
click at [583, 499] on button "Next" at bounding box center [597, 507] width 163 height 40
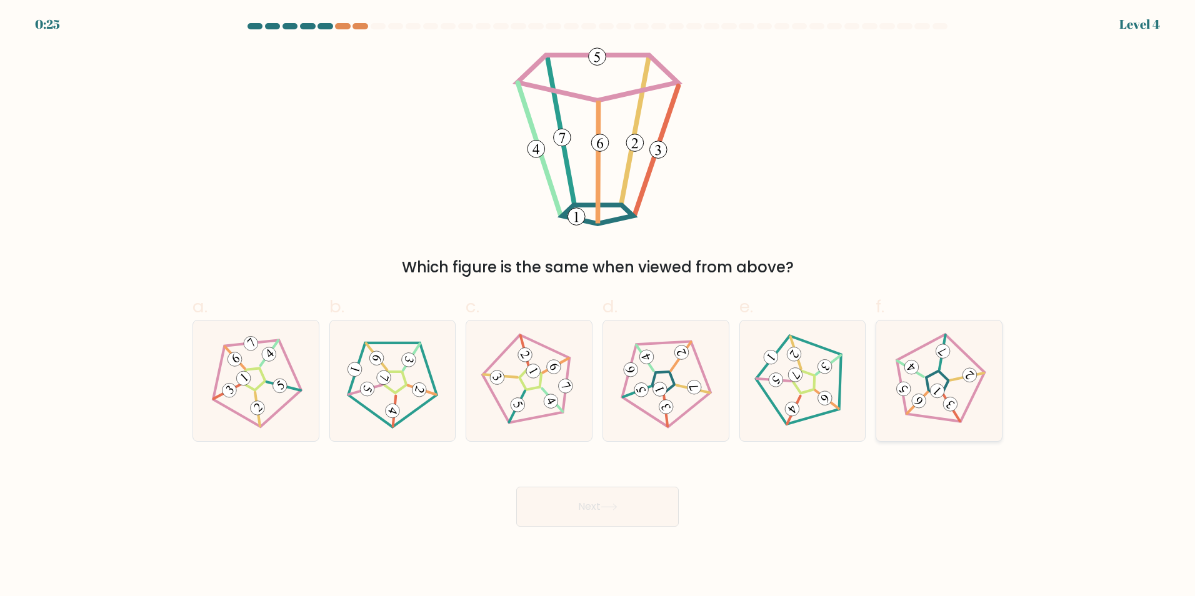
click at [924, 417] on 254 at bounding box center [936, 384] width 123 height 123
click at [598, 306] on input "f." at bounding box center [598, 302] width 1 height 8
radio input "true"
click at [650, 516] on button "Next" at bounding box center [597, 507] width 163 height 40
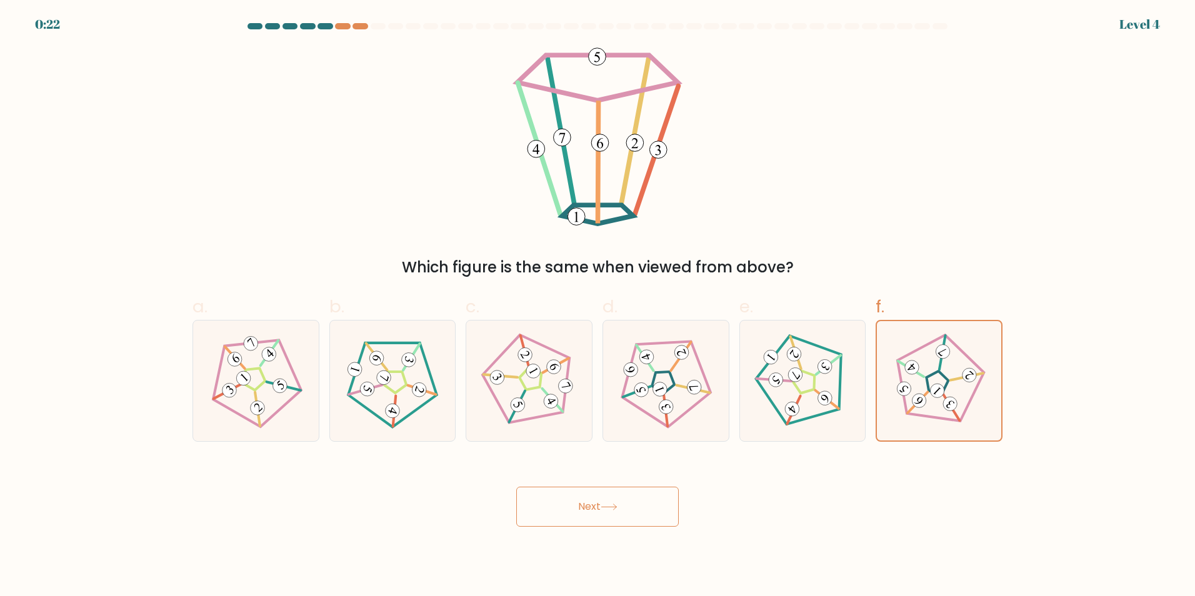
click at [650, 516] on button "Next" at bounding box center [597, 507] width 163 height 40
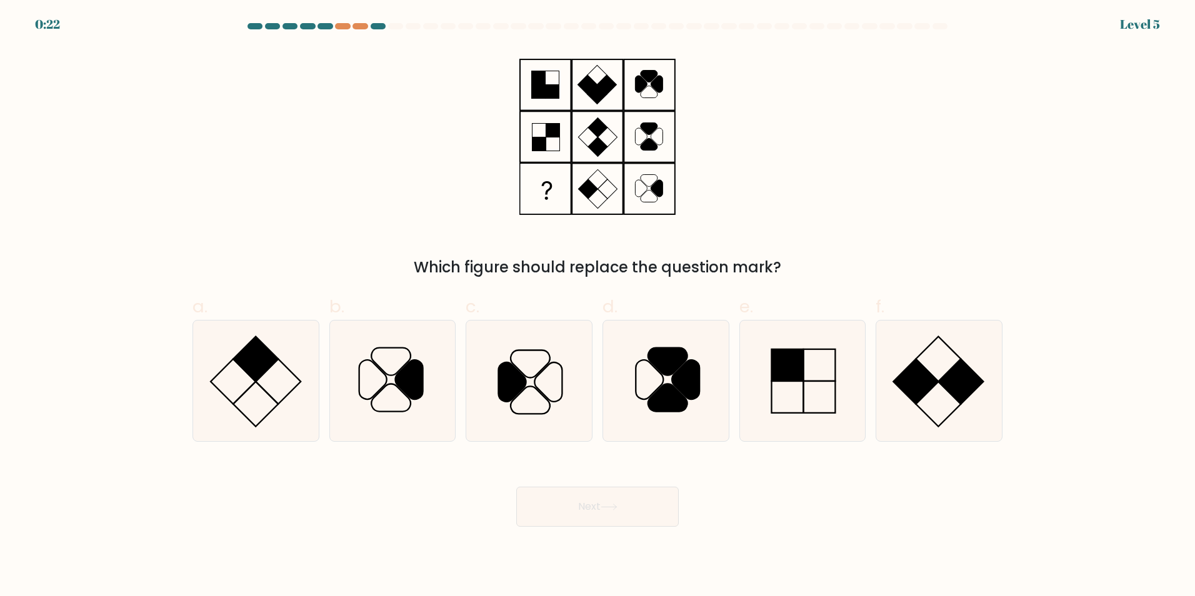
click at [650, 516] on button "Next" at bounding box center [597, 507] width 163 height 40
click at [791, 390] on icon at bounding box center [802, 381] width 121 height 121
click at [598, 306] on input "e." at bounding box center [598, 302] width 1 height 8
radio input "true"
click at [619, 501] on button "Next" at bounding box center [597, 507] width 163 height 40
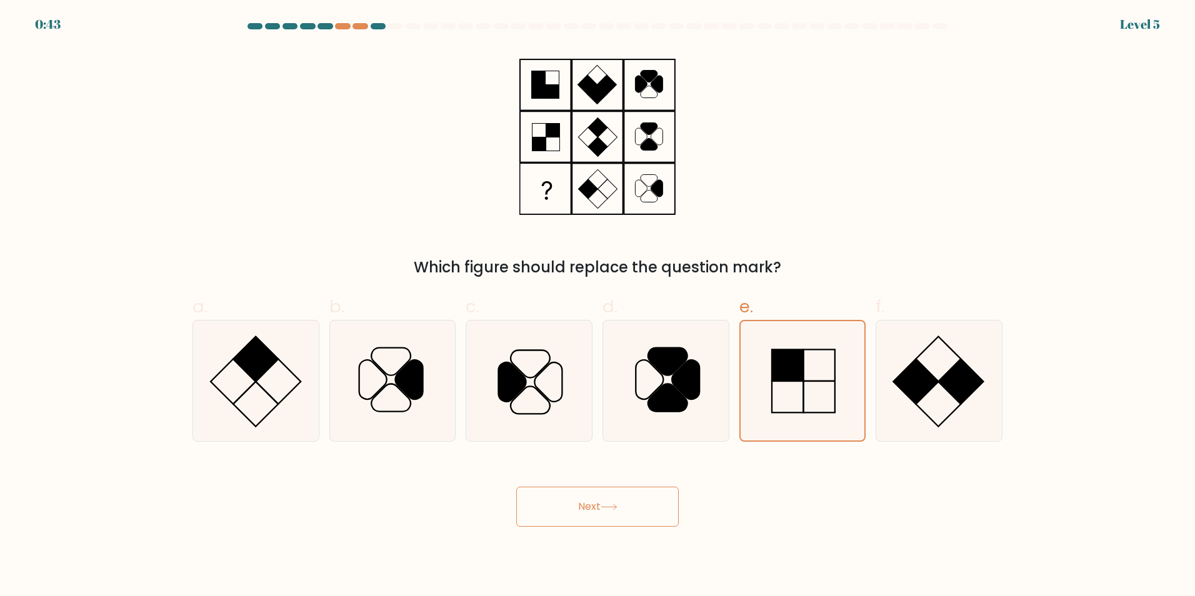
click at [619, 501] on button "Next" at bounding box center [597, 507] width 163 height 40
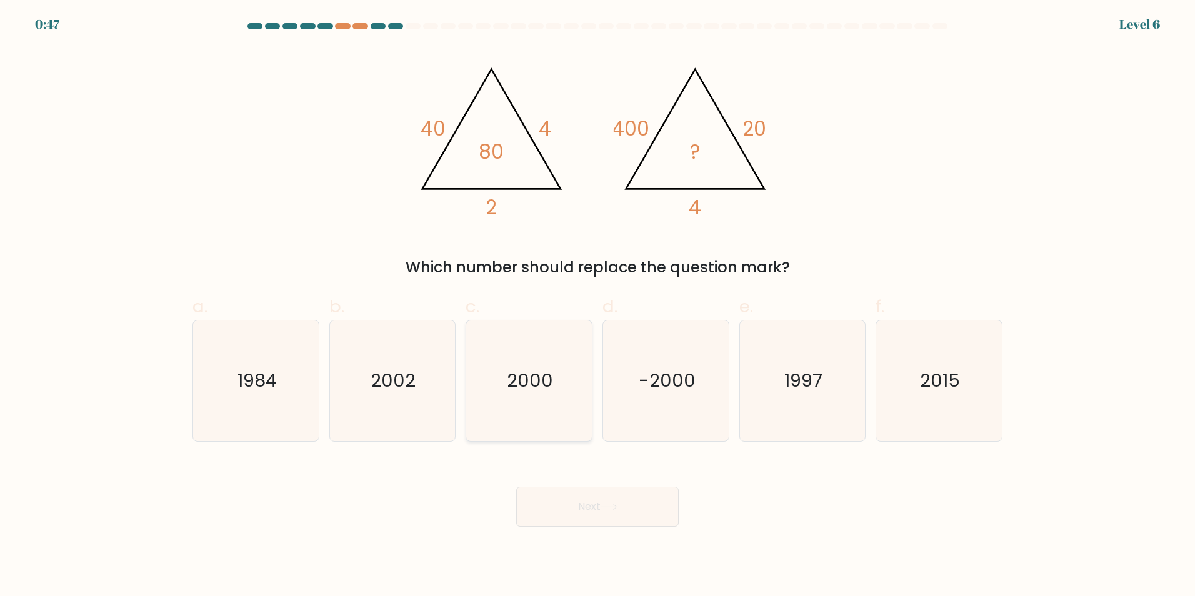
click at [538, 393] on text "2000" at bounding box center [531, 380] width 46 height 25
click at [598, 306] on input "c. [DATE]" at bounding box center [598, 302] width 1 height 8
radio input "true"
click at [389, 434] on icon "2002" at bounding box center [392, 381] width 121 height 121
click at [598, 306] on input "b. 2002" at bounding box center [598, 302] width 1 height 8
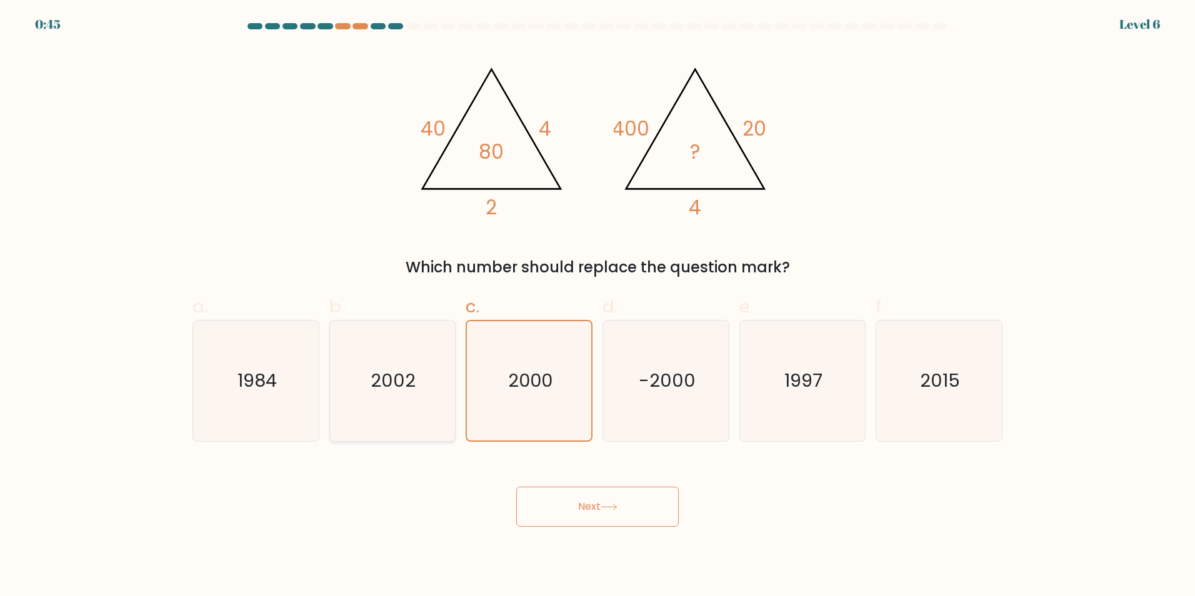
radio input "true"
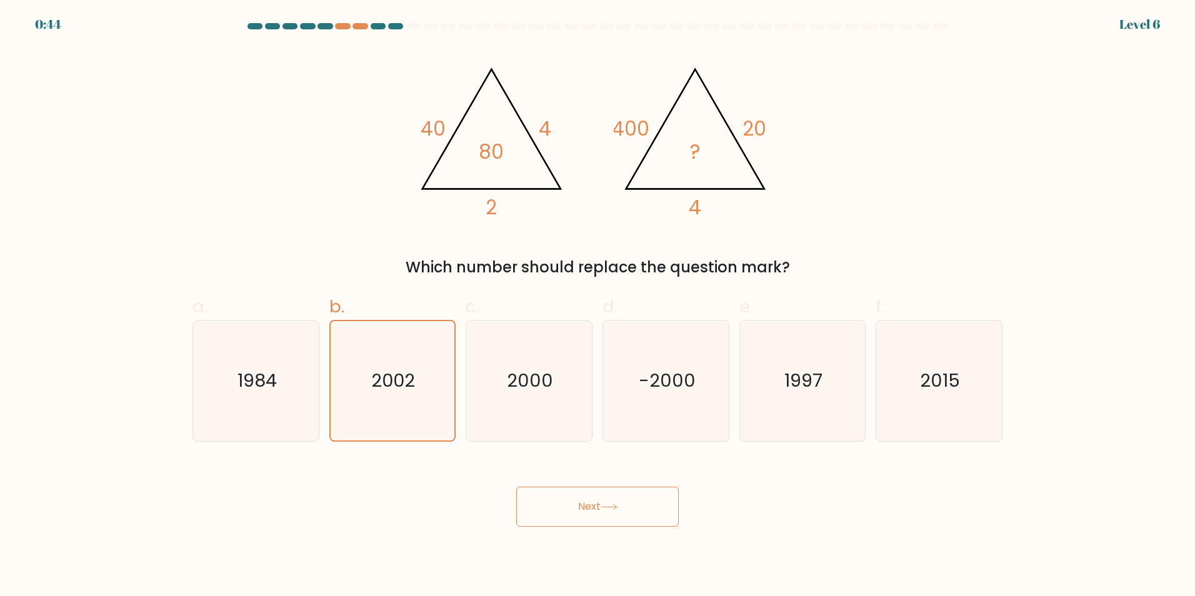
click at [559, 492] on button "Next" at bounding box center [597, 507] width 163 height 40
click at [568, 502] on button "Next" at bounding box center [597, 507] width 163 height 40
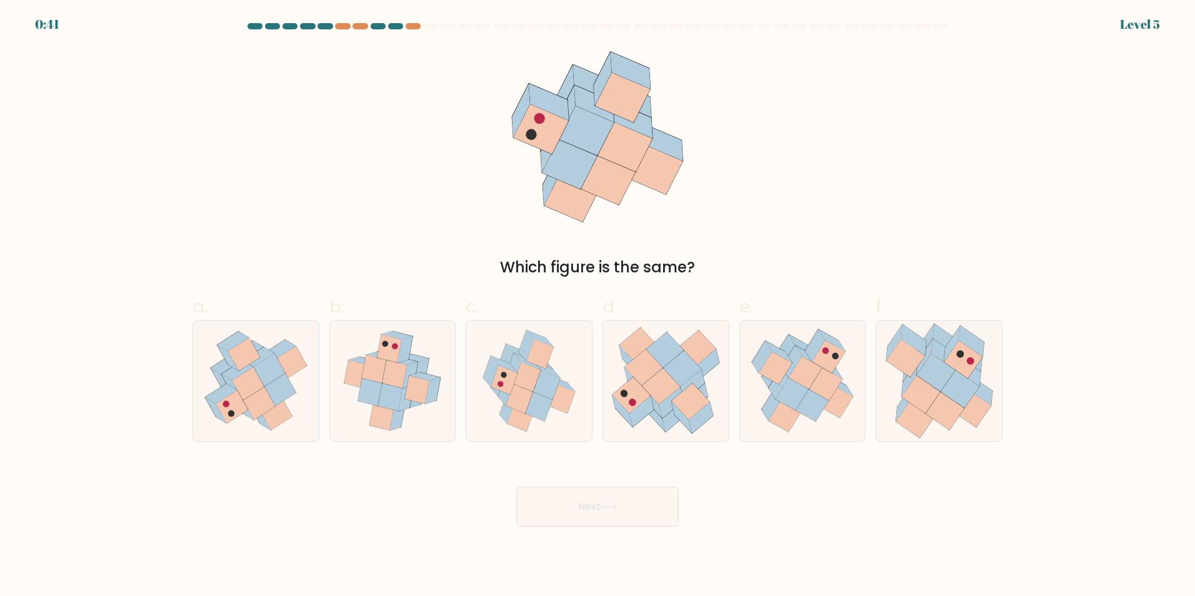
click at [568, 502] on button "Next" at bounding box center [597, 507] width 163 height 40
click at [899, 409] on icon at bounding box center [904, 404] width 16 height 36
click at [598, 306] on input "f." at bounding box center [598, 302] width 1 height 8
radio input "true"
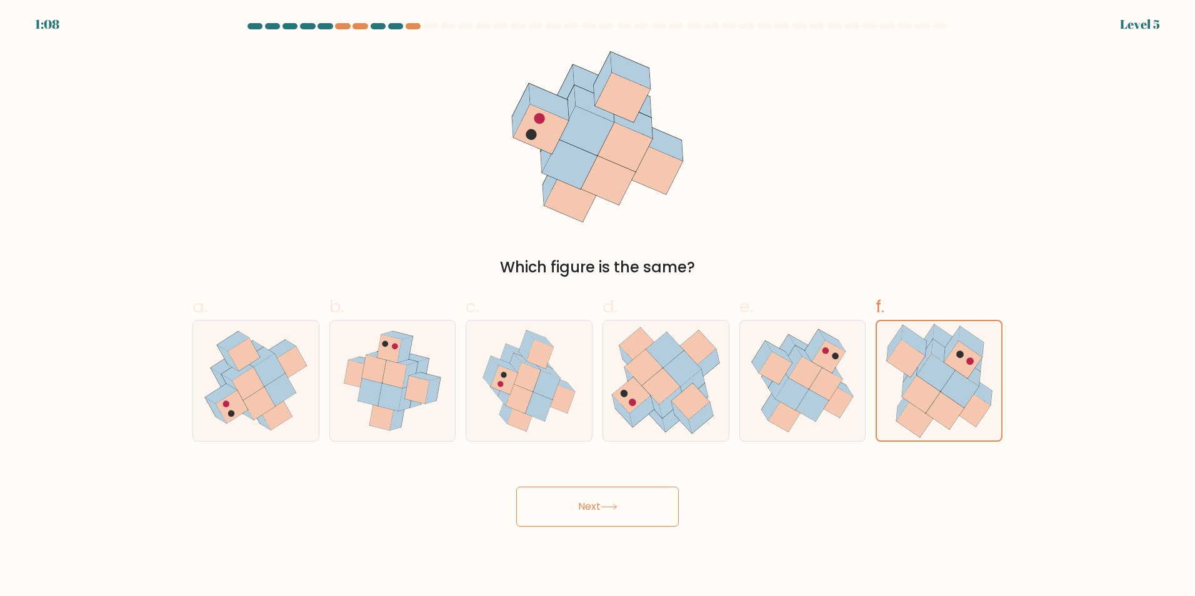
click at [656, 506] on button "Next" at bounding box center [597, 507] width 163 height 40
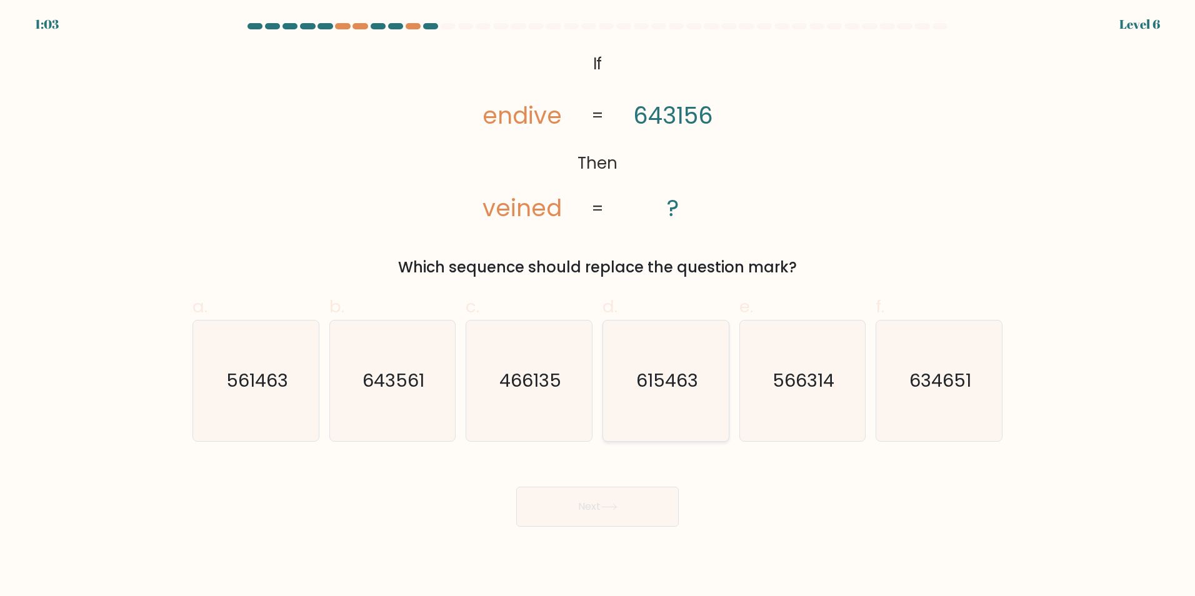
click at [680, 367] on icon "615463" at bounding box center [666, 381] width 121 height 121
click at [598, 306] on input "d. 615463" at bounding box center [598, 302] width 1 height 8
radio input "true"
click at [584, 497] on button "Next" at bounding box center [597, 507] width 163 height 40
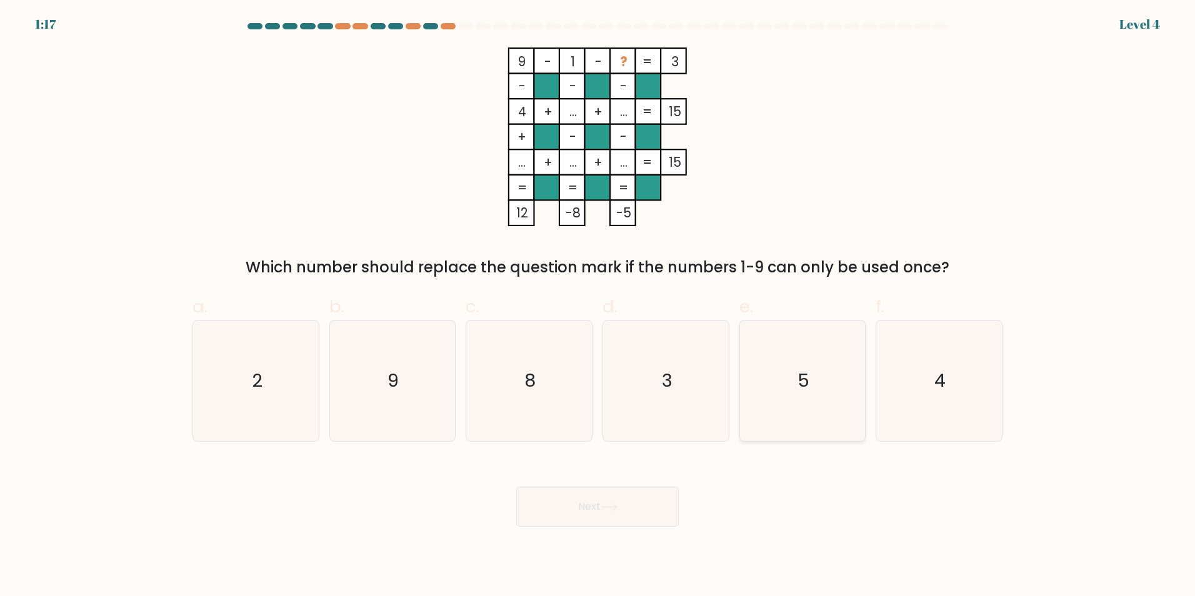
click at [768, 356] on icon "5" at bounding box center [802, 381] width 121 height 121
click at [598, 306] on input "e. 5" at bounding box center [598, 302] width 1 height 8
radio input "true"
click at [598, 504] on button "Next" at bounding box center [597, 507] width 163 height 40
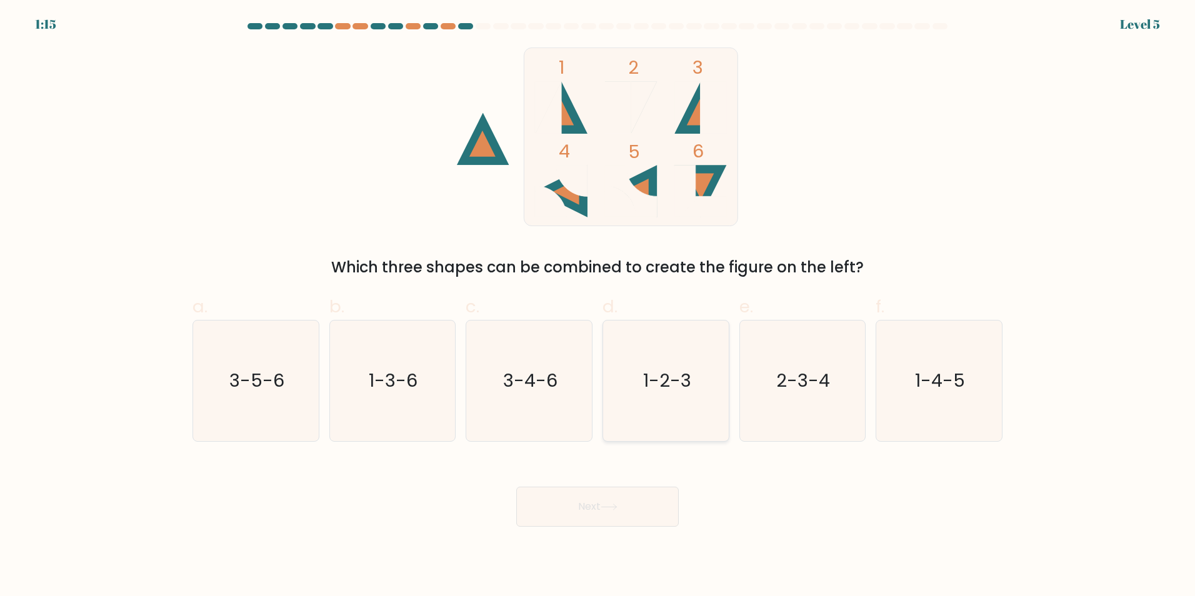
click at [639, 369] on icon "1-2-3" at bounding box center [666, 381] width 121 height 121
click at [598, 306] on input "d. 1-2-3" at bounding box center [598, 302] width 1 height 8
radio input "true"
click at [599, 505] on button "Next" at bounding box center [597, 507] width 163 height 40
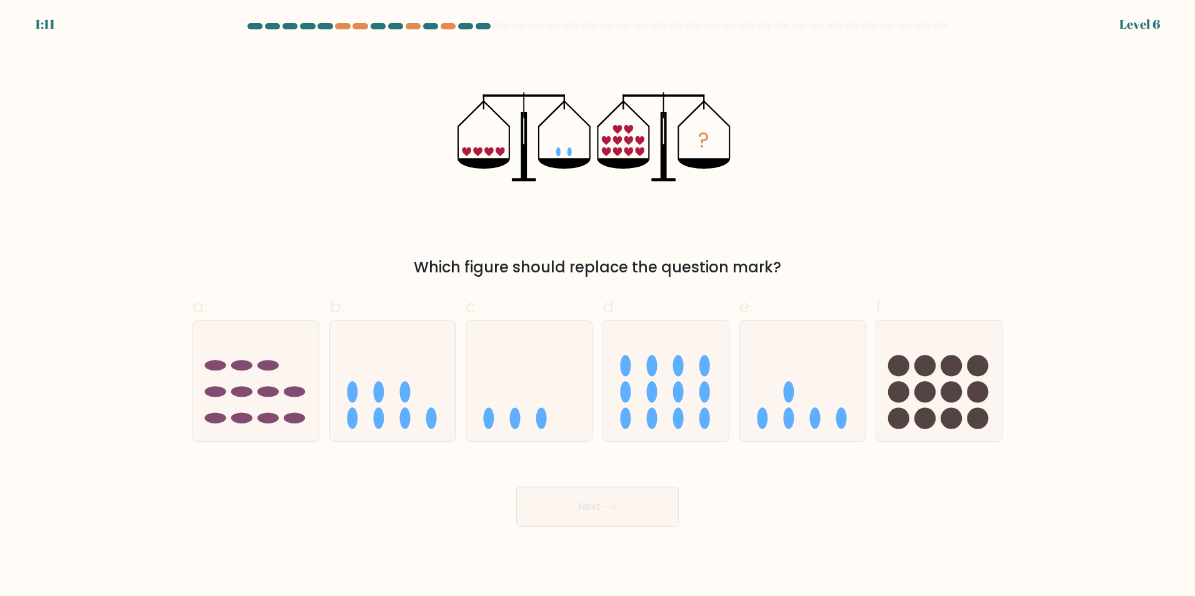
click at [599, 518] on button "Next" at bounding box center [597, 507] width 163 height 40
click at [768, 422] on icon at bounding box center [803, 381] width 126 height 104
click at [598, 306] on input "e." at bounding box center [598, 302] width 1 height 8
radio input "true"
click at [627, 516] on button "Next" at bounding box center [597, 507] width 163 height 40
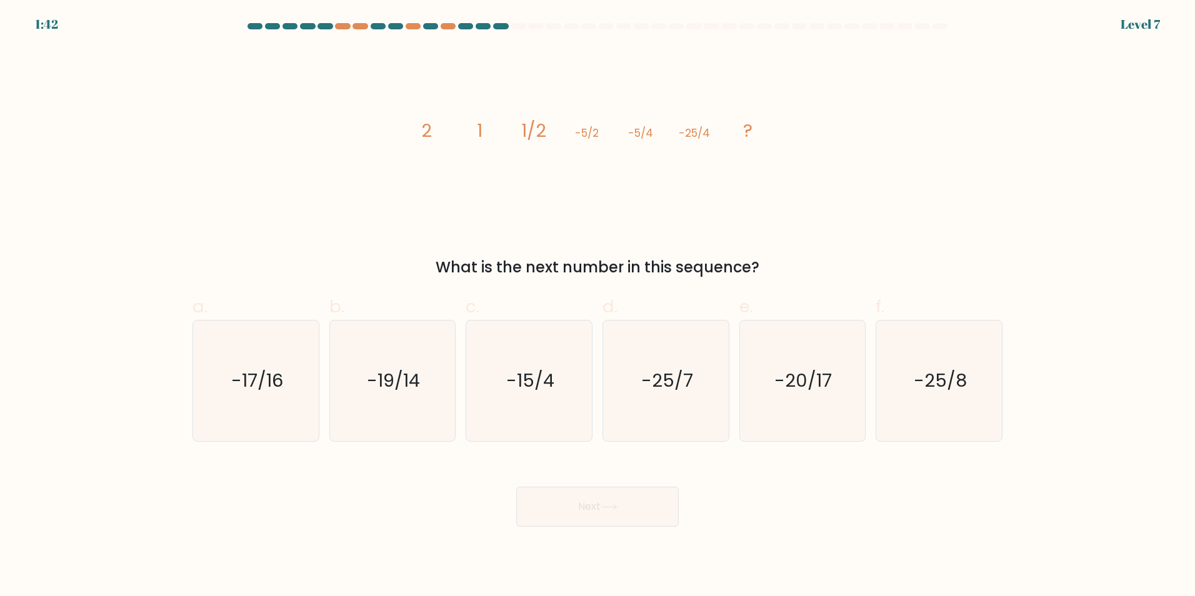
click at [627, 516] on button "Next" at bounding box center [597, 507] width 163 height 40
click at [918, 371] on text "-25/8" at bounding box center [940, 380] width 53 height 25
click at [598, 306] on input "f. -25/8" at bounding box center [598, 302] width 1 height 8
radio input "true"
click at [609, 492] on button "Next" at bounding box center [597, 507] width 163 height 40
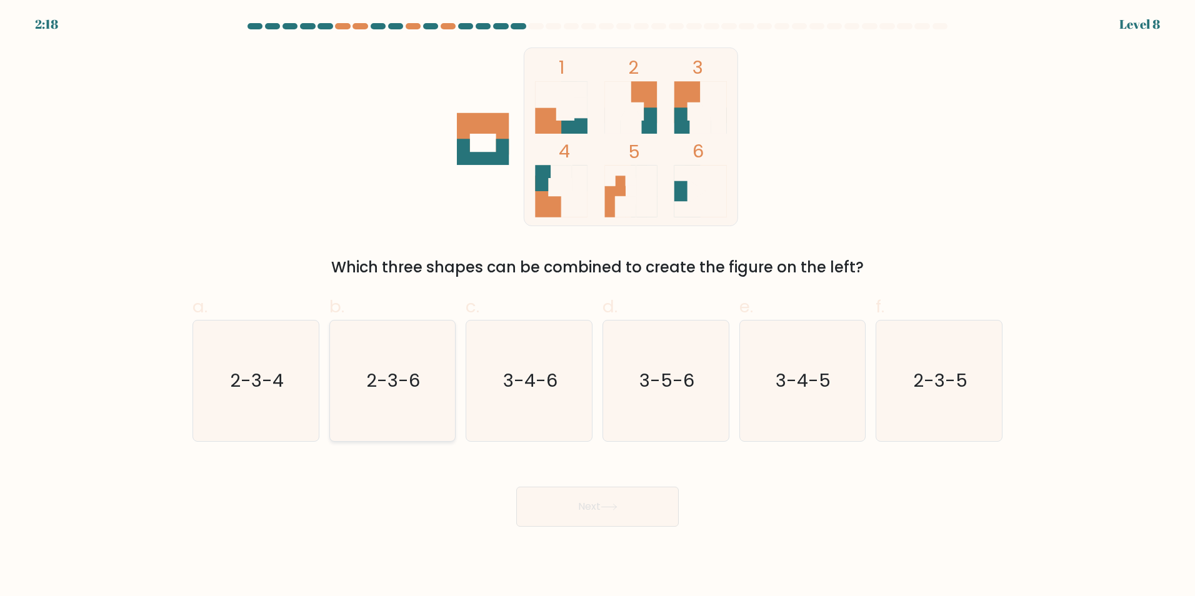
click at [357, 386] on icon "2-3-6" at bounding box center [392, 381] width 121 height 121
click at [598, 306] on input "b. 2-3-6" at bounding box center [598, 302] width 1 height 8
radio input "true"
click at [533, 517] on button "Next" at bounding box center [597, 507] width 163 height 40
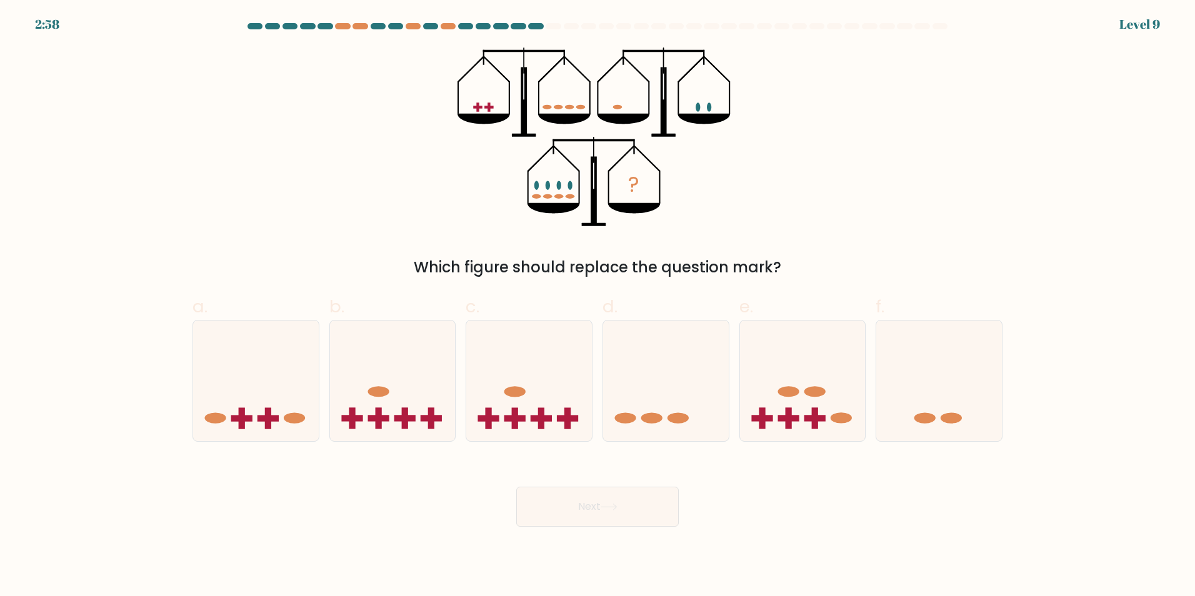
click at [533, 517] on button "Next" at bounding box center [597, 507] width 163 height 40
click at [223, 358] on icon at bounding box center [256, 381] width 126 height 104
click at [598, 306] on input "a." at bounding box center [598, 302] width 1 height 8
radio input "true"
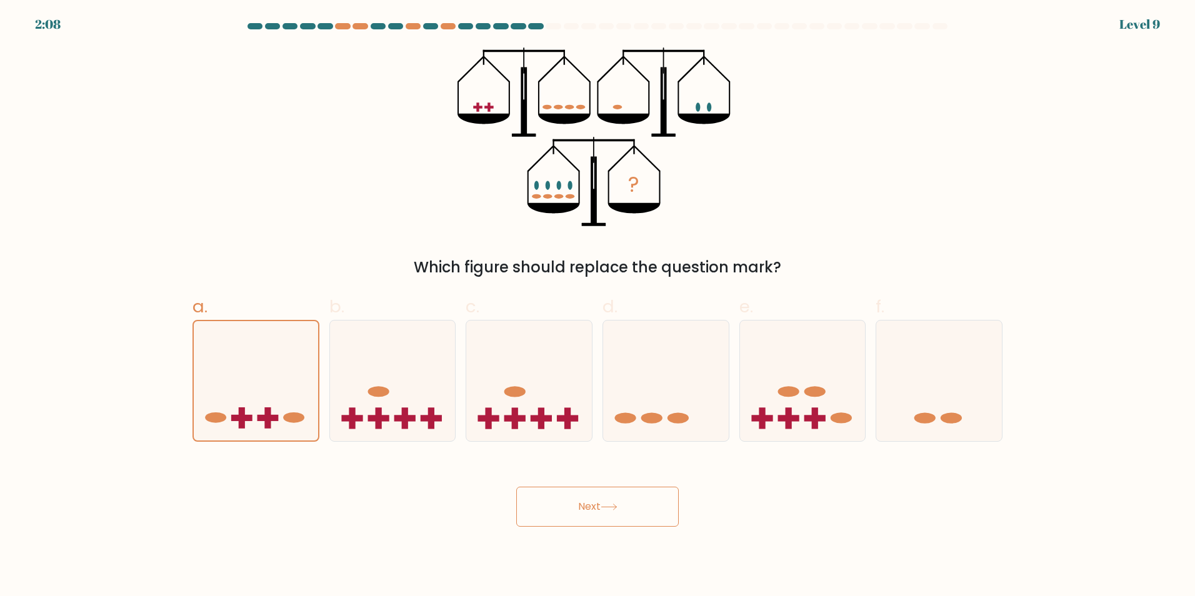
click at [568, 497] on button "Next" at bounding box center [597, 507] width 163 height 40
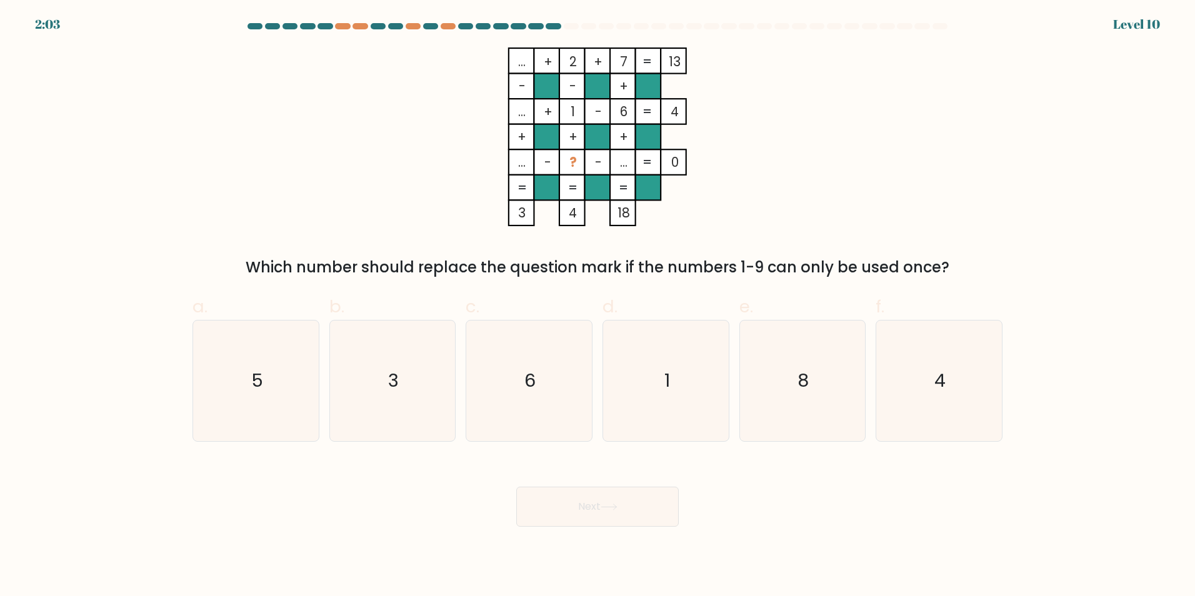
click at [584, 504] on button "Next" at bounding box center [597, 507] width 163 height 40
click at [419, 391] on icon "3" at bounding box center [392, 381] width 121 height 121
click at [598, 306] on input "b. 3" at bounding box center [598, 302] width 1 height 8
radio input "true"
click at [611, 504] on icon at bounding box center [609, 507] width 17 height 7
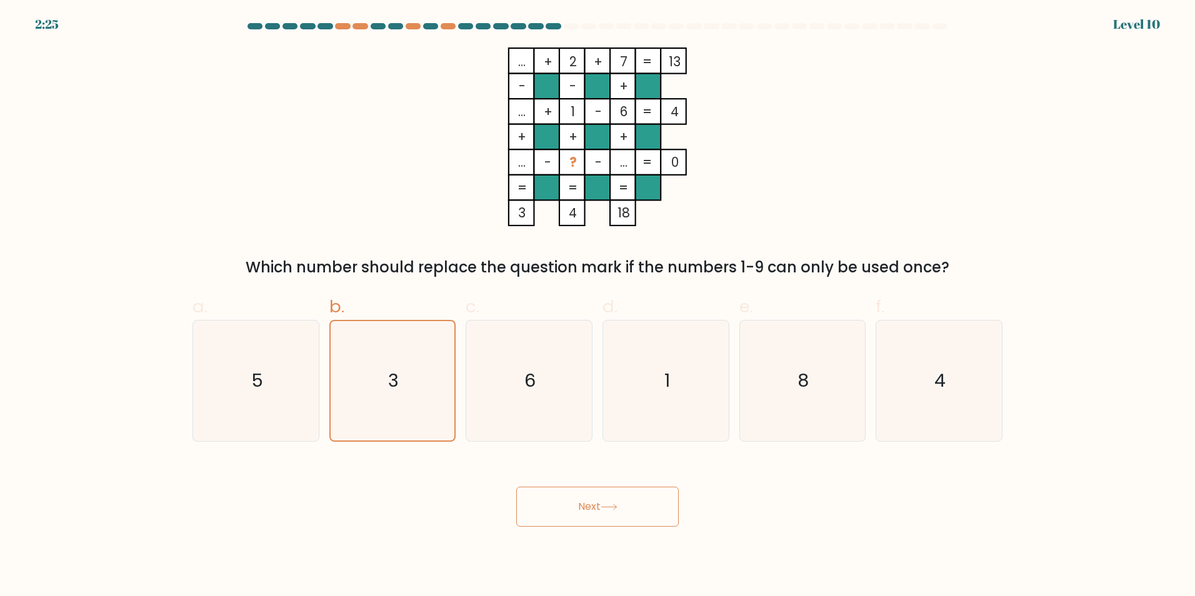
click at [611, 504] on icon at bounding box center [609, 507] width 17 height 7
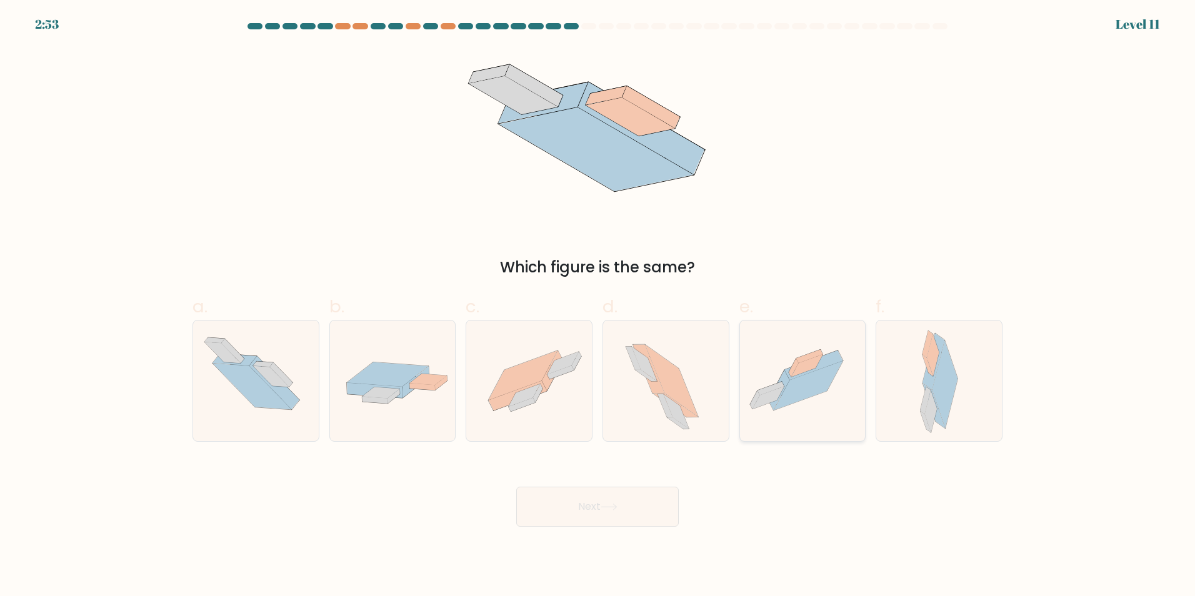
click at [763, 343] on icon at bounding box center [803, 381] width 126 height 94
click at [598, 306] on input "e." at bounding box center [598, 302] width 1 height 8
radio input "true"
click at [610, 526] on button "Next" at bounding box center [597, 507] width 163 height 40
click at [609, 520] on button "Next" at bounding box center [597, 507] width 163 height 40
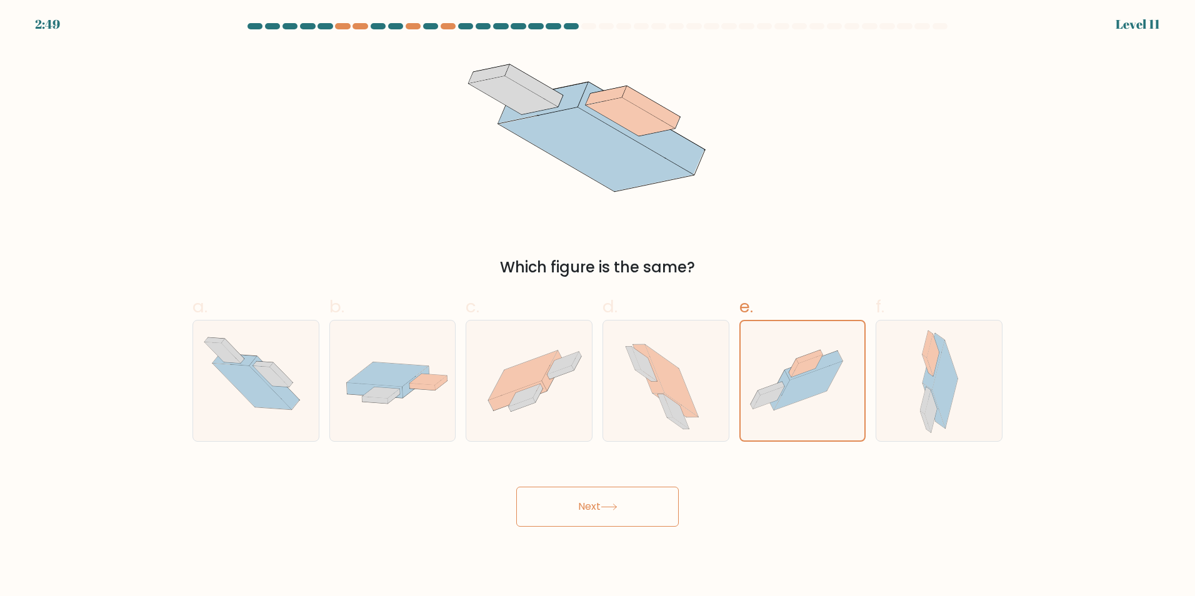
click at [609, 520] on button "Next" at bounding box center [597, 507] width 163 height 40
click at [604, 505] on icon at bounding box center [609, 507] width 17 height 7
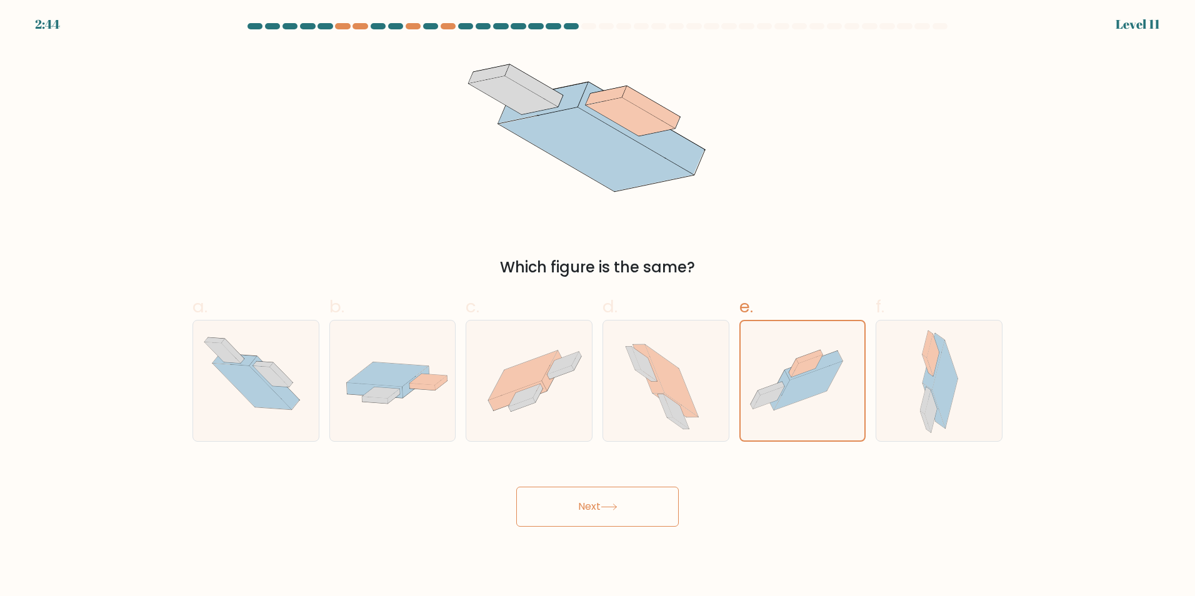
click at [604, 505] on icon at bounding box center [609, 507] width 17 height 7
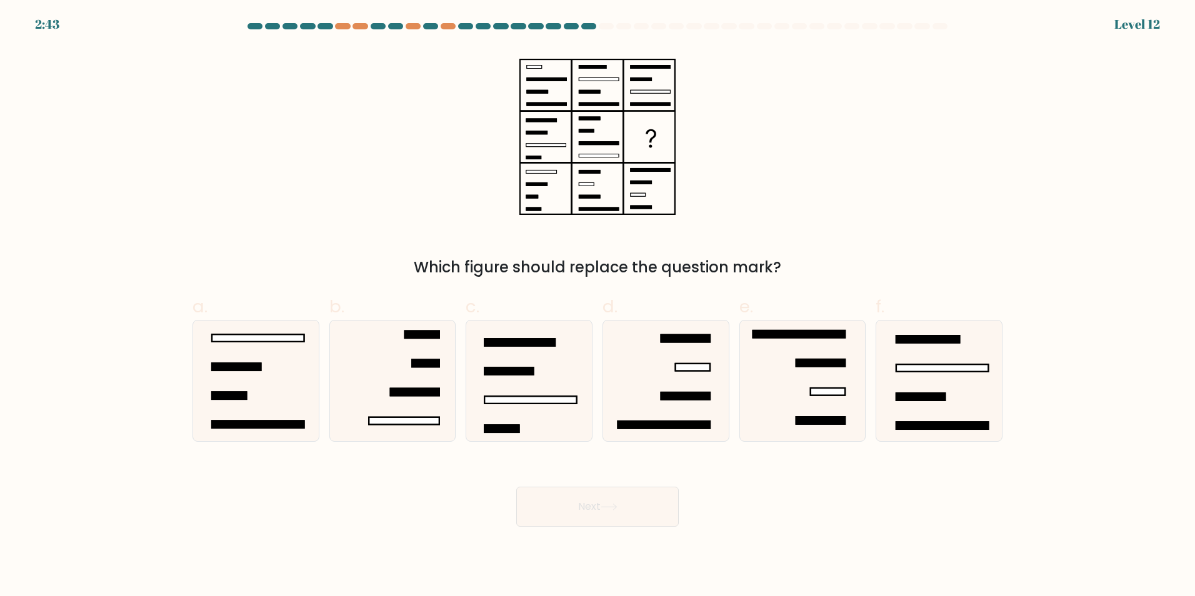
click at [604, 505] on icon at bounding box center [609, 507] width 17 height 7
click at [744, 403] on icon at bounding box center [802, 381] width 121 height 121
click at [598, 306] on input "e." at bounding box center [598, 302] width 1 height 8
radio input "true"
click at [744, 403] on icon at bounding box center [802, 380] width 119 height 119
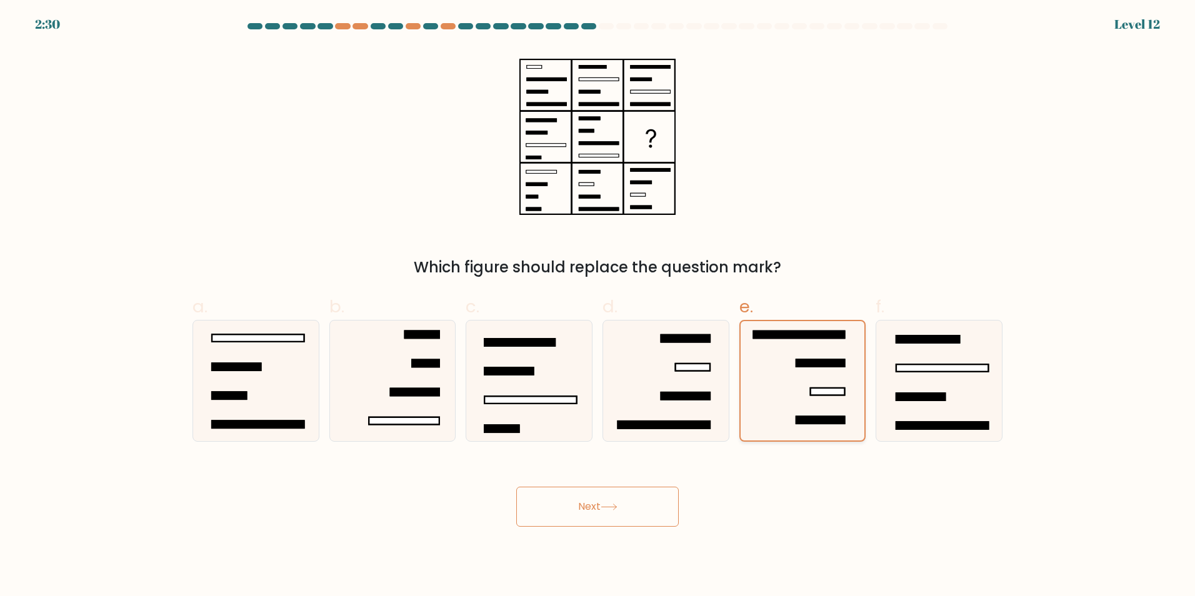
click at [598, 306] on input "e." at bounding box center [598, 302] width 1 height 8
click at [924, 403] on icon at bounding box center [939, 381] width 121 height 121
click at [598, 306] on input "f." at bounding box center [598, 302] width 1 height 8
radio input "true"
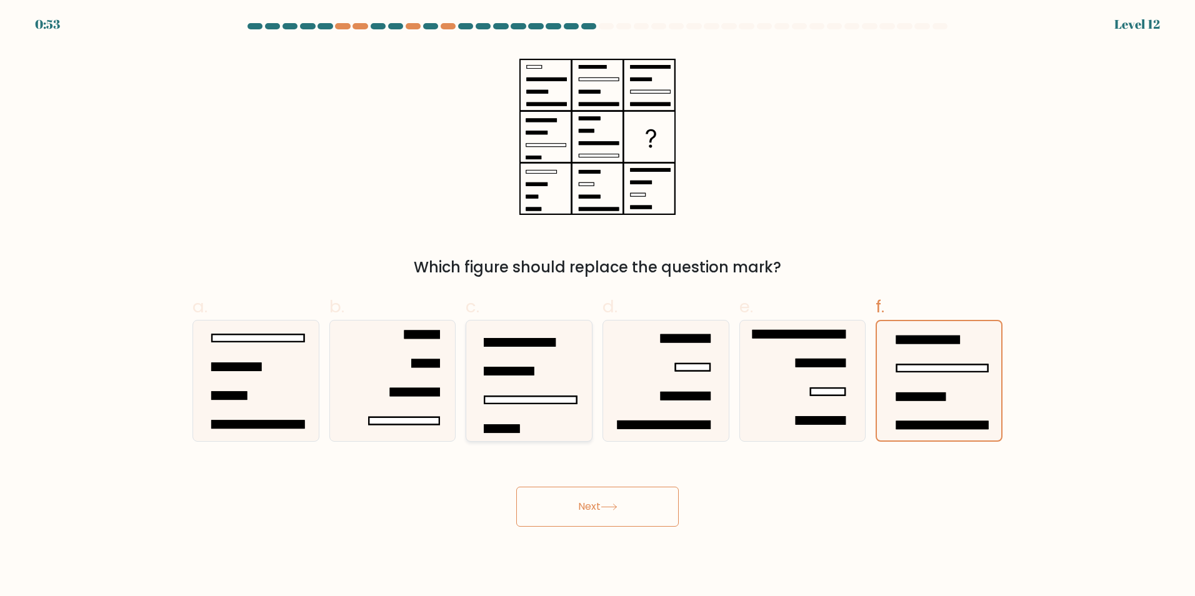
click at [554, 374] on icon at bounding box center [529, 381] width 121 height 121
click at [598, 306] on input "c." at bounding box center [598, 302] width 1 height 8
radio input "true"
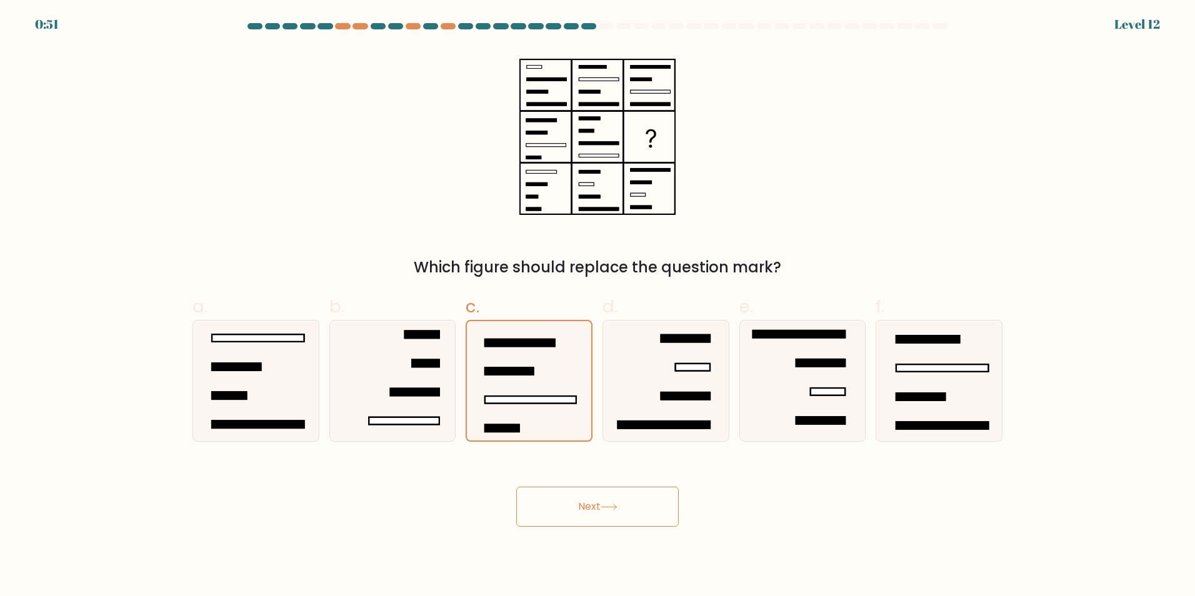
click at [604, 489] on button "Next" at bounding box center [597, 507] width 163 height 40
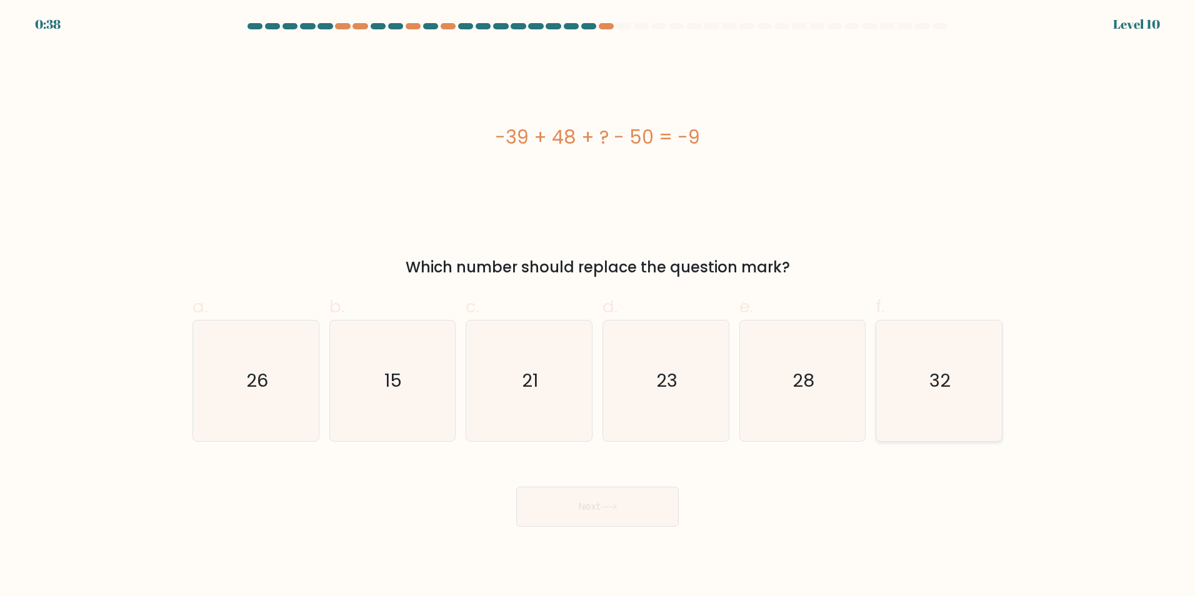
click at [918, 393] on icon "32" at bounding box center [939, 381] width 121 height 121
click at [598, 306] on input "f. 32" at bounding box center [598, 302] width 1 height 8
radio input "true"
click at [564, 504] on button "Next" at bounding box center [597, 507] width 163 height 40
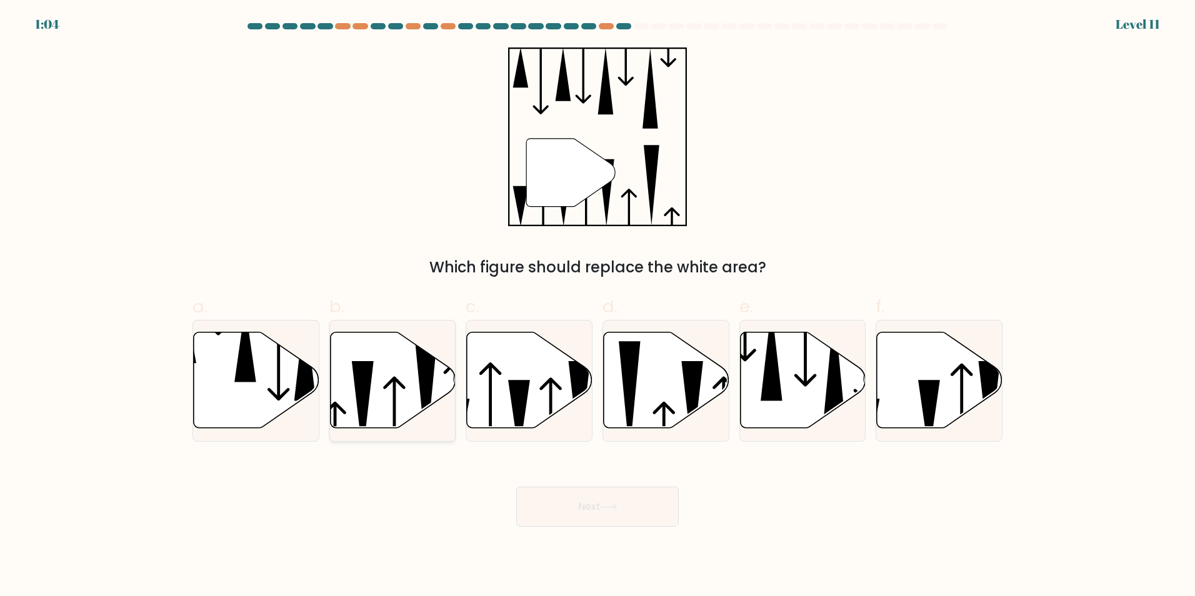
click at [389, 367] on icon at bounding box center [393, 380] width 126 height 96
click at [598, 306] on input "b." at bounding box center [598, 302] width 1 height 8
radio input "true"
click at [883, 380] on icon at bounding box center [940, 380] width 126 height 96
click at [598, 306] on input "f." at bounding box center [598, 302] width 1 height 8
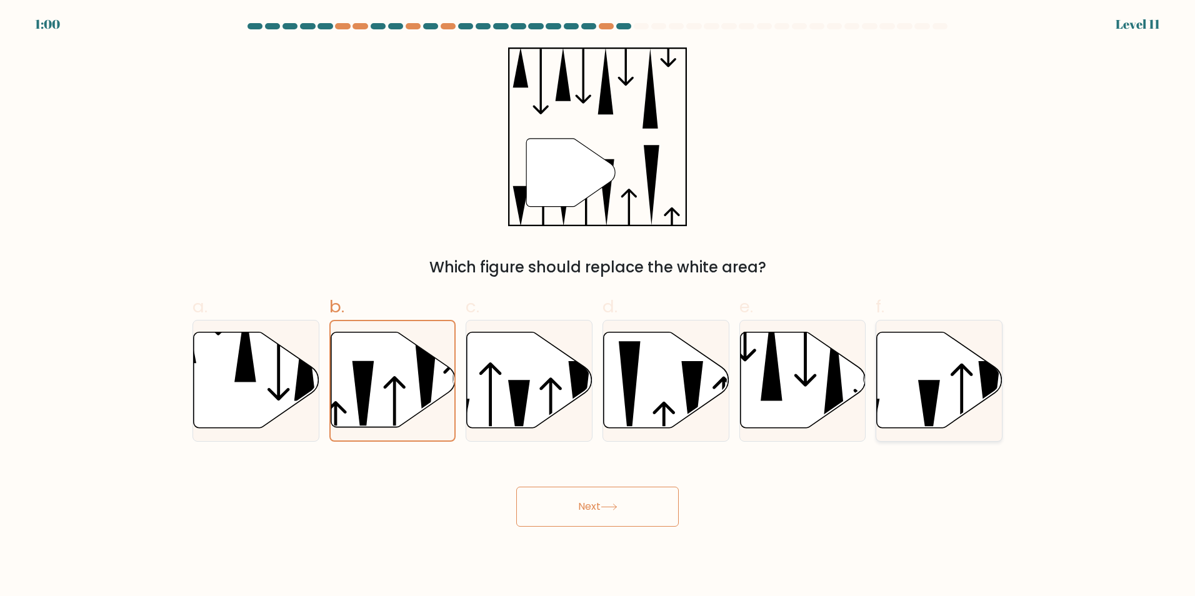
radio input "true"
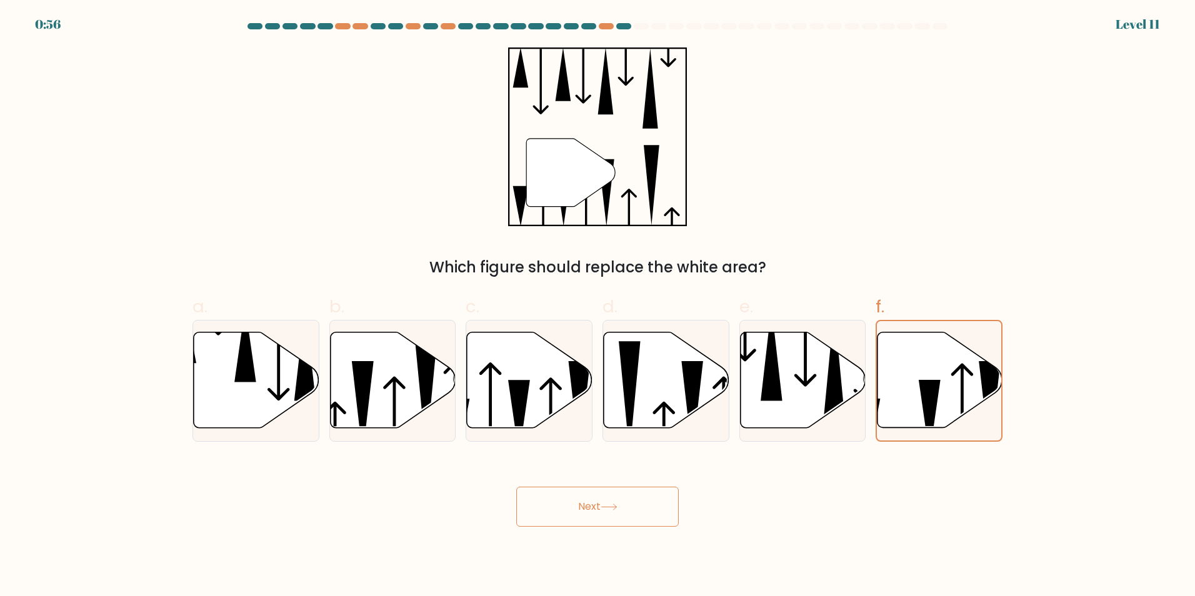
click at [626, 511] on button "Next" at bounding box center [597, 507] width 163 height 40
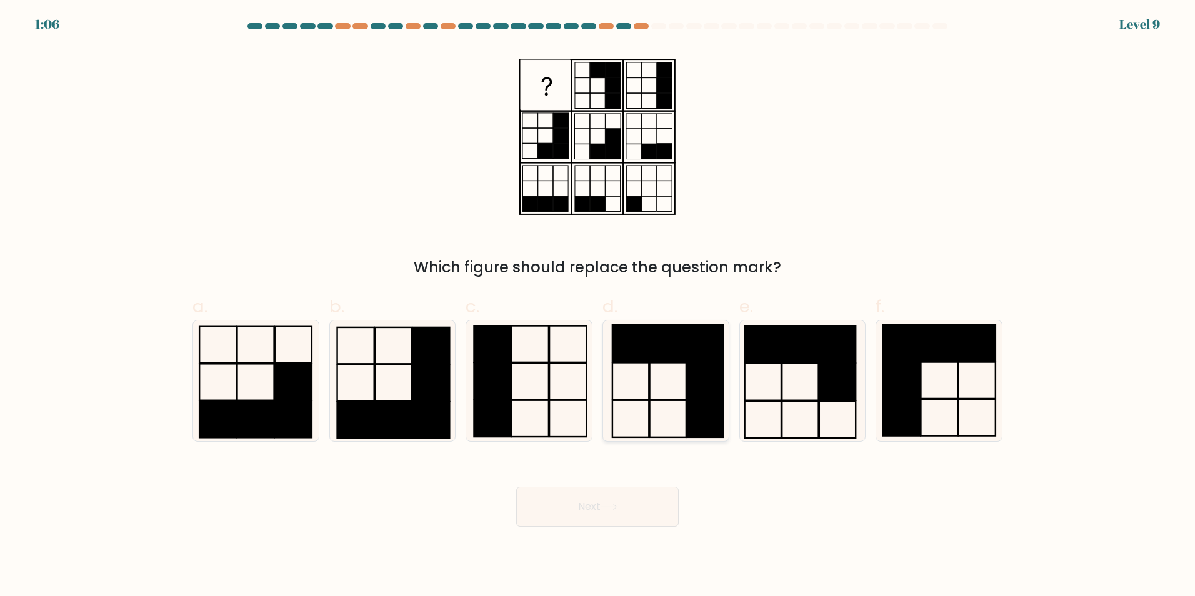
click at [676, 394] on icon at bounding box center [666, 381] width 121 height 121
click at [598, 306] on input "d." at bounding box center [598, 302] width 1 height 8
radio input "true"
click at [376, 359] on rect at bounding box center [393, 345] width 37 height 36
click at [598, 306] on input "b." at bounding box center [598, 302] width 1 height 8
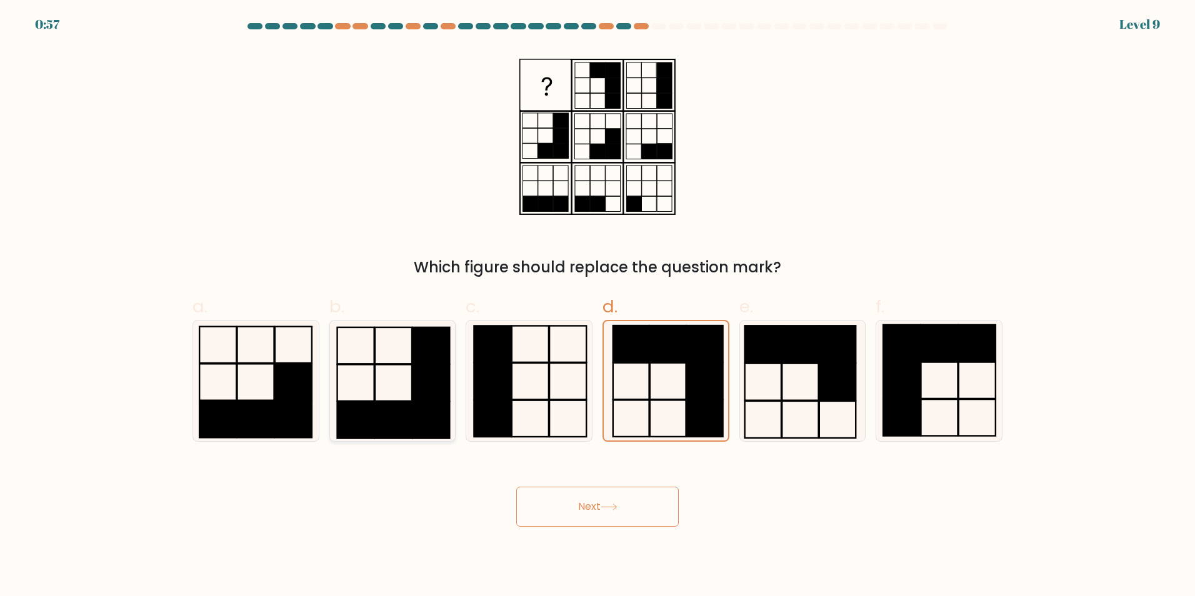
radio input "true"
click at [688, 380] on rect at bounding box center [705, 381] width 36 height 37
click at [598, 306] on input "d." at bounding box center [598, 302] width 1 height 8
radio input "true"
click at [621, 511] on button "Next" at bounding box center [597, 507] width 163 height 40
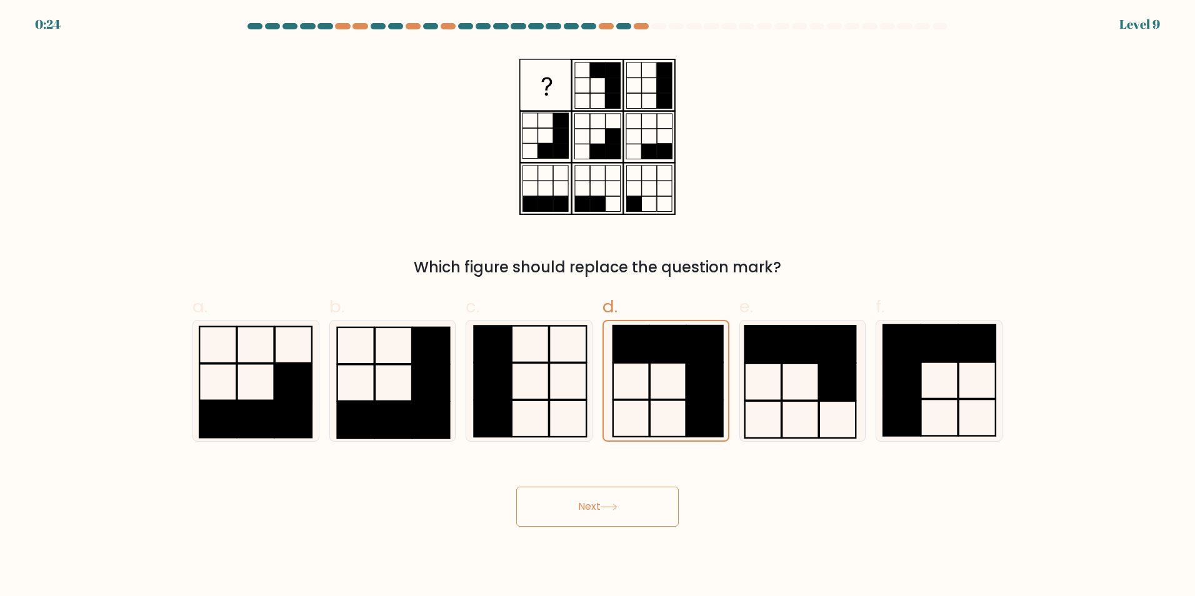
click at [621, 511] on button "Next" at bounding box center [597, 507] width 163 height 40
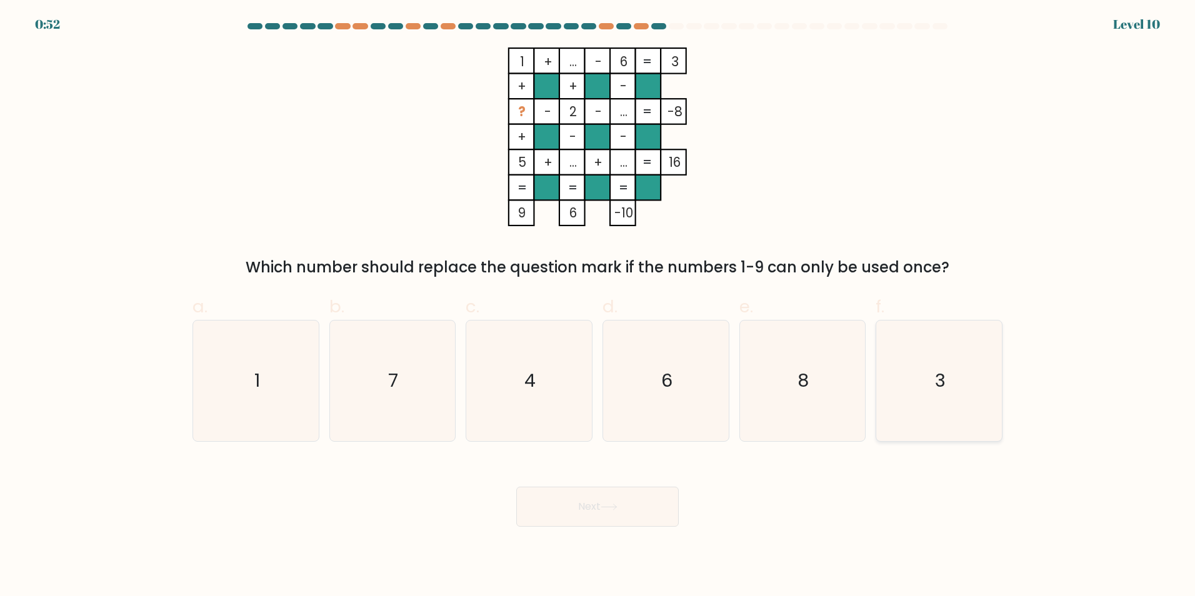
click at [910, 386] on icon "3" at bounding box center [939, 381] width 121 height 121
click at [598, 306] on input "f. 3" at bounding box center [598, 302] width 1 height 8
radio input "true"
click at [640, 511] on button "Next" at bounding box center [597, 507] width 163 height 40
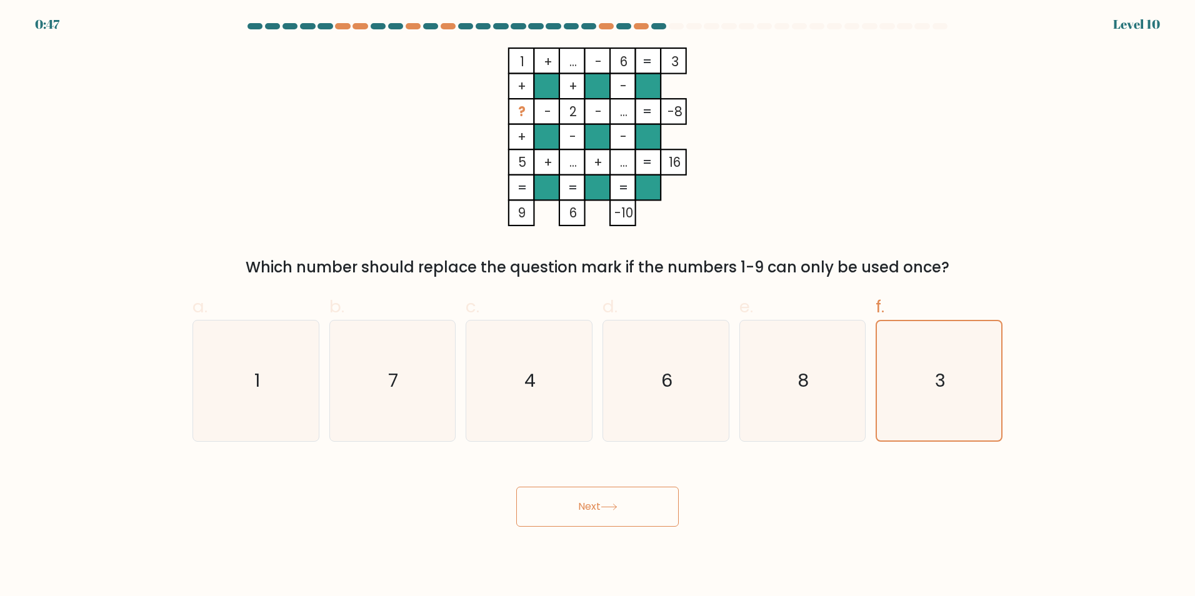
click at [639, 495] on button "Next" at bounding box center [597, 507] width 163 height 40
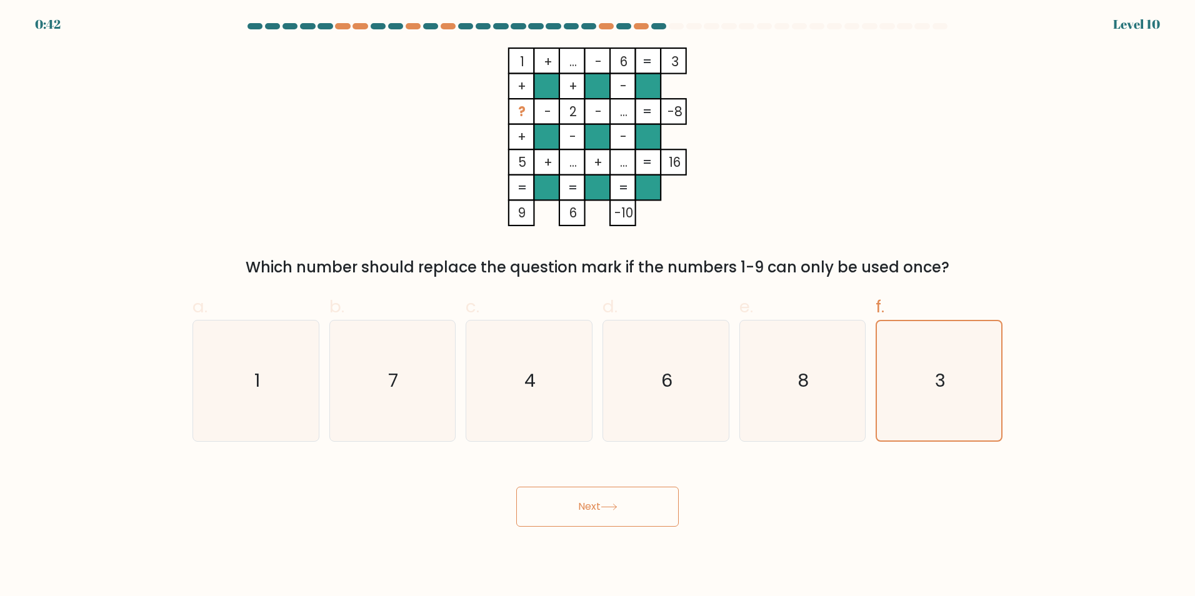
click at [639, 495] on button "Next" at bounding box center [597, 507] width 163 height 40
click at [604, 505] on icon at bounding box center [609, 507] width 17 height 7
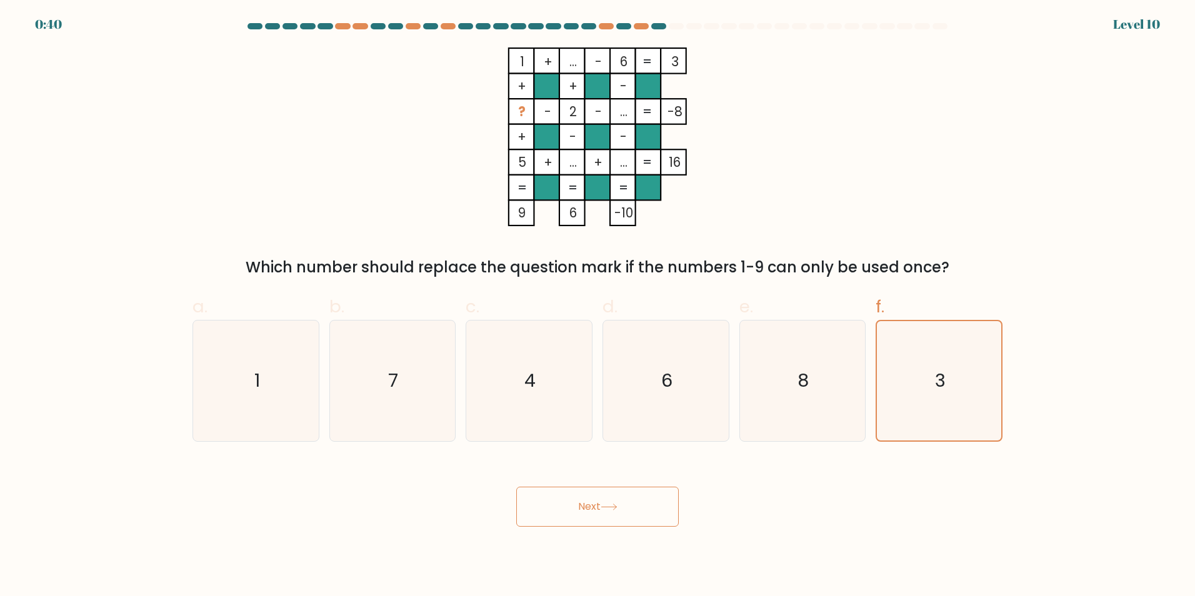
click at [604, 505] on icon at bounding box center [609, 507] width 17 height 7
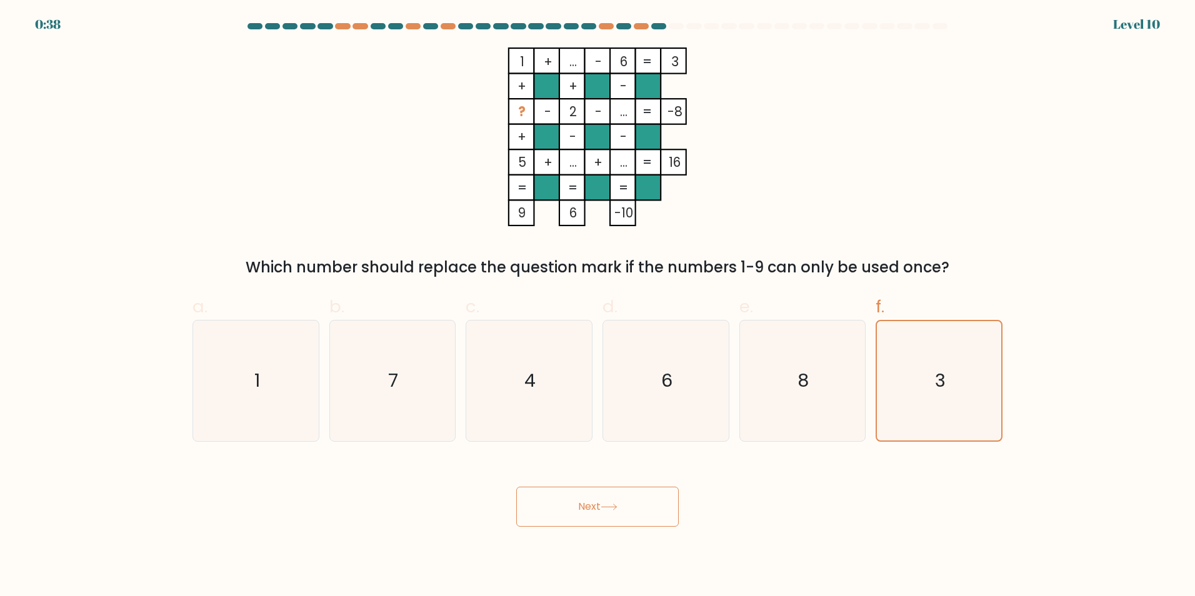
click at [604, 505] on icon at bounding box center [609, 507] width 17 height 7
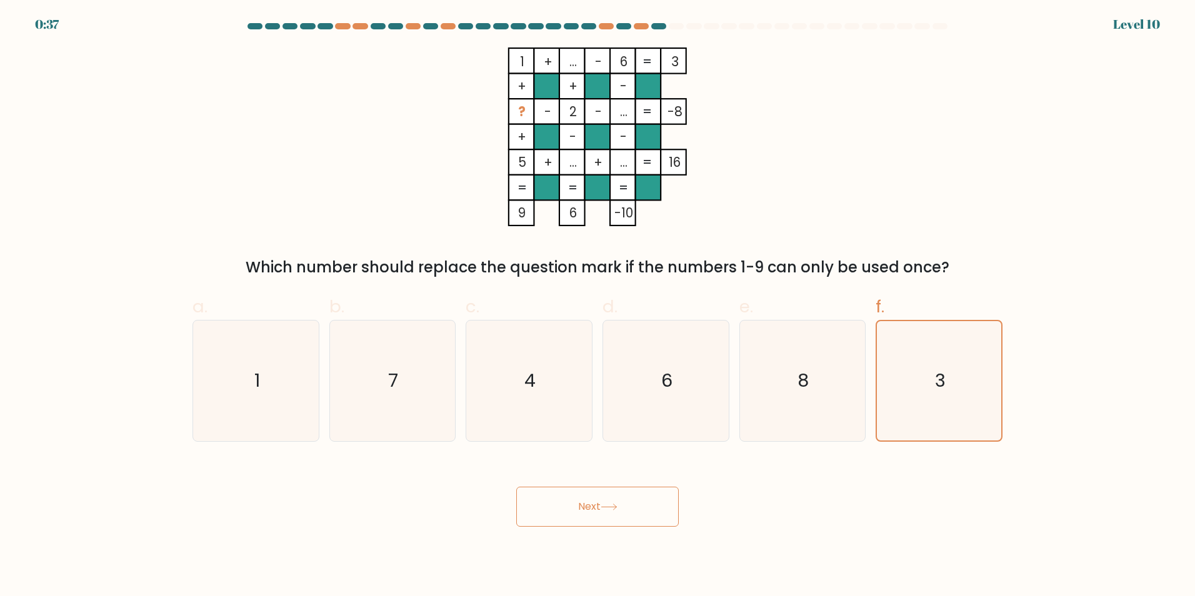
click at [626, 510] on button "Next" at bounding box center [597, 507] width 163 height 40
click at [623, 511] on button "Next" at bounding box center [597, 507] width 163 height 40
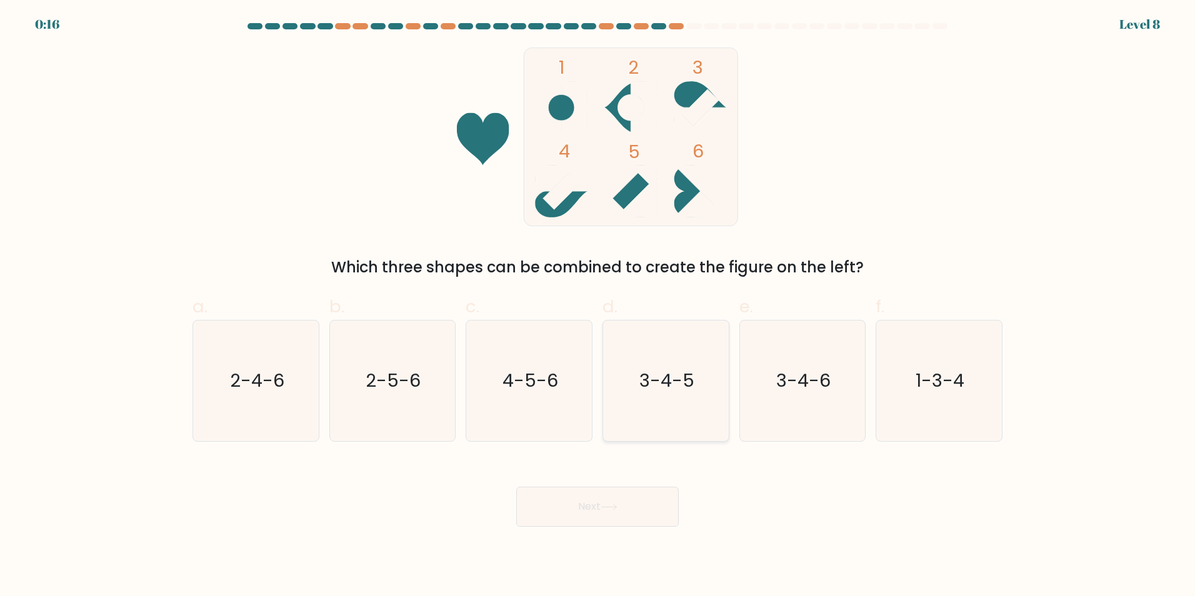
click at [639, 373] on icon "3-4-5" at bounding box center [666, 381] width 121 height 121
click at [598, 306] on input "d. 3-4-5" at bounding box center [598, 302] width 1 height 8
radio input "true"
click at [609, 501] on button "Next" at bounding box center [597, 507] width 163 height 40
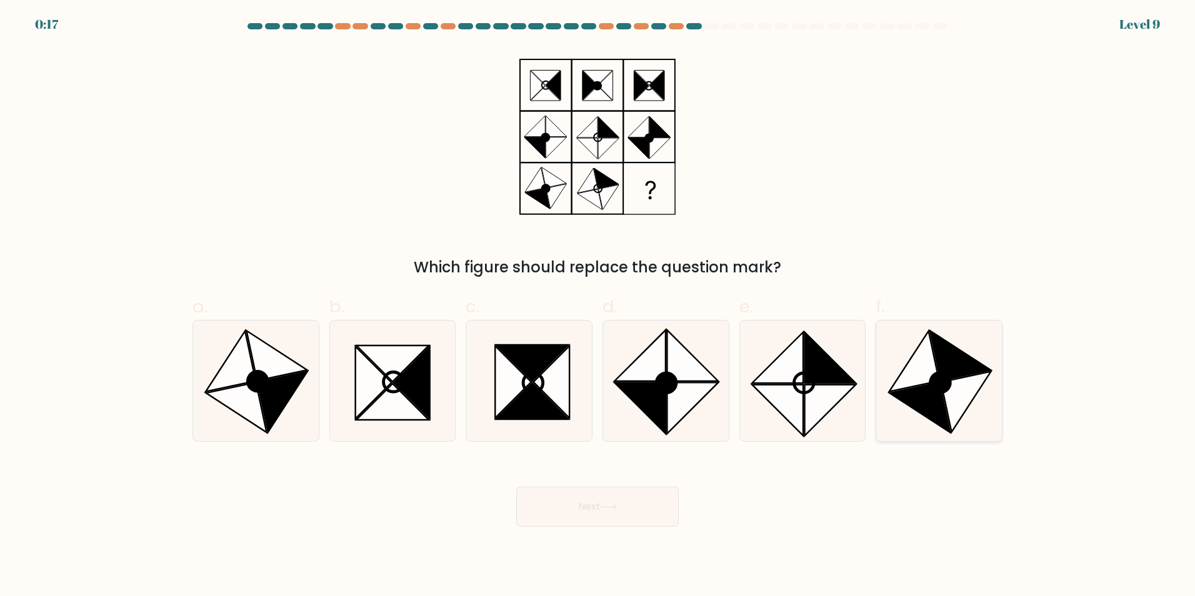
click at [906, 363] on icon at bounding box center [939, 381] width 121 height 121
click at [598, 306] on input "f." at bounding box center [598, 302] width 1 height 8
radio input "true"
click at [638, 507] on button "Next" at bounding box center [597, 507] width 163 height 40
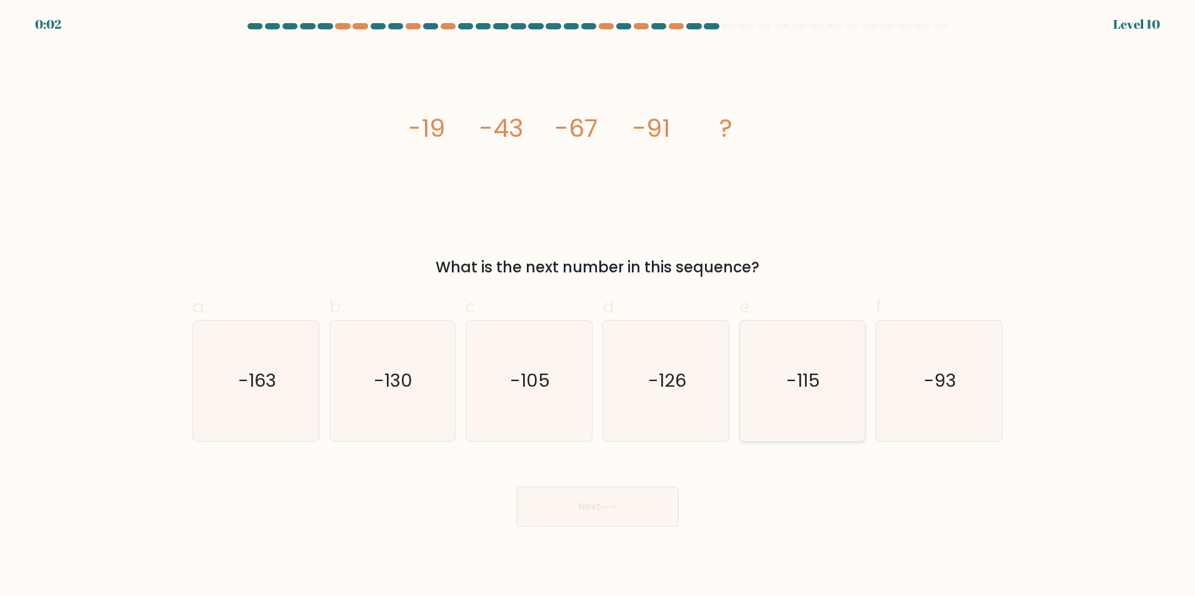
click at [764, 361] on icon "-115" at bounding box center [802, 381] width 121 height 121
click at [598, 306] on input "e. -115" at bounding box center [598, 302] width 1 height 8
radio input "true"
click at [631, 492] on button "Next" at bounding box center [597, 507] width 163 height 40
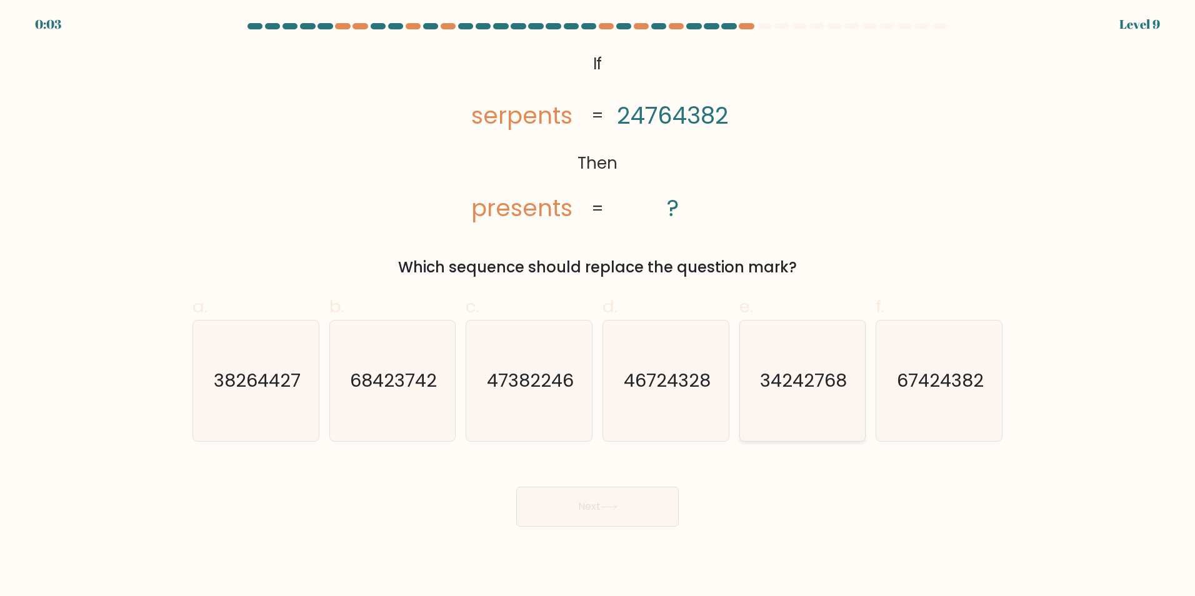
click at [795, 386] on text "34242768" at bounding box center [803, 380] width 87 height 25
click at [598, 306] on input "e. 34242768" at bounding box center [598, 302] width 1 height 8
radio input "true"
click at [625, 532] on body "0:01 Level 9 If" at bounding box center [597, 298] width 1195 height 596
click at [626, 515] on button "Next" at bounding box center [597, 507] width 163 height 40
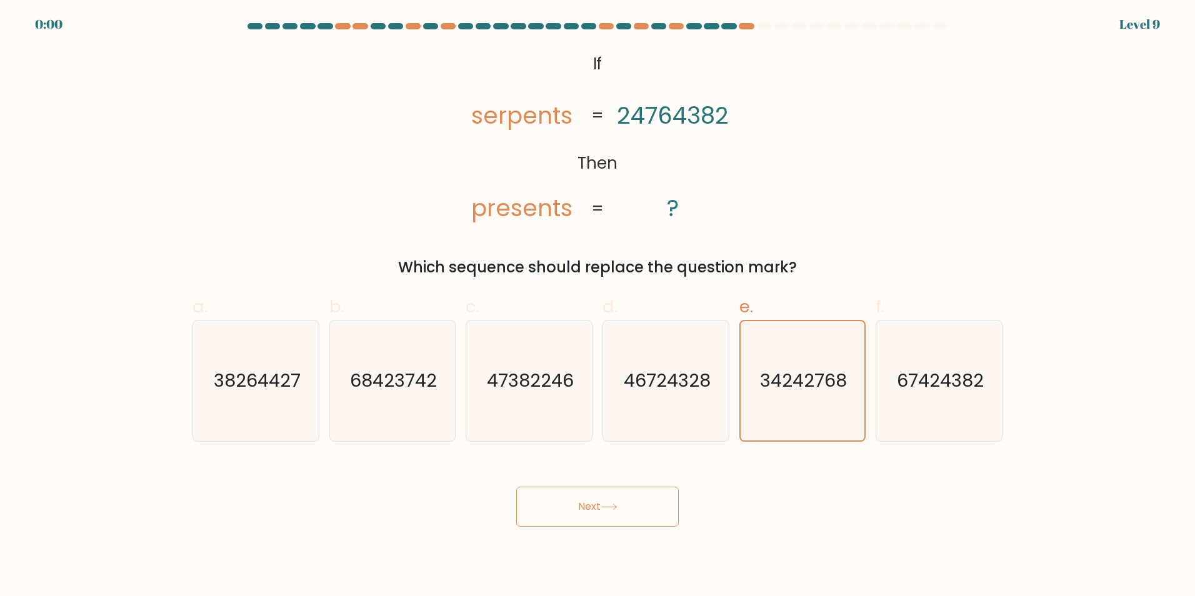
click at [626, 515] on button "Next" at bounding box center [597, 507] width 163 height 40
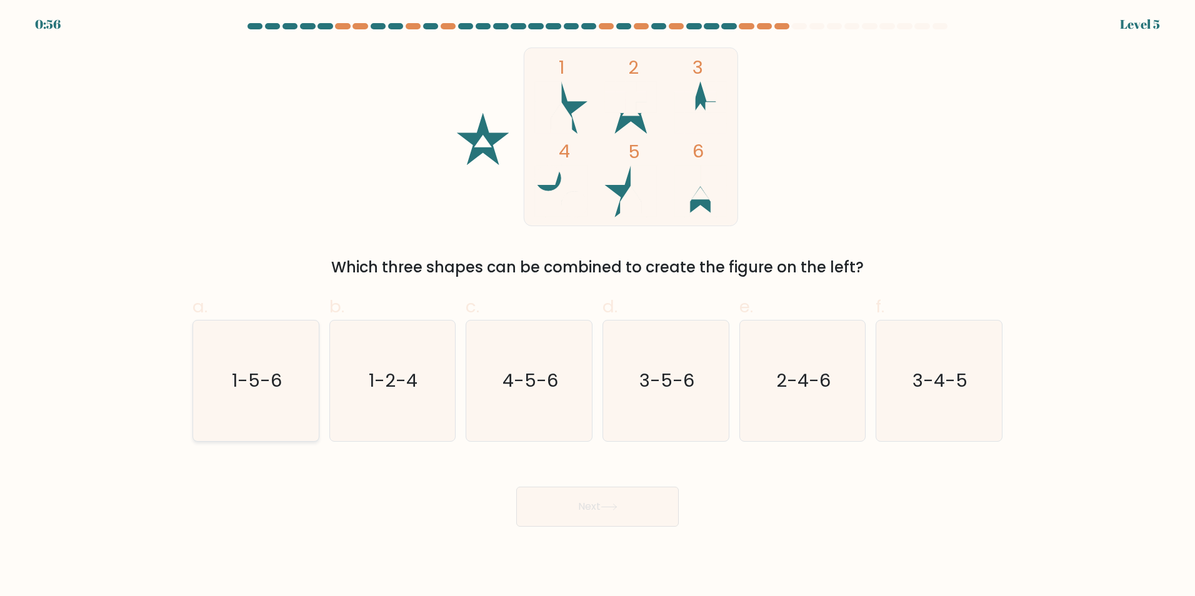
click at [265, 364] on icon "1-5-6" at bounding box center [256, 381] width 121 height 121
click at [598, 306] on input "a. 1-5-6" at bounding box center [598, 302] width 1 height 8
radio input "true"
click at [561, 531] on body "0:55 Level 5" at bounding box center [597, 298] width 1195 height 596
click at [561, 531] on body "0:54 Level 5" at bounding box center [597, 298] width 1195 height 596
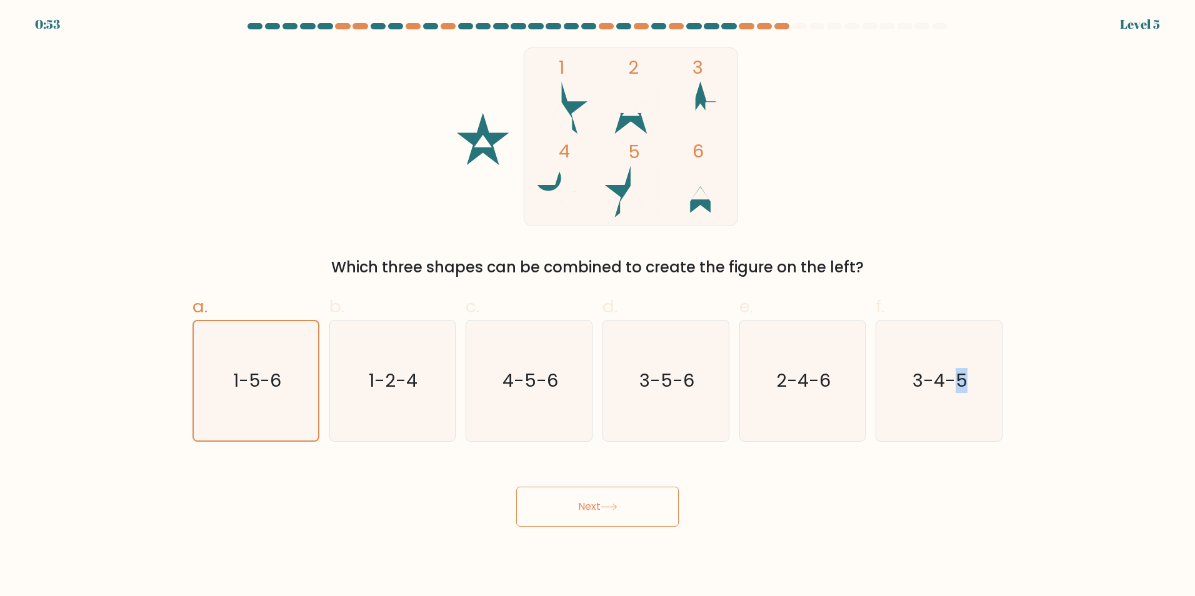
drag, startPoint x: 561, startPoint y: 531, endPoint x: 562, endPoint y: 515, distance: 15.6
click at [562, 515] on button "Next" at bounding box center [597, 507] width 163 height 40
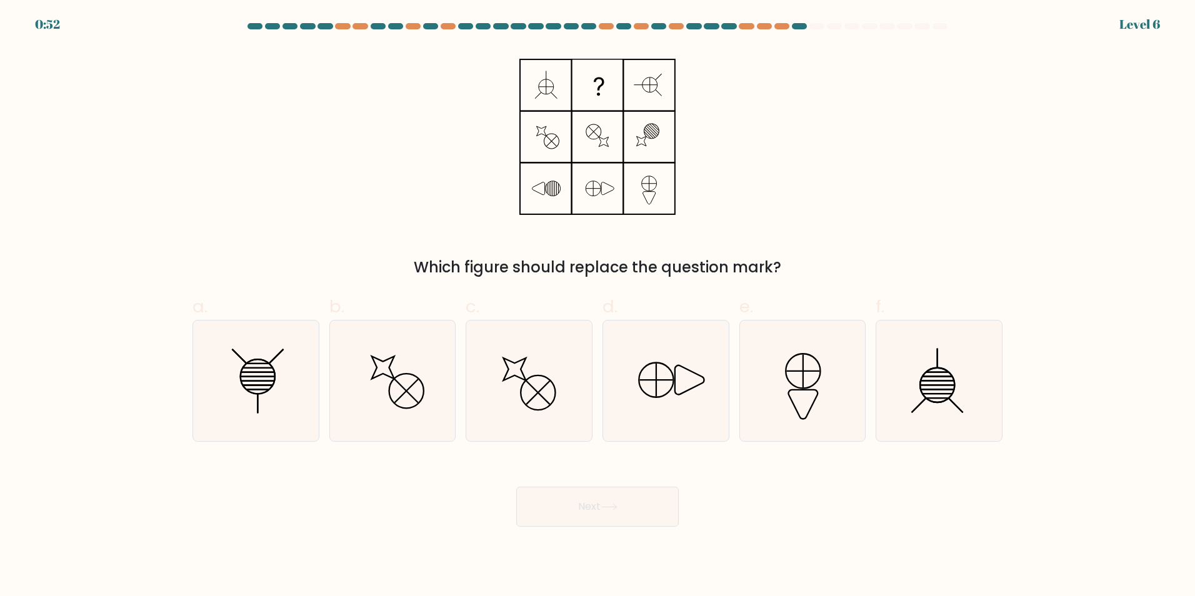
click at [562, 515] on button "Next" at bounding box center [597, 507] width 163 height 40
click at [204, 361] on icon at bounding box center [256, 381] width 121 height 121
click at [598, 306] on input "a." at bounding box center [598, 302] width 1 height 8
radio input "true"
click at [598, 493] on button "Next" at bounding box center [597, 507] width 163 height 40
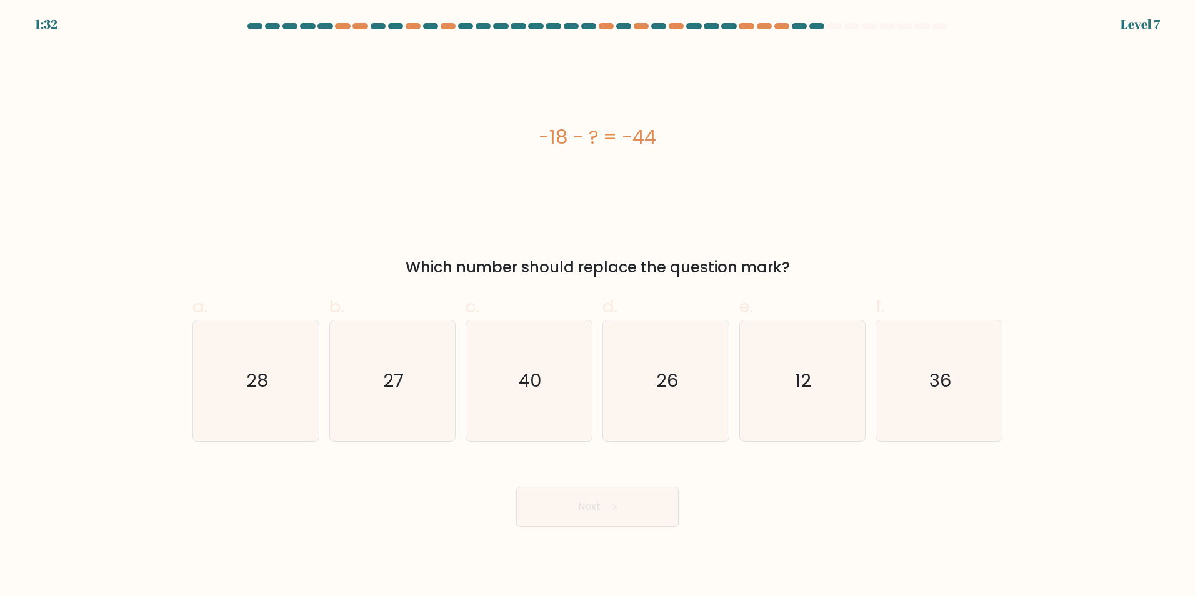
click at [601, 505] on button "Next" at bounding box center [597, 507] width 163 height 40
click at [665, 435] on icon "26" at bounding box center [666, 381] width 121 height 121
click at [598, 306] on input "d. 26" at bounding box center [598, 302] width 1 height 8
radio input "true"
click at [631, 513] on button "Next" at bounding box center [597, 507] width 163 height 40
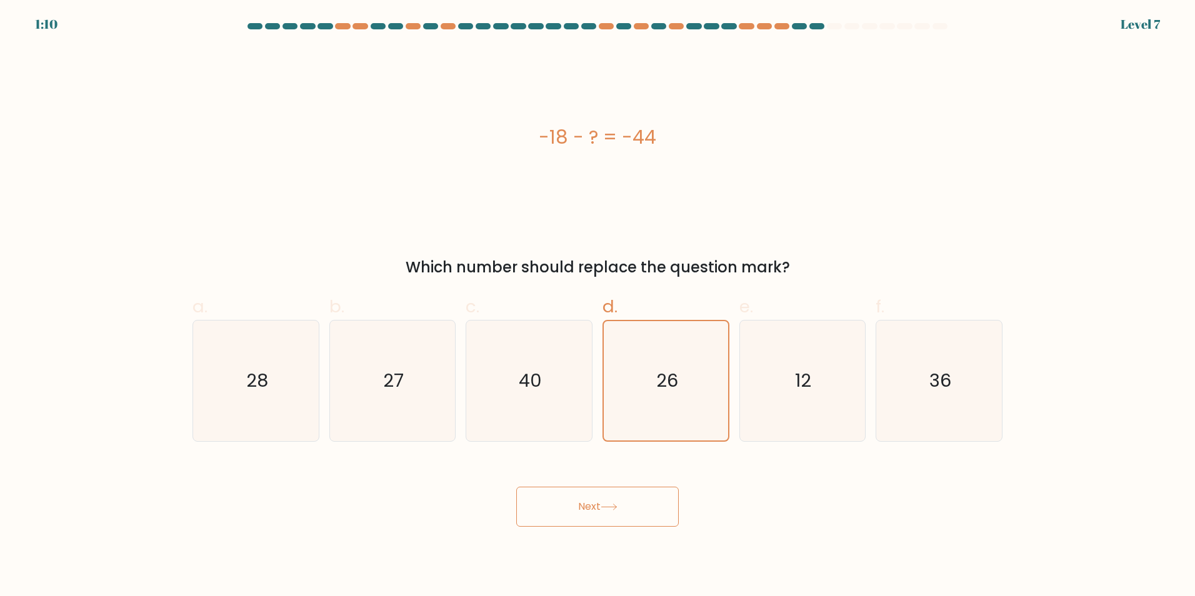
click at [631, 513] on button "Next" at bounding box center [597, 507] width 163 height 40
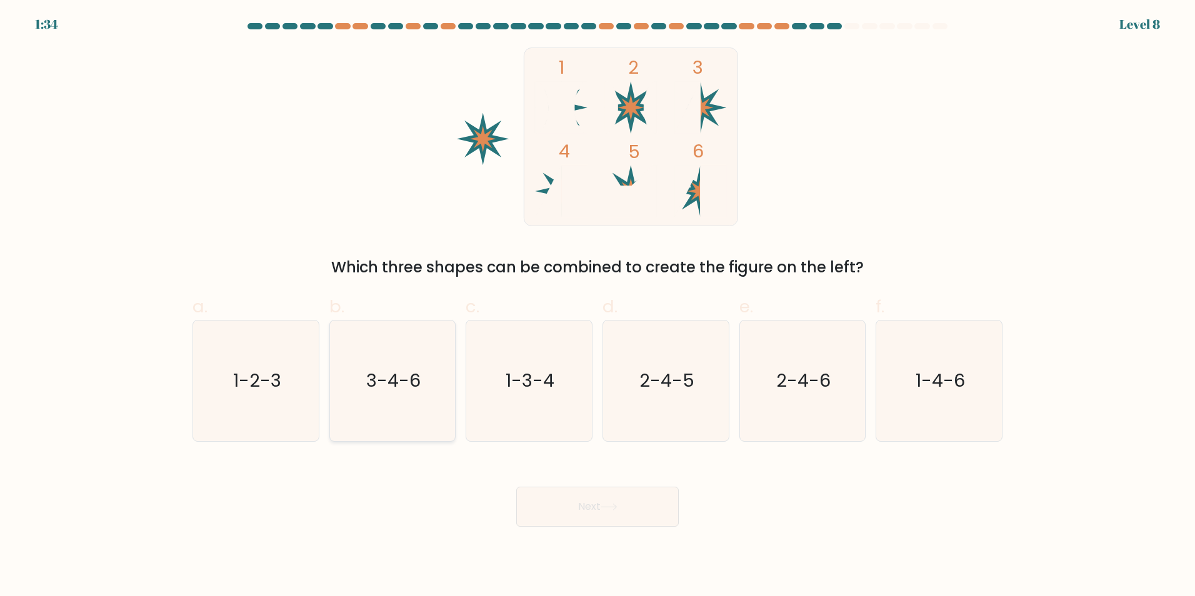
click at [408, 402] on icon "3-4-6" at bounding box center [392, 381] width 121 height 121
click at [598, 306] on input "b. 3-4-6" at bounding box center [598, 302] width 1 height 8
radio input "true"
click at [574, 505] on button "Next" at bounding box center [597, 507] width 163 height 40
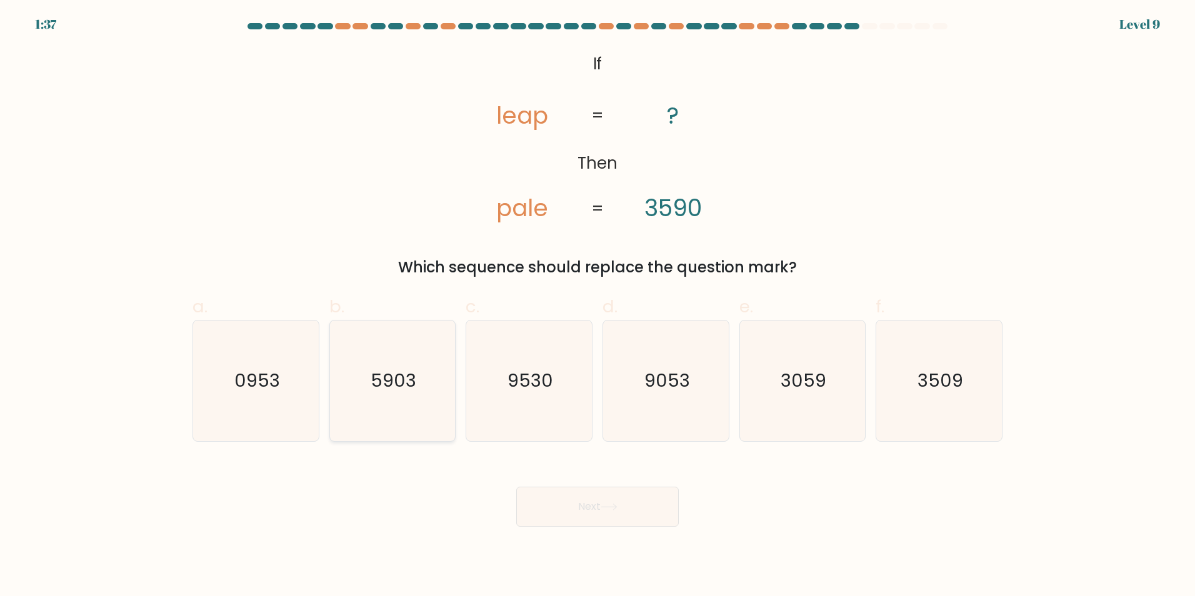
click at [385, 374] on text "5903" at bounding box center [394, 380] width 46 height 25
click at [598, 306] on input "b. 5903" at bounding box center [598, 302] width 1 height 8
radio input "true"
click at [658, 401] on icon "9053" at bounding box center [666, 381] width 121 height 121
click at [598, 306] on input "d. 9053" at bounding box center [598, 302] width 1 height 8
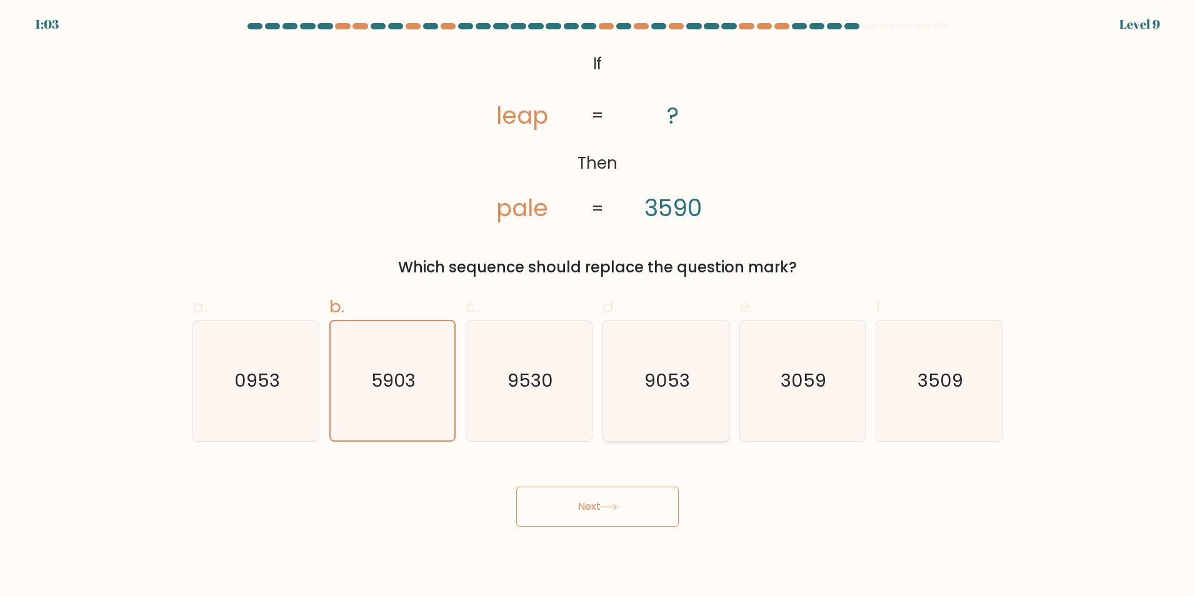
radio input "true"
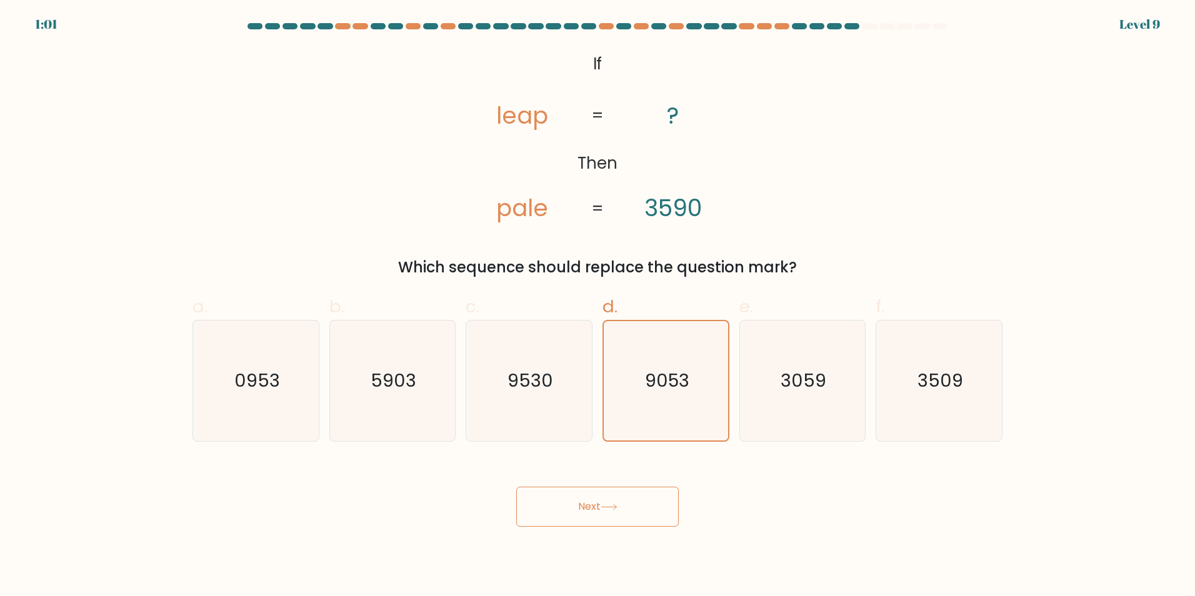
click at [613, 499] on button "Next" at bounding box center [597, 507] width 163 height 40
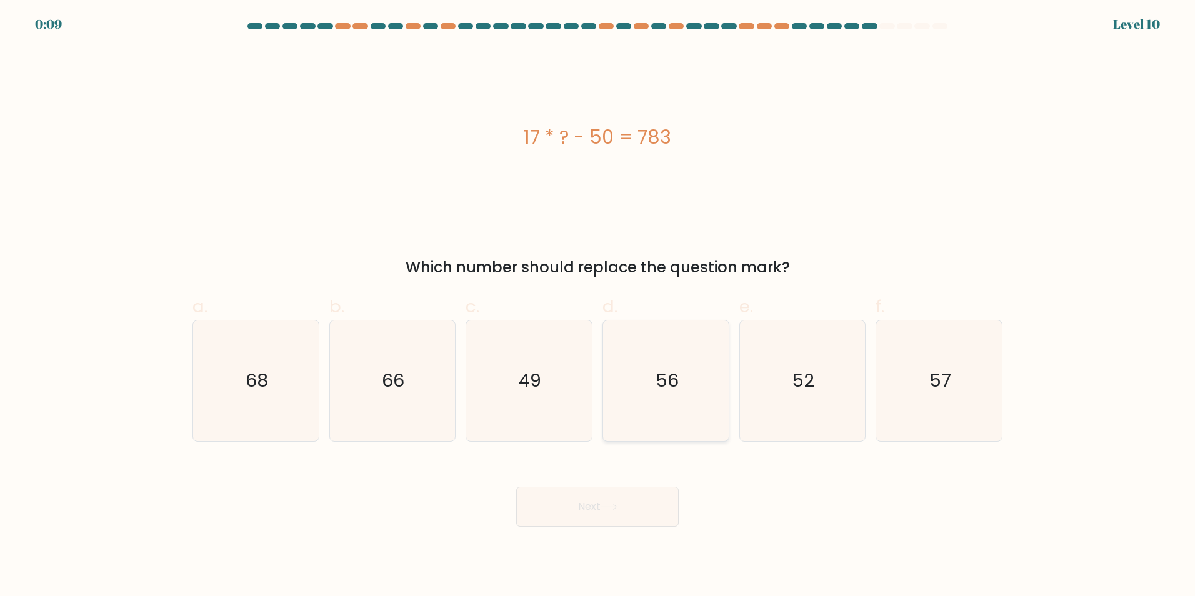
click at [643, 410] on icon "56" at bounding box center [666, 381] width 121 height 121
click at [598, 306] on input "d. 56" at bounding box center [598, 302] width 1 height 8
radio input "true"
click at [631, 489] on button "Next" at bounding box center [597, 507] width 163 height 40
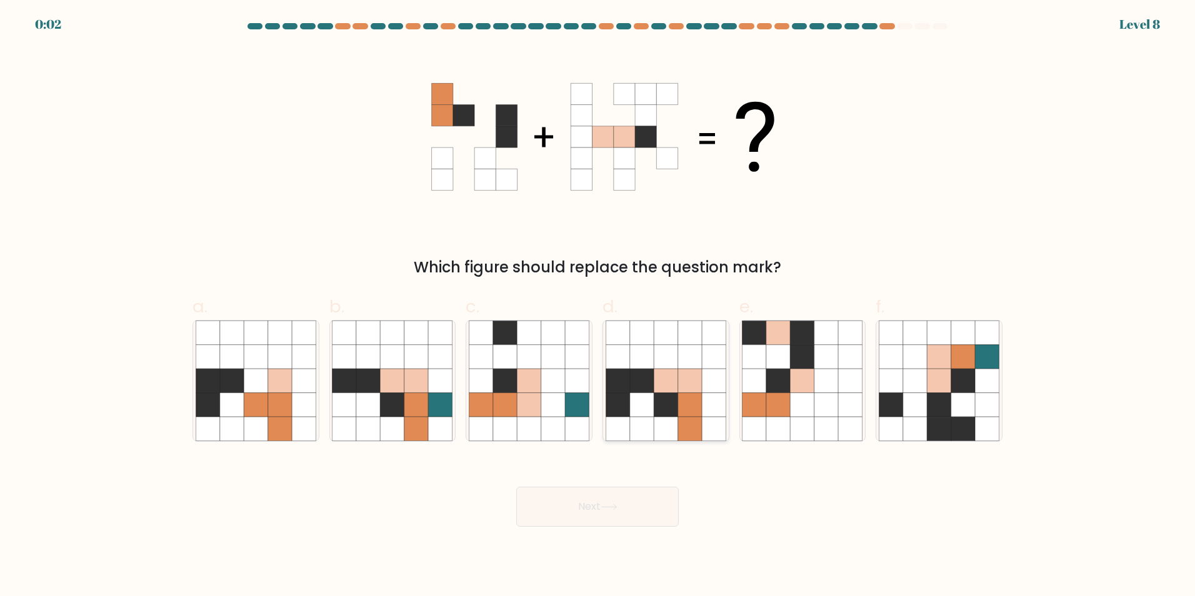
click at [658, 385] on icon at bounding box center [666, 381] width 24 height 24
click at [598, 306] on input "d." at bounding box center [598, 302] width 1 height 8
radio input "true"
click at [619, 484] on div "Next" at bounding box center [597, 492] width 825 height 70
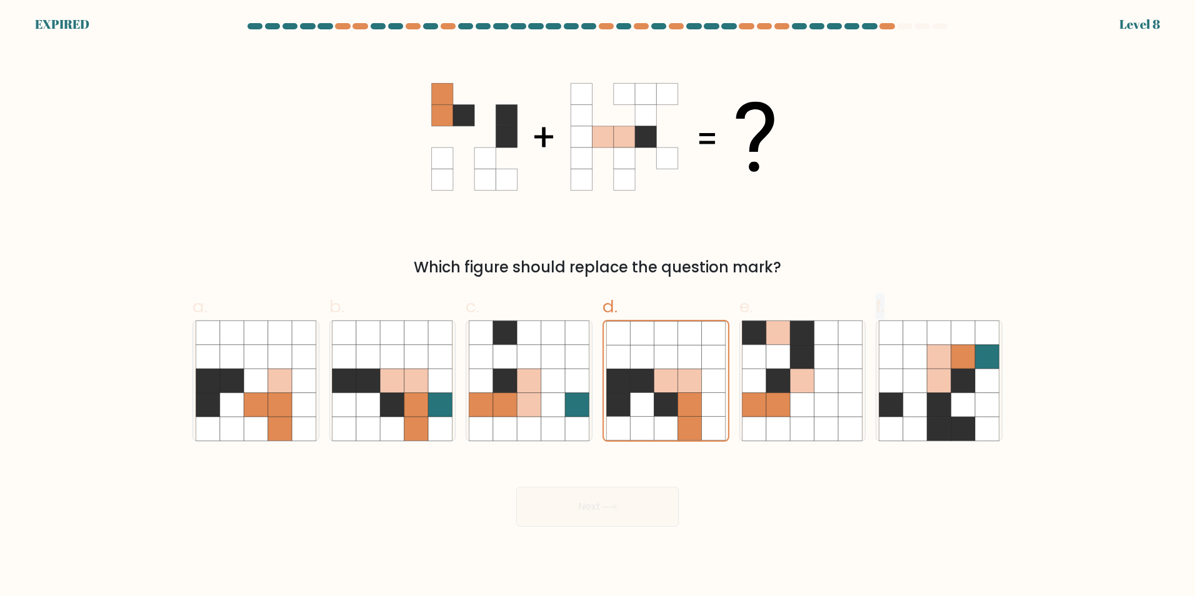
click at [619, 484] on div "Next" at bounding box center [597, 492] width 825 height 70
drag, startPoint x: 619, startPoint y: 484, endPoint x: 624, endPoint y: 498, distance: 14.6
click at [624, 498] on div "Next" at bounding box center [597, 492] width 825 height 70
